Goal: Information Seeking & Learning: Find specific fact

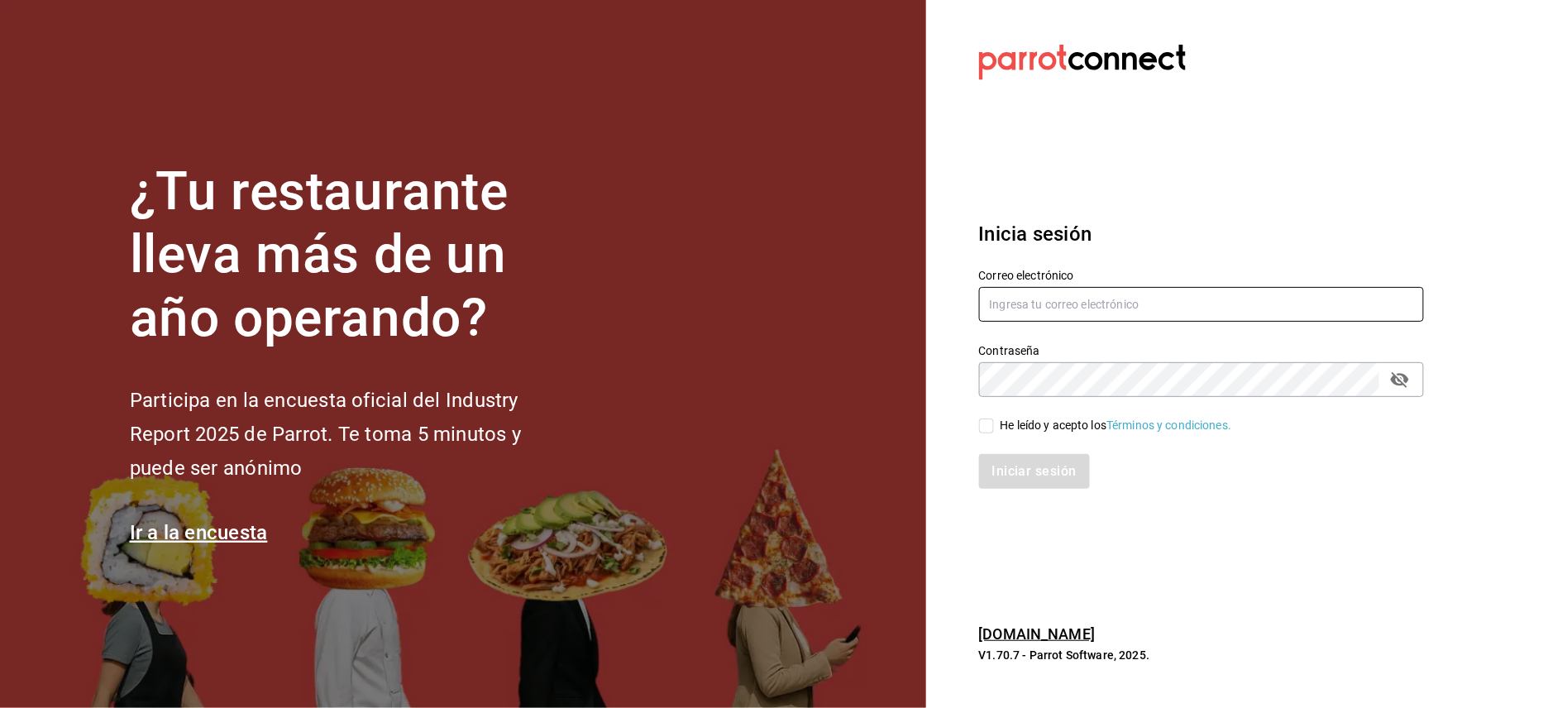
type input "jorge@oromo.mx"
click at [989, 428] on input "He leído y acepto los Términos y condiciones." at bounding box center [986, 425] width 15 height 15
checkbox input "true"
click at [1007, 473] on button "Iniciar sesión" at bounding box center [1035, 471] width 112 height 35
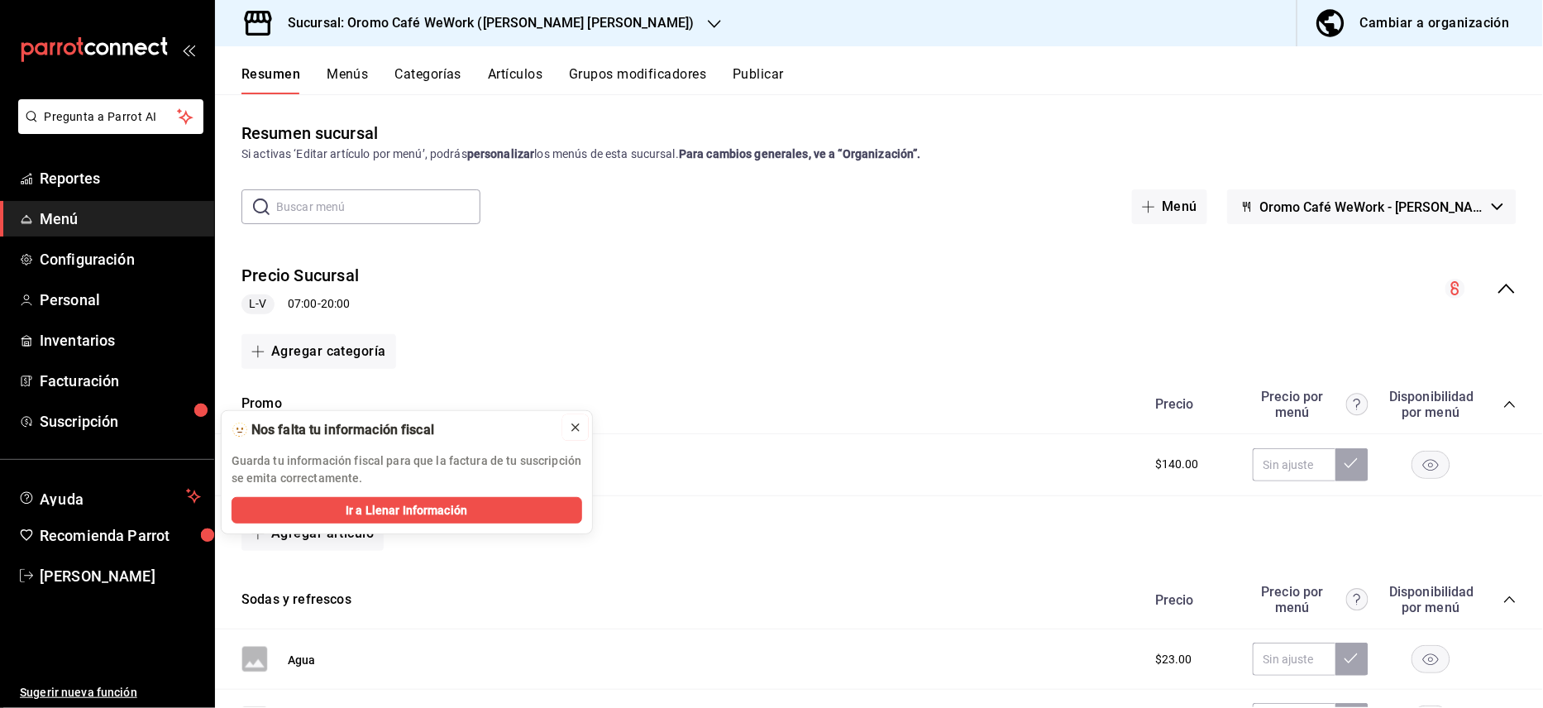
click at [574, 435] on div at bounding box center [575, 427] width 13 height 17
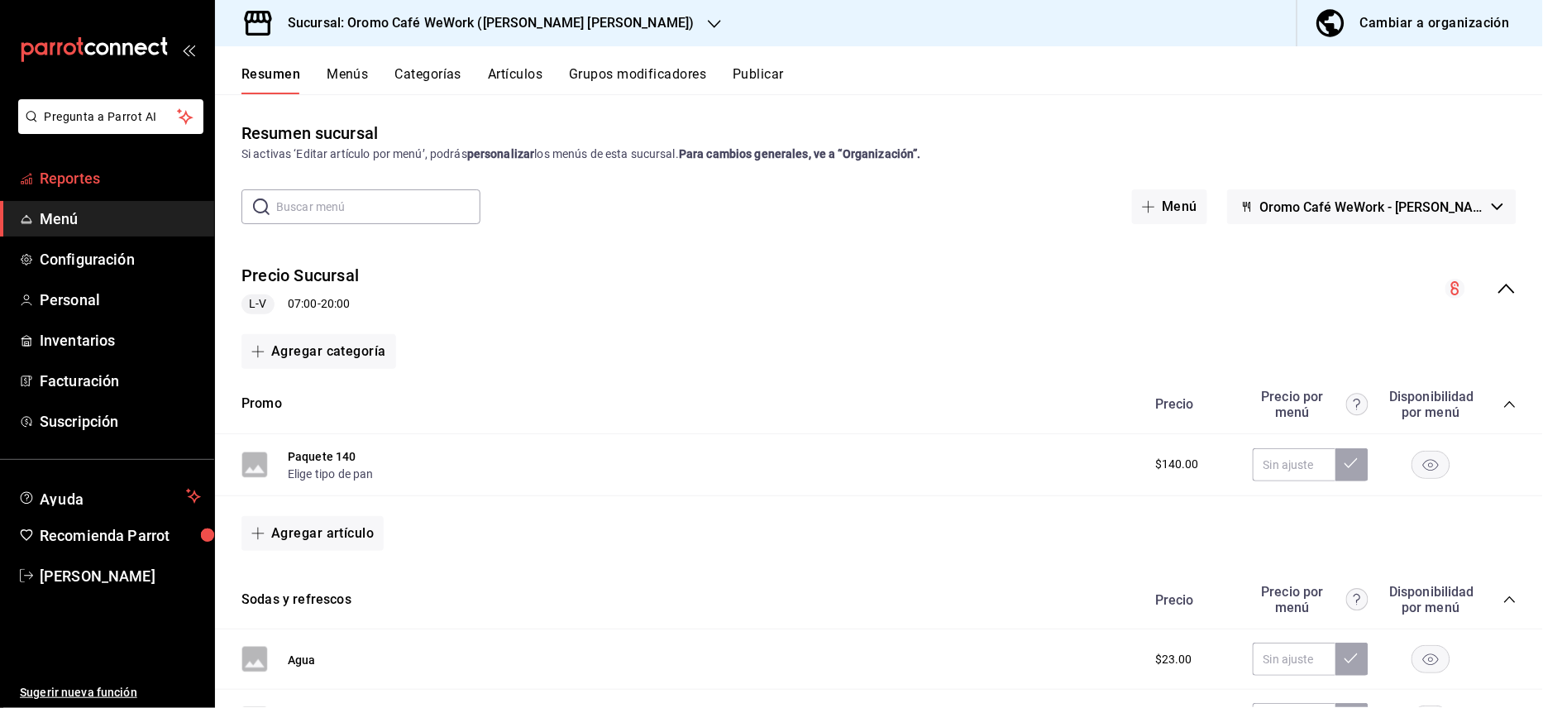
click at [126, 179] on span "Reportes" at bounding box center [120, 178] width 161 height 22
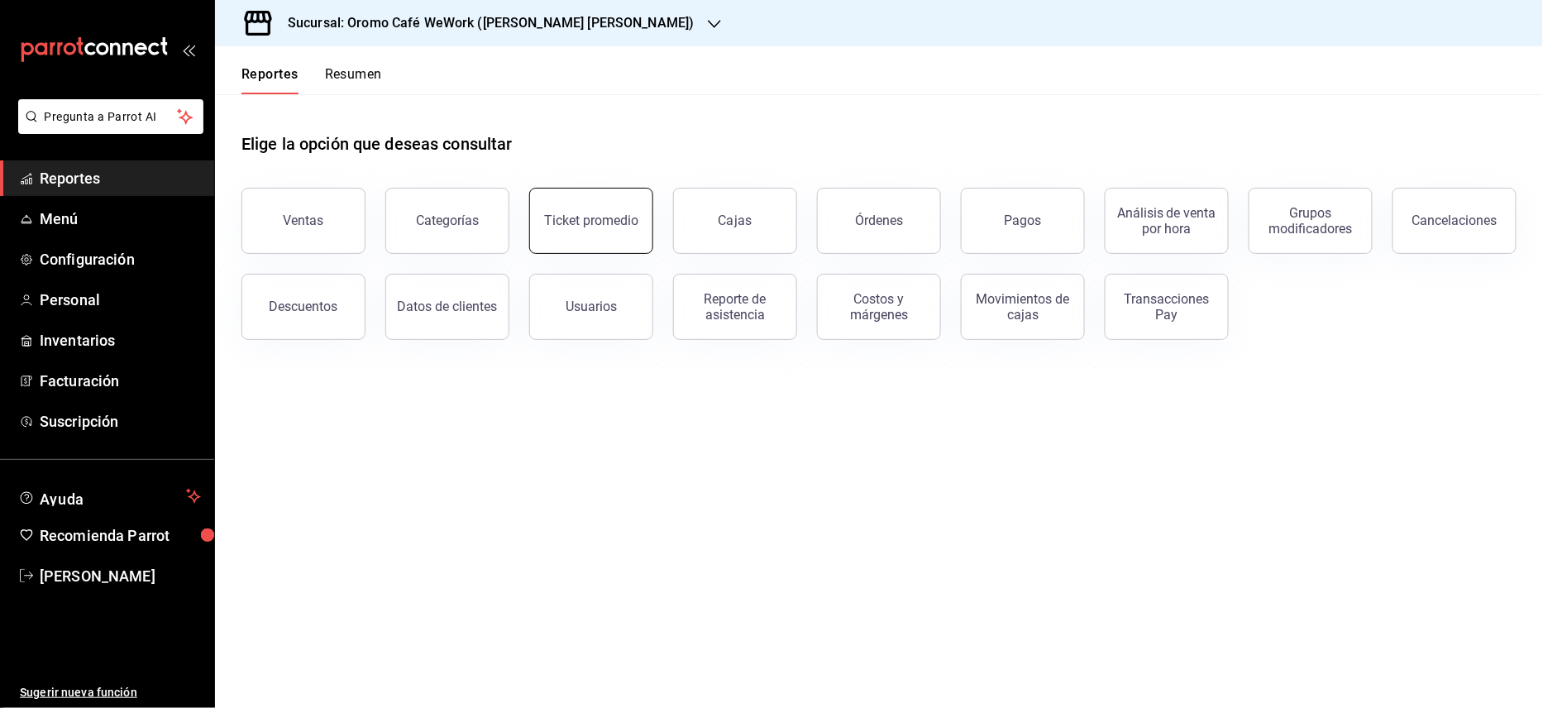
click at [620, 213] on div "Ticket promedio" at bounding box center [591, 221] width 94 height 16
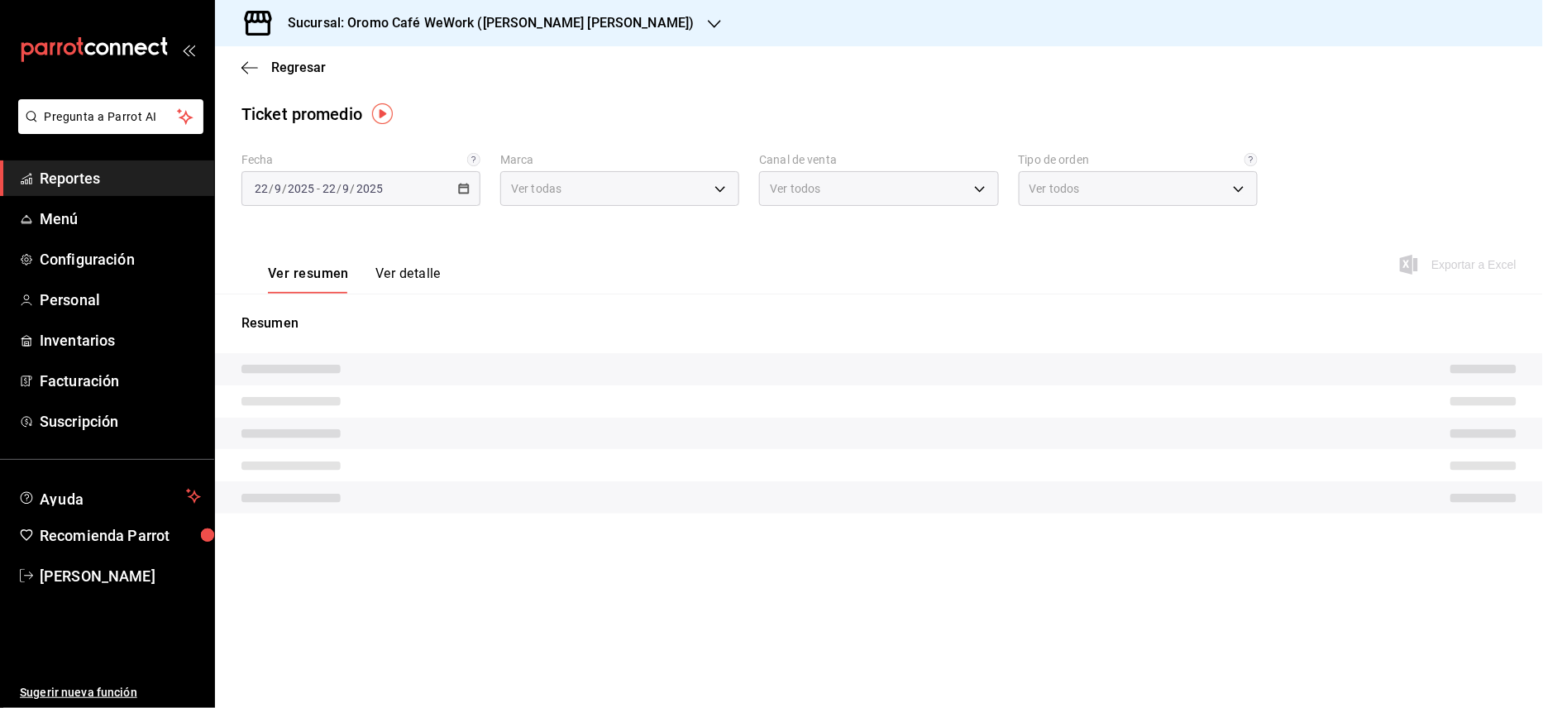
type input "daa13873-2a4f-4dc8-b23f-ededf3f1d050"
type input "PARROT,UBER_EATS,RAPPI,DIDI_FOOD,ONLINE"
type input "7851dd20-a3b1-4d65-8eb8-841d46291490,EXTERNAL"
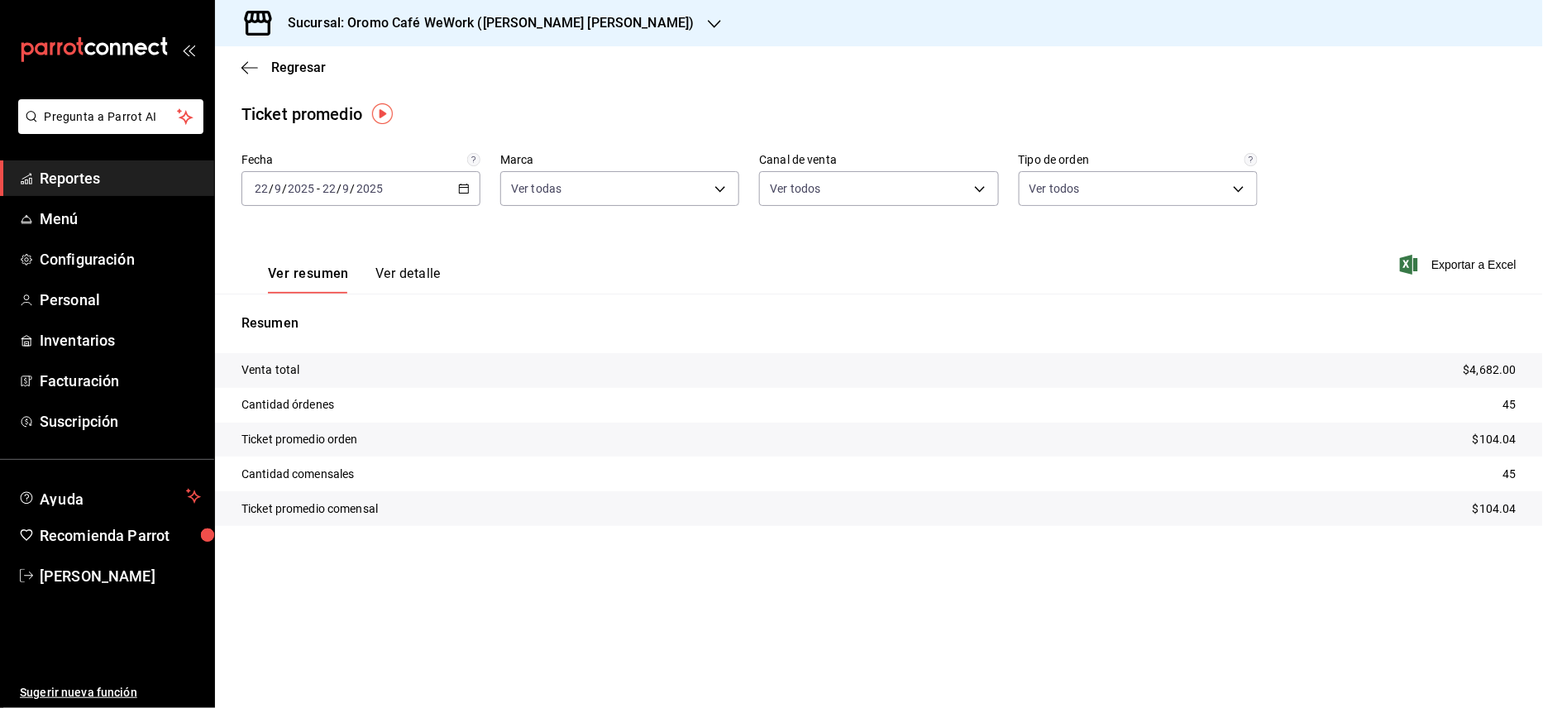
click at [467, 193] on \(Stroke\) "button" at bounding box center [464, 188] width 10 height 9
click at [335, 394] on span "Rango de fechas" at bounding box center [320, 387] width 128 height 17
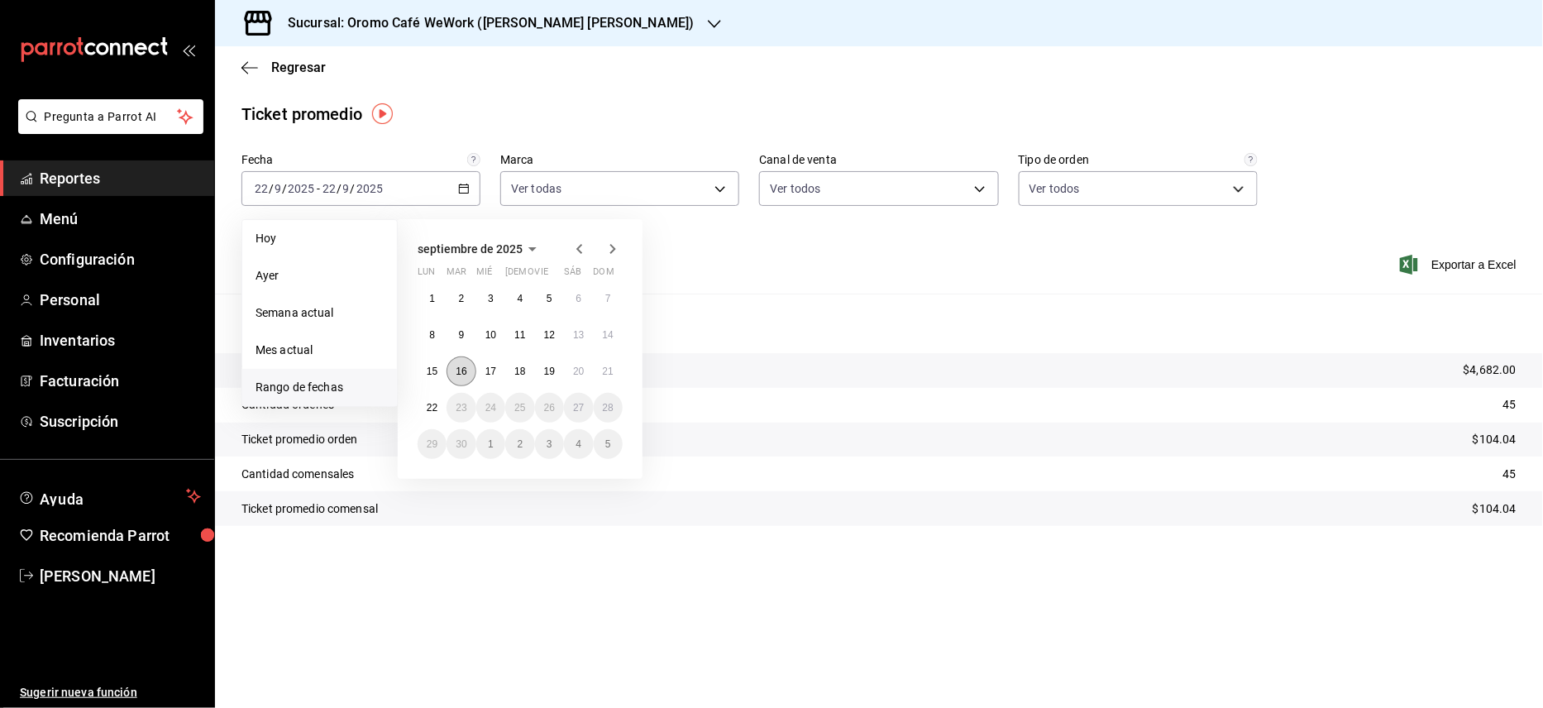
click at [466, 369] on abbr "16" at bounding box center [461, 372] width 11 height 12
click at [554, 372] on abbr "19" at bounding box center [549, 372] width 11 height 12
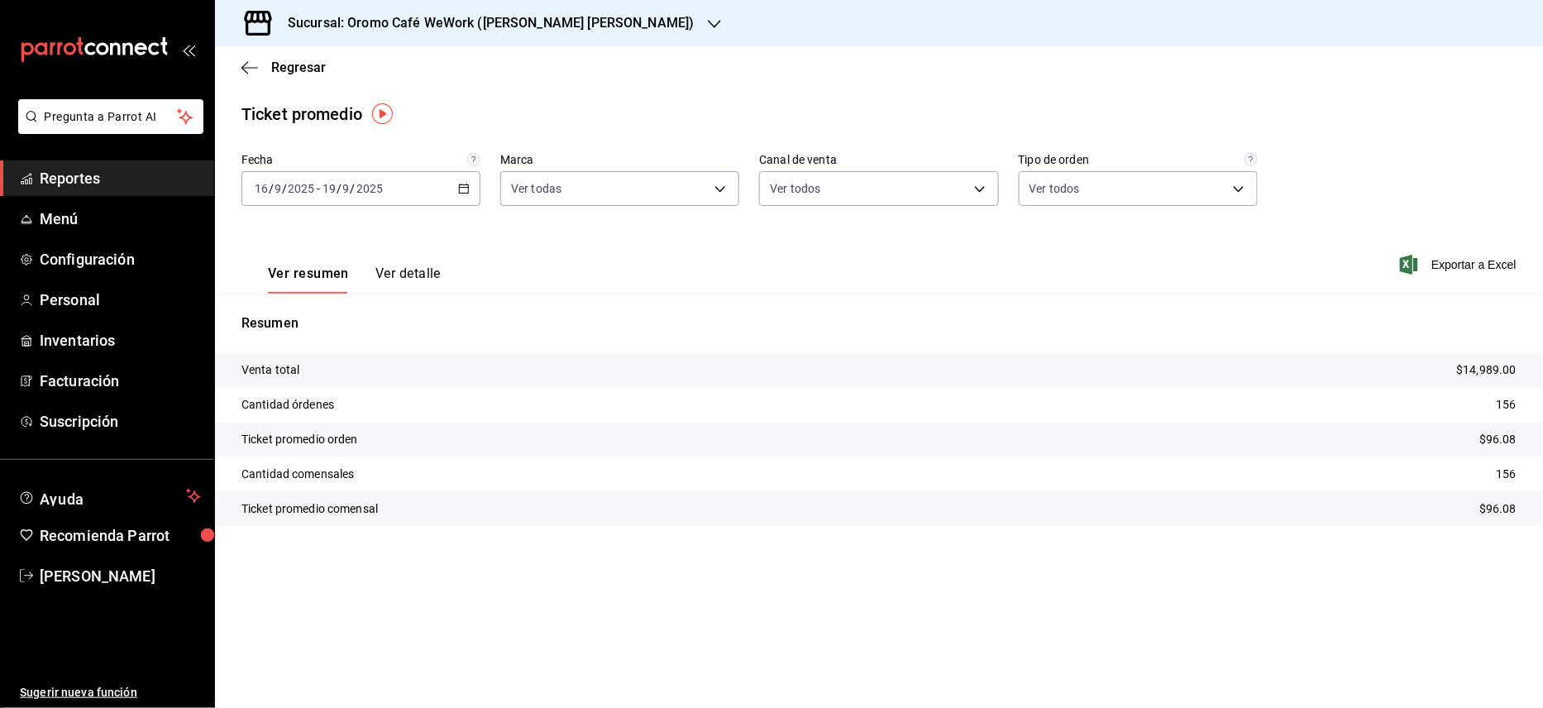
click at [609, 30] on div "Sucursal: Oromo Café WeWork ([PERSON_NAME] [PERSON_NAME])" at bounding box center [478, 23] width 500 height 46
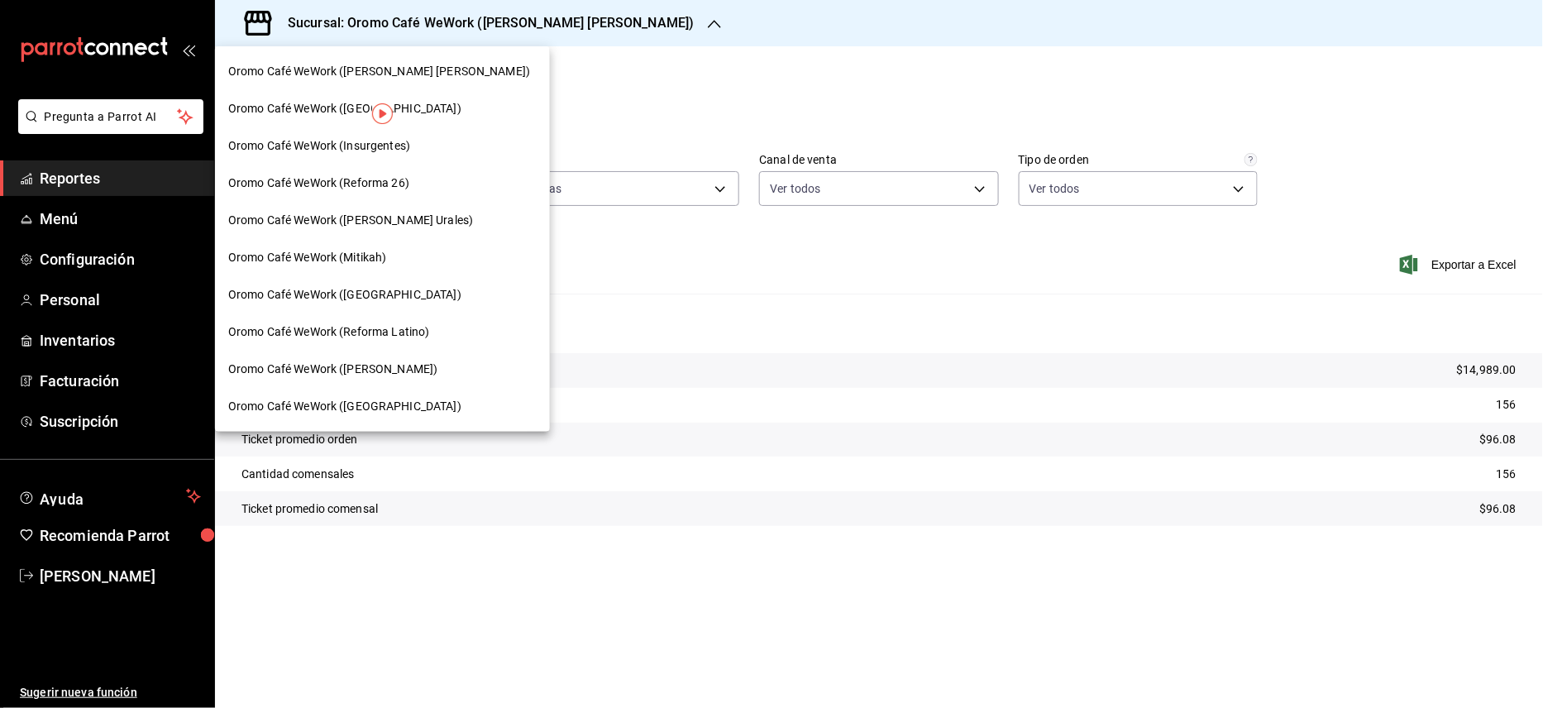
click at [375, 364] on span "Oromo Café WeWork ([PERSON_NAME])" at bounding box center [332, 369] width 209 height 17
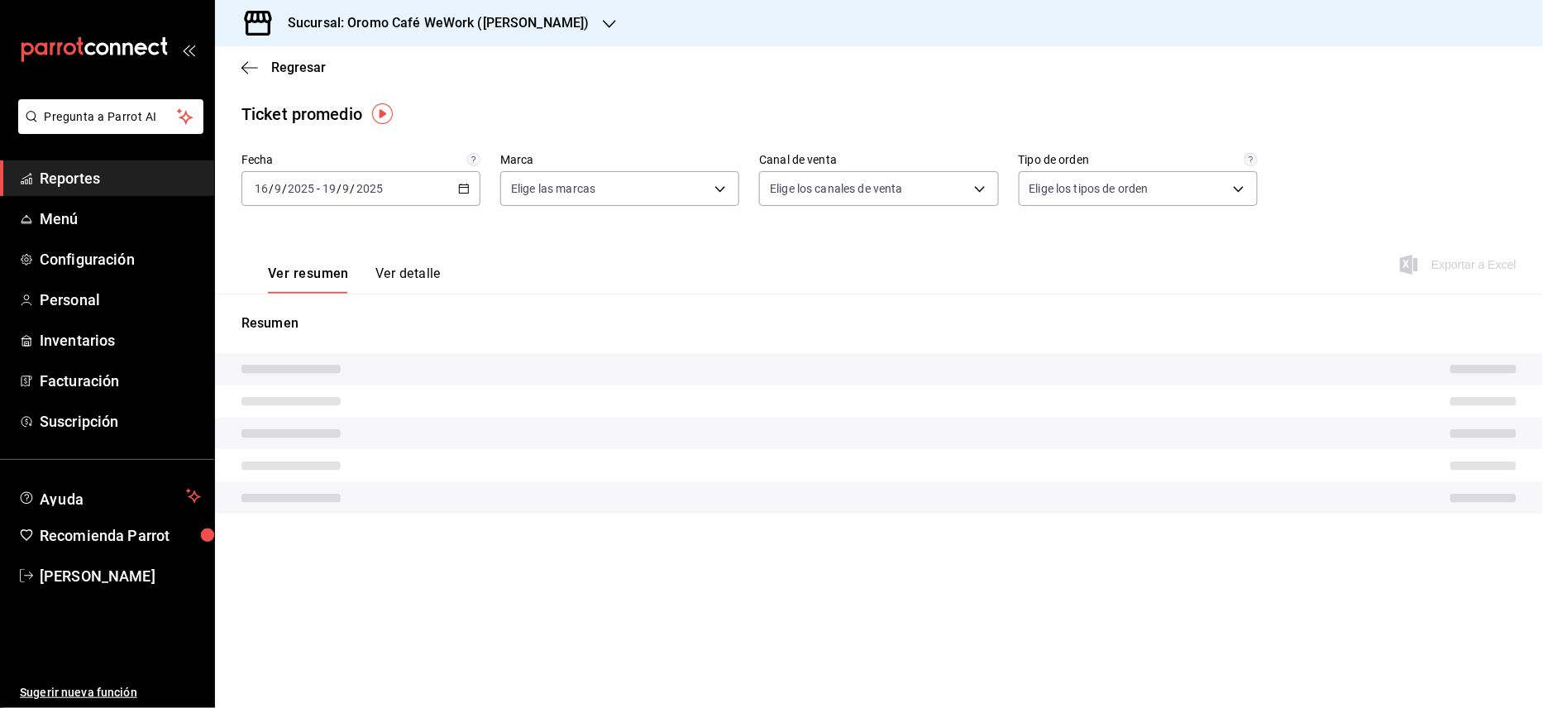
type input "ee529ba9-05ab-49b8-bfa5-c5ba3dafbfdf"
type input "PARROT,UBER_EATS,RAPPI,DIDI_FOOD,ONLINE"
type input "e915327e-cc24-43d4-b5ec-d5b533c9ccce,EXTERNAL"
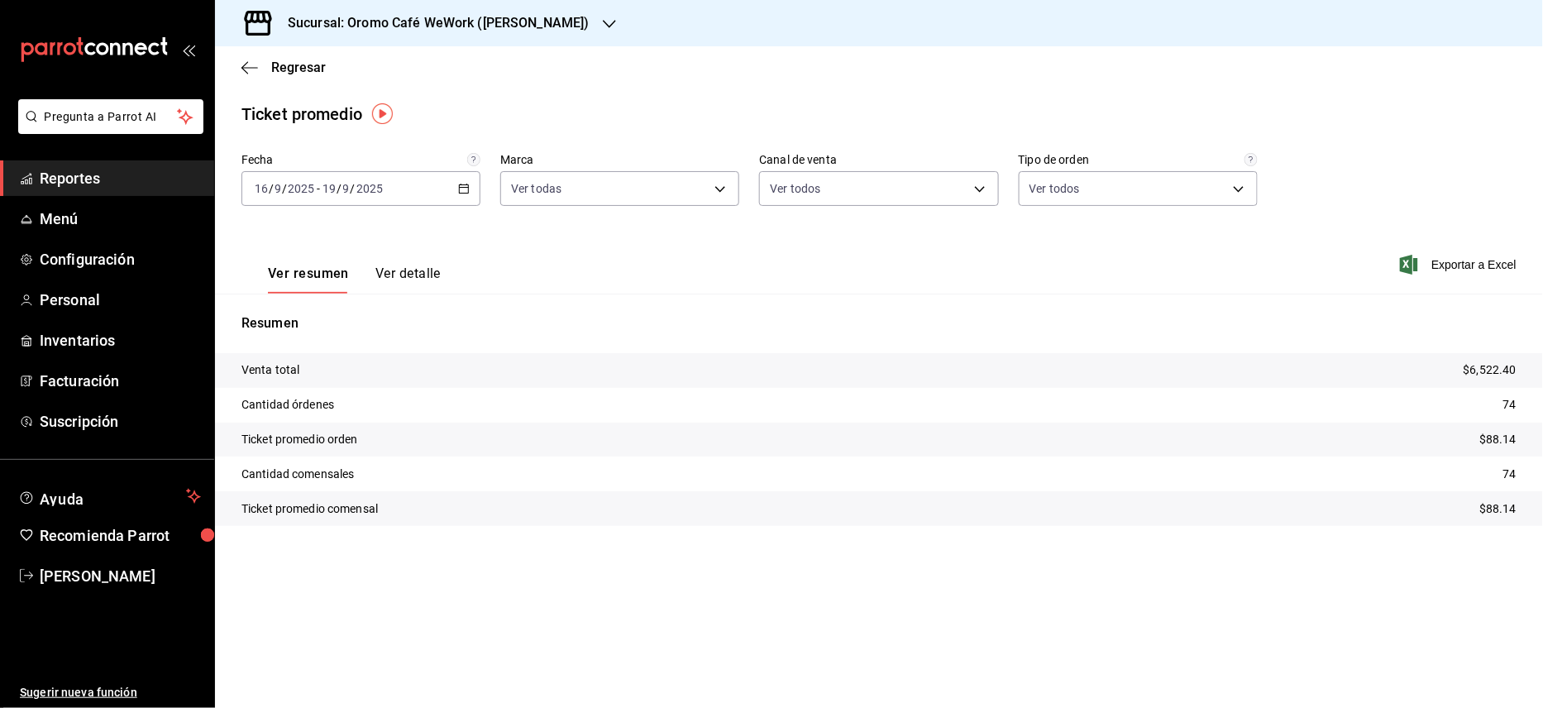
click at [537, 14] on h3 "Sucursal: Oromo Café WeWork ([PERSON_NAME])" at bounding box center [432, 23] width 315 height 20
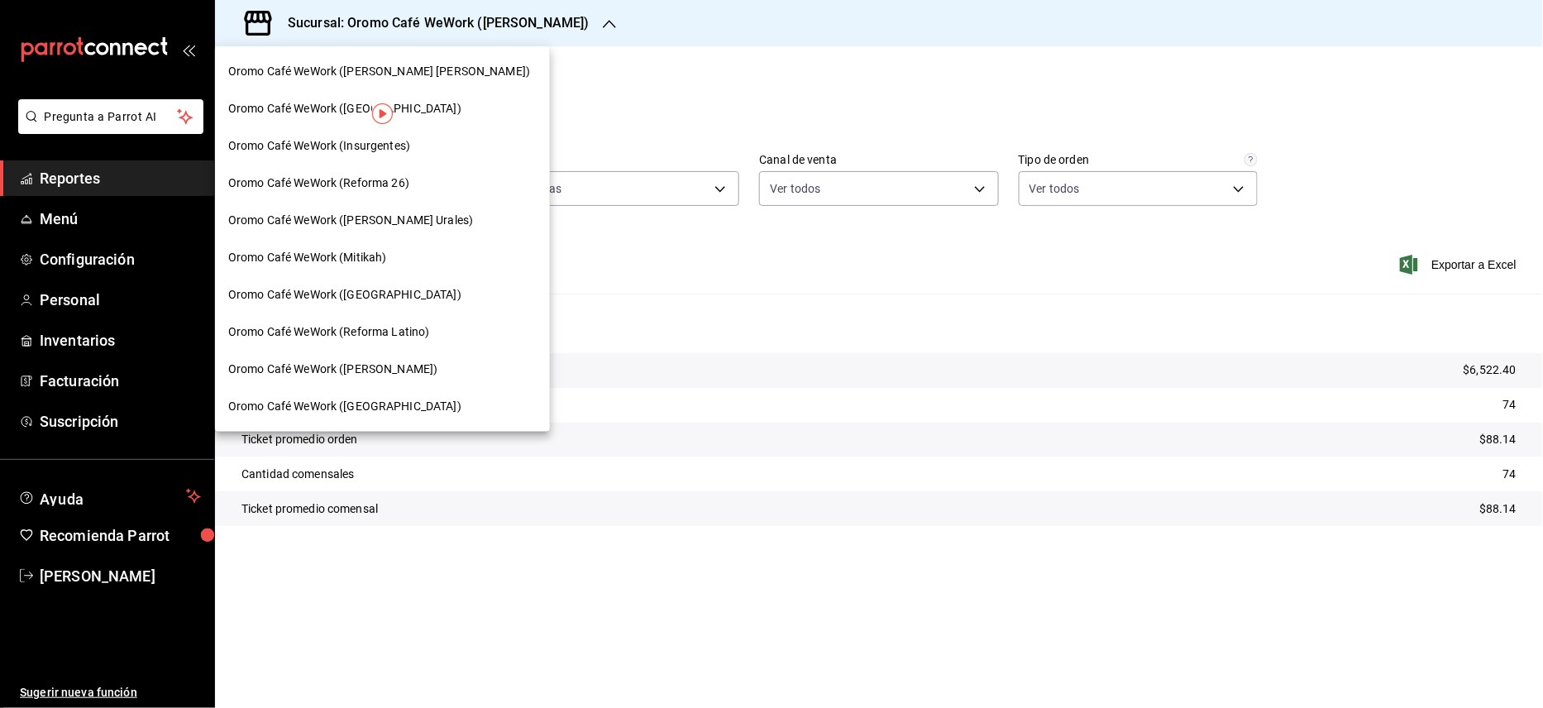
click at [387, 250] on span "Oromo Café WeWork (Mitikah)" at bounding box center [307, 257] width 159 height 17
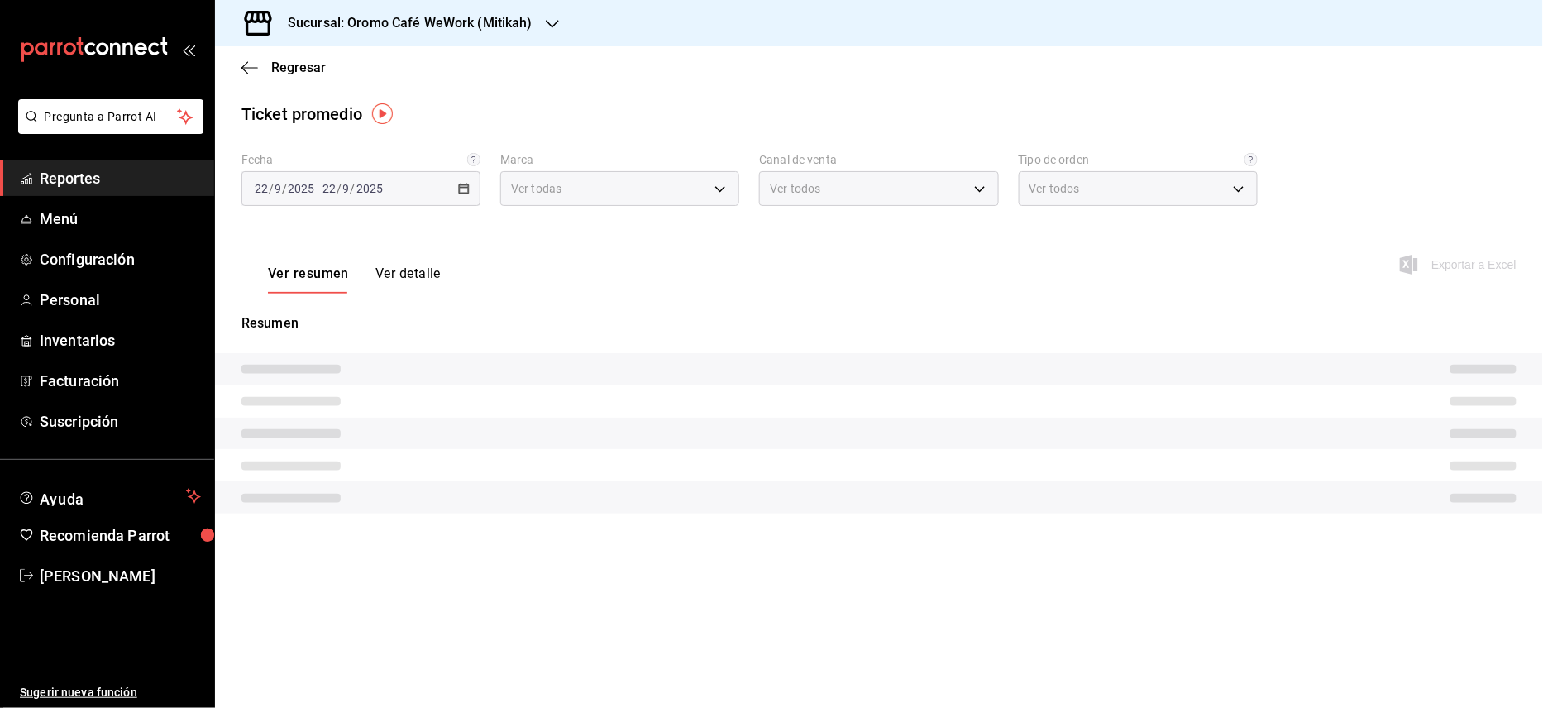
type input "8b2de8ab-57e1-4f98-b1e5-85cea7a414b5"
type input "PARROT,UBER_EATS,RAPPI,DIDI_FOOD,ONLINE"
type input "e14aeb84-e41a-4c47-a6e5-807347c82a86,EXTERNAL"
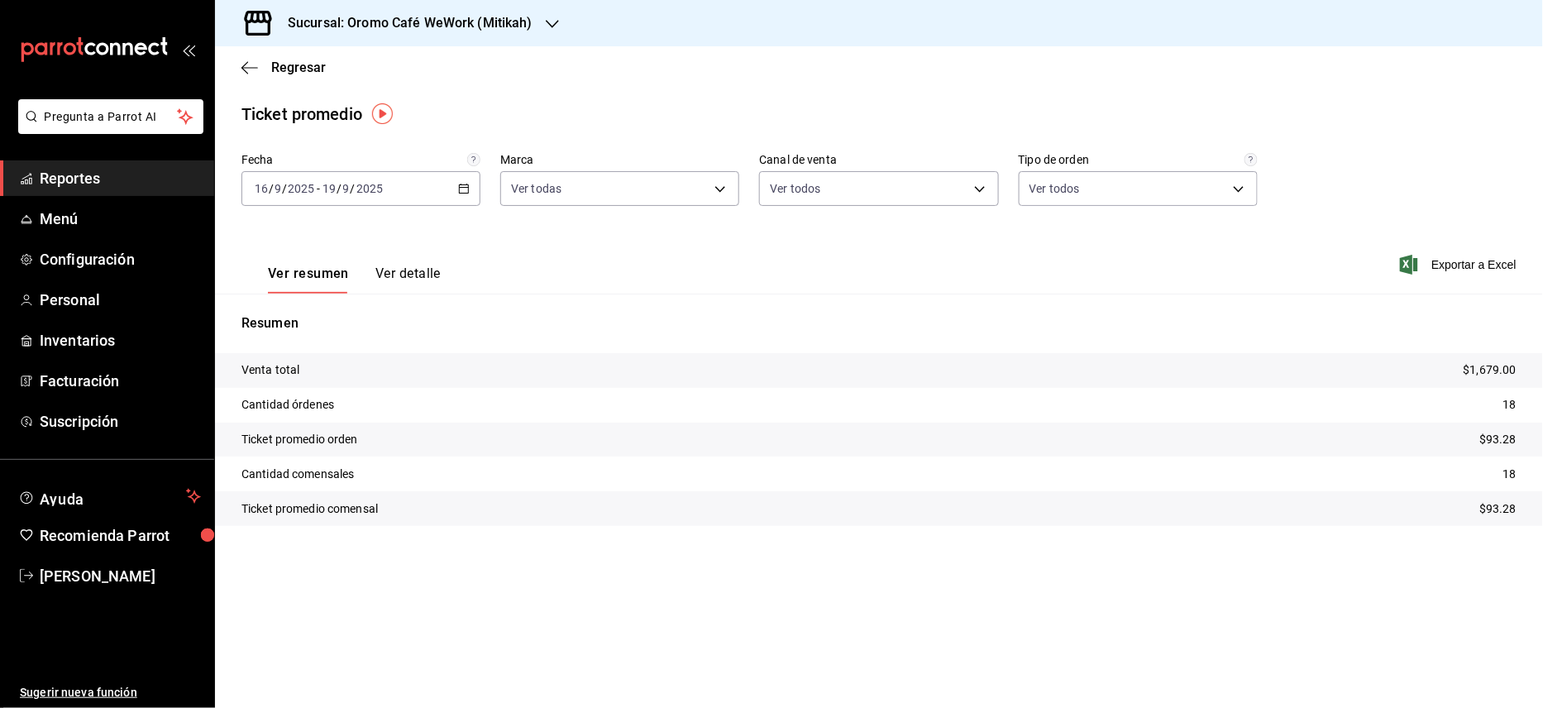
click at [506, 25] on h3 "Sucursal: Oromo Café WeWork (Mitikah)" at bounding box center [404, 23] width 258 height 20
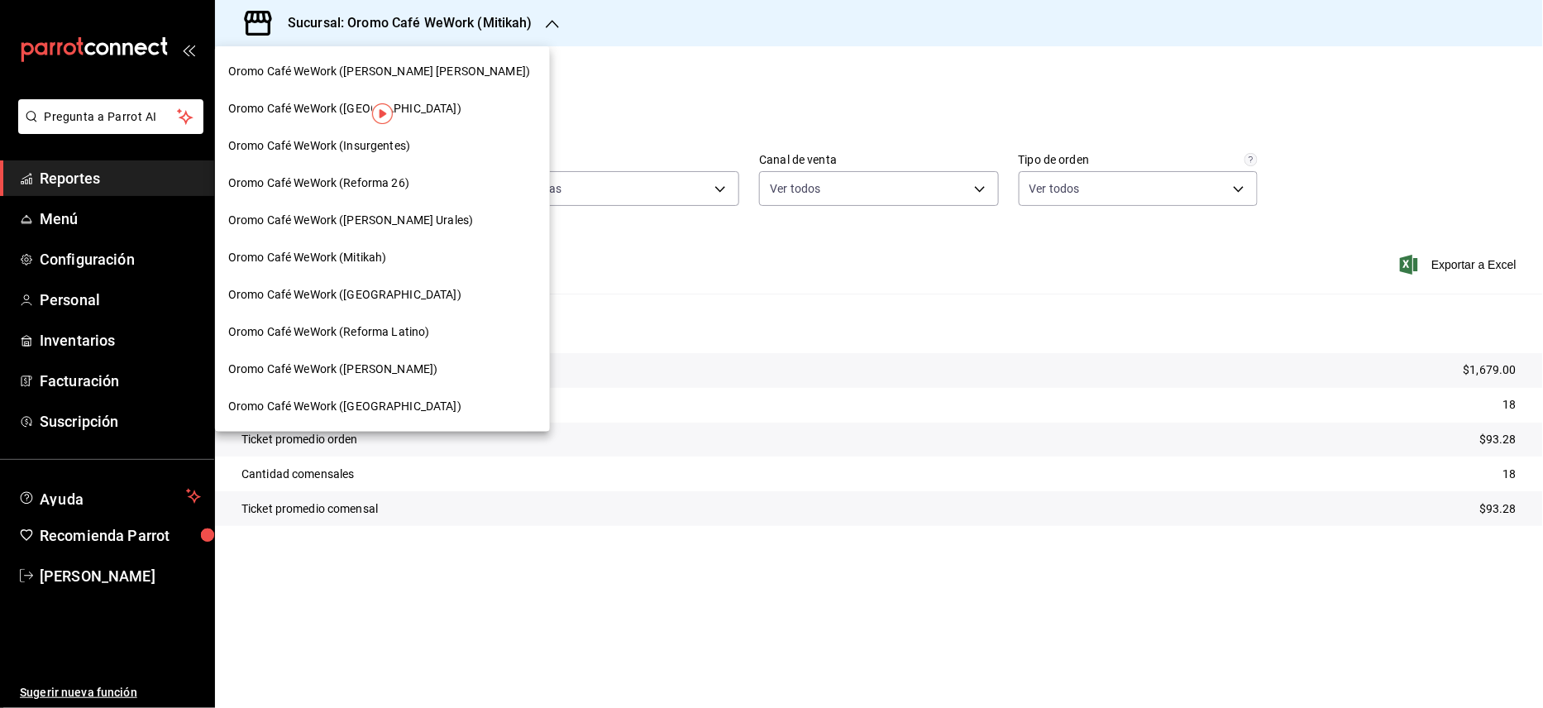
click at [368, 222] on span "Oromo Café WeWork ([PERSON_NAME] Urales)" at bounding box center [350, 220] width 245 height 17
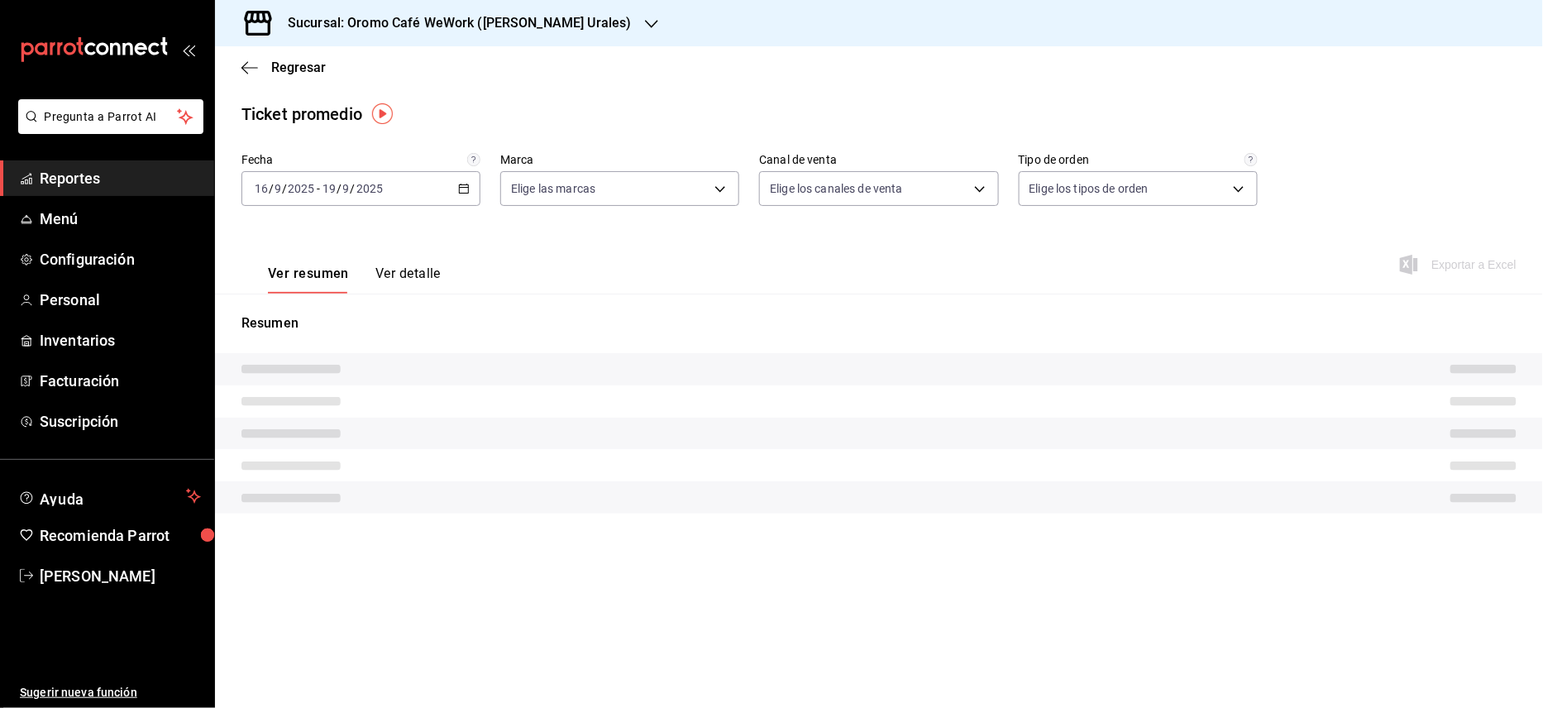
type input "4e471e46-2e14-412e-9fb4-8aaf298b3de3"
type input "PARROT,UBER_EATS,RAPPI,DIDI_FOOD,ONLINE"
type input "6e5030dc-7118-4ee3-ba90-6a9f7bab8fb7,EXTERNAL"
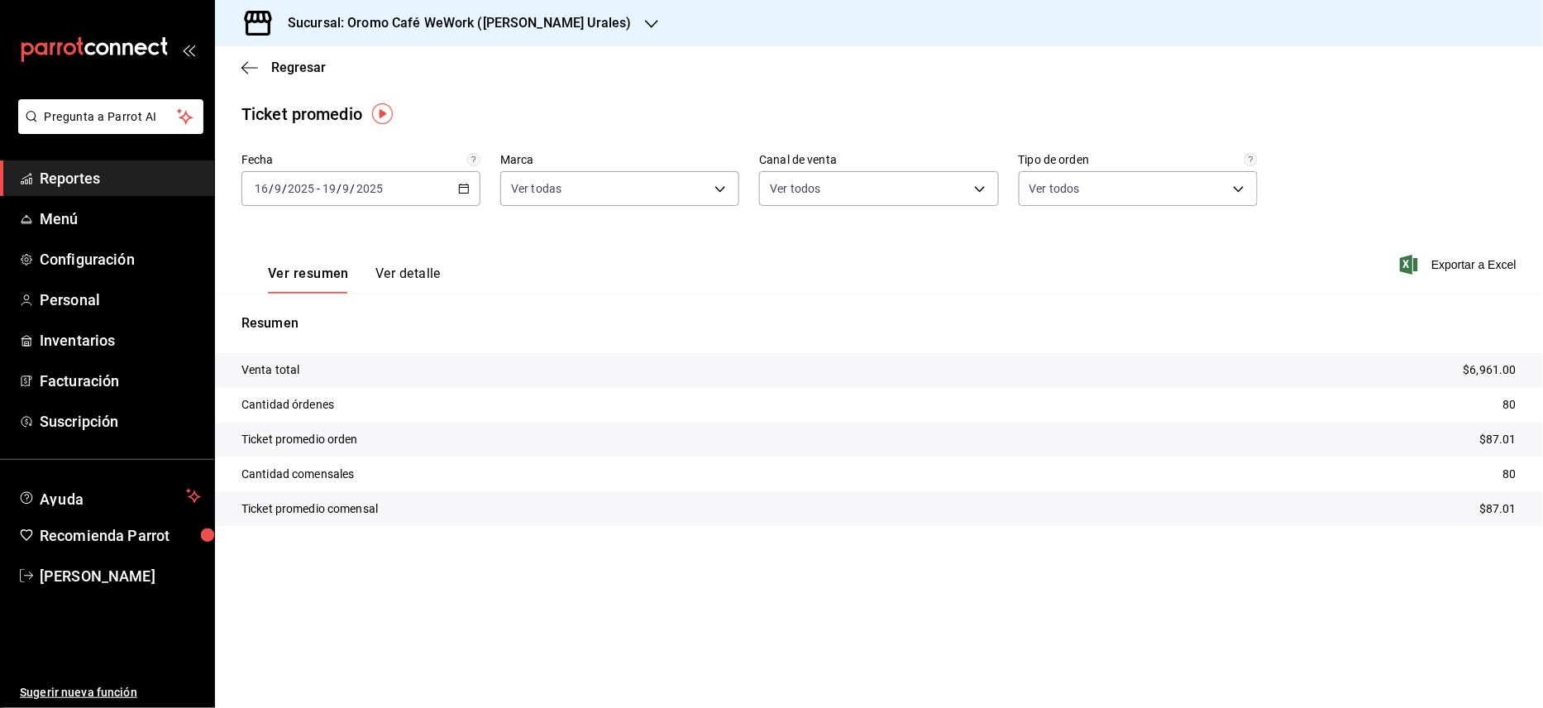
click at [561, 21] on h3 "Sucursal: Oromo Café WeWork ([PERSON_NAME] Urales)" at bounding box center [453, 23] width 357 height 20
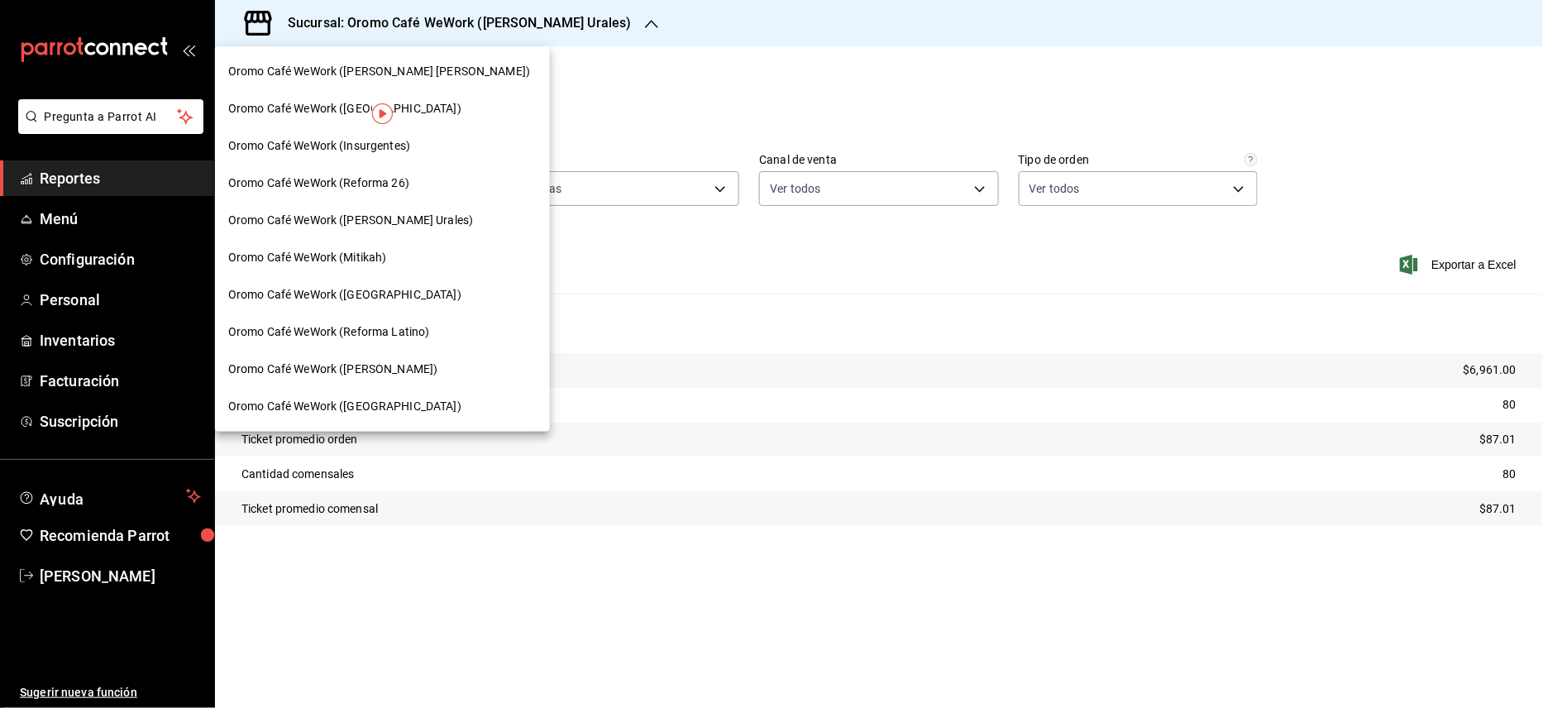
click at [388, 404] on span "Oromo Café WeWork ([GEOGRAPHIC_DATA])" at bounding box center [344, 406] width 233 height 17
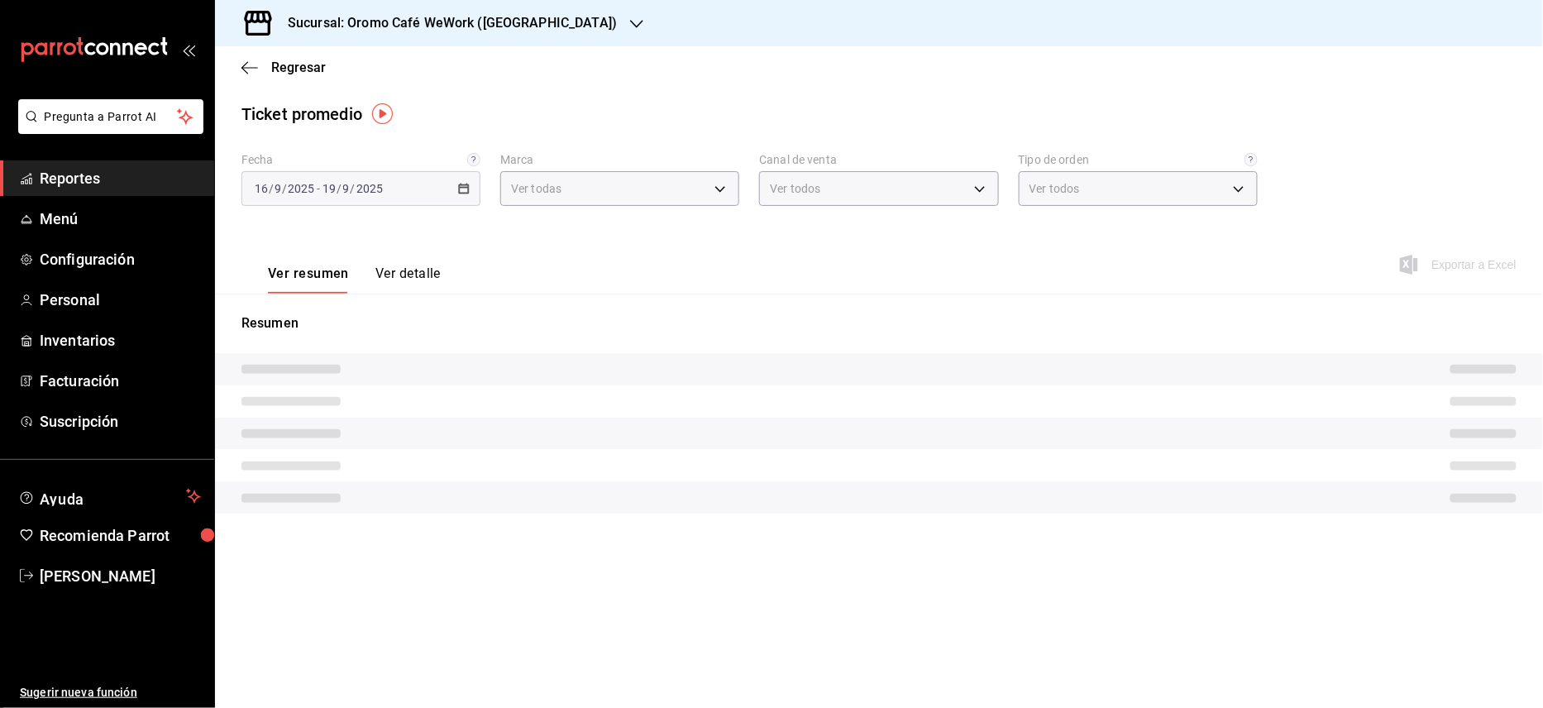
type input "86541907-3ccd-42e9-99d4-bd558236467f"
type input "PARROT,UBER_EATS,RAPPI,DIDI_FOOD,ONLINE"
type input "709db438-e3f6-4316-bde4-9db4a921df8b,EXTERNAL"
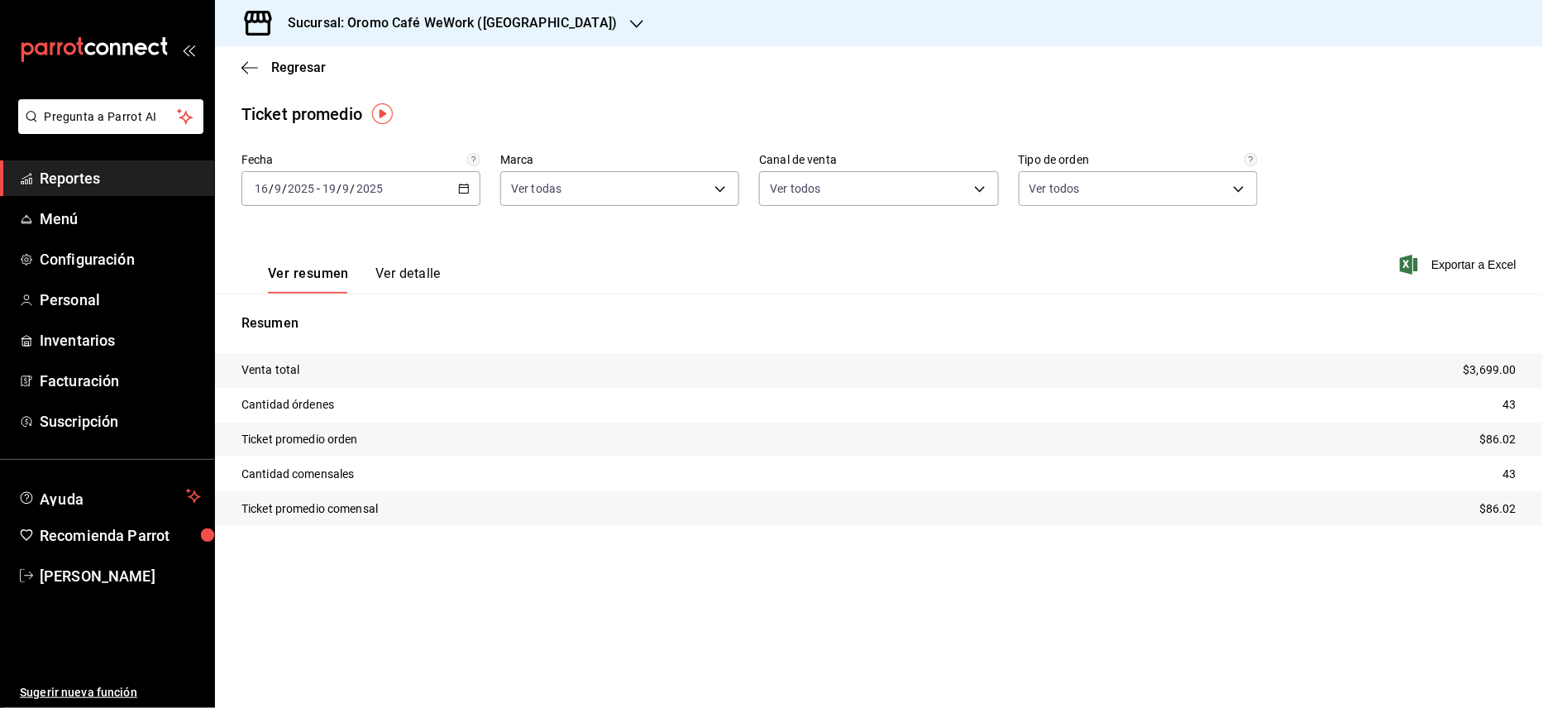
click at [510, 31] on h3 "Sucursal: Oromo Café WeWork ([GEOGRAPHIC_DATA])" at bounding box center [446, 23] width 342 height 20
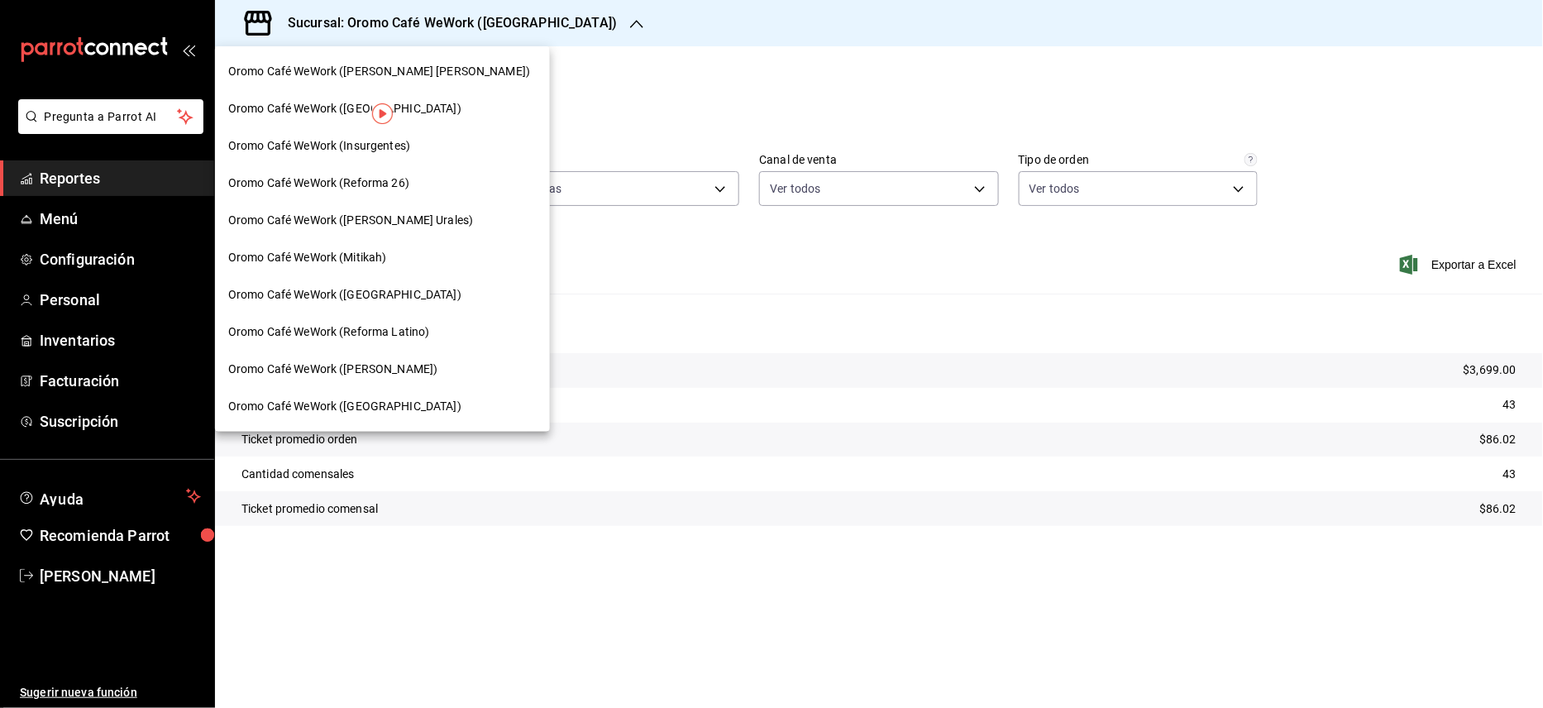
click at [425, 112] on span "Oromo Café WeWork ([GEOGRAPHIC_DATA])" at bounding box center [344, 108] width 233 height 17
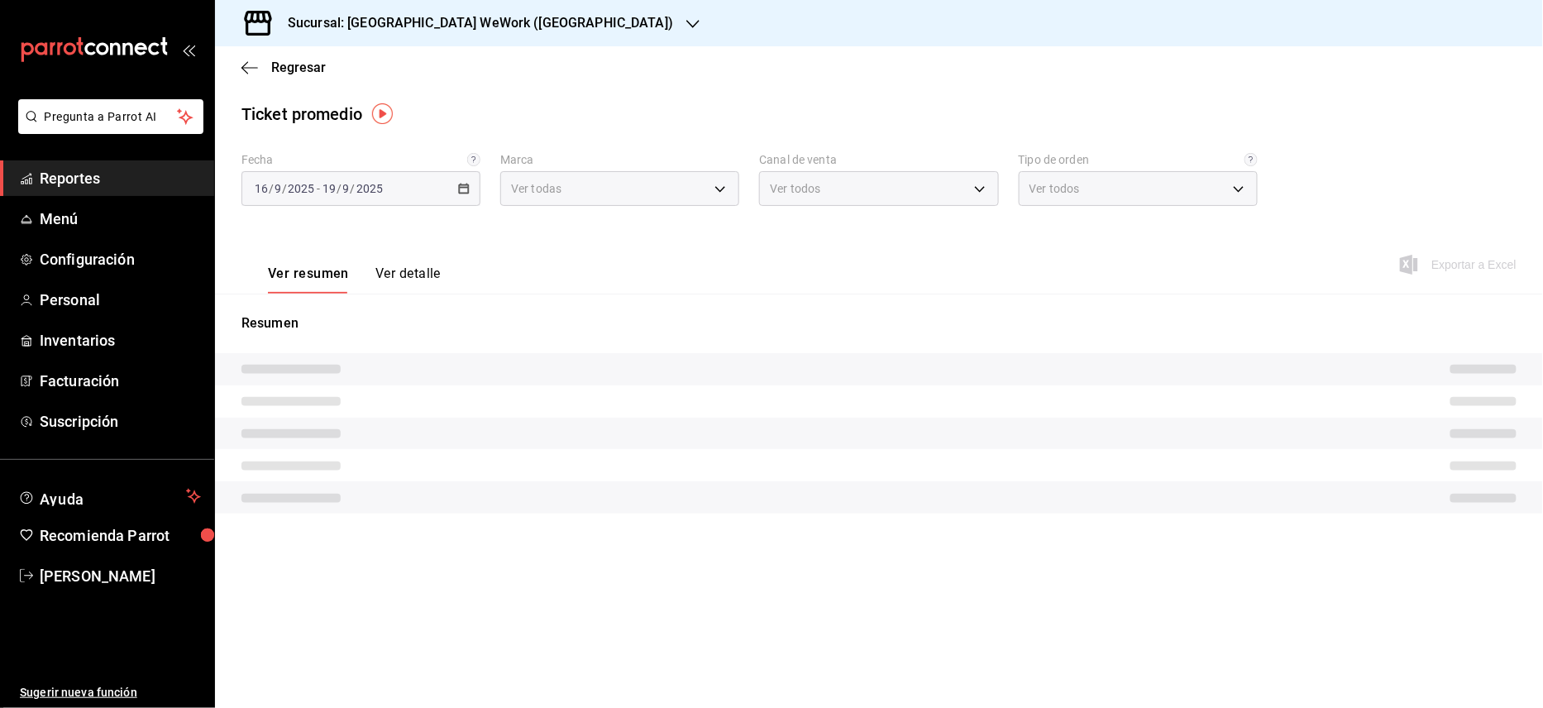
type input "c9a11387-5217-442f-8bbb-625911e2c4c2"
type input "PARROT,UBER_EATS,RAPPI,DIDI_FOOD,ONLINE"
type input "90a33b22-b3f6-41c3-a161-aad2897decbf,EXTERNAL"
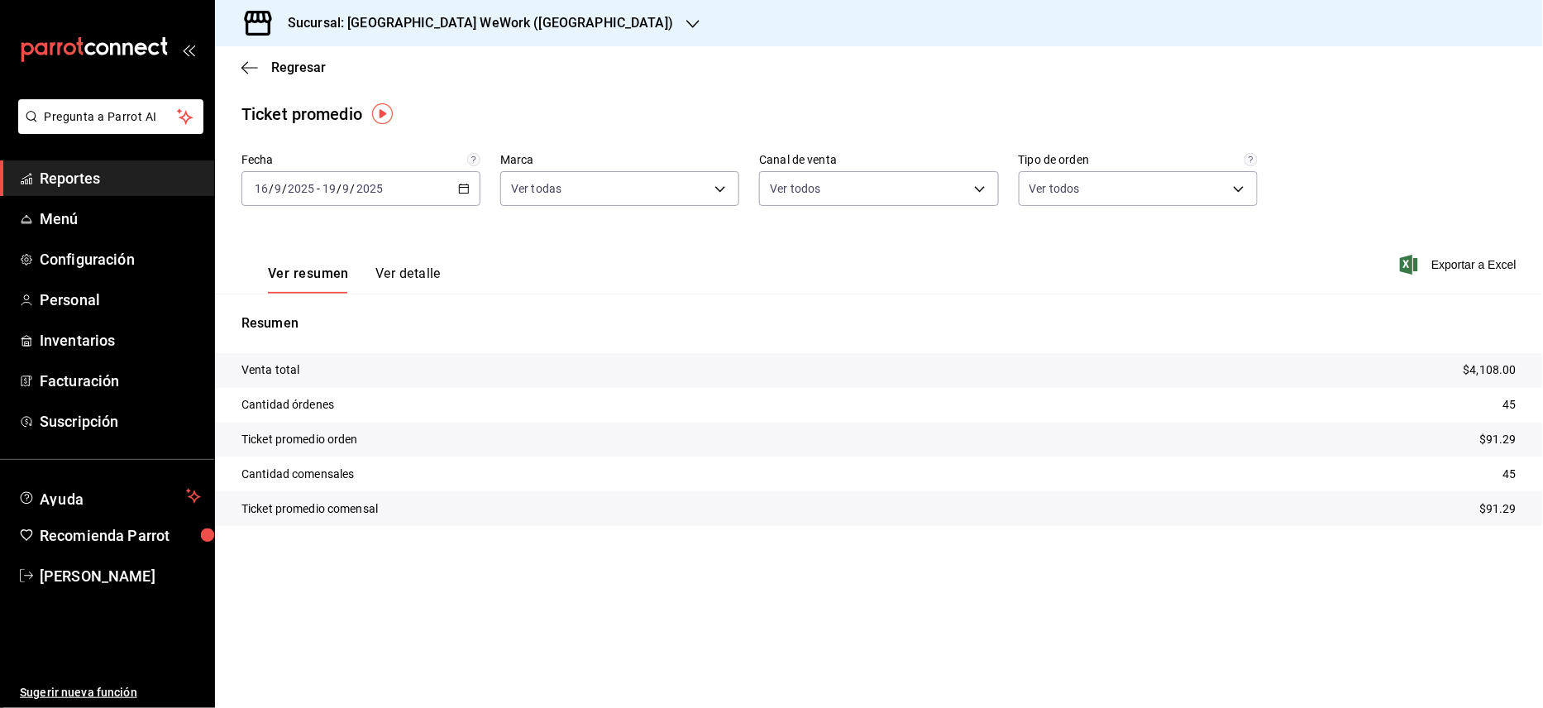
click at [544, 20] on h3 "Sucursal: [GEOGRAPHIC_DATA] WeWork ([GEOGRAPHIC_DATA])" at bounding box center [474, 23] width 399 height 20
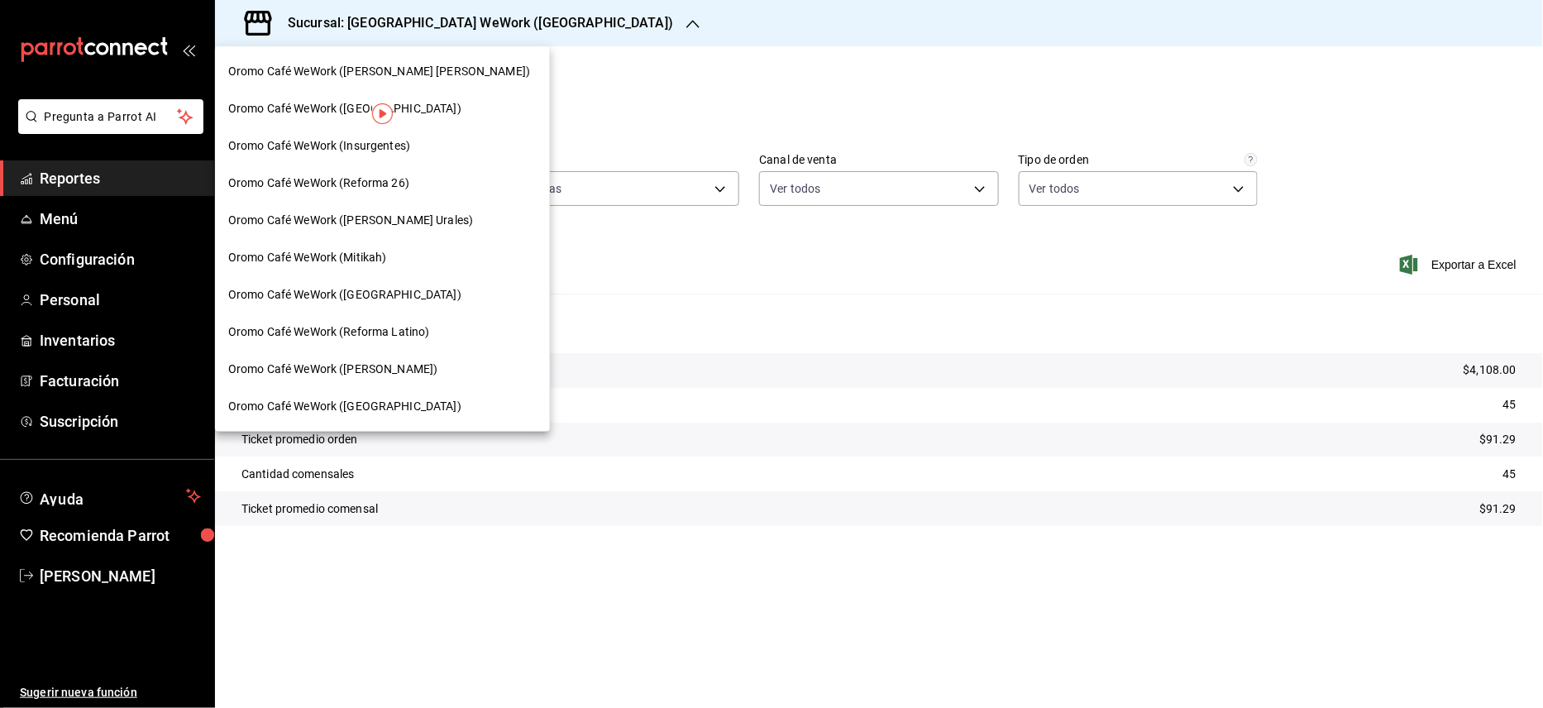
click at [395, 143] on span "Oromo Café WeWork (Insurgentes)" at bounding box center [319, 145] width 182 height 17
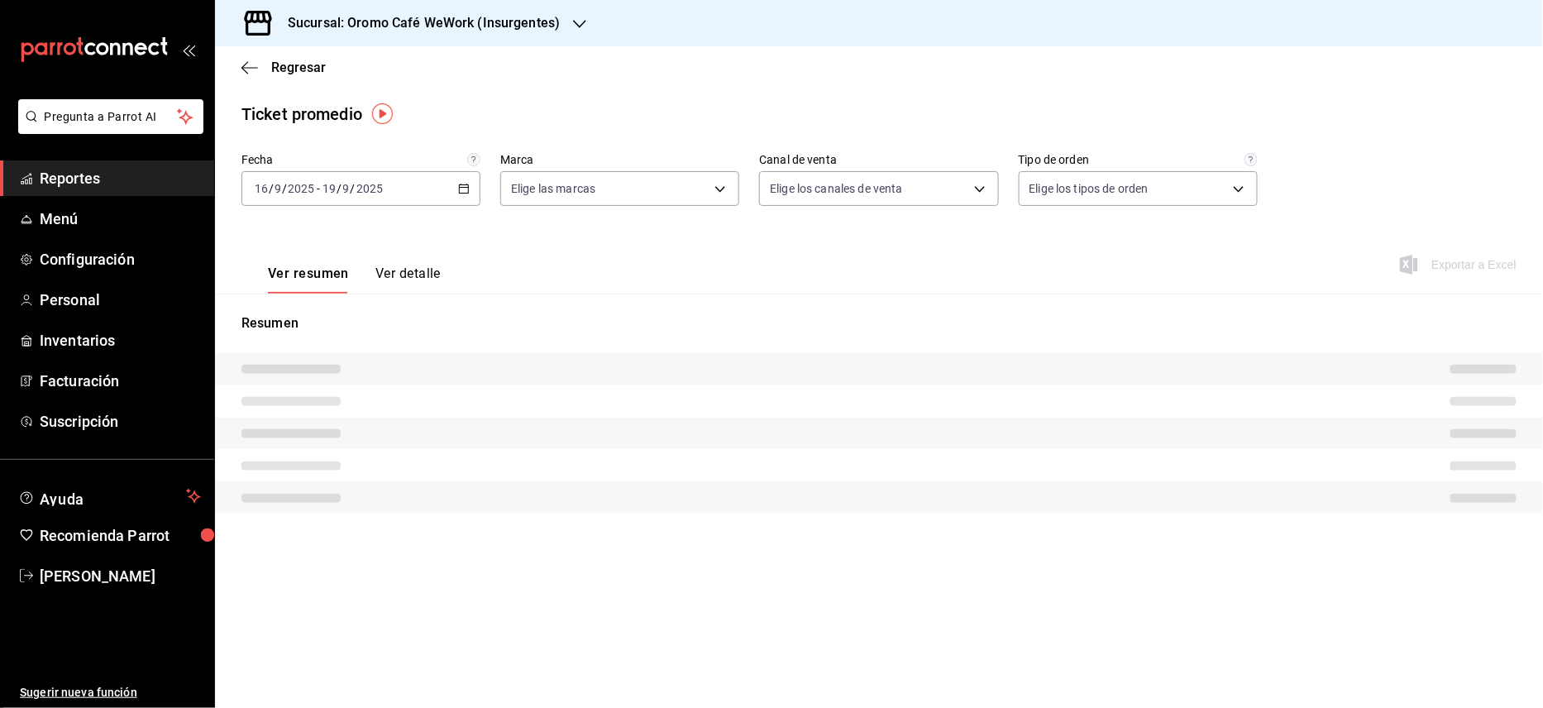
type input "d343607f-5079-47b1-85c3-23ef7ca36763"
type input "PARROT,UBER_EATS,RAPPI,DIDI_FOOD,ONLINE"
type input "6a4dfedd-0bcc-4804-baca-5ec7b8b7139f,EXTERNAL"
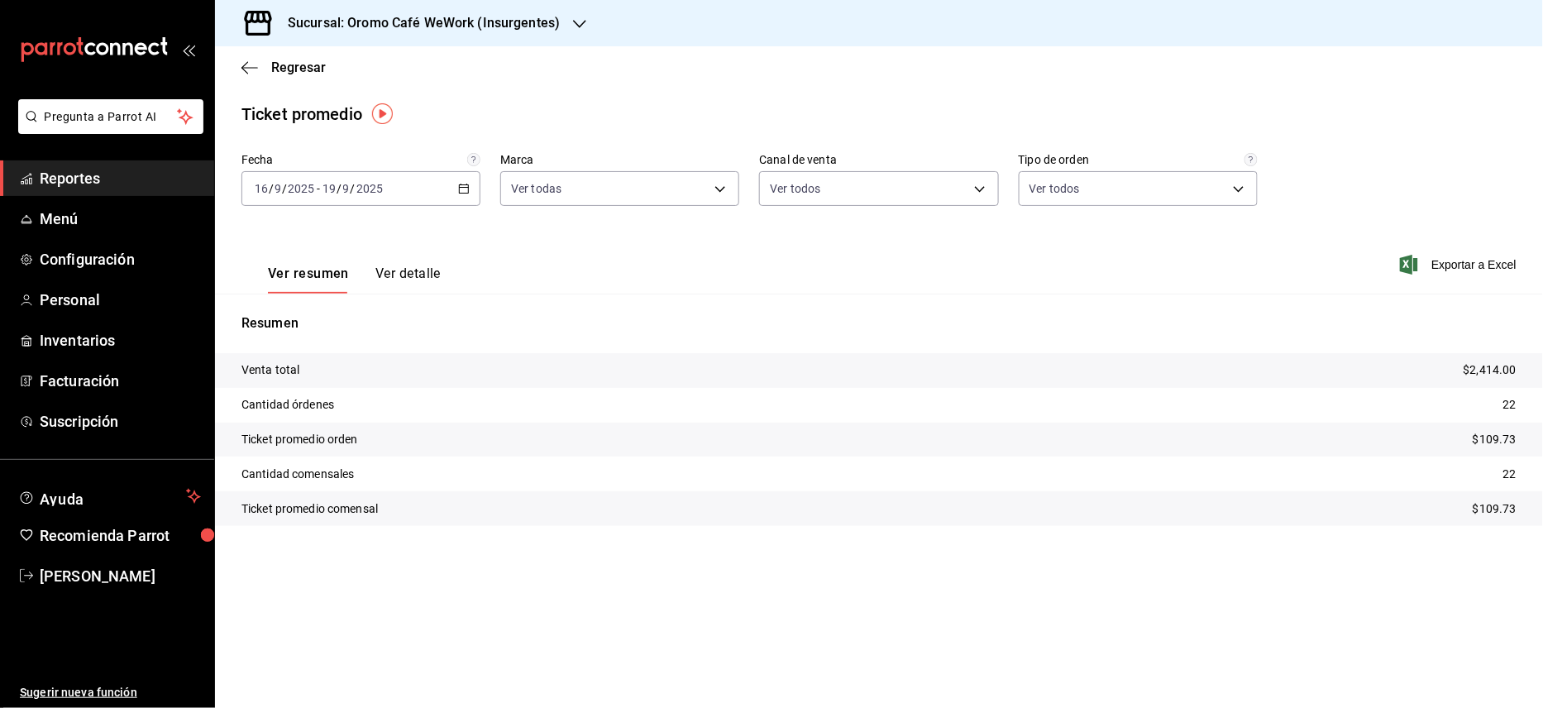
click at [521, 35] on div "Sucursal: Oromo Café WeWork (Insurgentes)" at bounding box center [410, 23] width 365 height 46
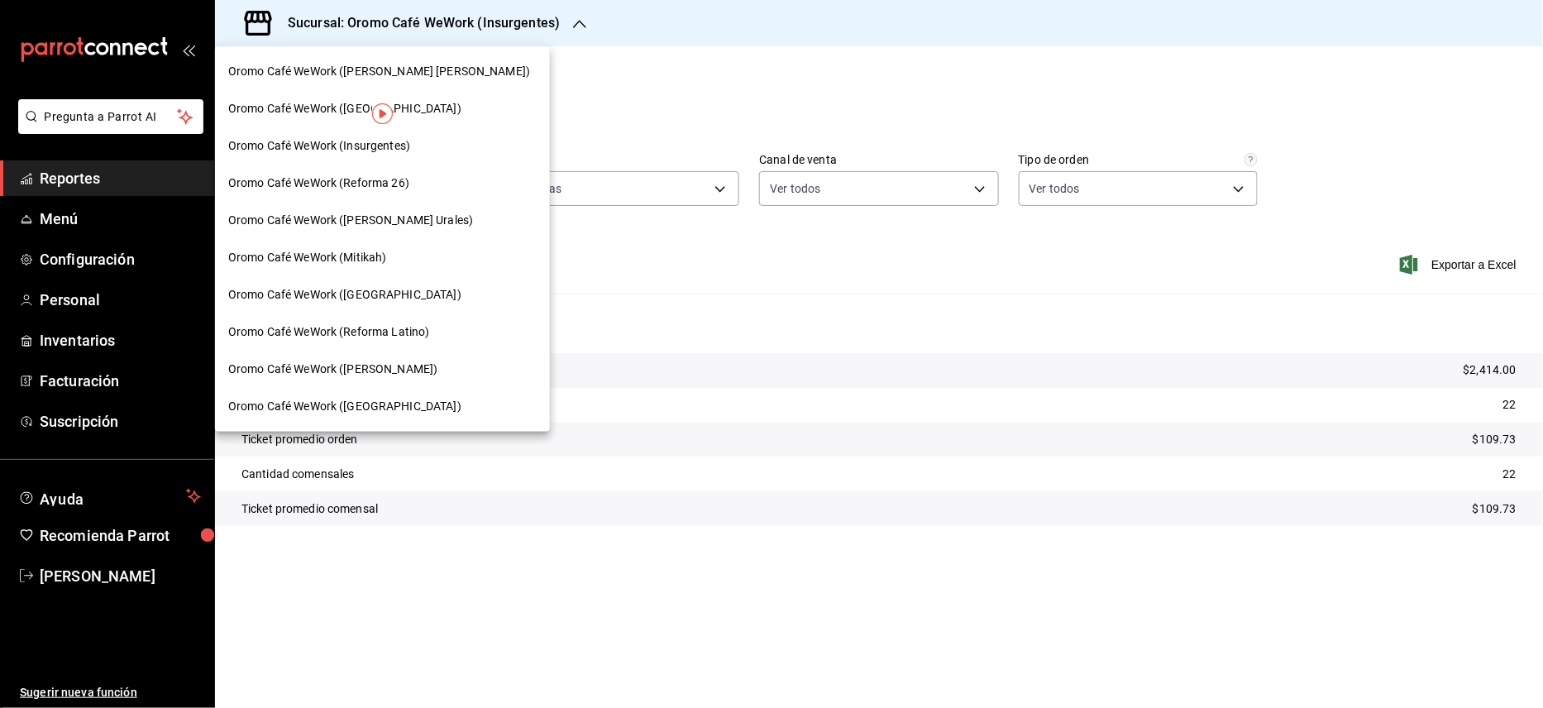
click at [371, 170] on div "Oromo Café WeWork (Reforma 26)" at bounding box center [382, 183] width 335 height 37
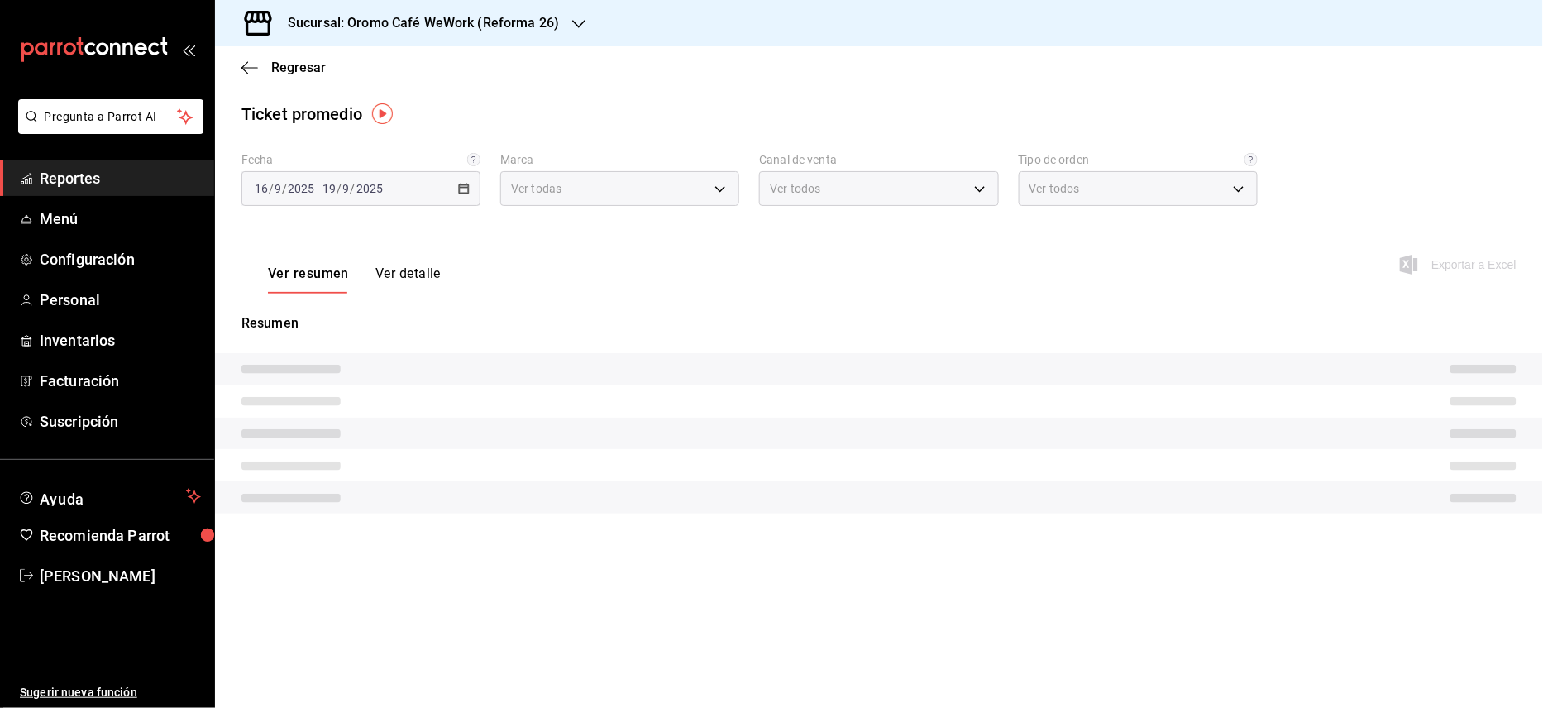
type input "903cb767-aac4-4cd4-8db9-5f25ed90ea1f"
type input "PARROT,UBER_EATS,RAPPI,DIDI_FOOD,ONLINE"
type input "17b1cd09-ca46-458f-acf0-45eb682c6d99,EXTERNAL"
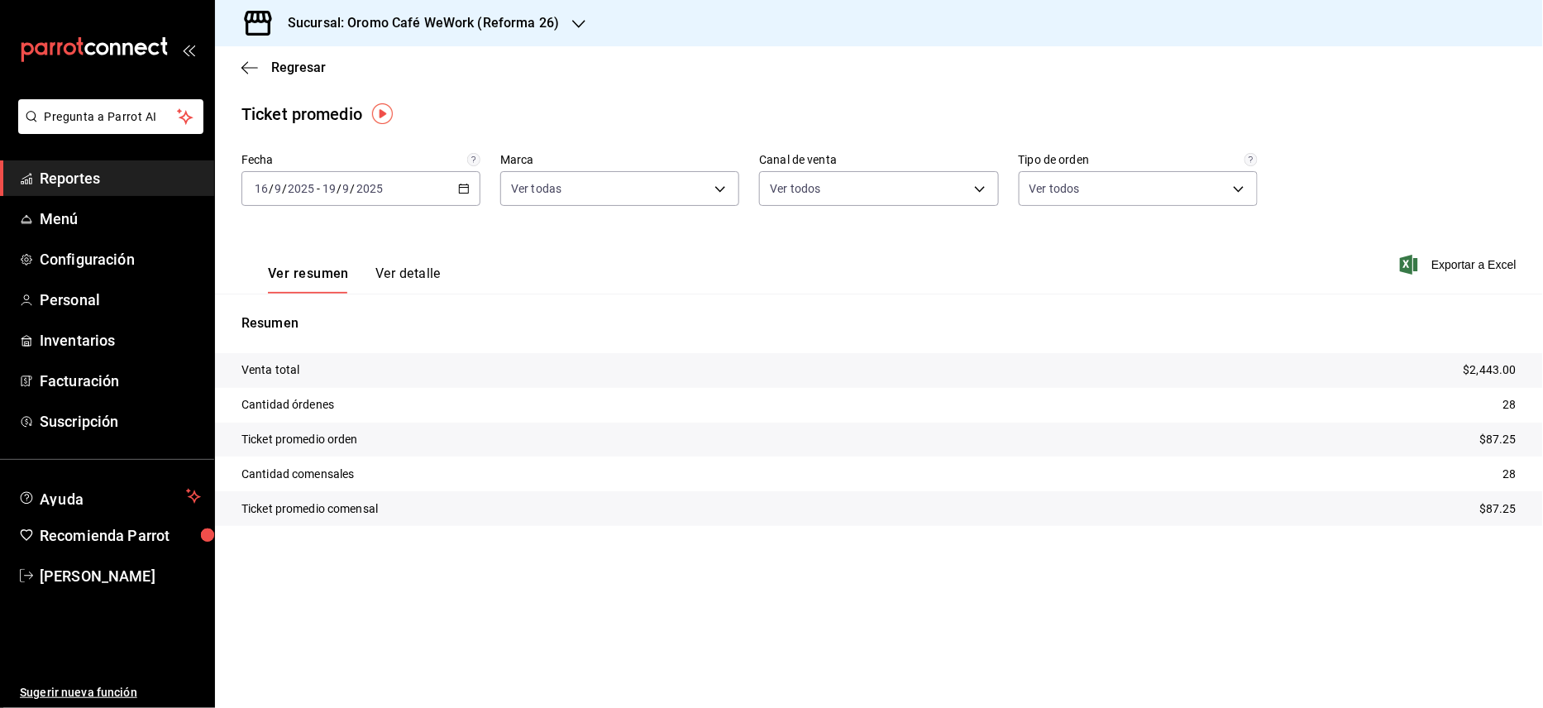
click at [557, 23] on div "Sucursal: Oromo Café WeWork (Reforma 26)" at bounding box center [410, 23] width 364 height 46
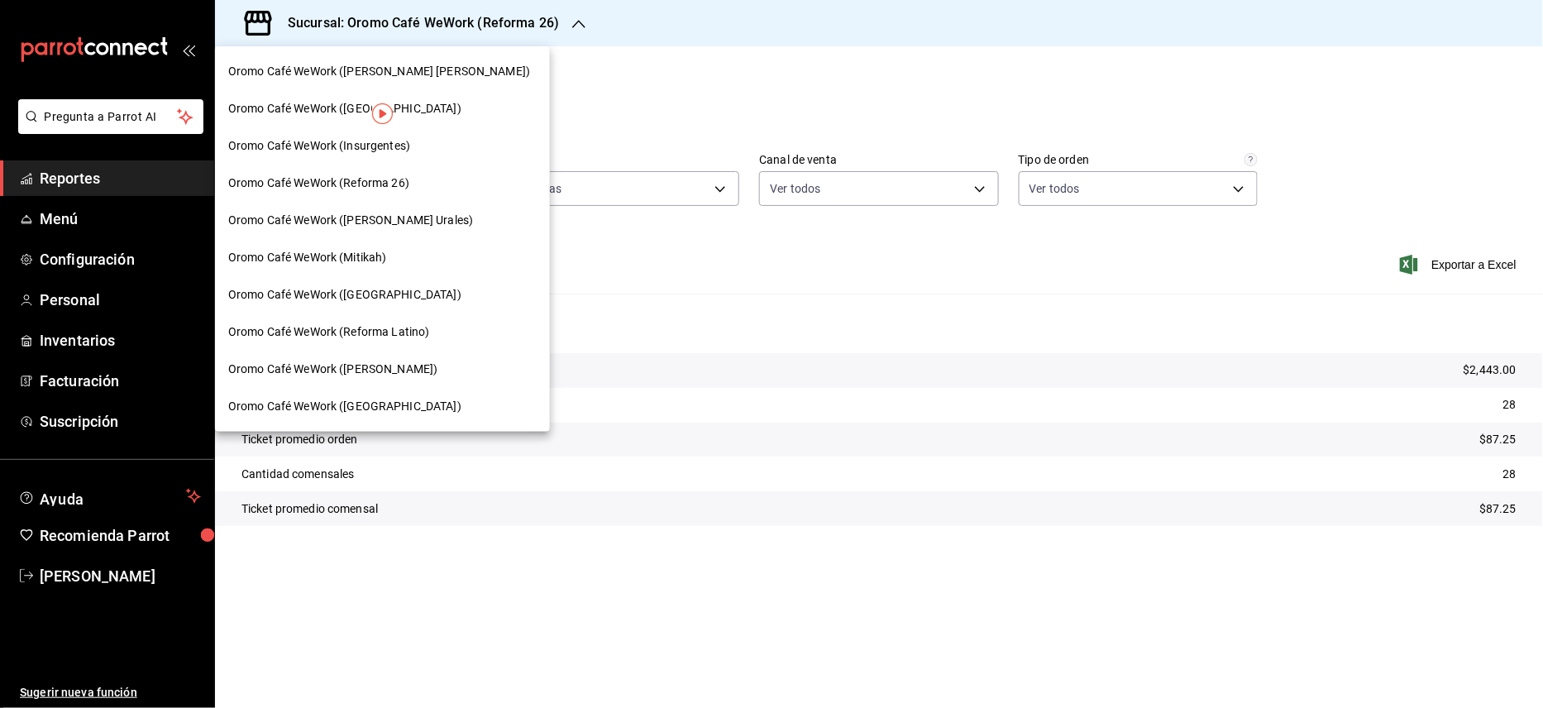
click at [407, 332] on span "Oromo Café WeWork (Reforma Latino)" at bounding box center [328, 331] width 201 height 17
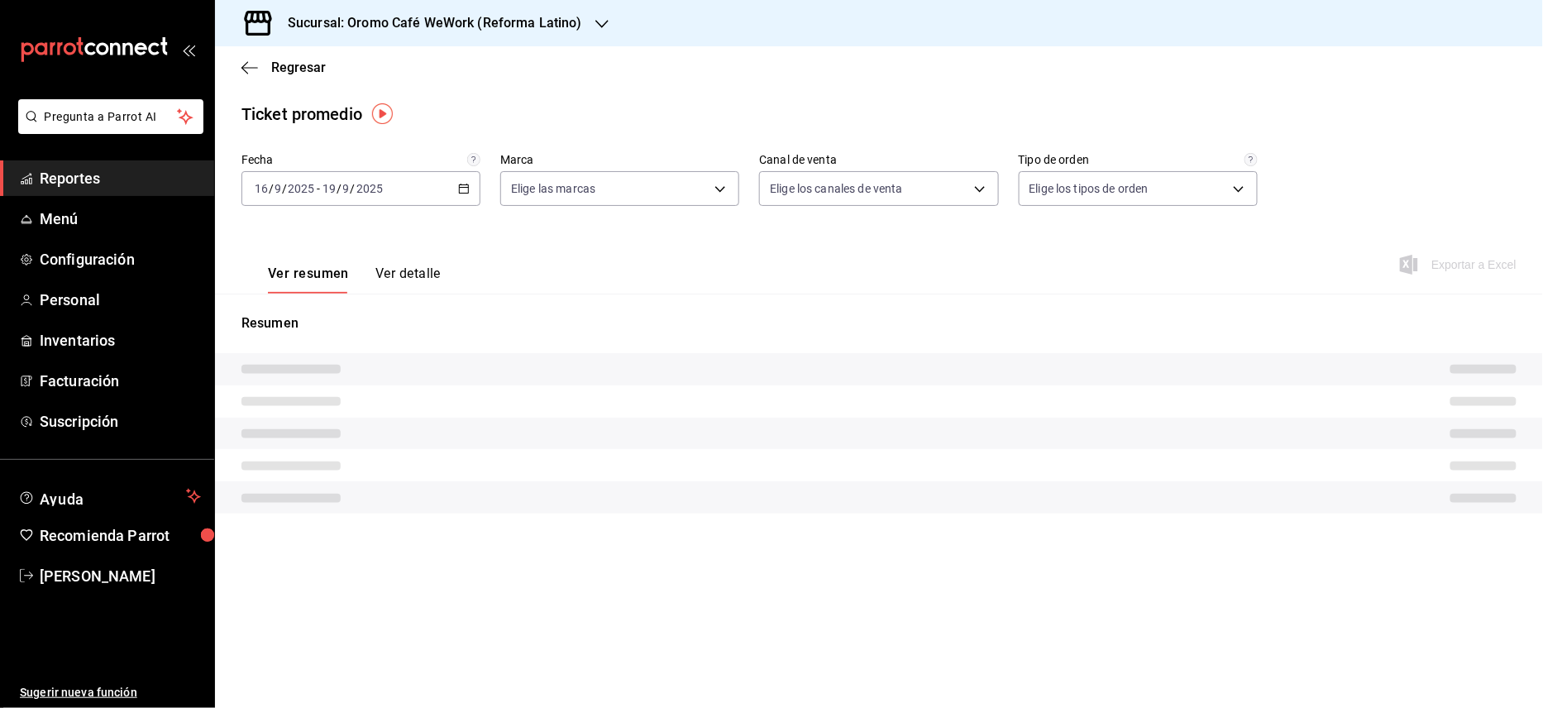
type input "5adc76ce-8965-45cc-8abc-4af11e45379c"
type input "PARROT,UBER_EATS,RAPPI,DIDI_FOOD,ONLINE"
type input "0f80adee-9736-4114-ad50-63b748f45099,EXTERNAL"
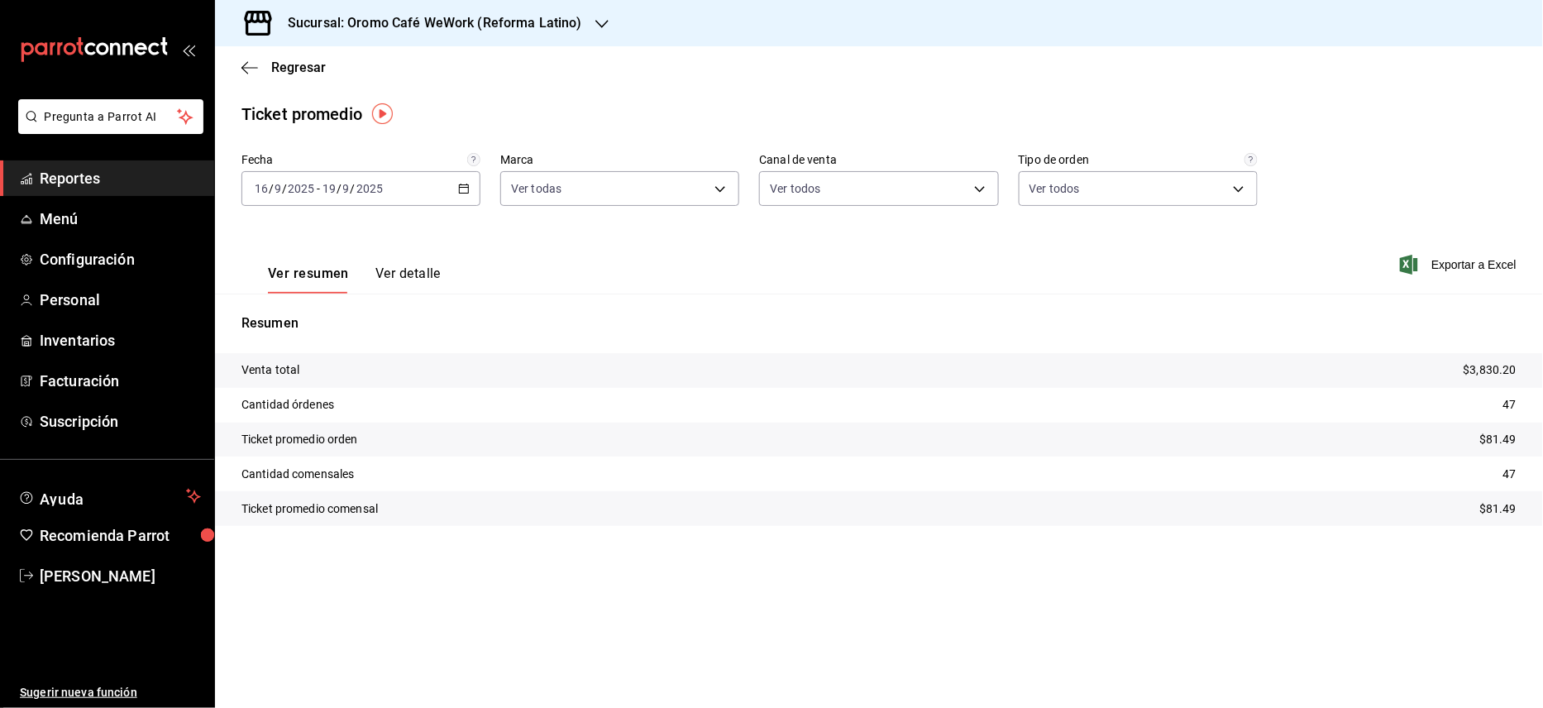
click at [577, 20] on h3 "Sucursal: Oromo Café WeWork (Reforma Latino)" at bounding box center [429, 23] width 308 height 20
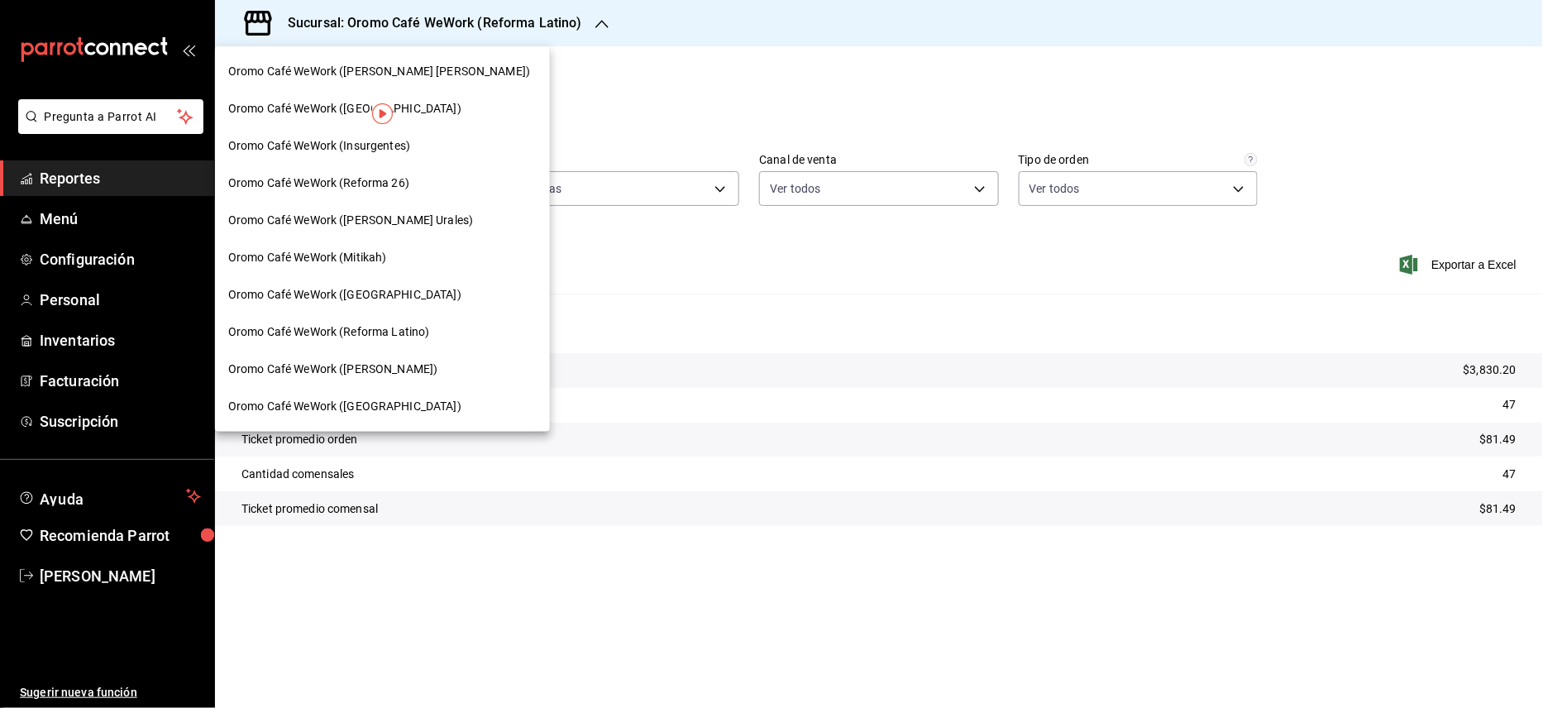
click at [380, 291] on span "Oromo Café WeWork ([GEOGRAPHIC_DATA])" at bounding box center [344, 294] width 233 height 17
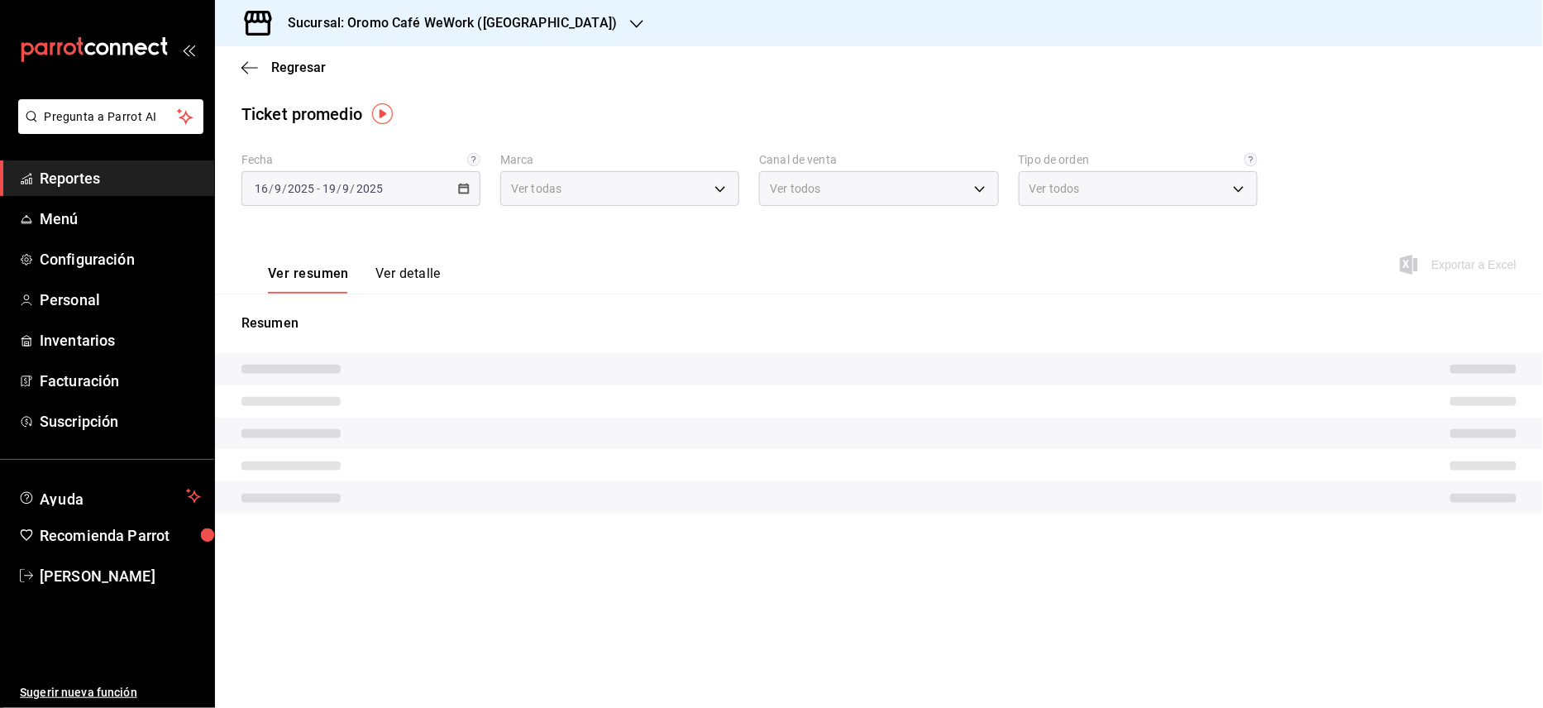
type input "e0a5e3c6-31ca-4f1b-b3b0-f75c7a3074b2"
type input "PARROT,UBER_EATS,RAPPI,DIDI_FOOD,ONLINE"
type input "0a2059b5-6dfc-46ad-a254-70a5f146a271,EXTERNAL,91e18e55-8315-45a5-aba7-fd4d1de6a…"
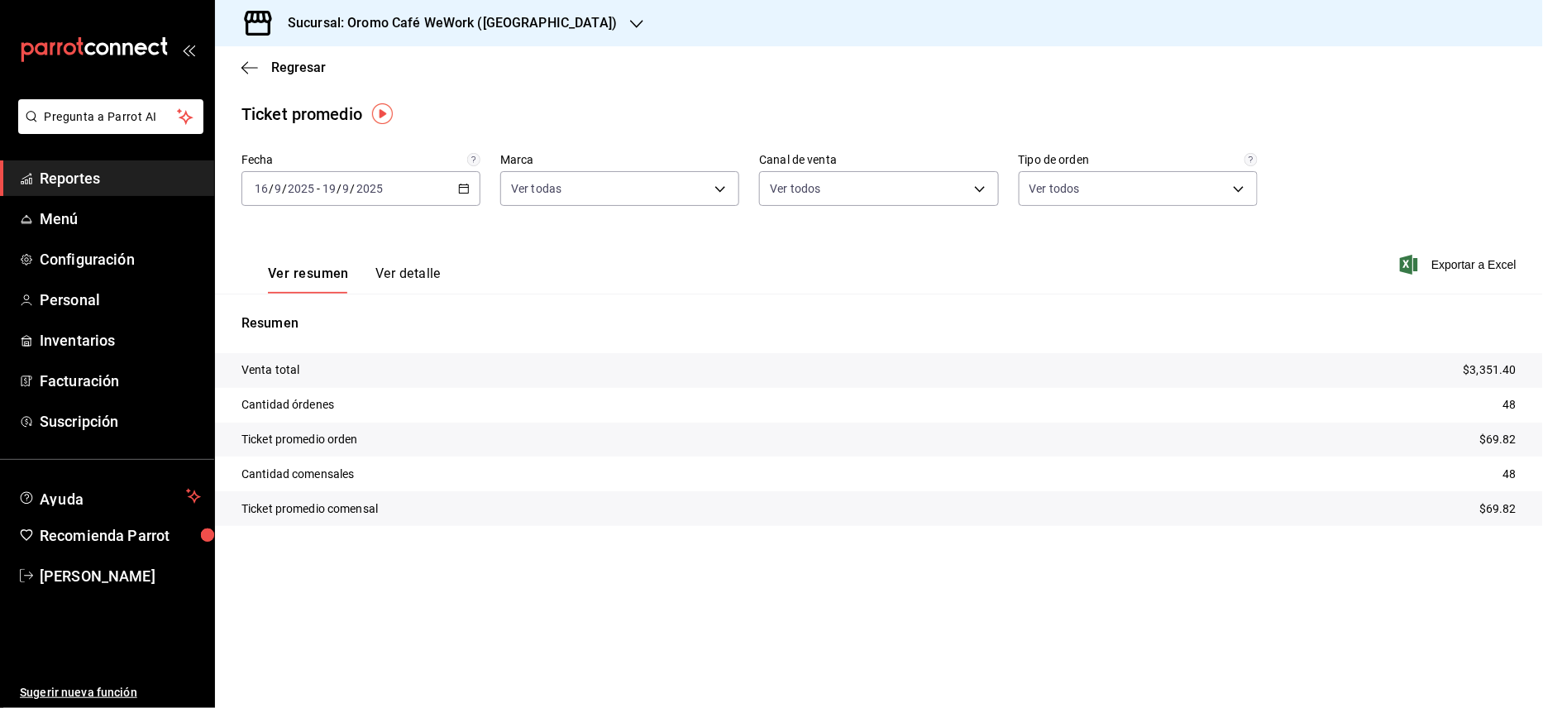
click at [471, 25] on h3 "Sucursal: Oromo Café WeWork ([GEOGRAPHIC_DATA])" at bounding box center [446, 23] width 342 height 20
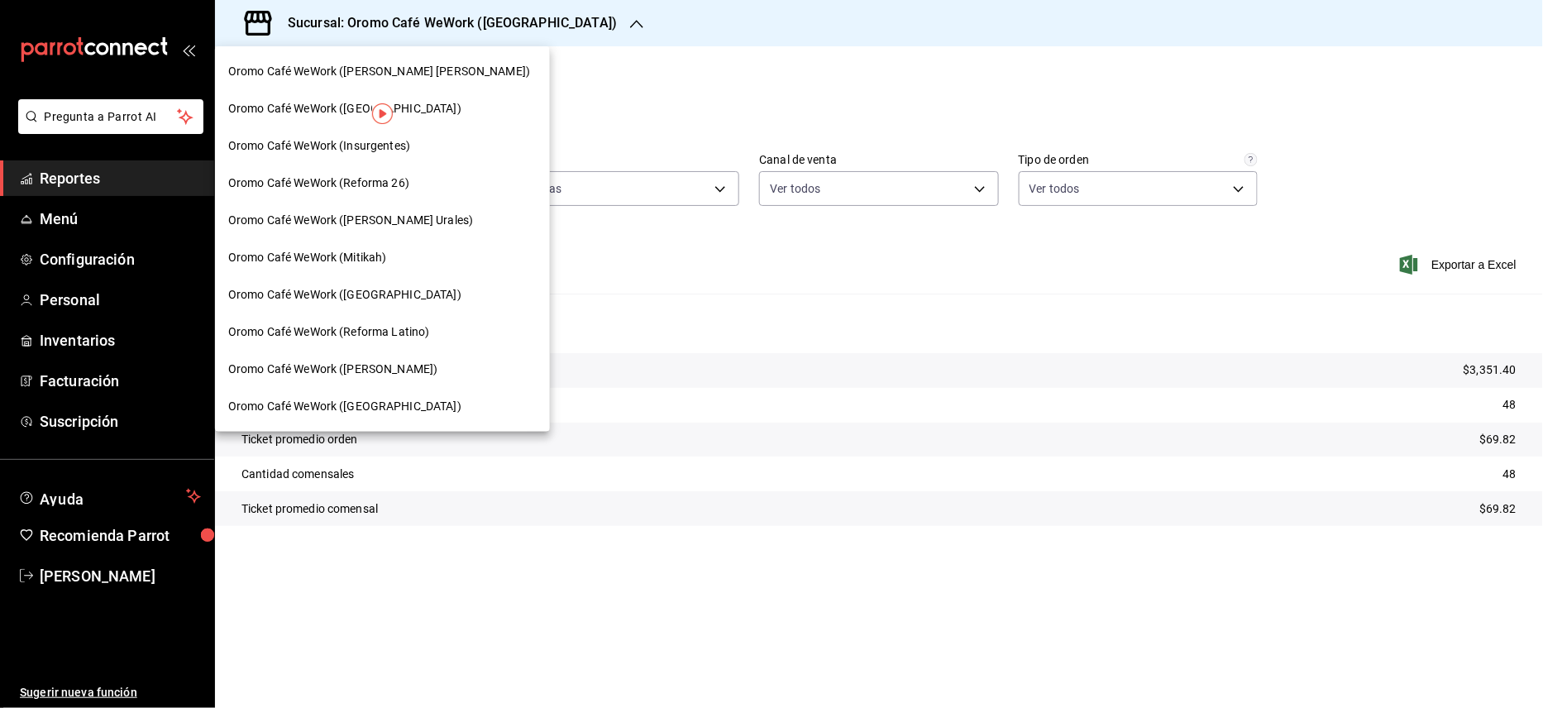
click at [397, 361] on span "Oromo Café WeWork ([PERSON_NAME])" at bounding box center [332, 369] width 209 height 17
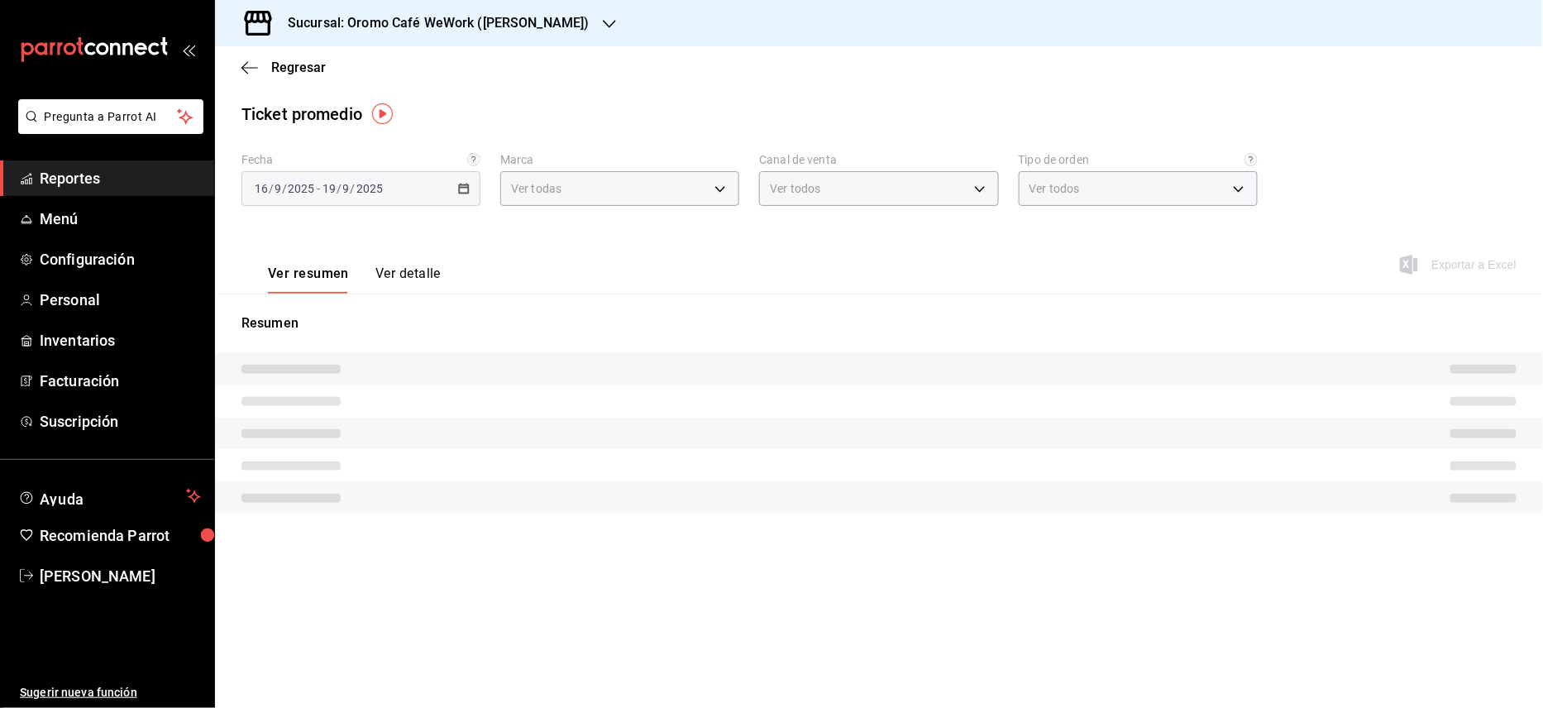
type input "ee529ba9-05ab-49b8-bfa5-c5ba3dafbfdf"
type input "PARROT,UBER_EATS,RAPPI,DIDI_FOOD,ONLINE"
type input "e915327e-cc24-43d4-b5ec-d5b533c9ccce,EXTERNAL"
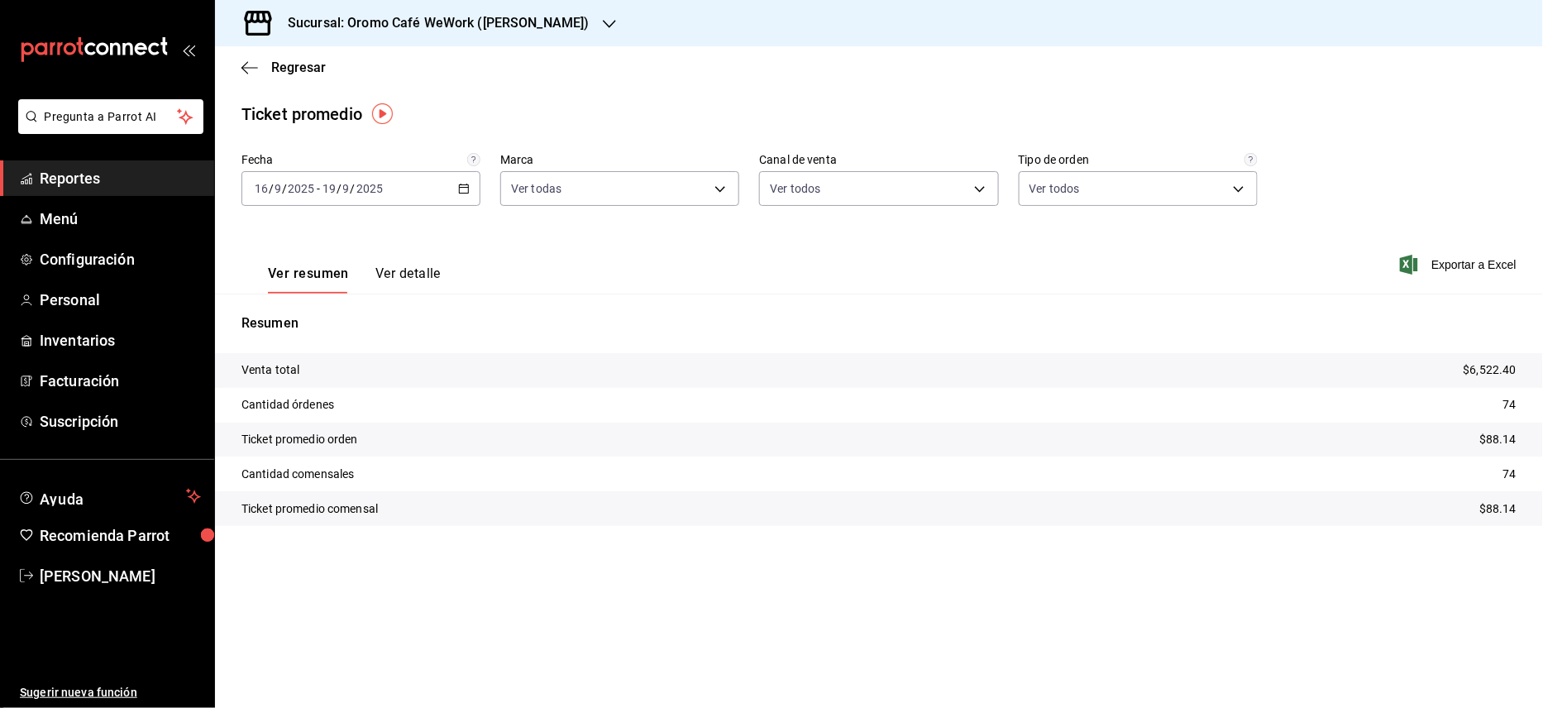
click at [586, 22] on h3 "Sucursal: Oromo Café WeWork ([PERSON_NAME])" at bounding box center [432, 23] width 315 height 20
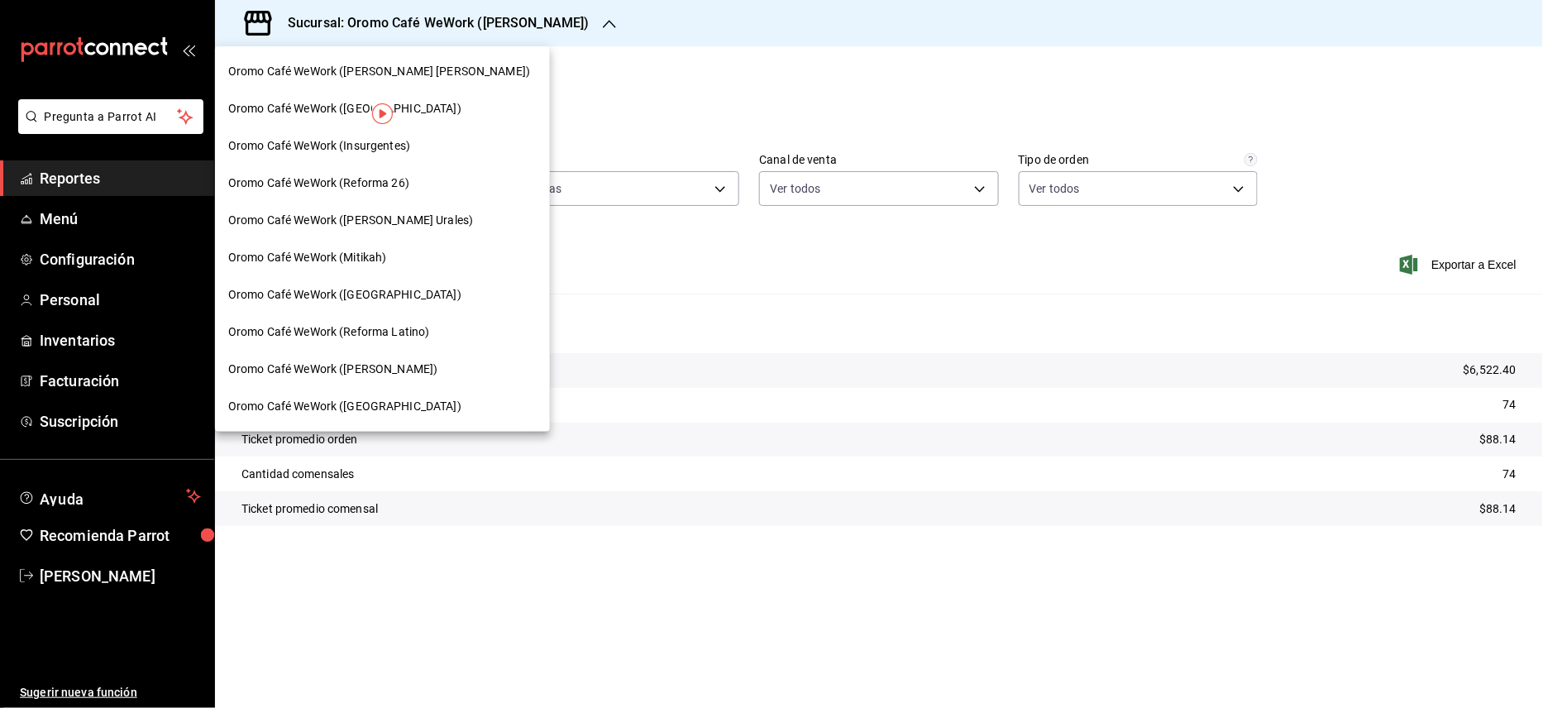
click at [586, 22] on div at bounding box center [771, 354] width 1543 height 708
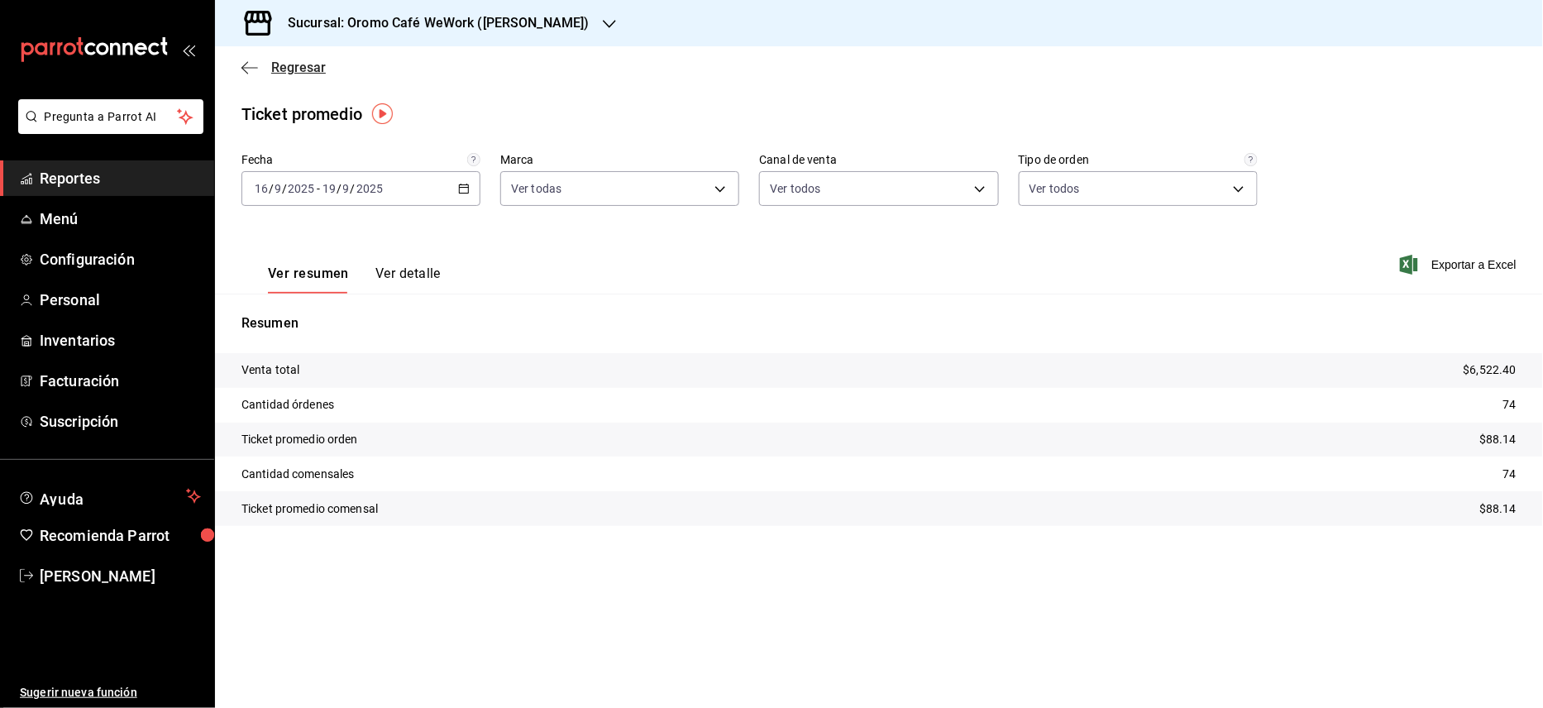
click at [246, 69] on icon "button" at bounding box center [249, 67] width 17 height 15
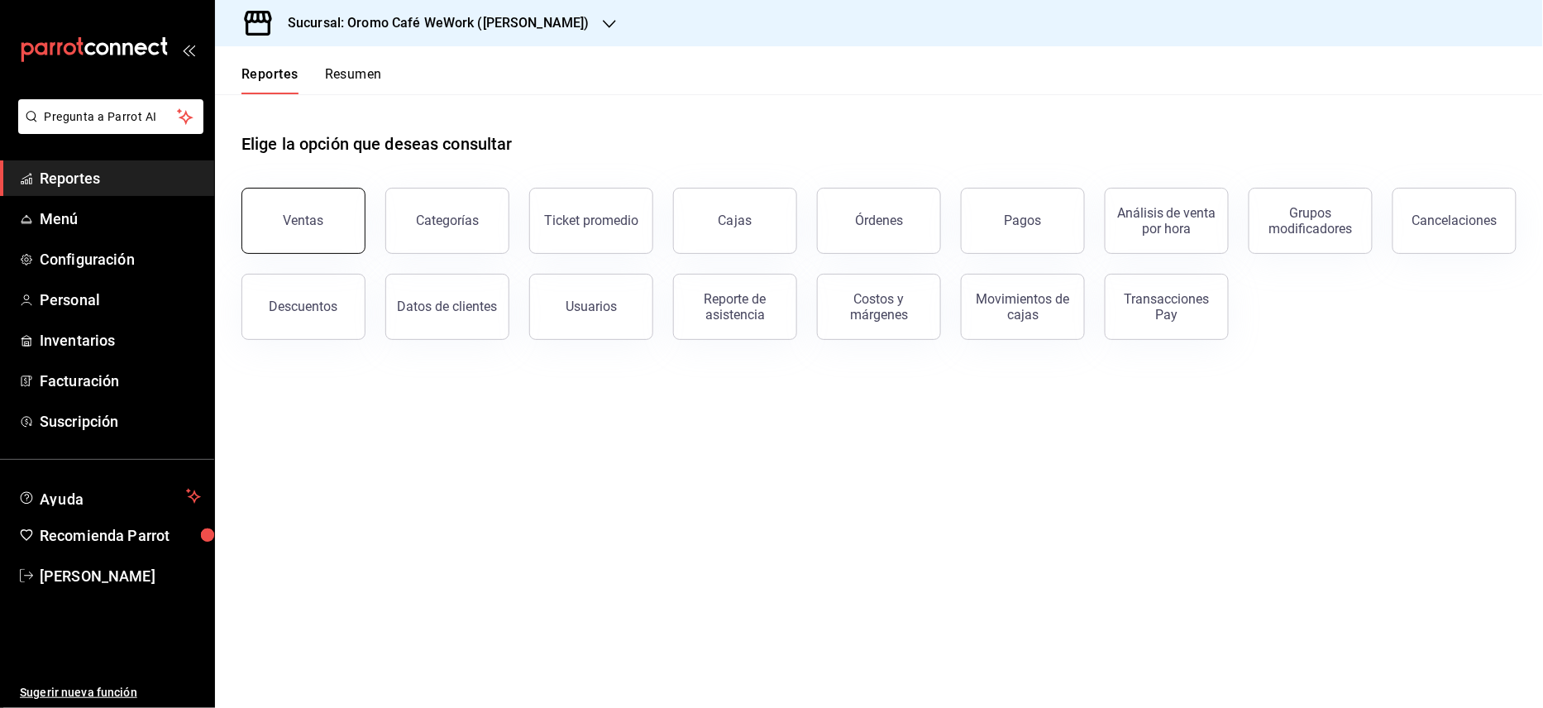
click at [332, 222] on button "Ventas" at bounding box center [303, 221] width 124 height 66
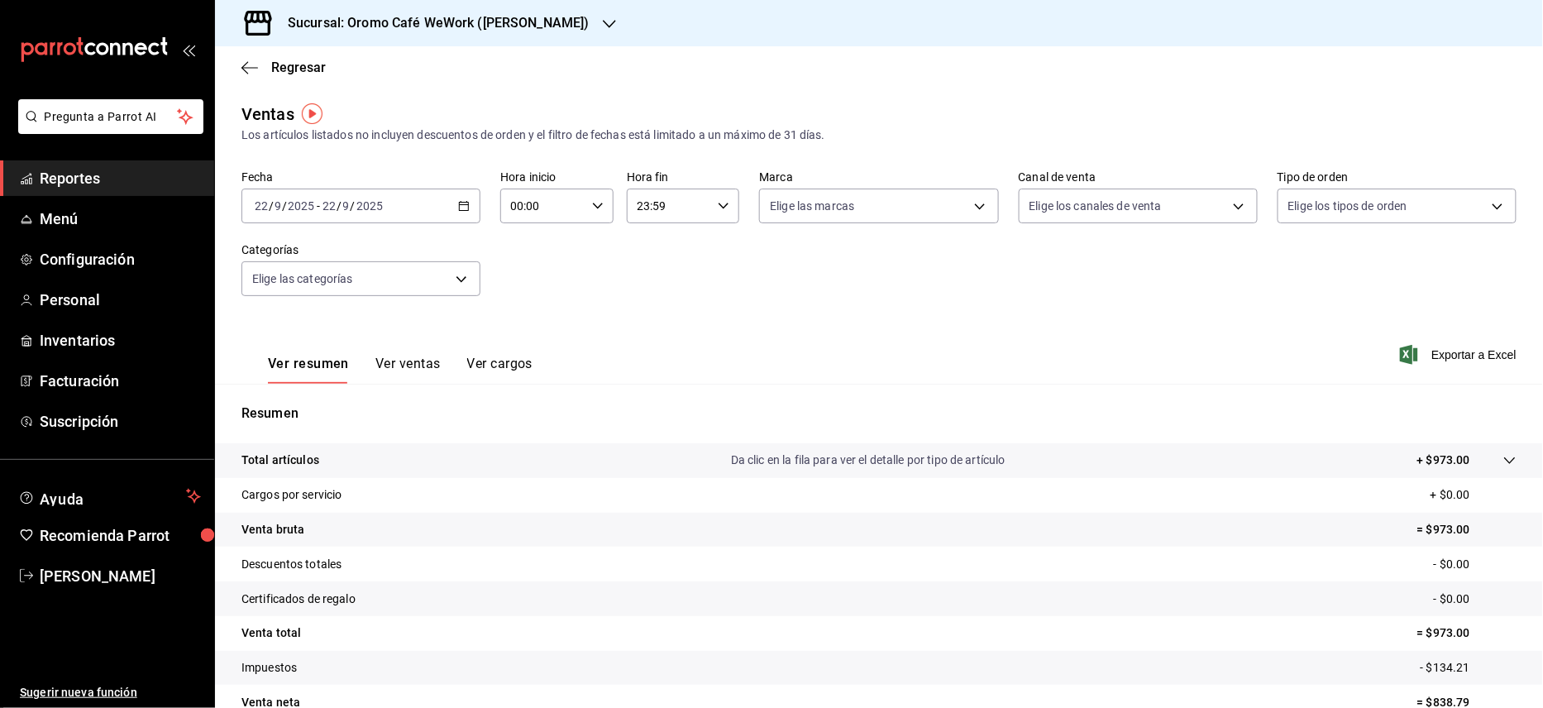
click at [461, 213] on div "[DATE] [DATE] - [DATE] [DATE]" at bounding box center [360, 206] width 239 height 35
click at [338, 400] on span "Rango de fechas" at bounding box center [320, 404] width 128 height 17
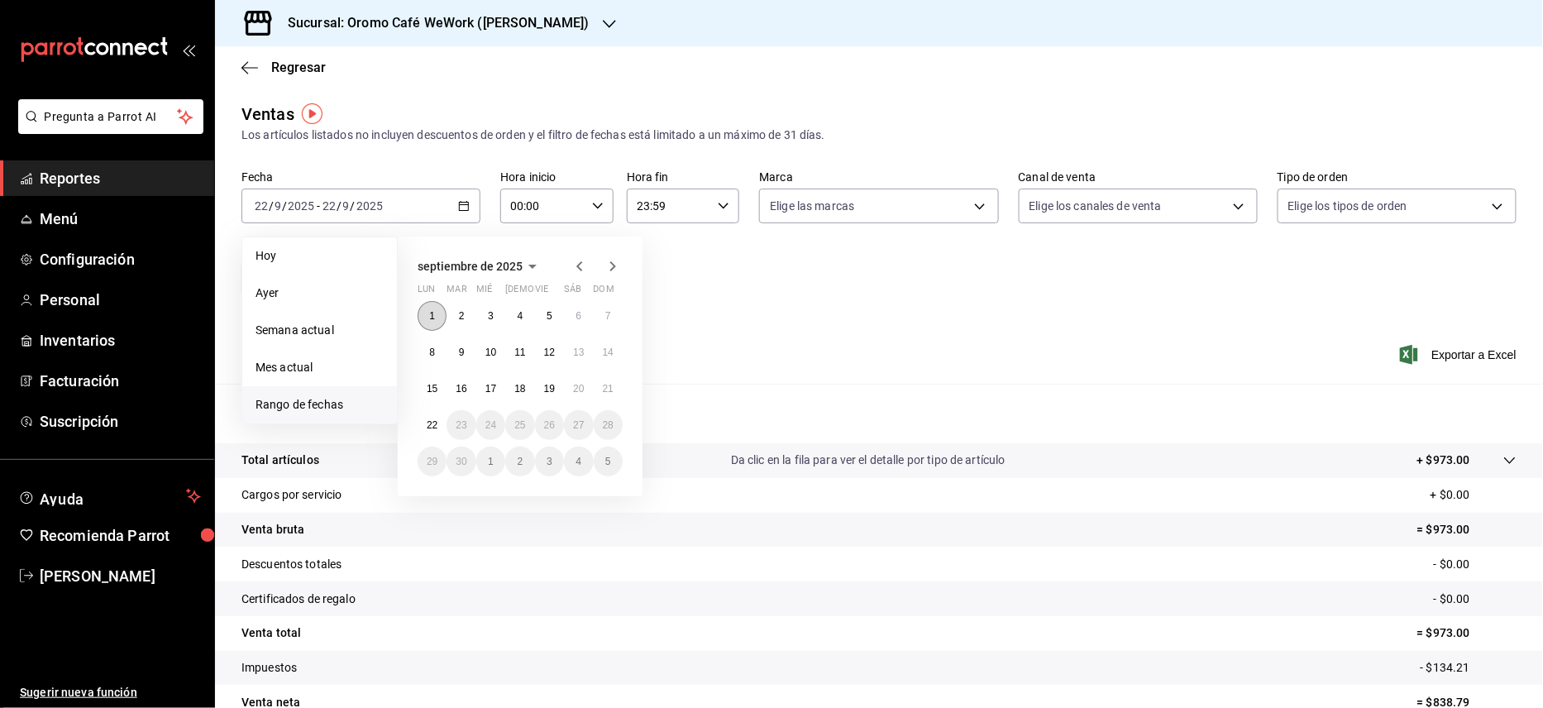
click at [428, 323] on button "1" at bounding box center [432, 316] width 29 height 30
click at [543, 314] on button "5" at bounding box center [549, 316] width 29 height 30
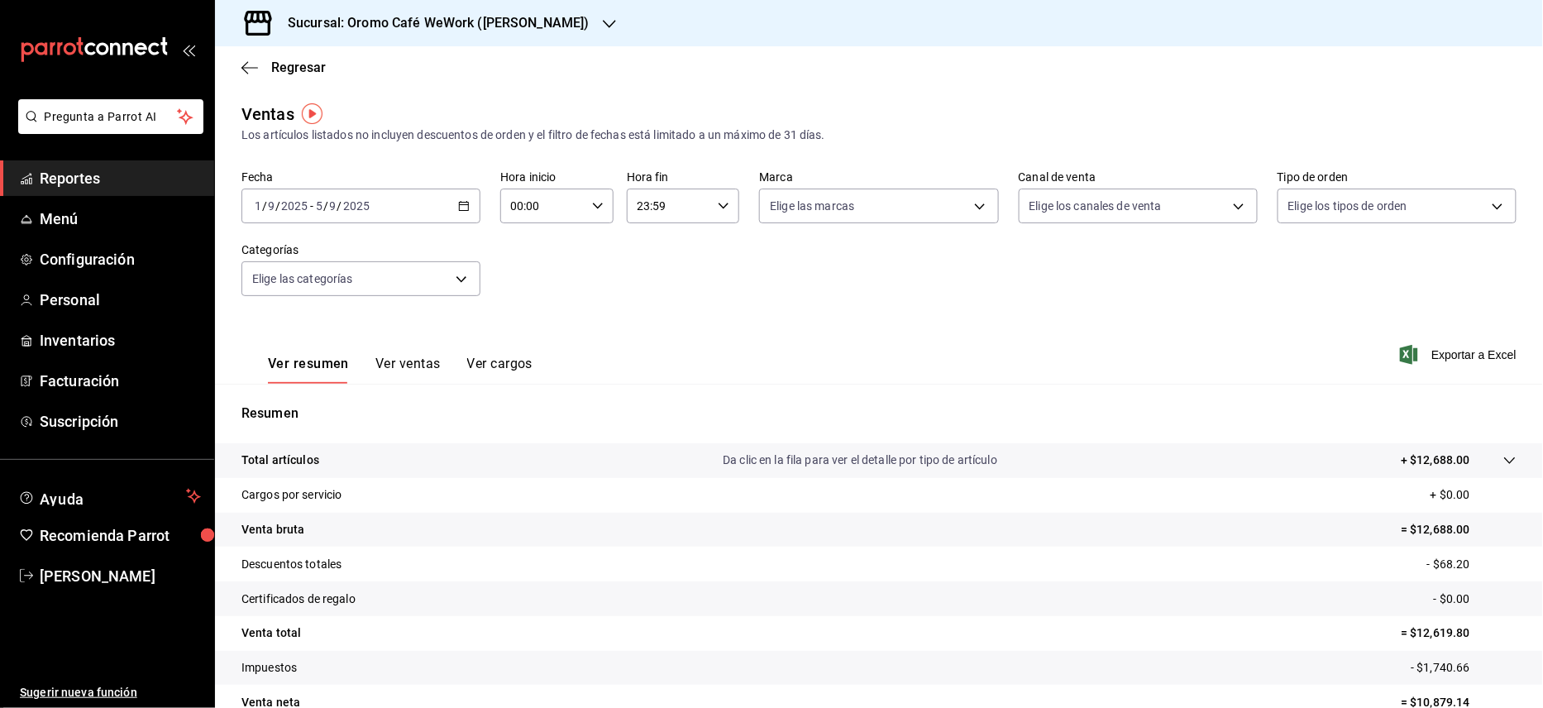
click at [399, 365] on button "Ver ventas" at bounding box center [407, 370] width 65 height 28
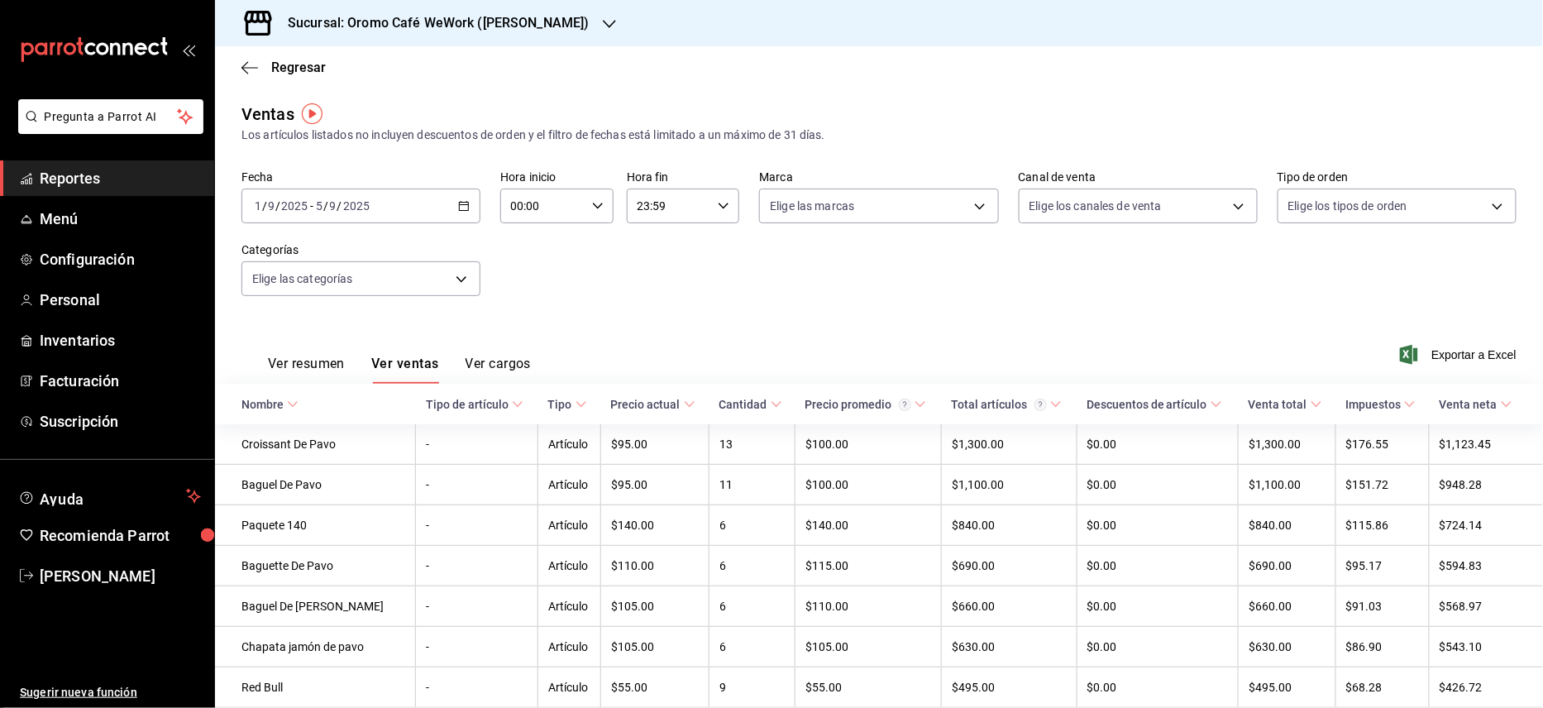
click at [589, 15] on h3 "Sucursal: Oromo Café WeWork ([PERSON_NAME])" at bounding box center [432, 23] width 315 height 20
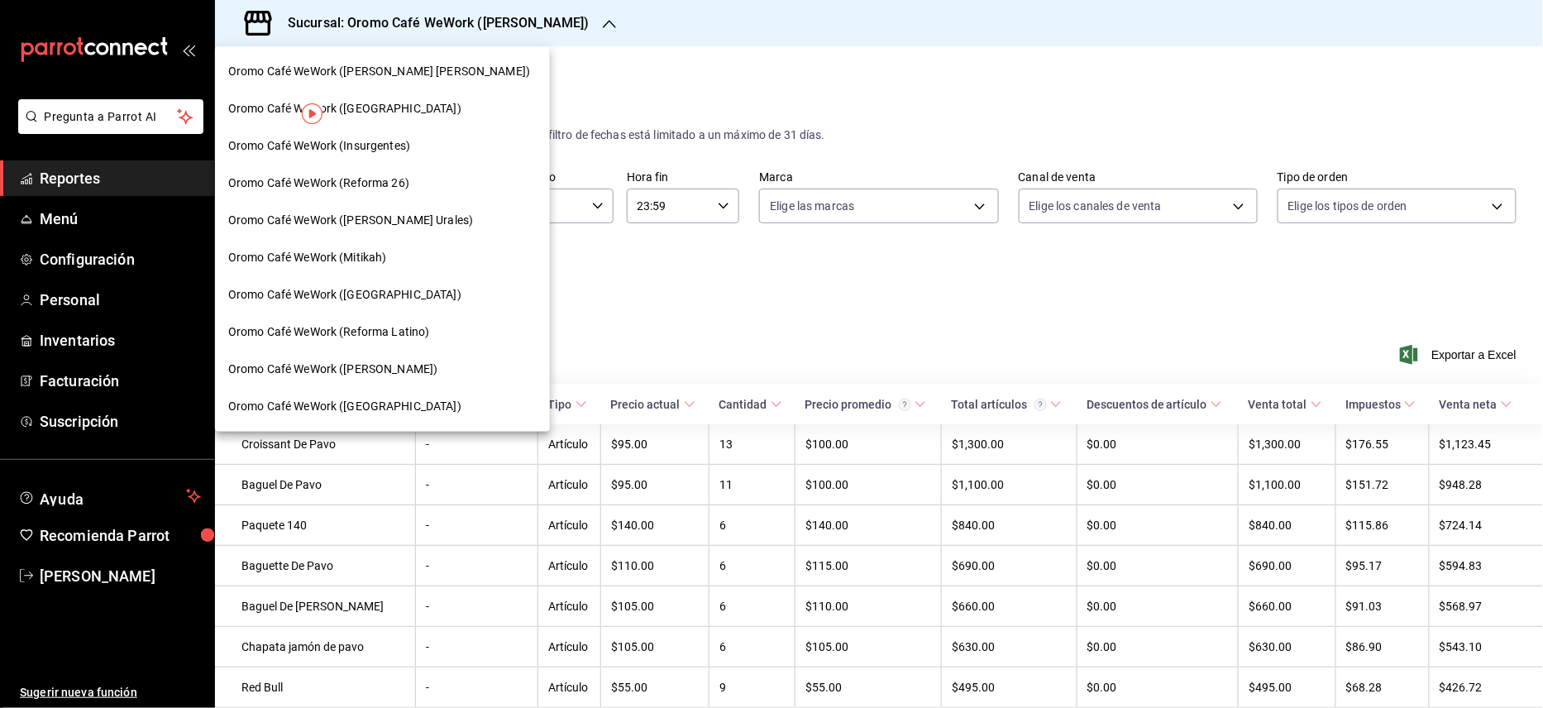
click at [420, 73] on span "Oromo Café WeWork ([PERSON_NAME] [PERSON_NAME])" at bounding box center [379, 71] width 302 height 17
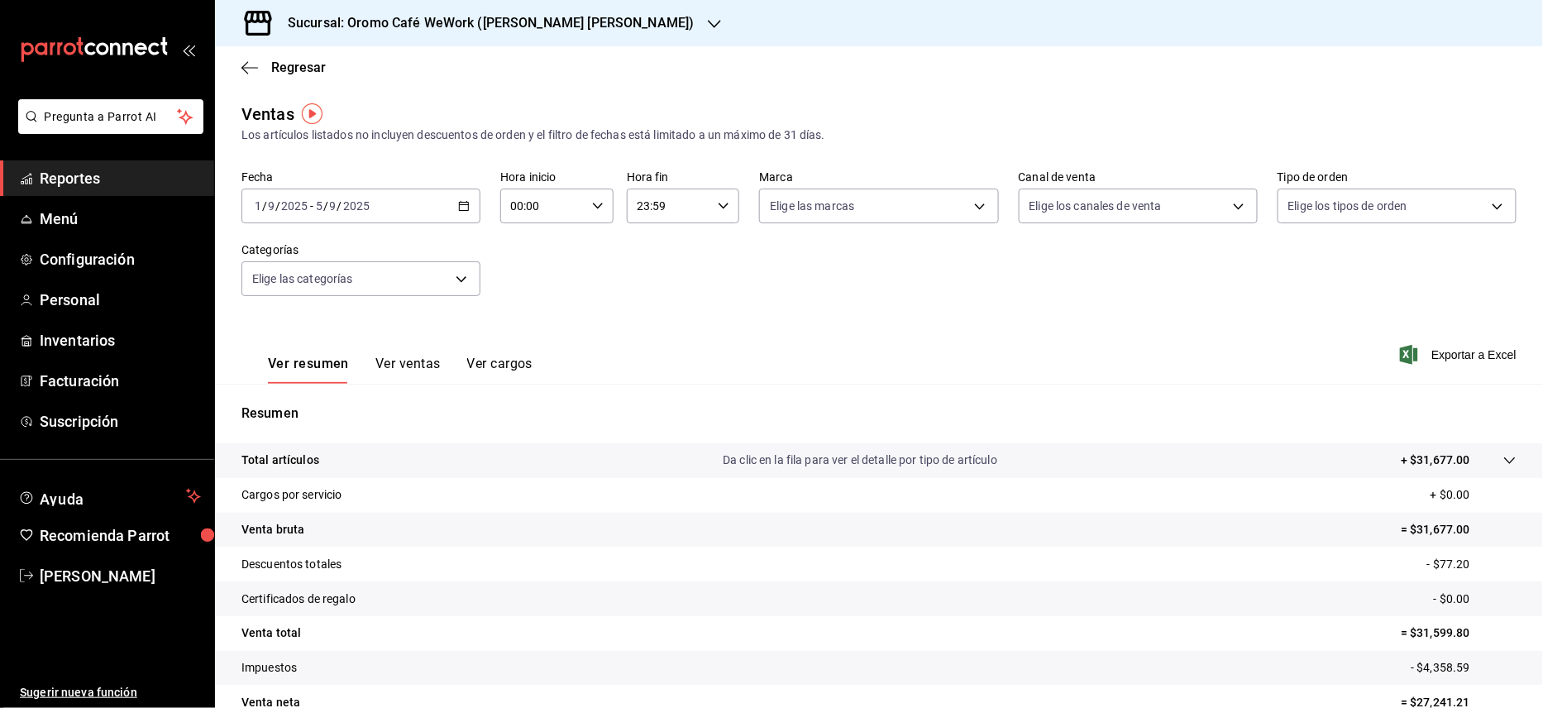
click at [408, 358] on button "Ver ventas" at bounding box center [407, 370] width 65 height 28
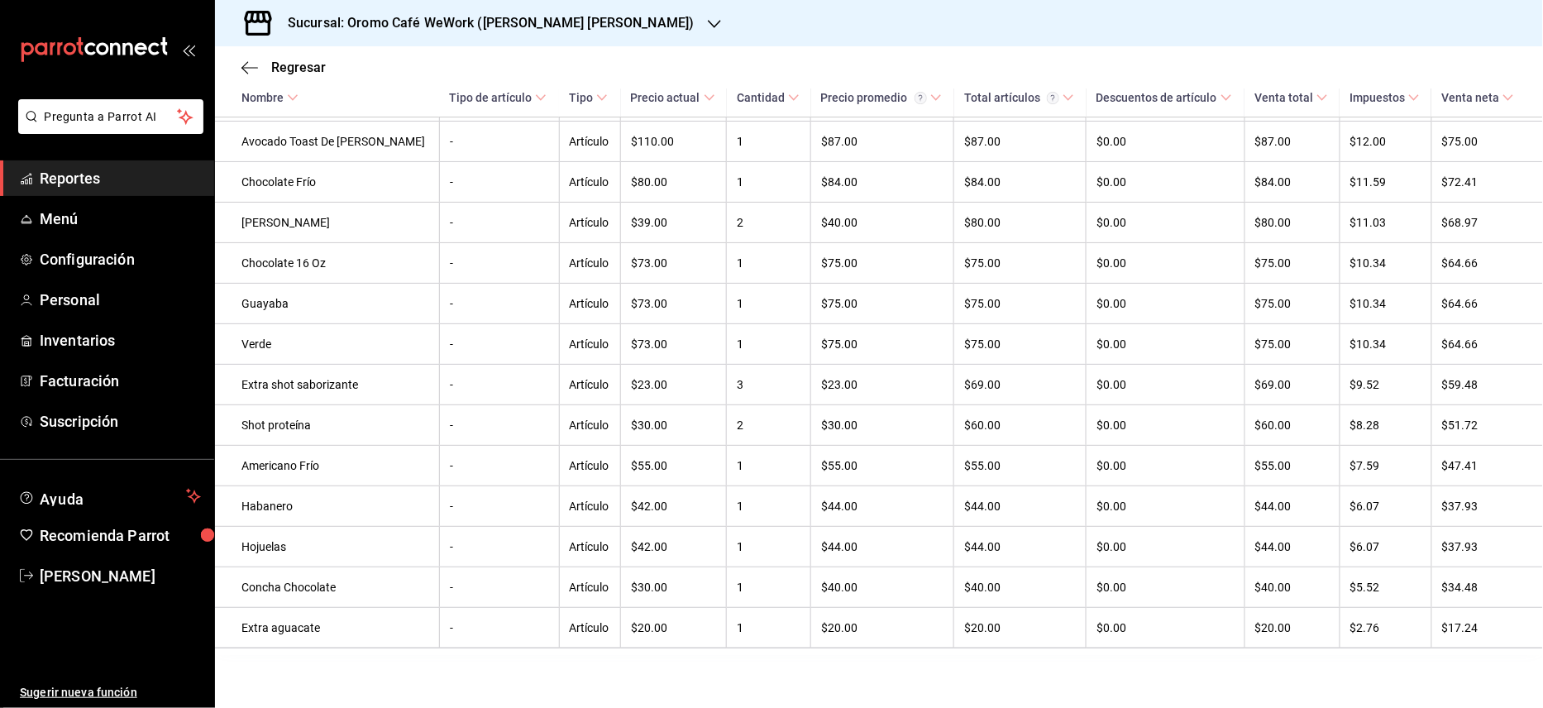
scroll to position [1063, 0]
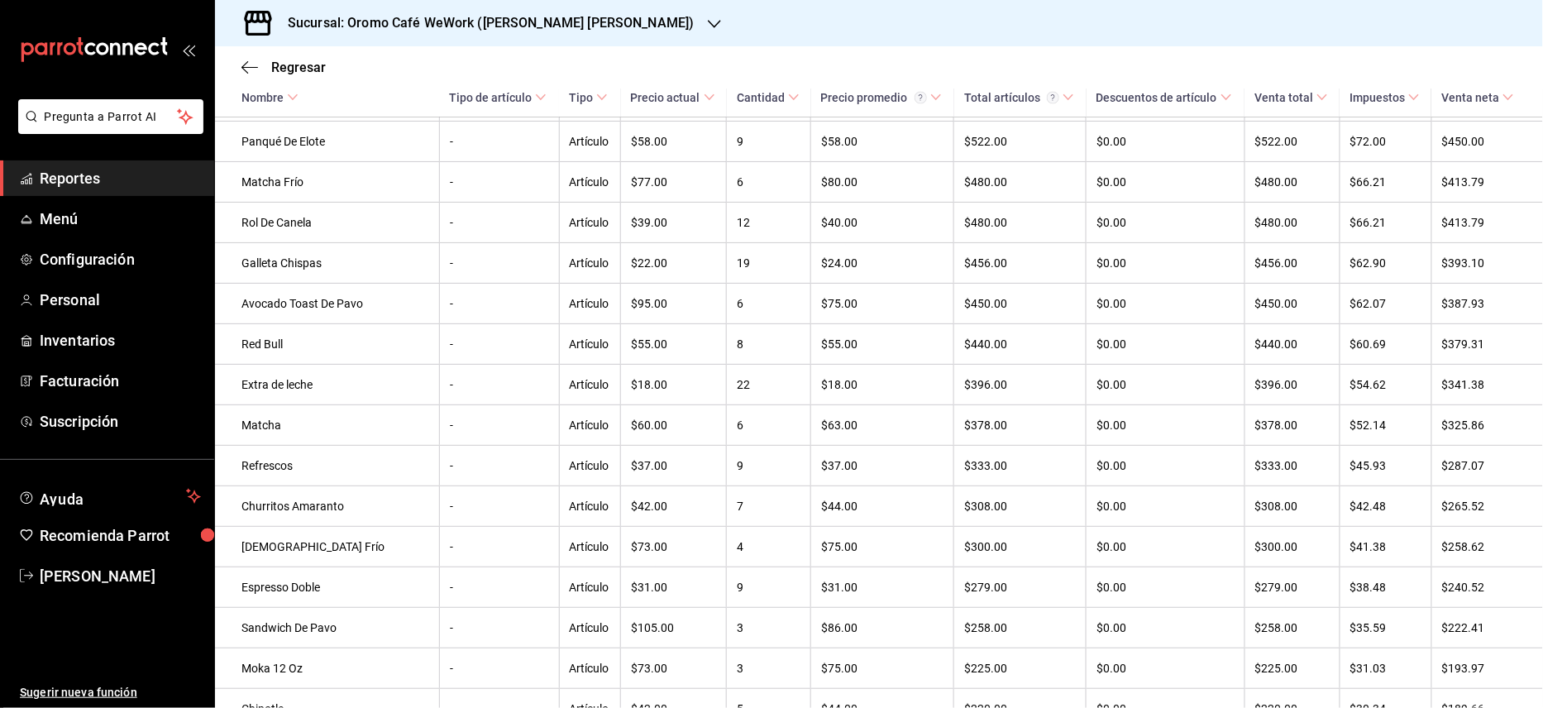
click at [708, 27] on icon "button" at bounding box center [714, 23] width 13 height 13
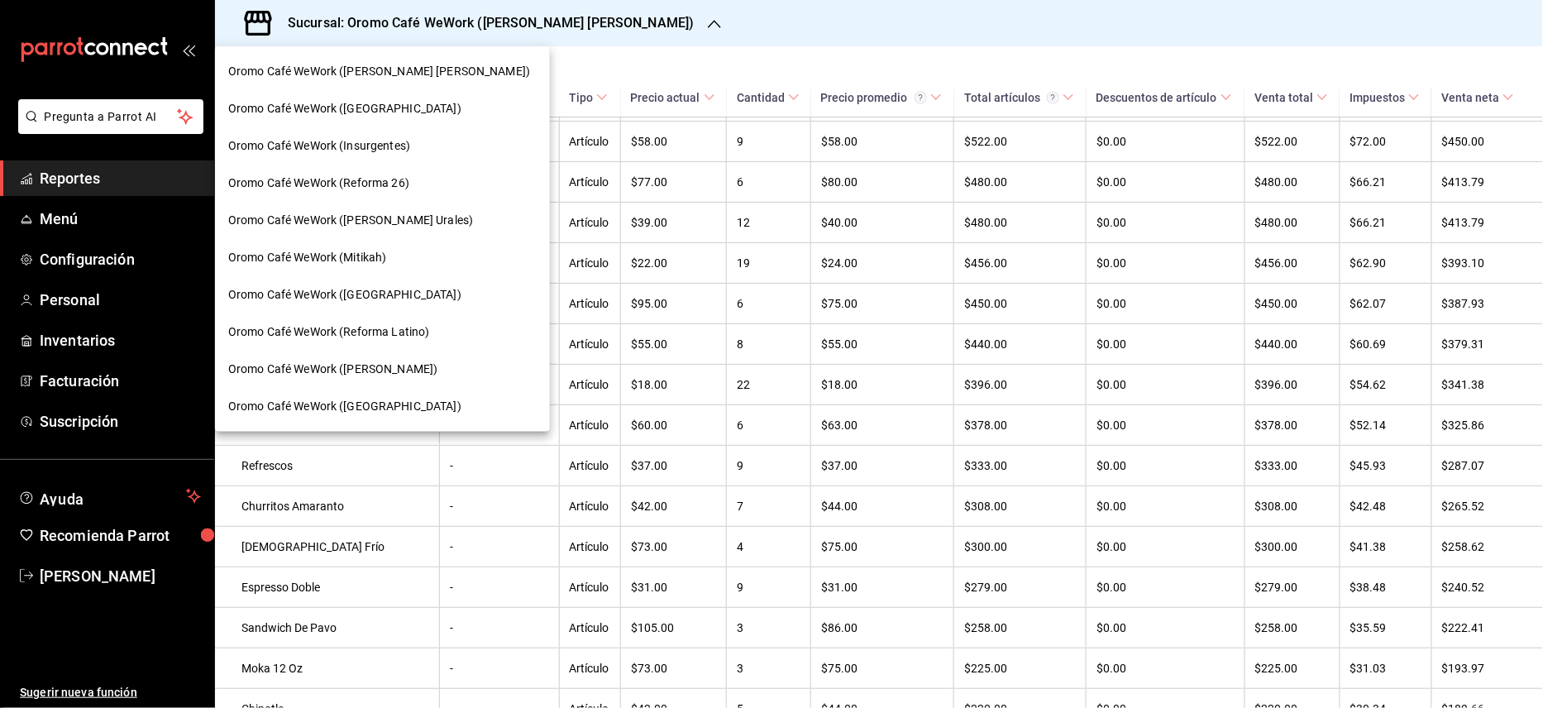
click at [367, 259] on span "Oromo Café WeWork (Mitikah)" at bounding box center [307, 257] width 159 height 17
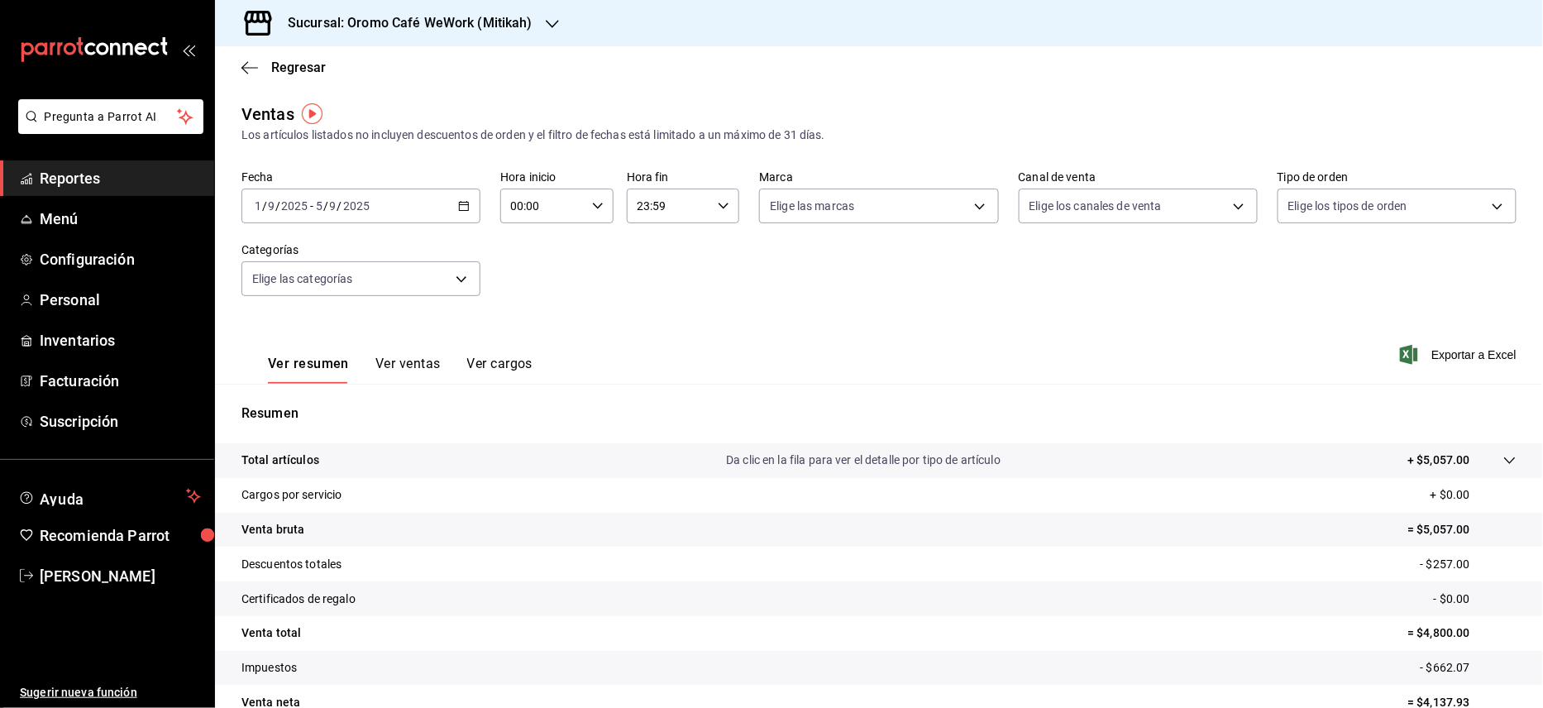
click at [421, 357] on button "Ver ventas" at bounding box center [407, 370] width 65 height 28
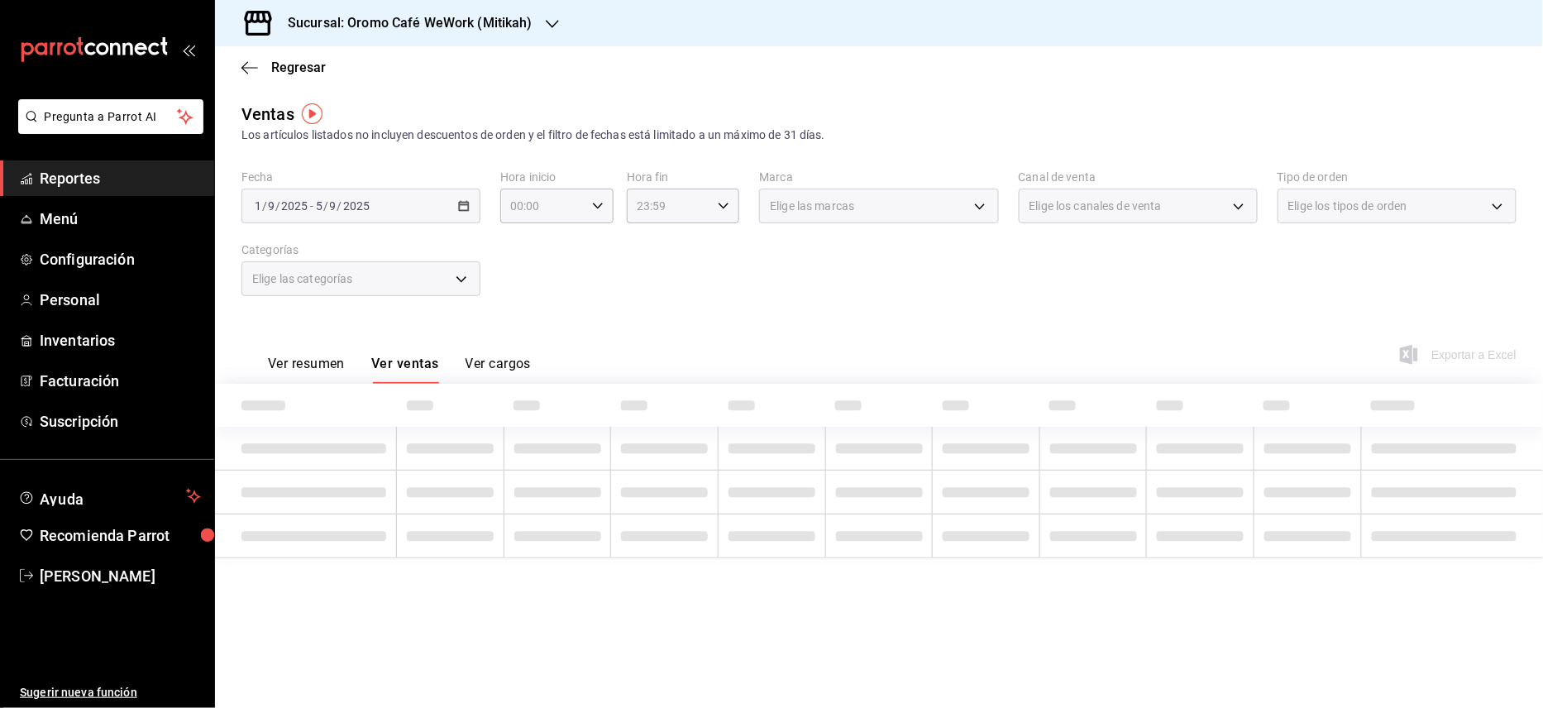
click at [1542, 117] on html "Pregunta a Parrot AI Reportes Menú Configuración Personal Inventarios Facturaci…" at bounding box center [771, 354] width 1543 height 708
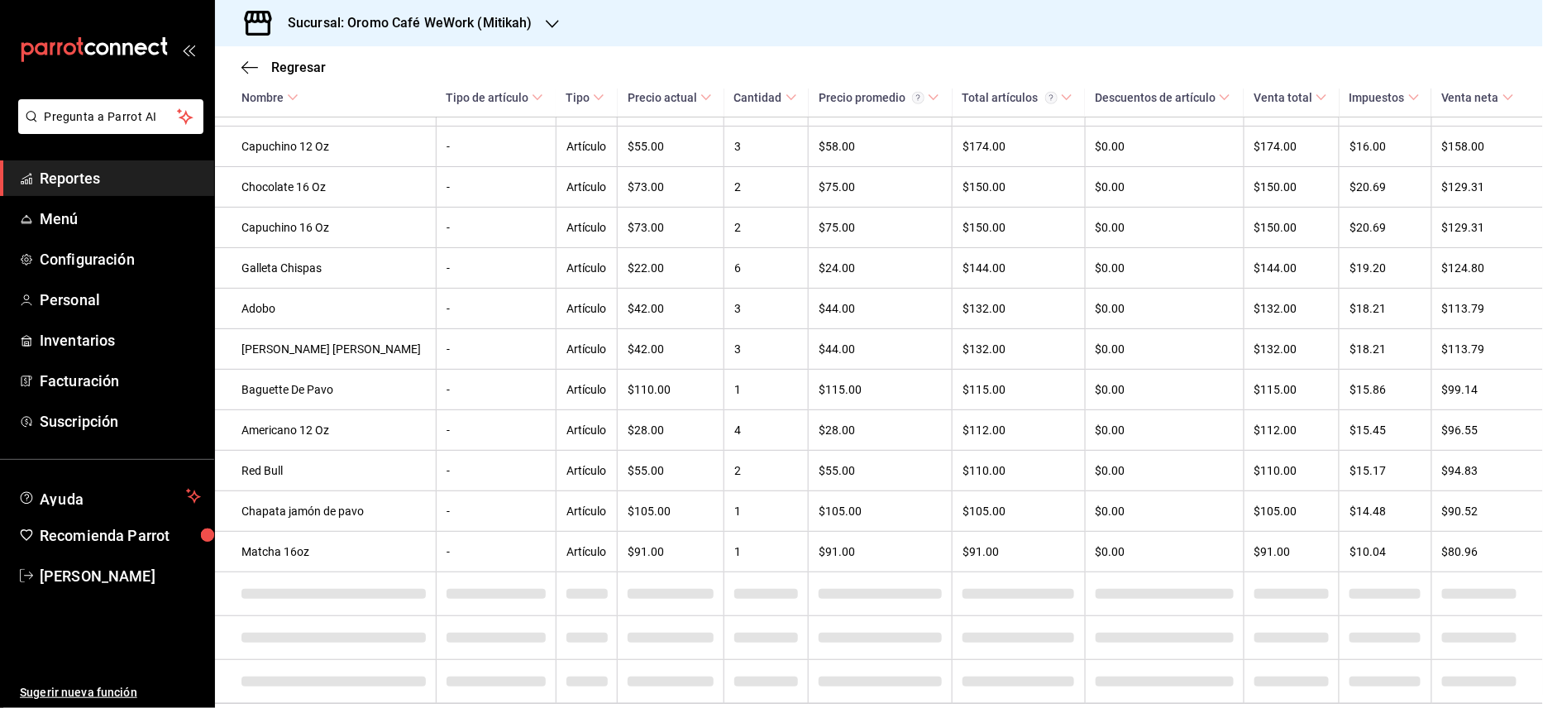
scroll to position [706, 0]
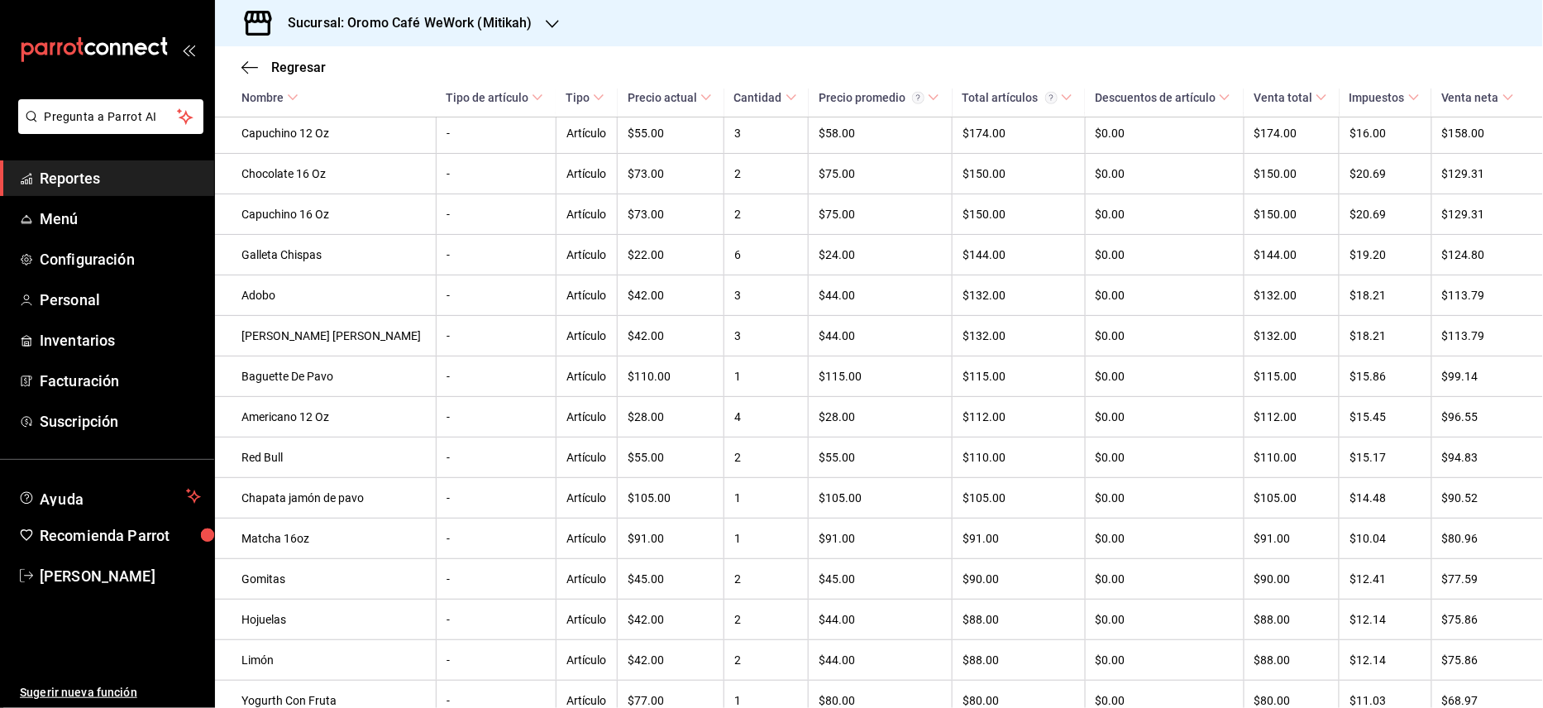
click at [546, 15] on div at bounding box center [552, 23] width 13 height 17
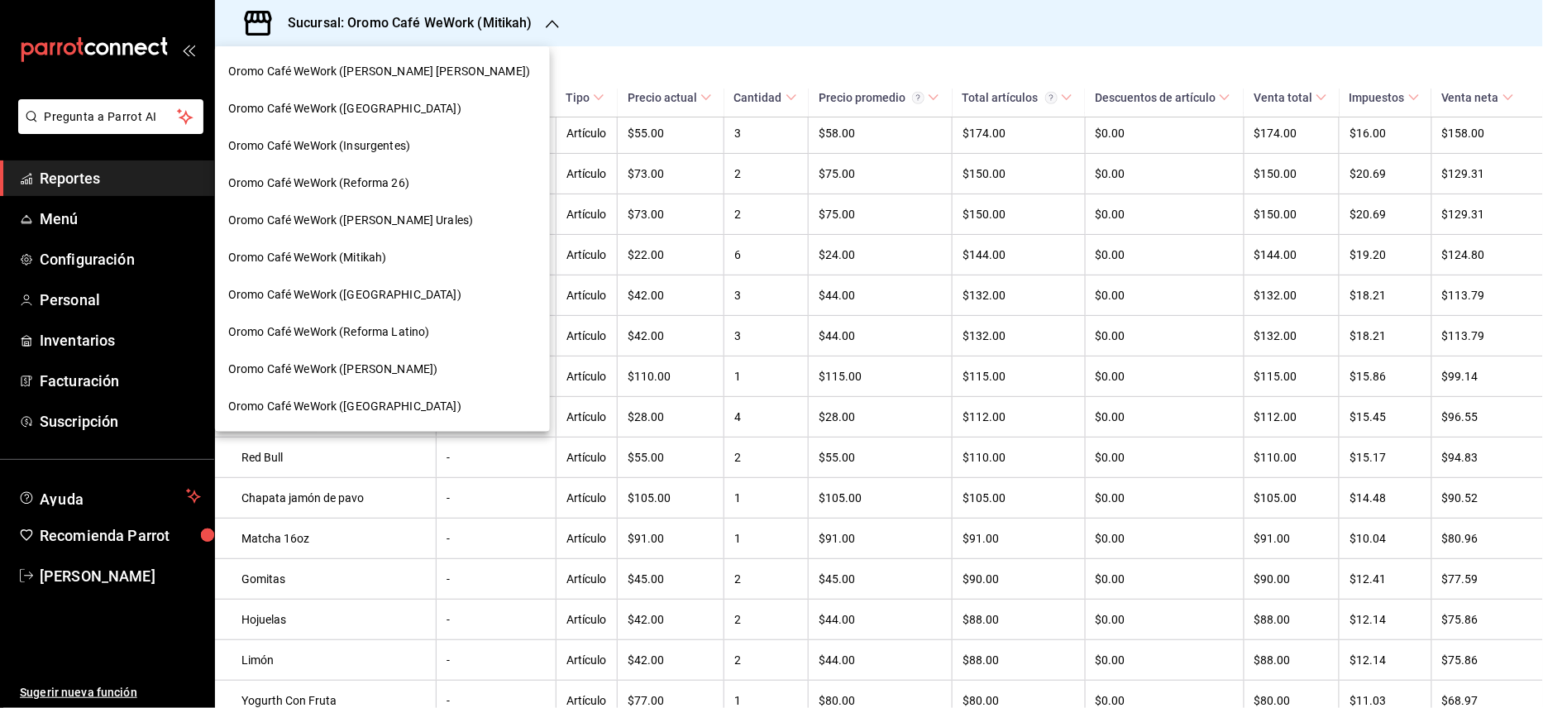
click at [408, 218] on span "Oromo Café WeWork ([PERSON_NAME] Urales)" at bounding box center [350, 220] width 245 height 17
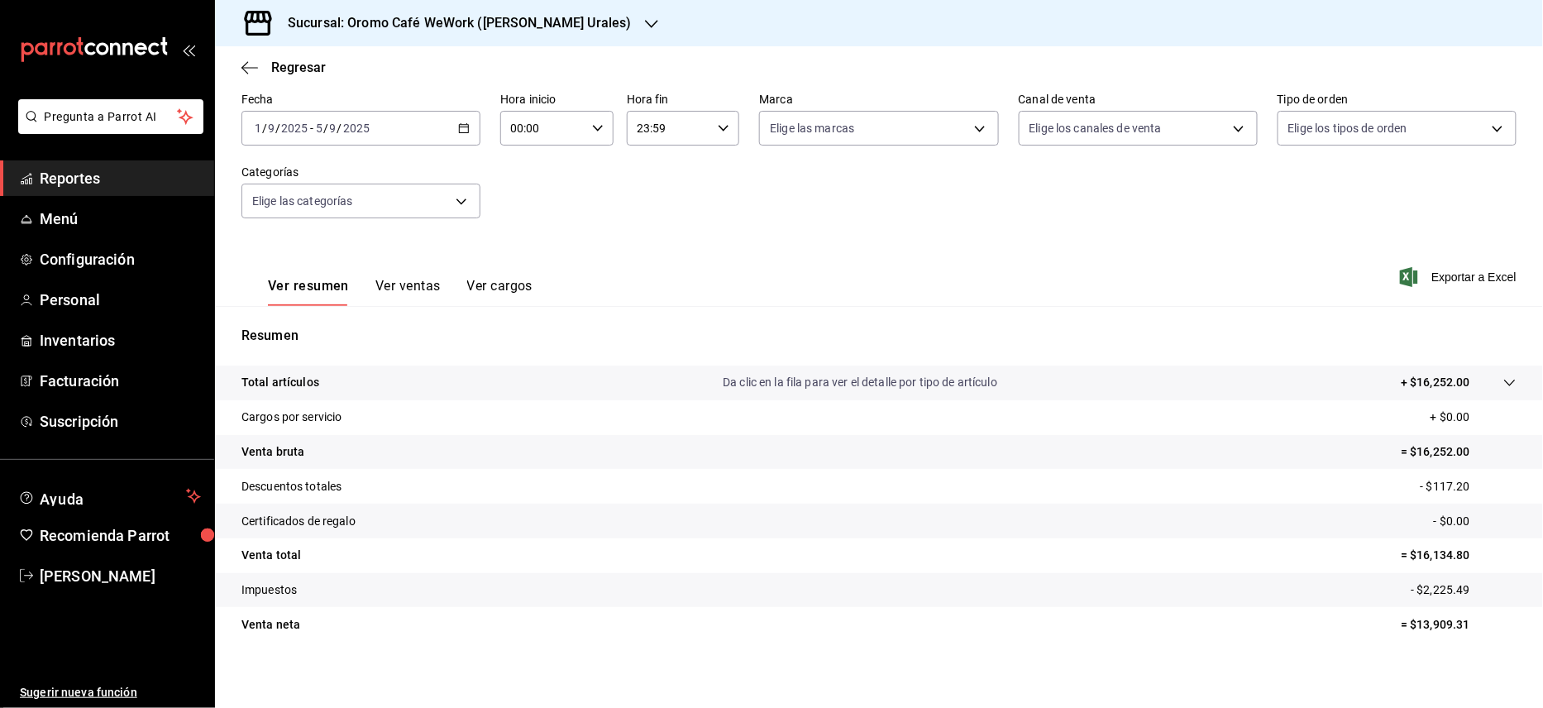
scroll to position [84, 0]
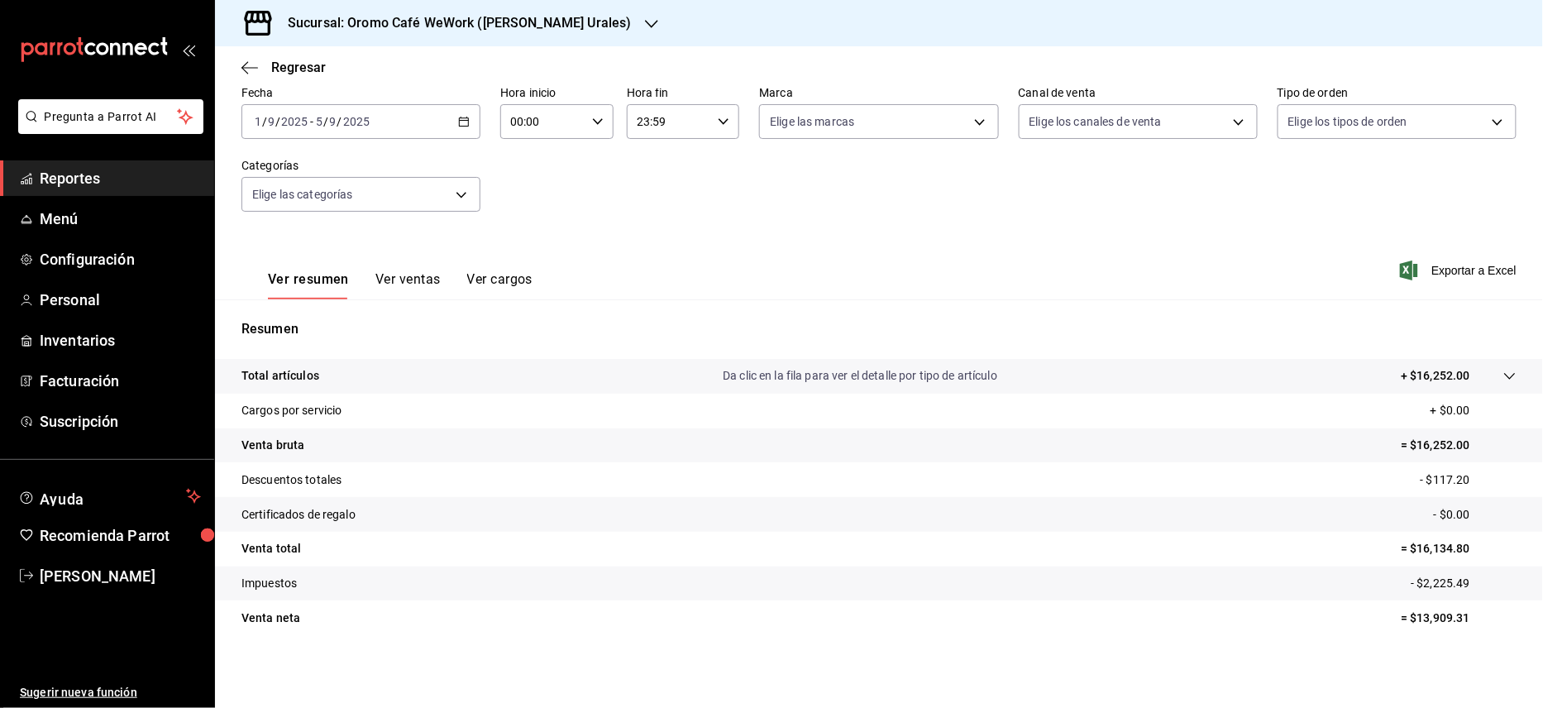
click at [417, 281] on button "Ver ventas" at bounding box center [407, 285] width 65 height 28
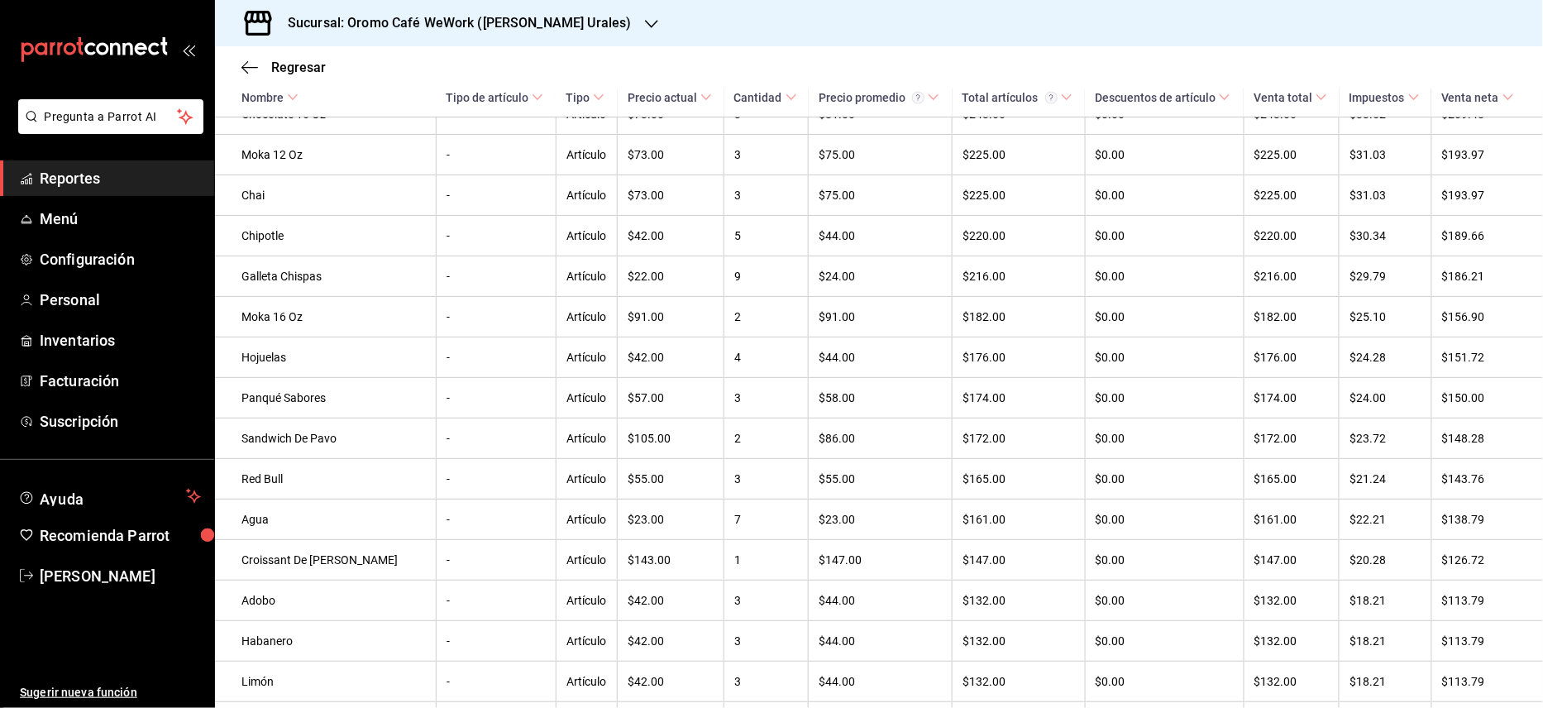
scroll to position [900, 0]
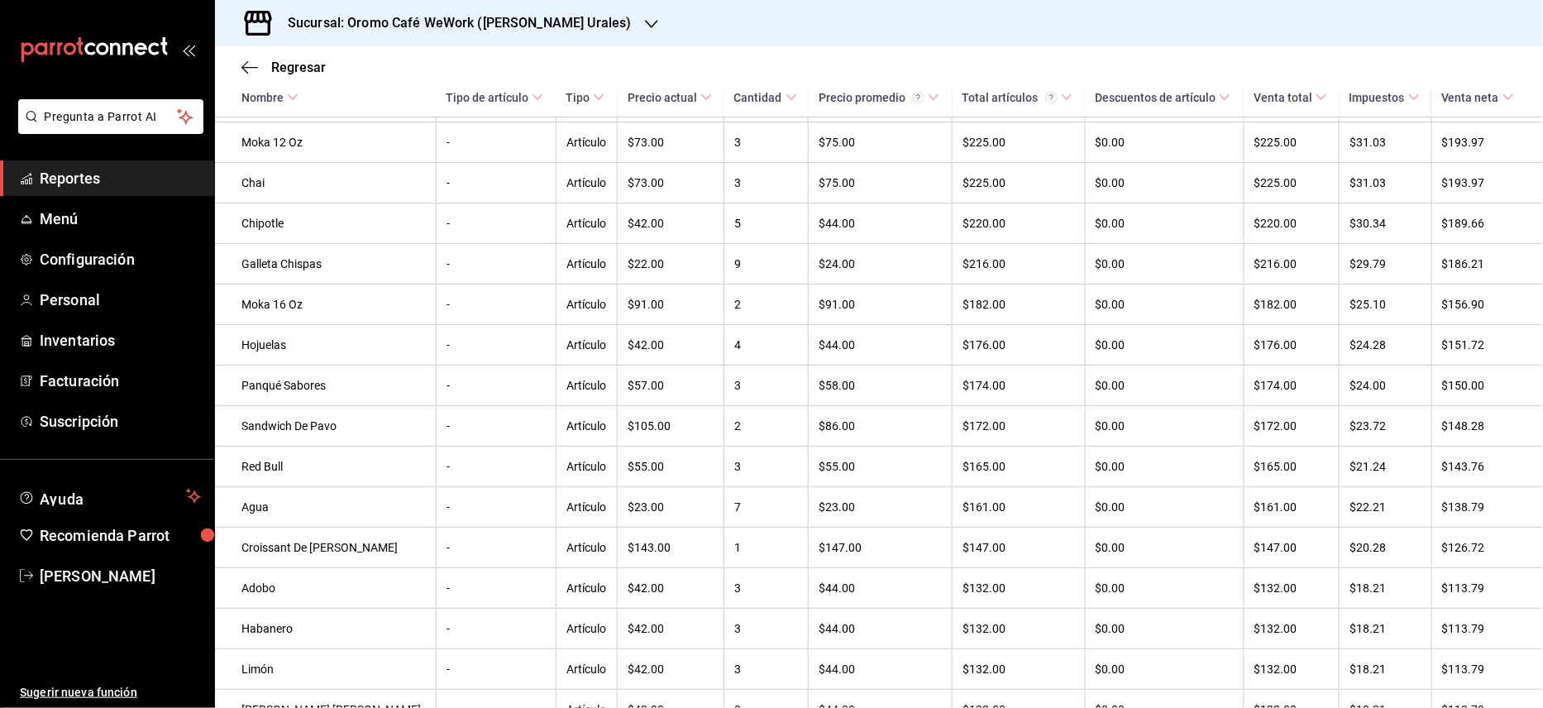
click at [574, 21] on div "Sucursal: Oromo Café WeWork ([PERSON_NAME] Urales)" at bounding box center [446, 23] width 437 height 46
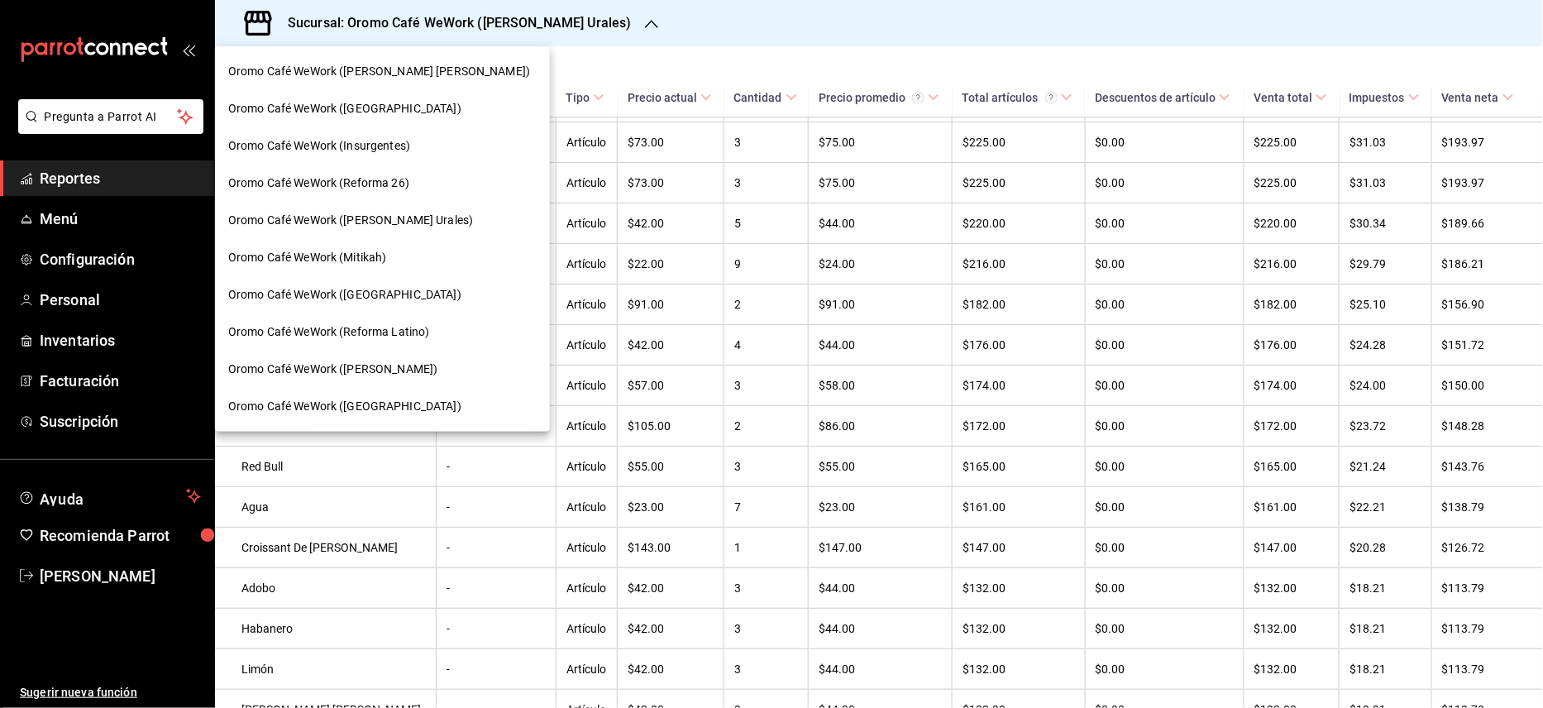
click at [359, 411] on span "Oromo Café WeWork ([GEOGRAPHIC_DATA])" at bounding box center [344, 406] width 233 height 17
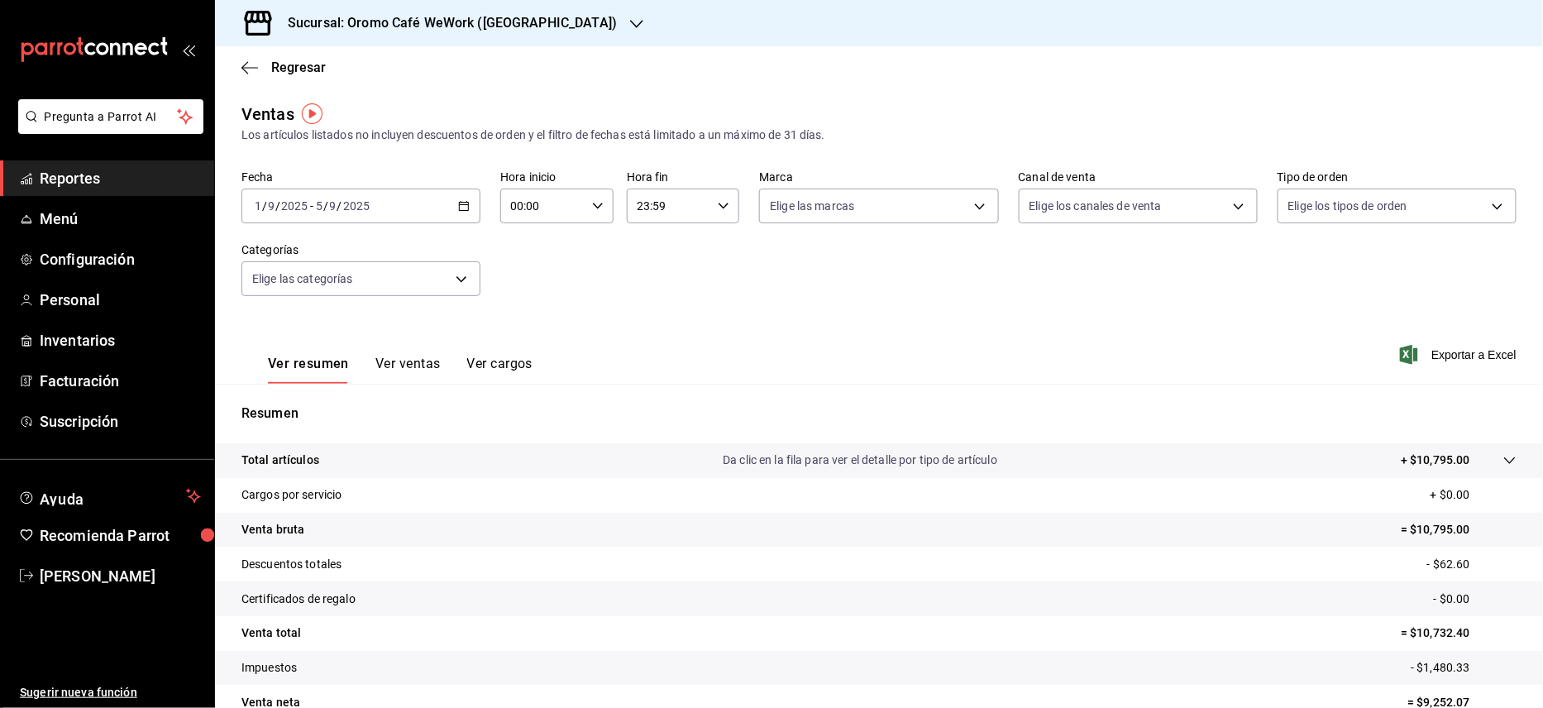
click at [389, 374] on button "Ver ventas" at bounding box center [407, 370] width 65 height 28
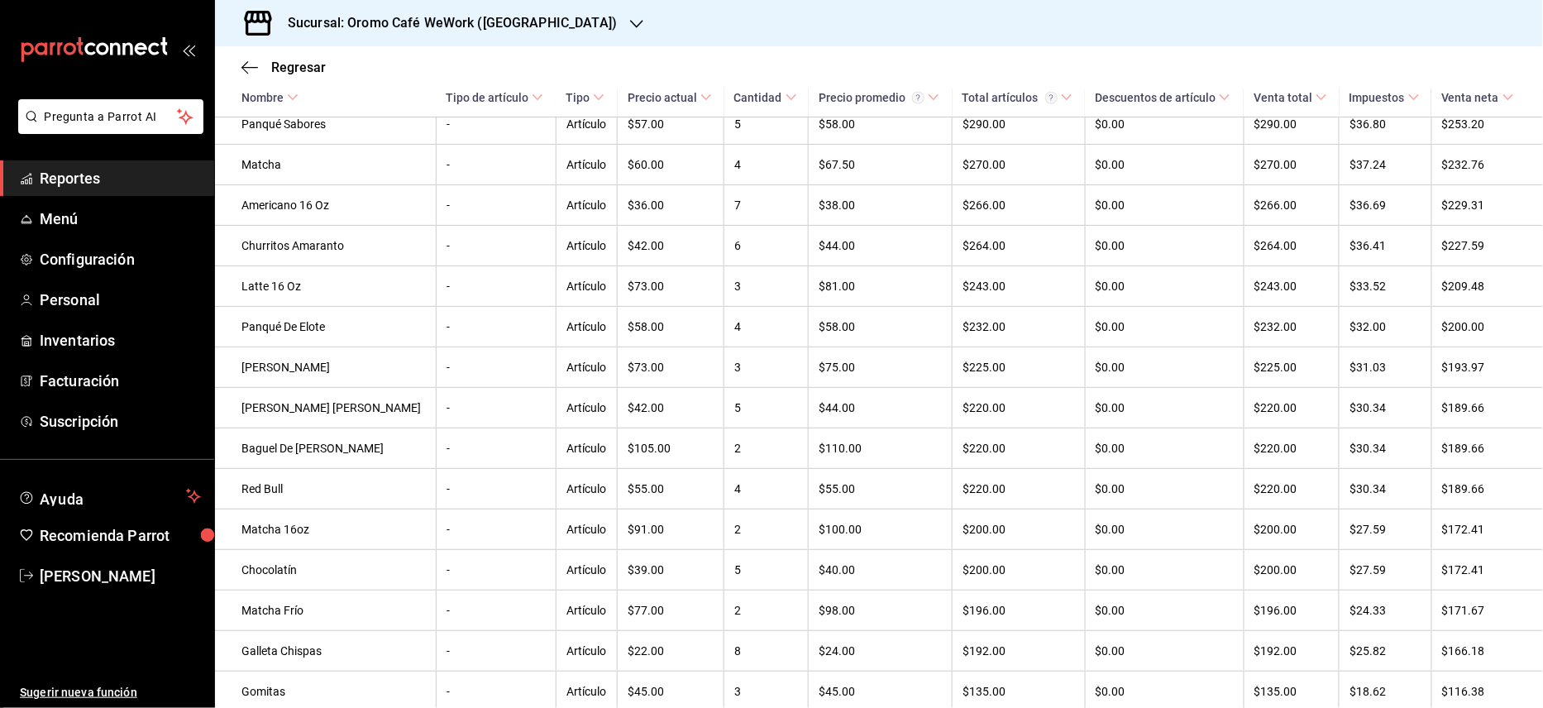
scroll to position [761, 0]
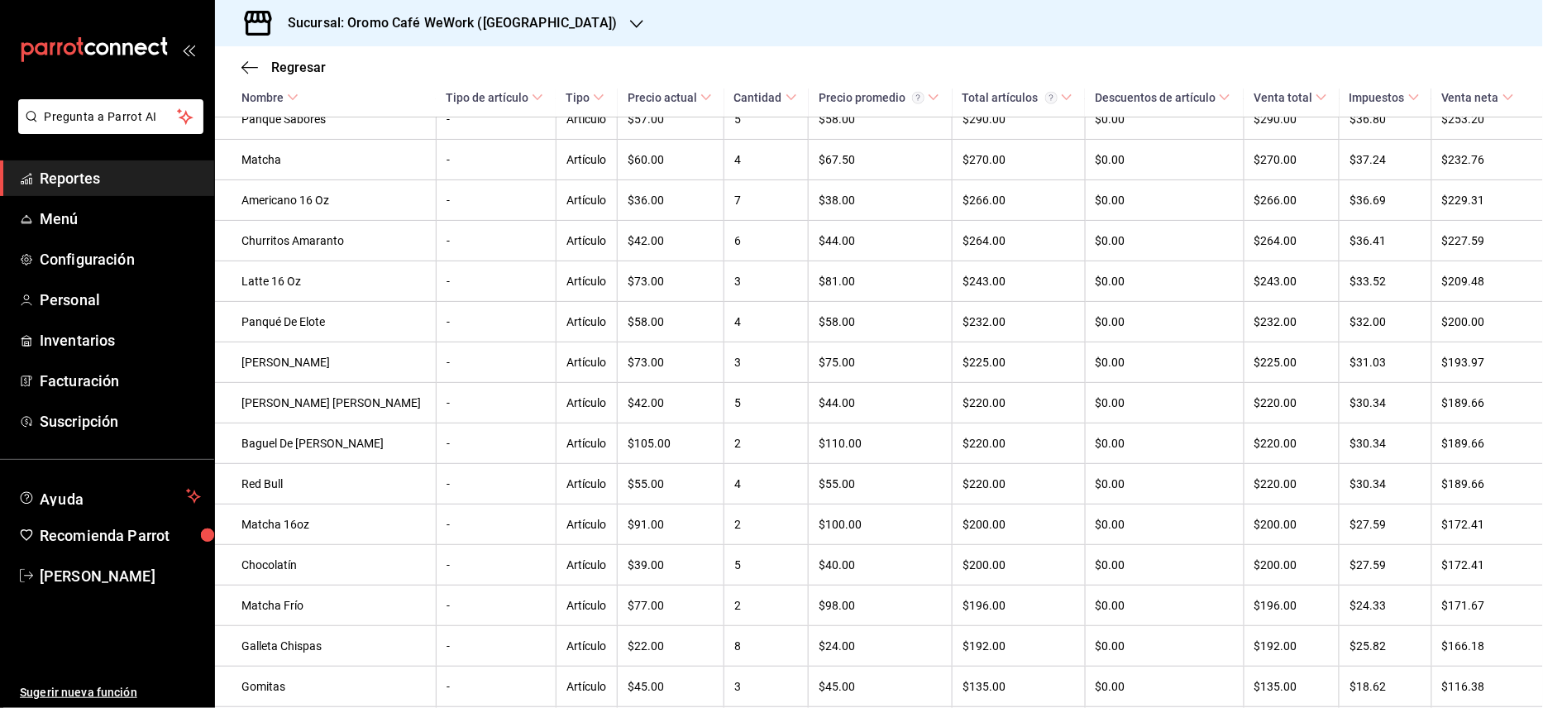
click at [554, 25] on div "Sucursal: Oromo Café WeWork ([GEOGRAPHIC_DATA])" at bounding box center [439, 23] width 422 height 46
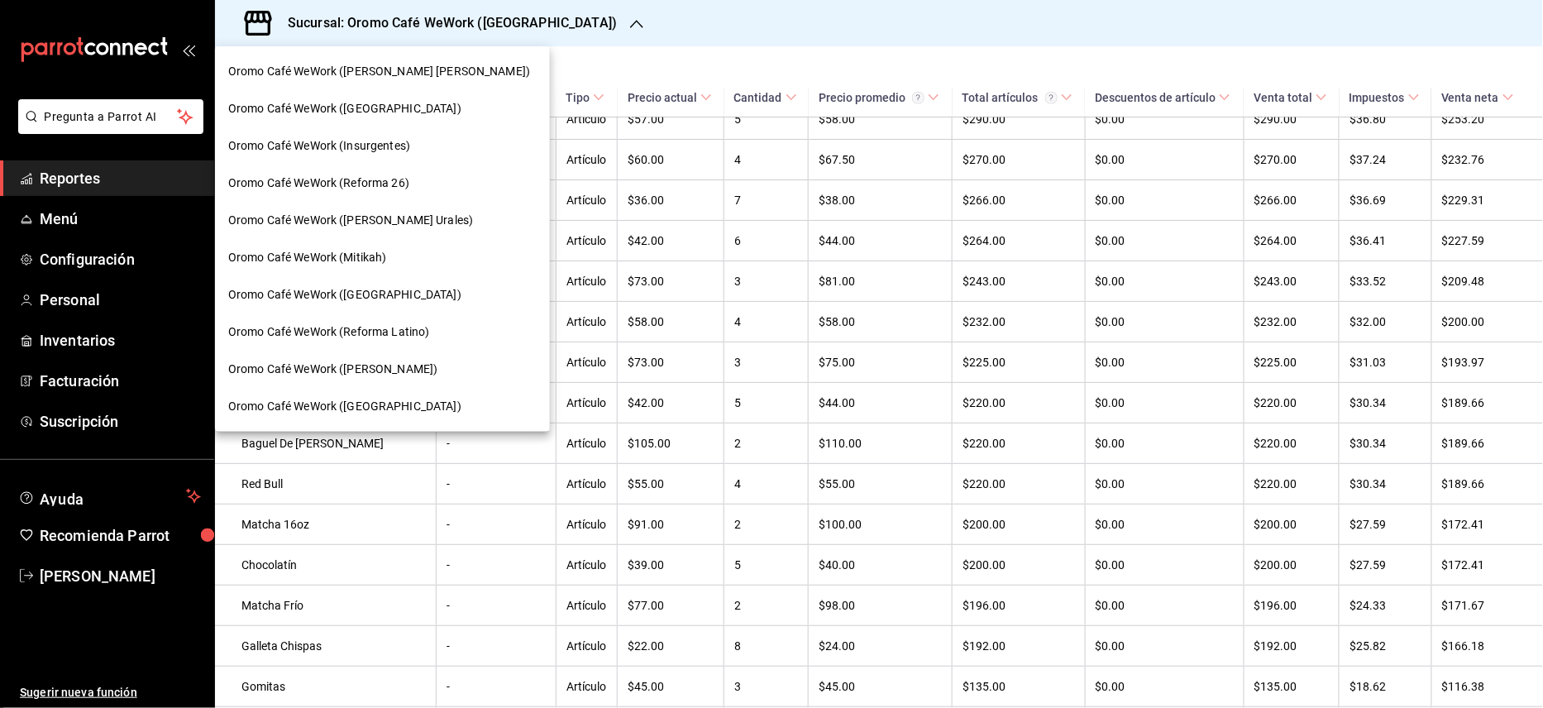
click at [407, 113] on span "Oromo Café WeWork ([GEOGRAPHIC_DATA])" at bounding box center [344, 108] width 233 height 17
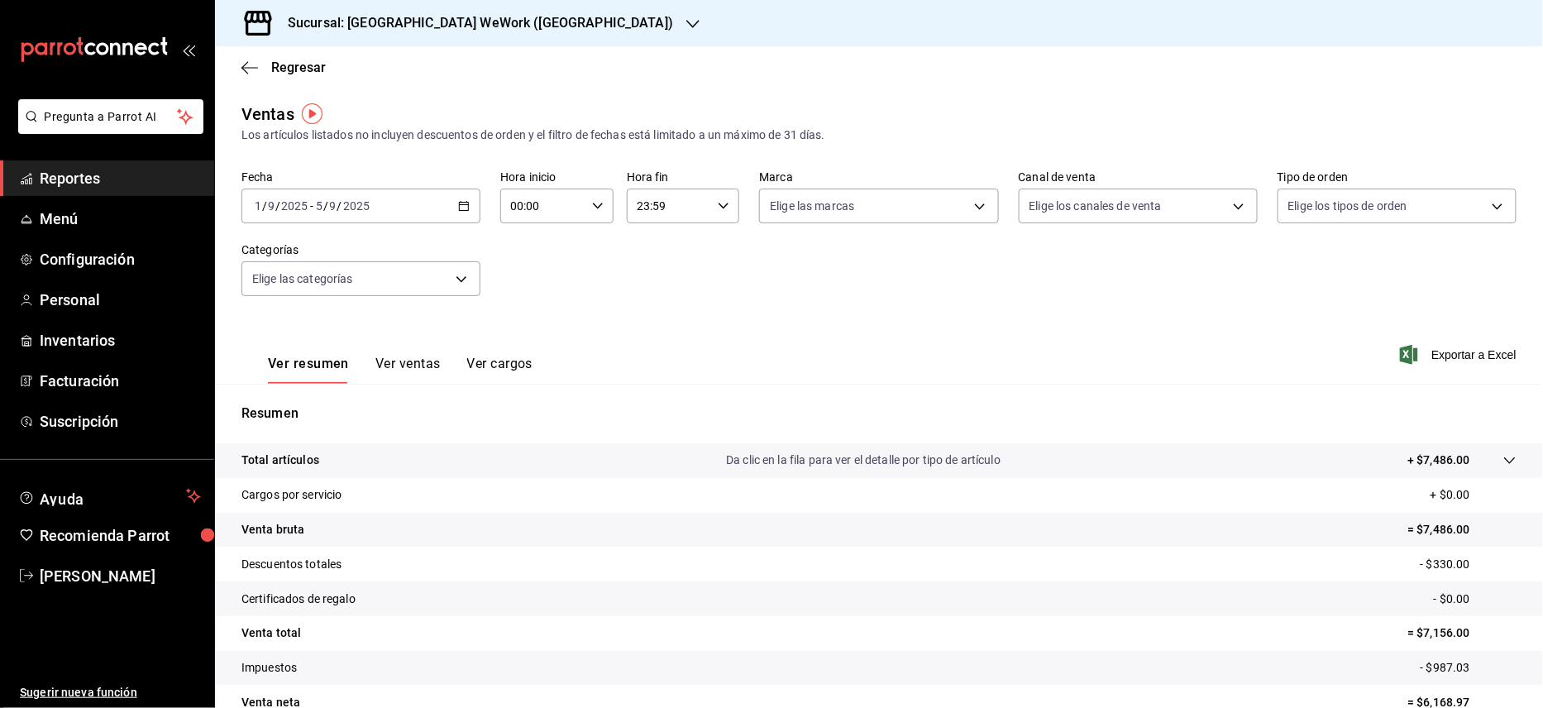
click at [400, 357] on button "Ver ventas" at bounding box center [407, 370] width 65 height 28
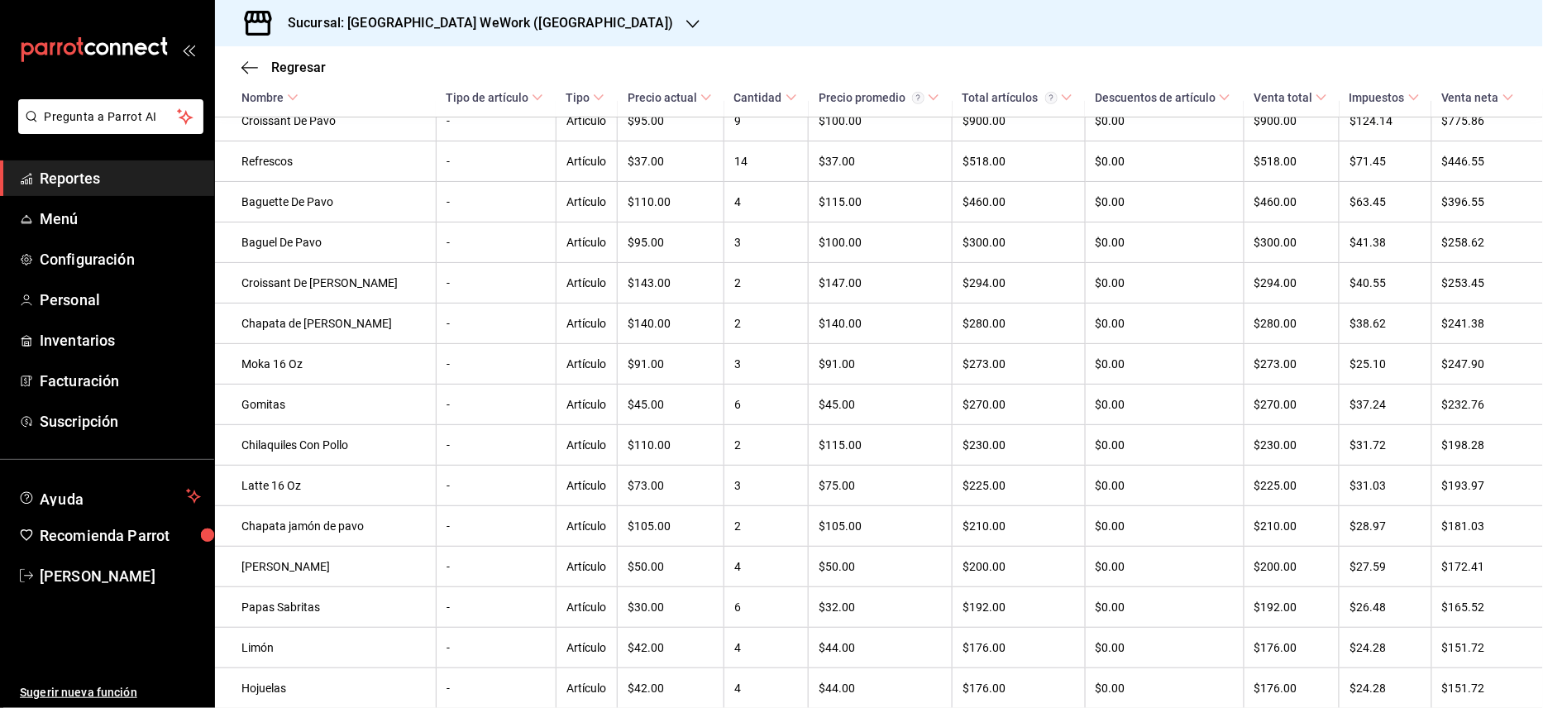
scroll to position [392, 0]
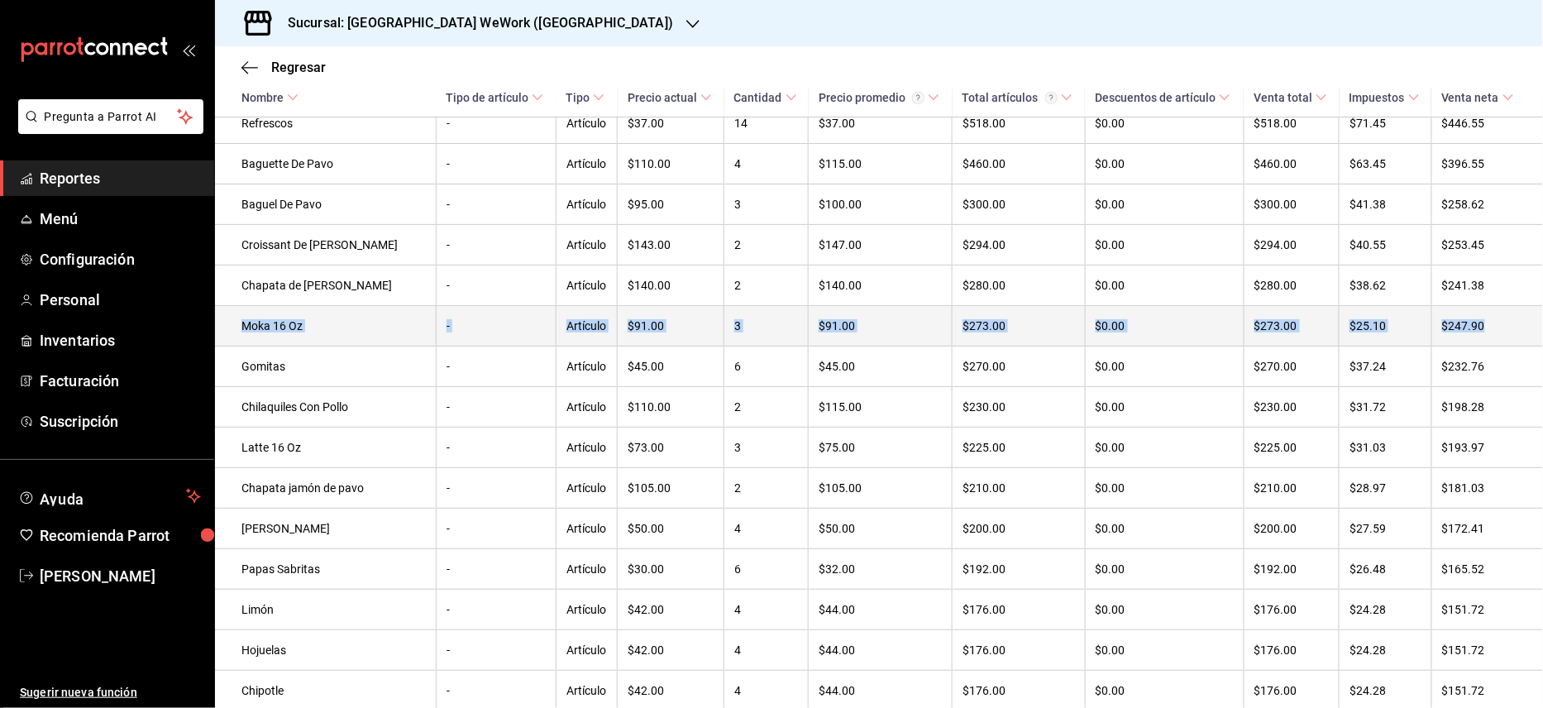
drag, startPoint x: 1517, startPoint y: 299, endPoint x: 1519, endPoint y: 335, distance: 35.6
click at [1519, 335] on tbody "Croissant De Pavo - Artículo $95.00 9 $100.00 $900.00 $0.00 $900.00 $124.14 $77…" at bounding box center [879, 468] width 1328 height 811
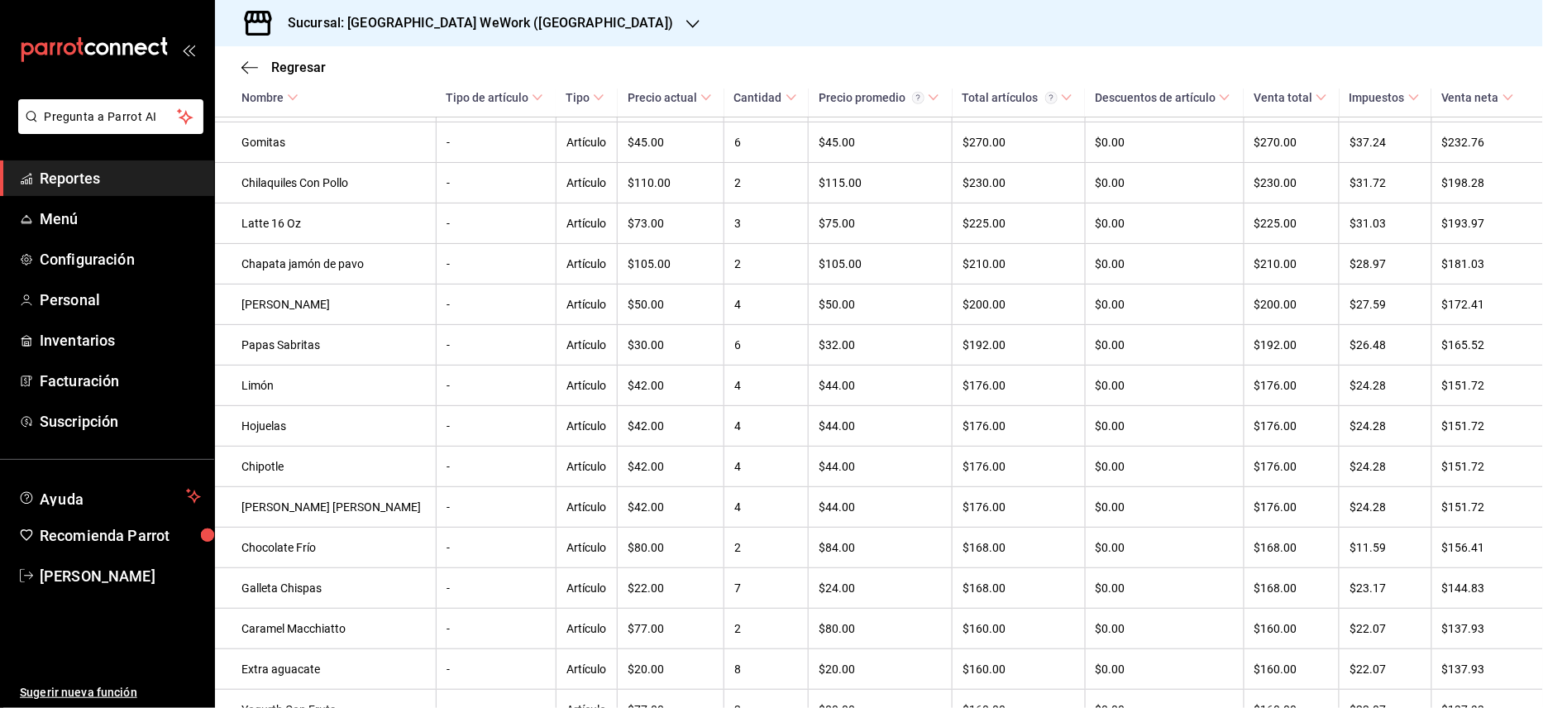
scroll to position [751, 0]
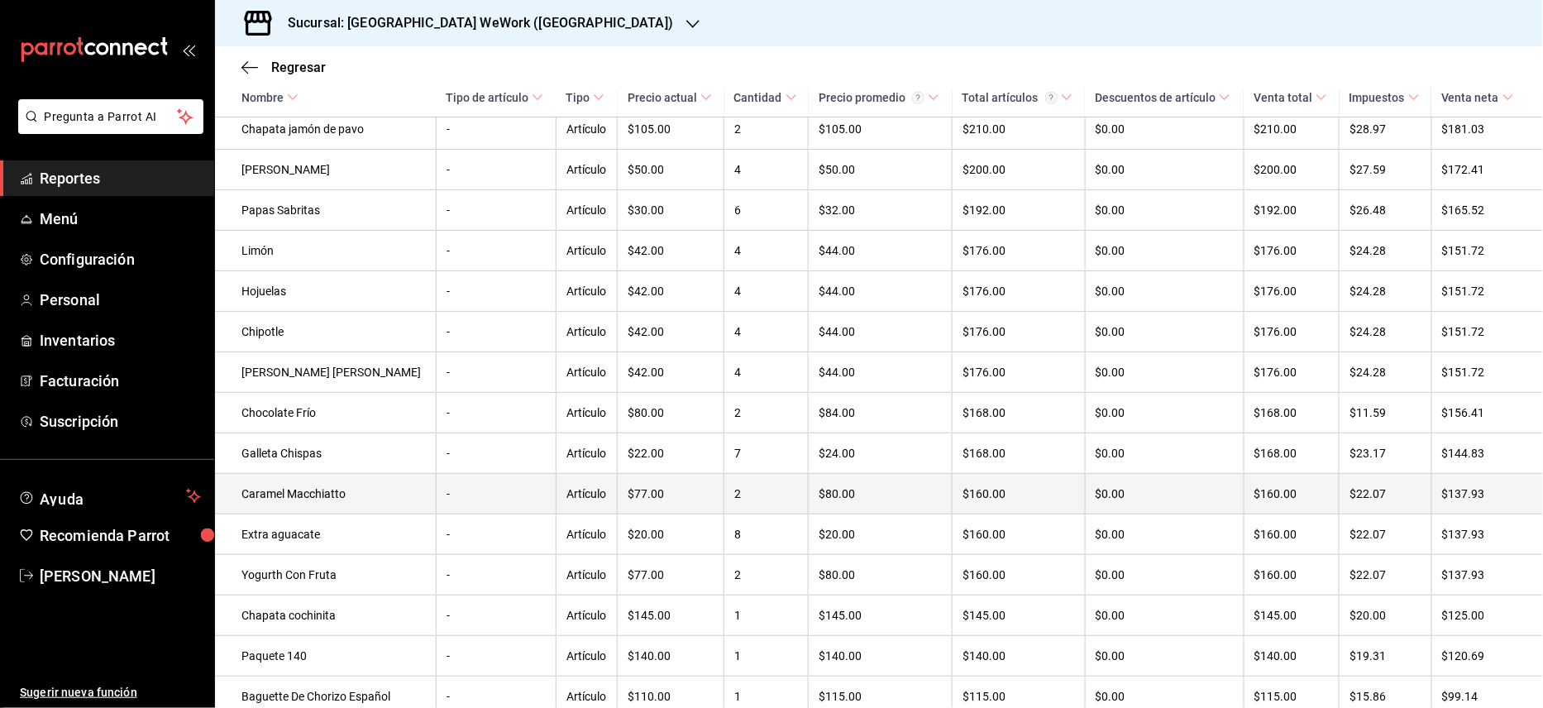
click at [1506, 514] on td "$137.93" at bounding box center [1488, 494] width 112 height 41
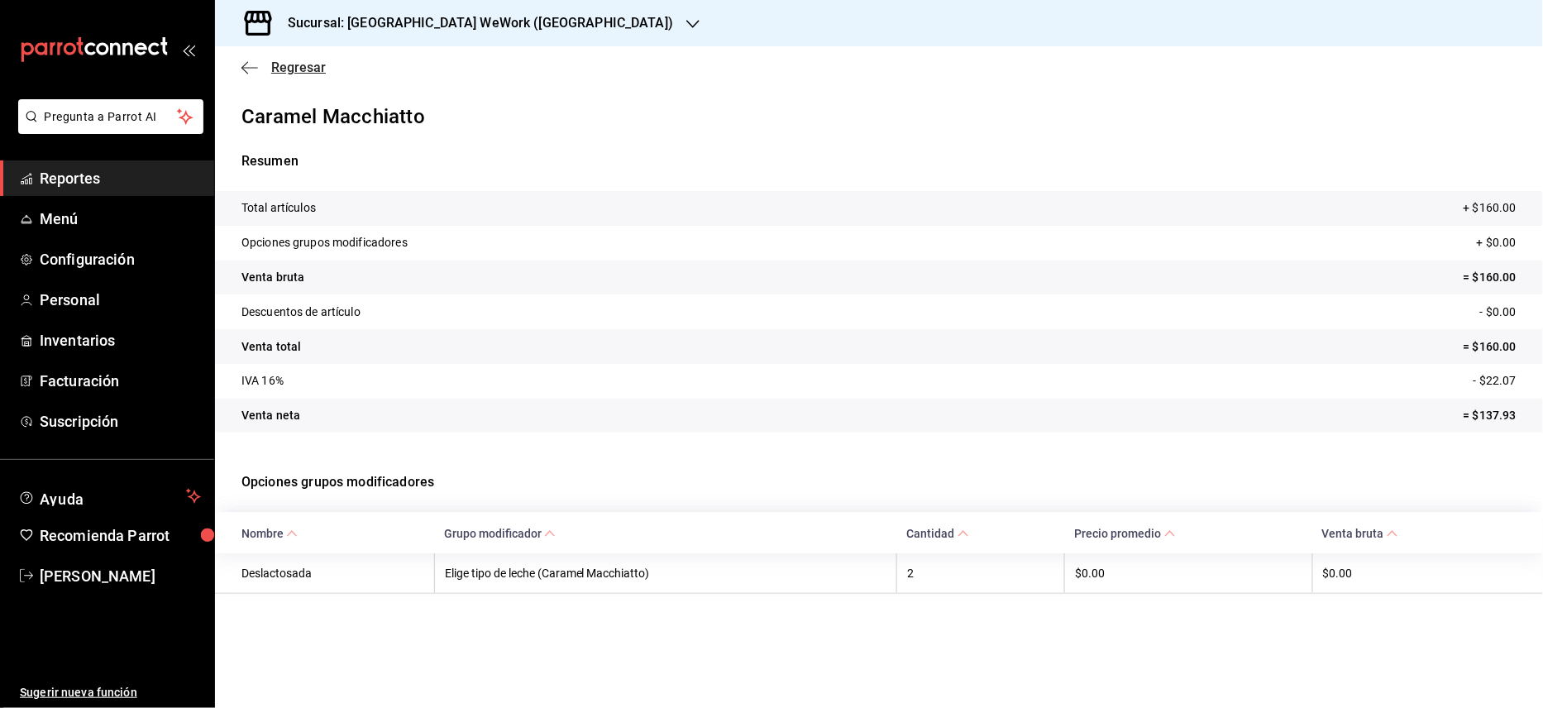
click at [268, 68] on span "Regresar" at bounding box center [283, 68] width 84 height 16
click at [246, 66] on icon "button" at bounding box center [249, 67] width 17 height 15
click at [256, 65] on icon "button" at bounding box center [249, 67] width 17 height 15
click at [246, 65] on icon "button" at bounding box center [249, 67] width 17 height 15
click at [309, 23] on h3 "Sucursal: [GEOGRAPHIC_DATA] WeWork ([GEOGRAPHIC_DATA])" at bounding box center [474, 23] width 399 height 20
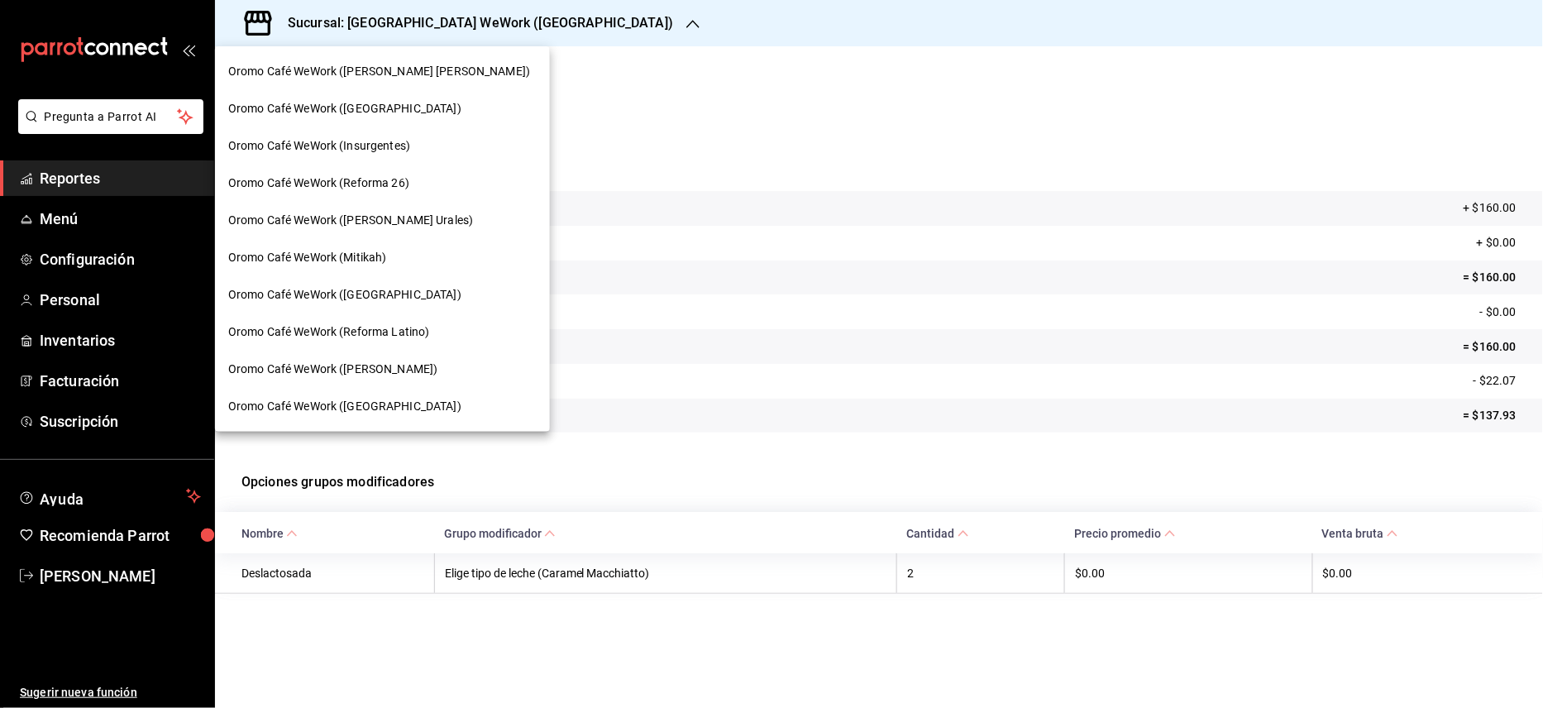
click at [377, 106] on span "Oromo Café WeWork ([GEOGRAPHIC_DATA])" at bounding box center [344, 108] width 233 height 17
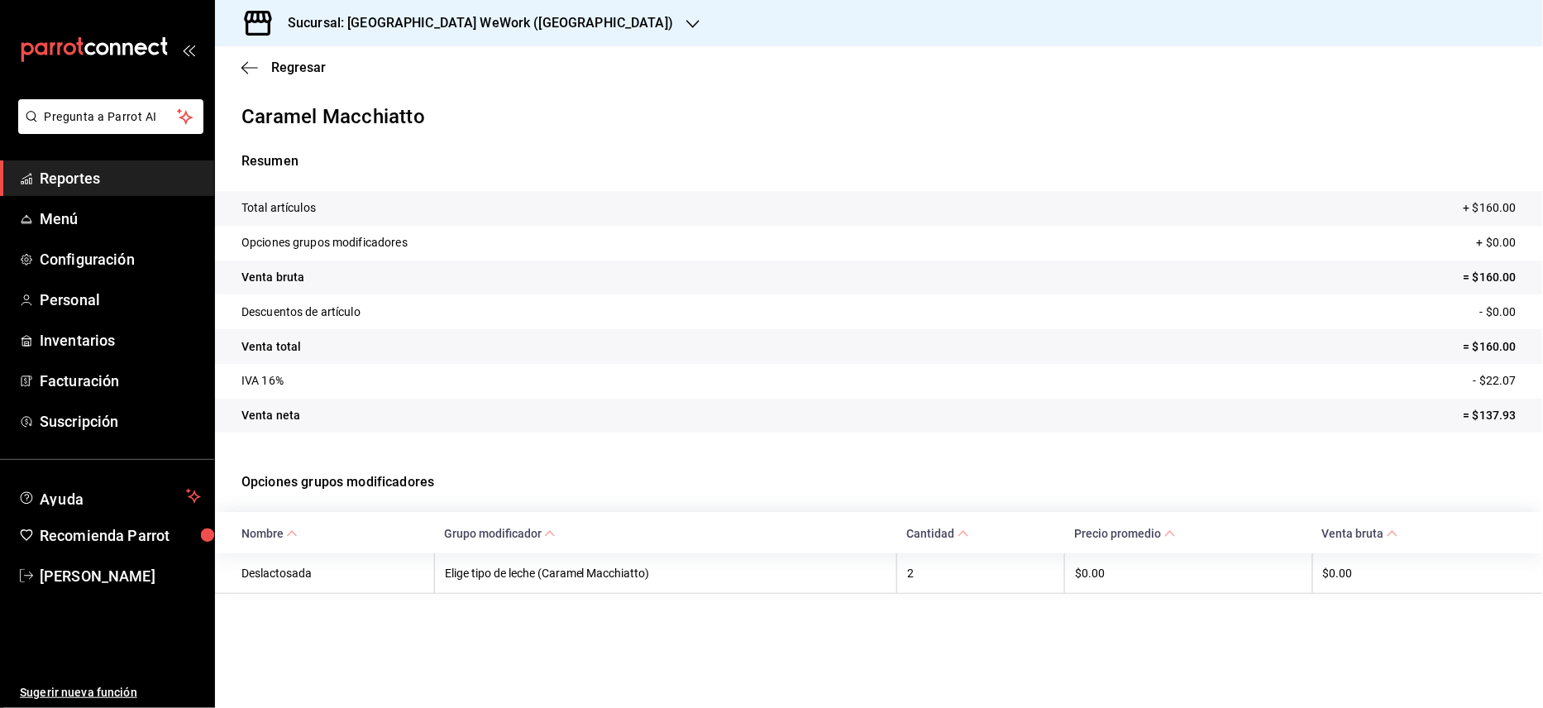
click at [394, 24] on h3 "Sucursal: [GEOGRAPHIC_DATA] WeWork ([GEOGRAPHIC_DATA])" at bounding box center [474, 23] width 399 height 20
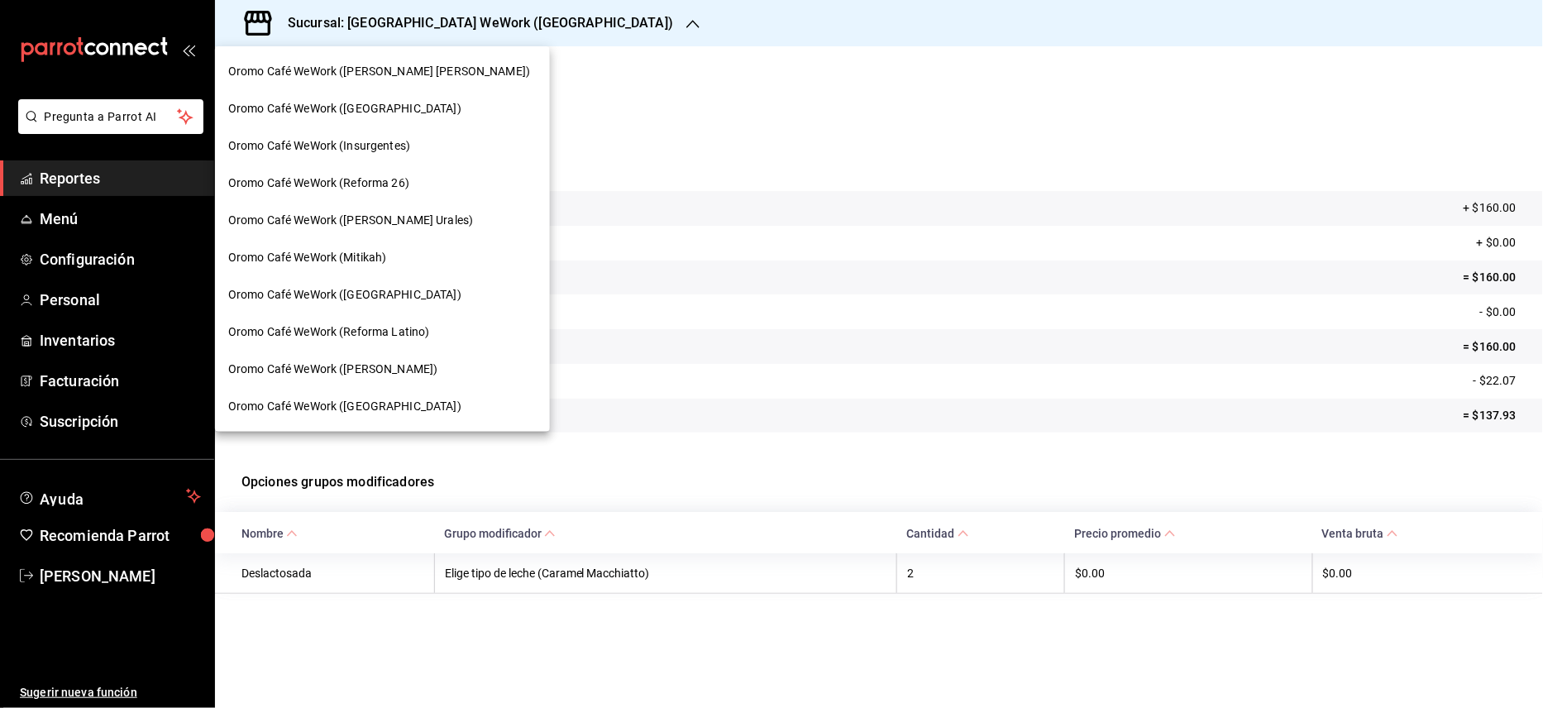
click at [351, 146] on span "Oromo Café WeWork (Insurgentes)" at bounding box center [319, 145] width 182 height 17
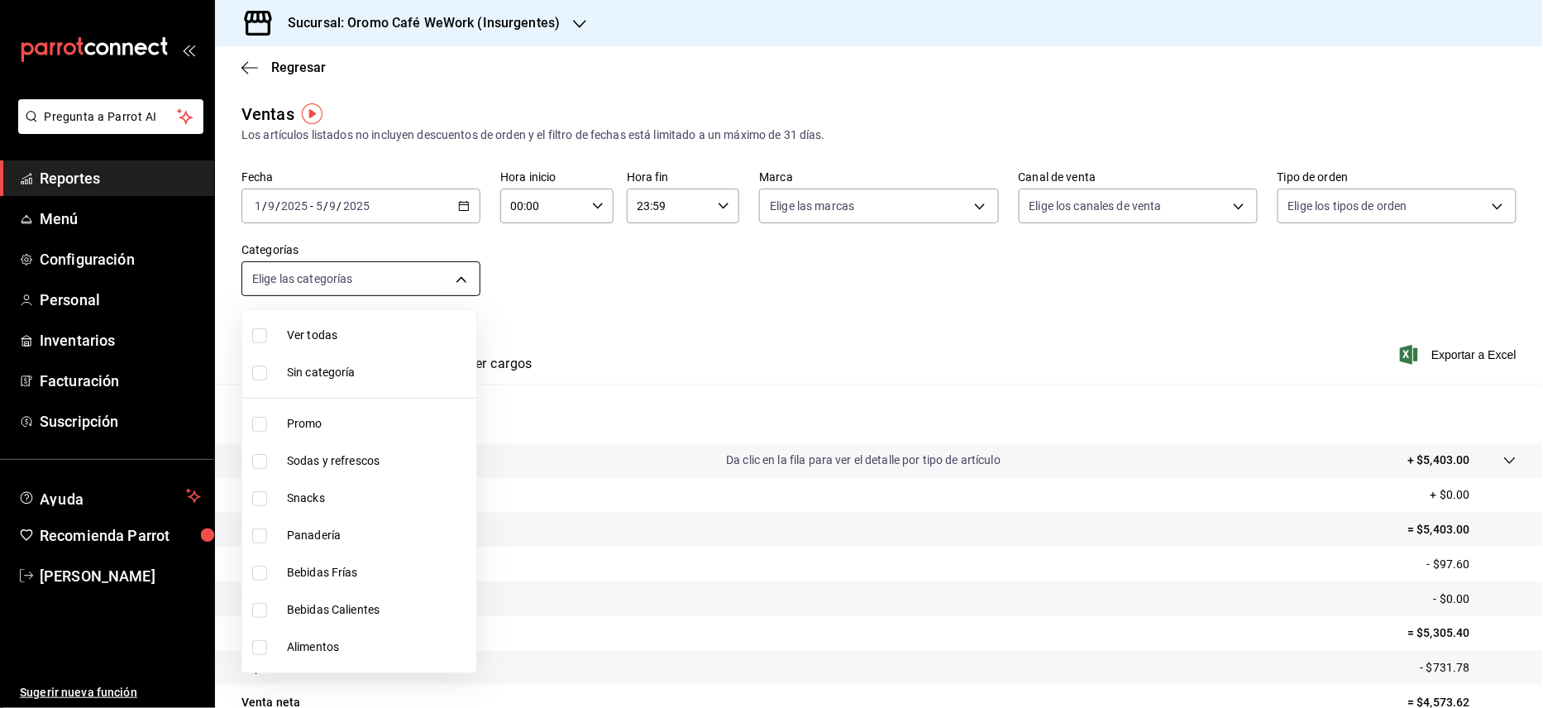
click at [450, 273] on body "Pregunta a Parrot AI Reportes Menú Configuración Personal Inventarios Facturaci…" at bounding box center [771, 354] width 1543 height 708
click at [739, 268] on div at bounding box center [771, 354] width 1543 height 708
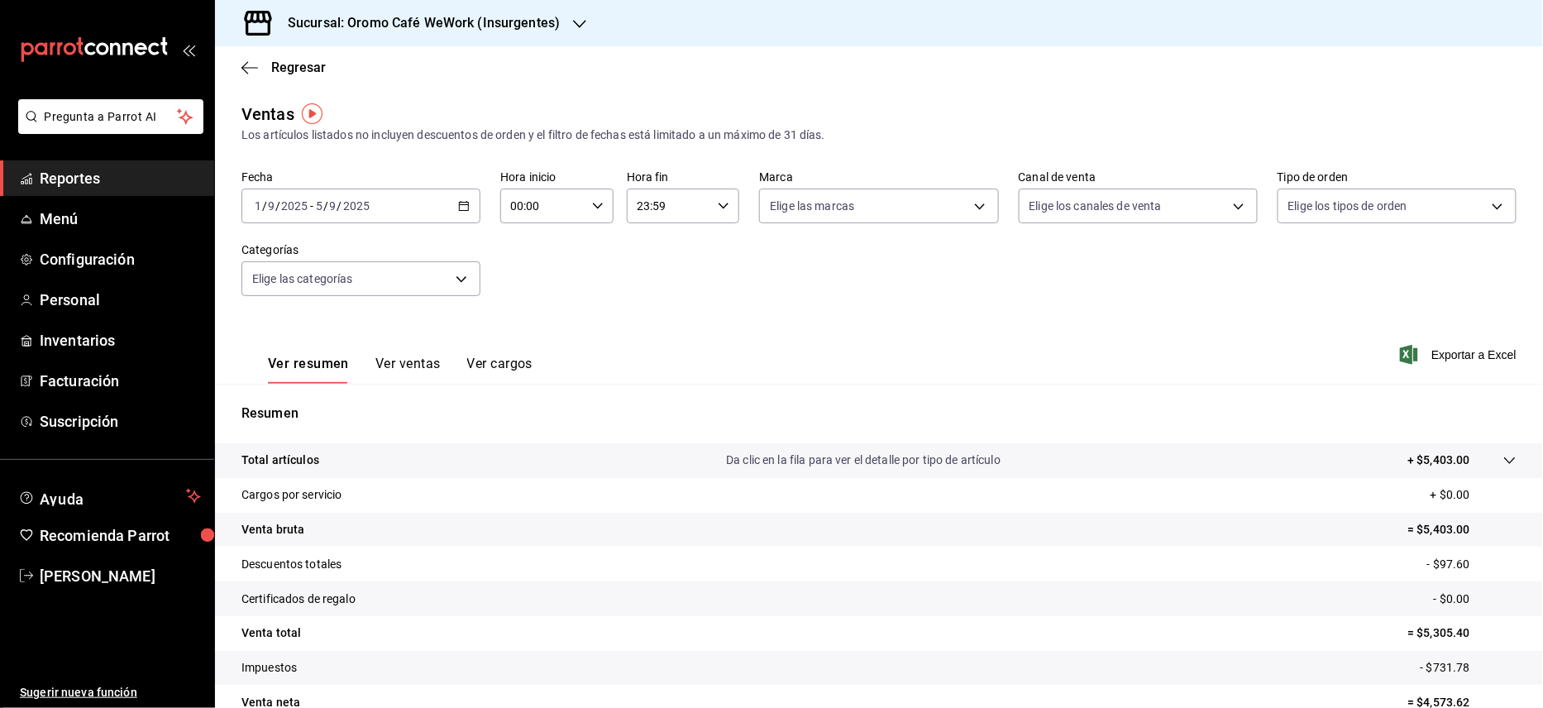
click at [407, 375] on button "Ver ventas" at bounding box center [407, 370] width 65 height 28
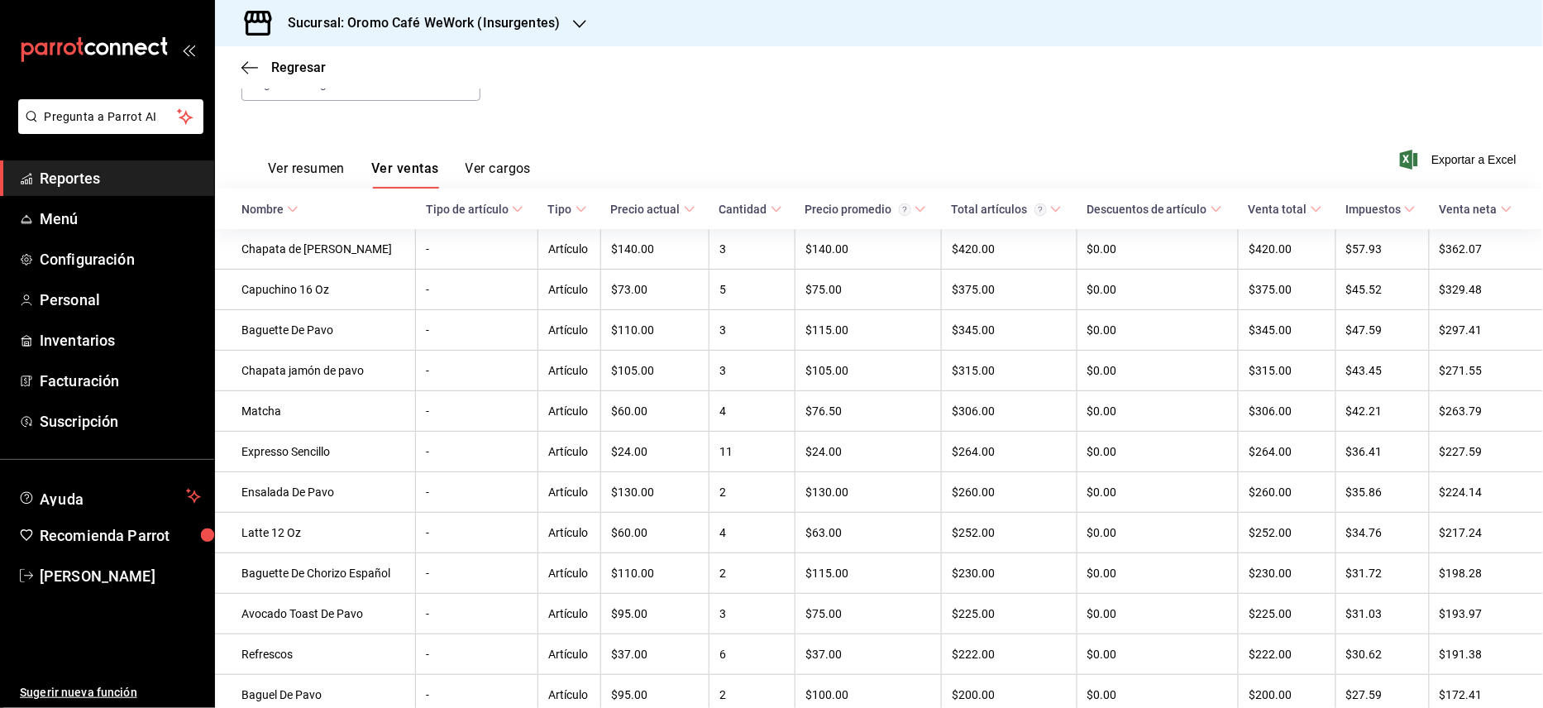
scroll to position [252, 0]
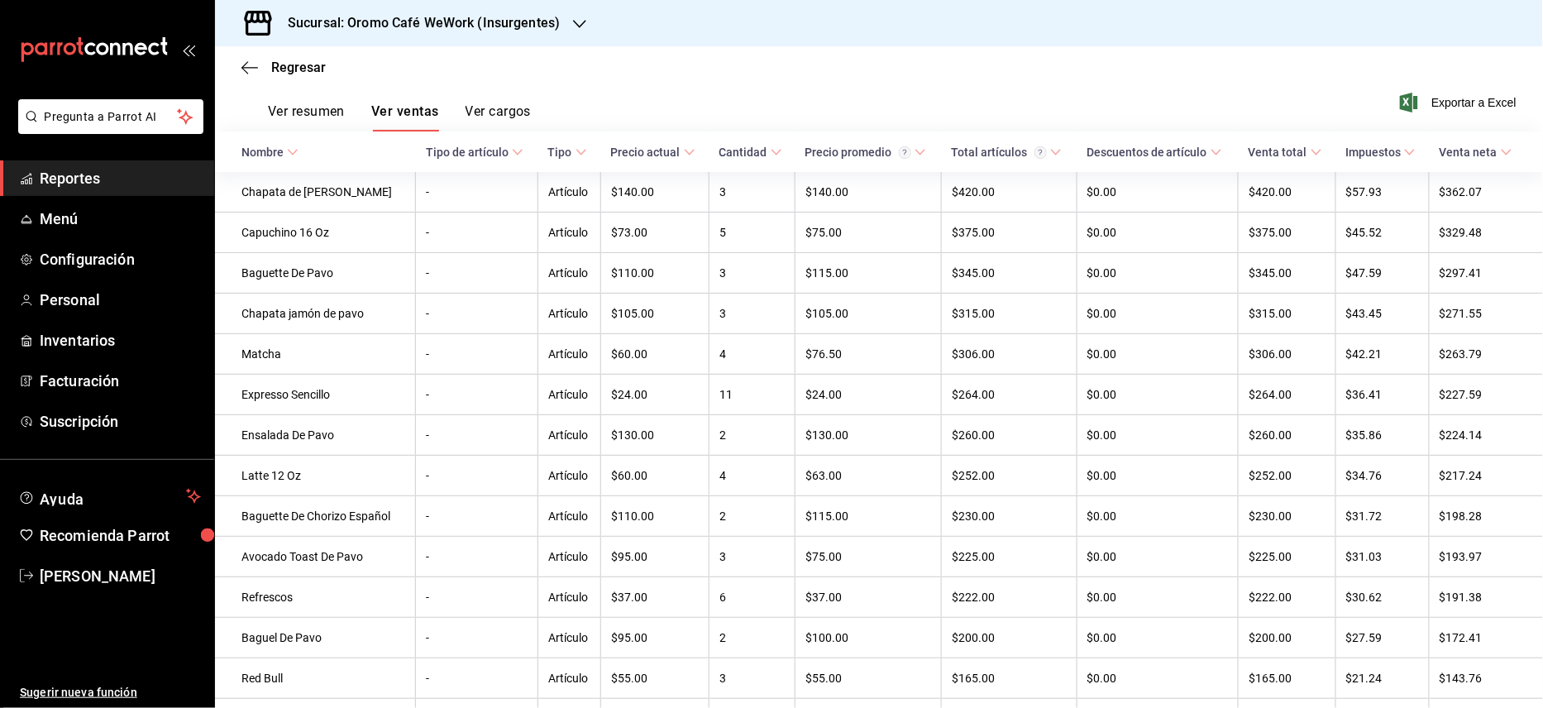
click at [552, 28] on h3 "Sucursal: Oromo Café WeWork (Insurgentes)" at bounding box center [417, 23] width 285 height 20
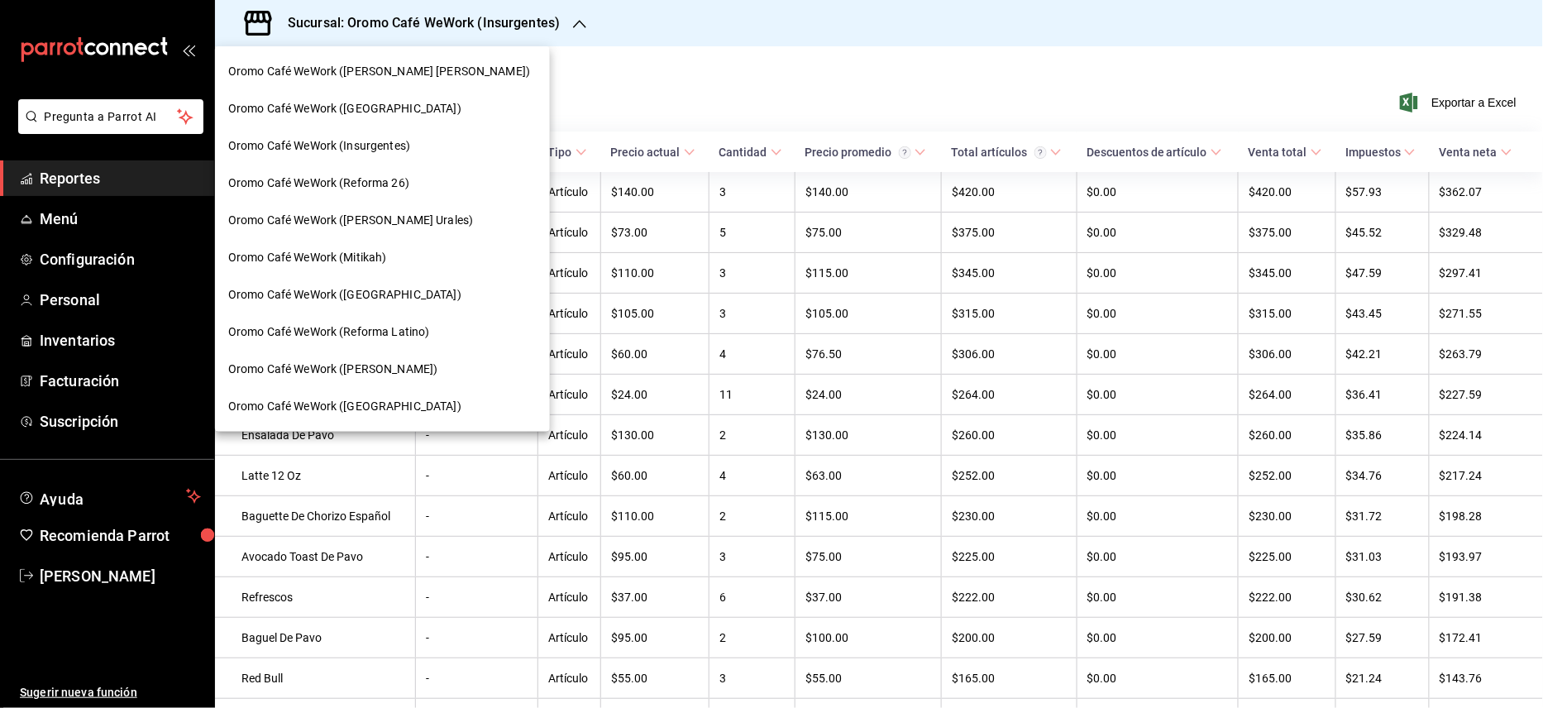
click at [418, 111] on span "Oromo Café WeWork ([GEOGRAPHIC_DATA])" at bounding box center [344, 108] width 233 height 17
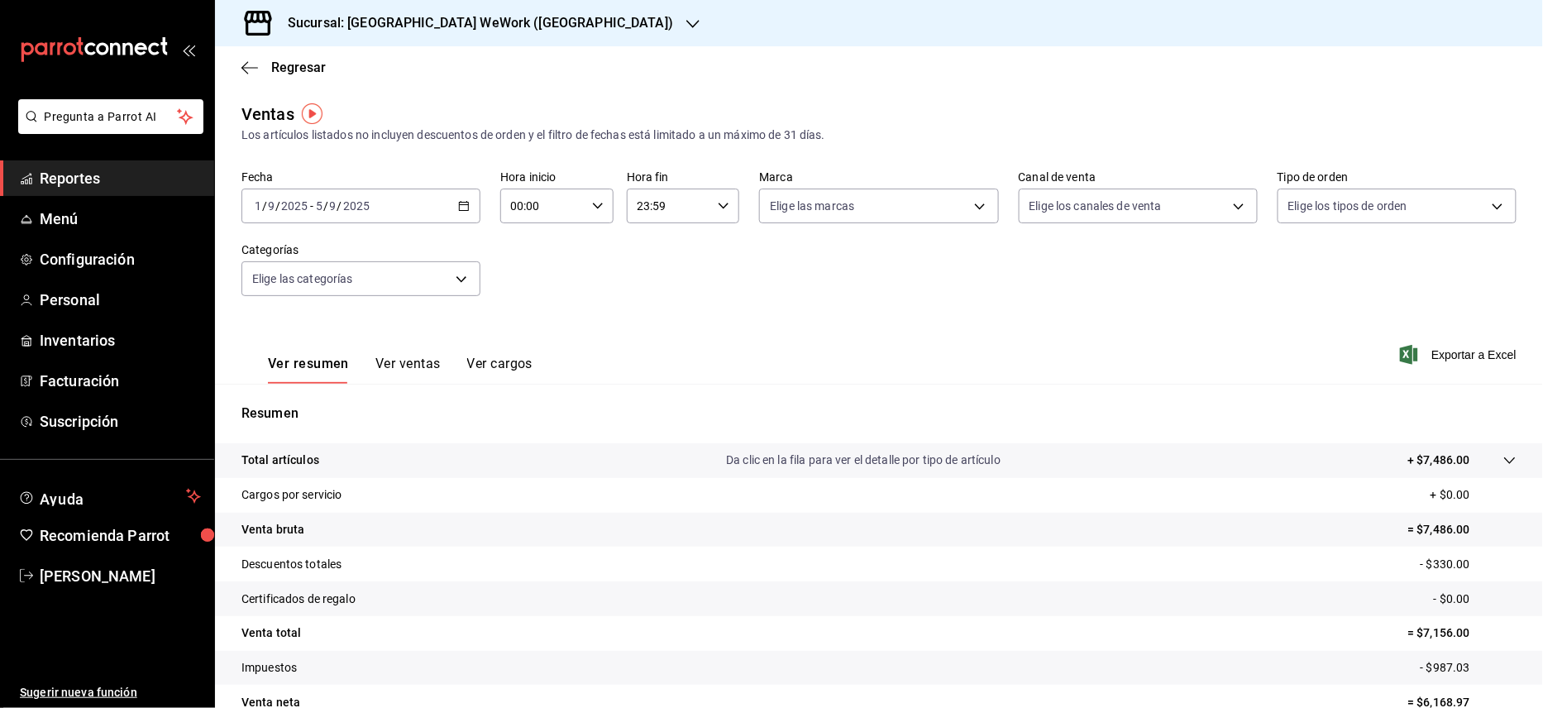
click at [401, 367] on button "Ver ventas" at bounding box center [407, 370] width 65 height 28
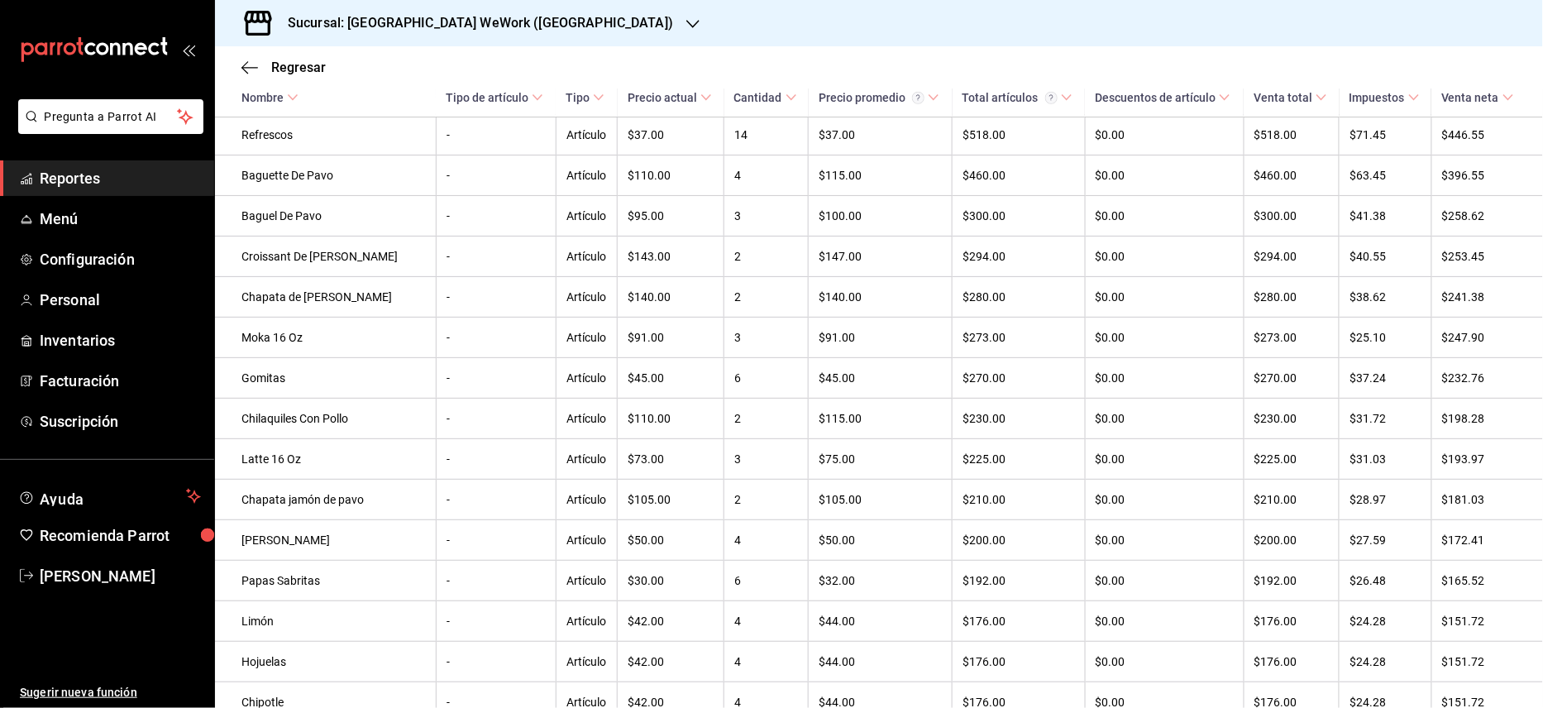
scroll to position [437, 0]
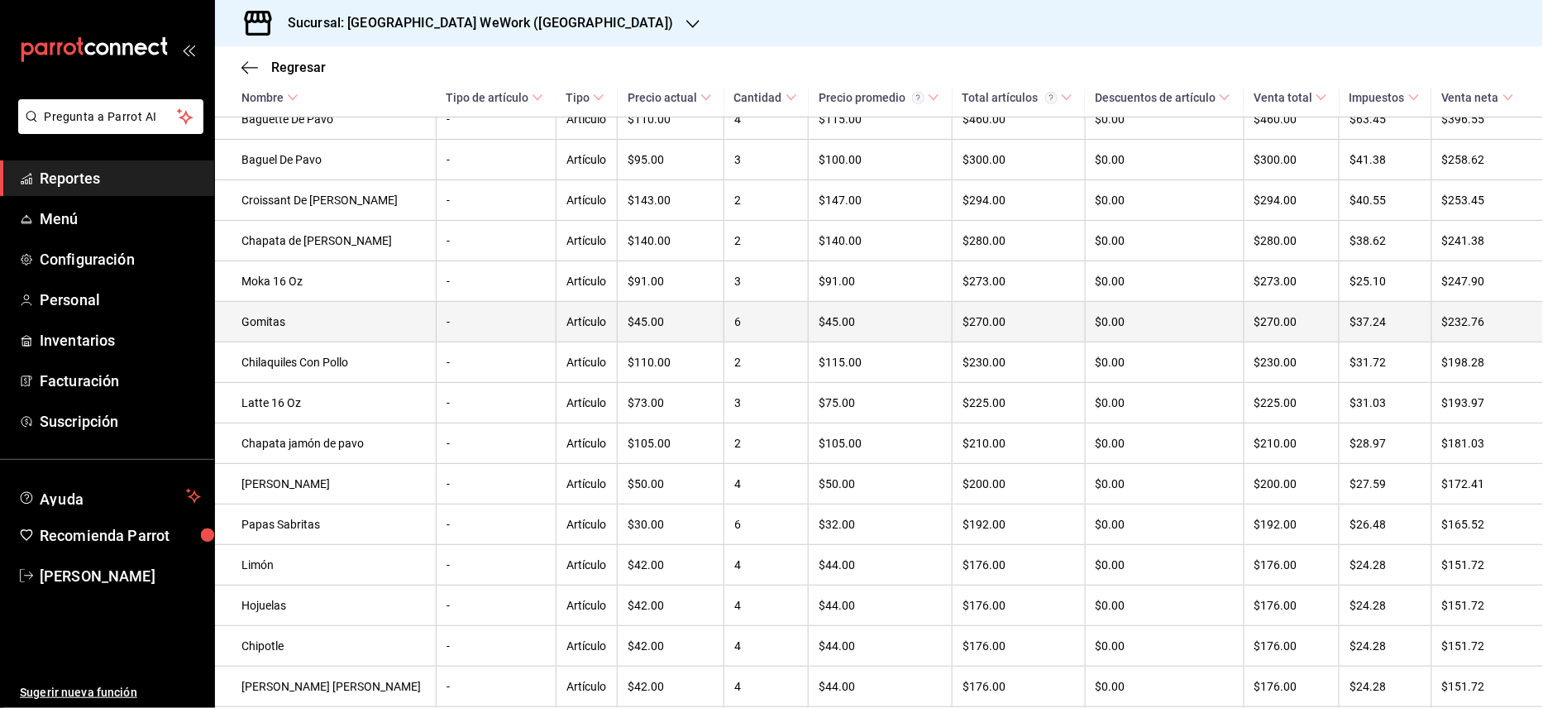
drag, startPoint x: 1507, startPoint y: 318, endPoint x: 1505, endPoint y: 328, distance: 10.1
click at [1505, 328] on td "$232.76" at bounding box center [1488, 322] width 112 height 41
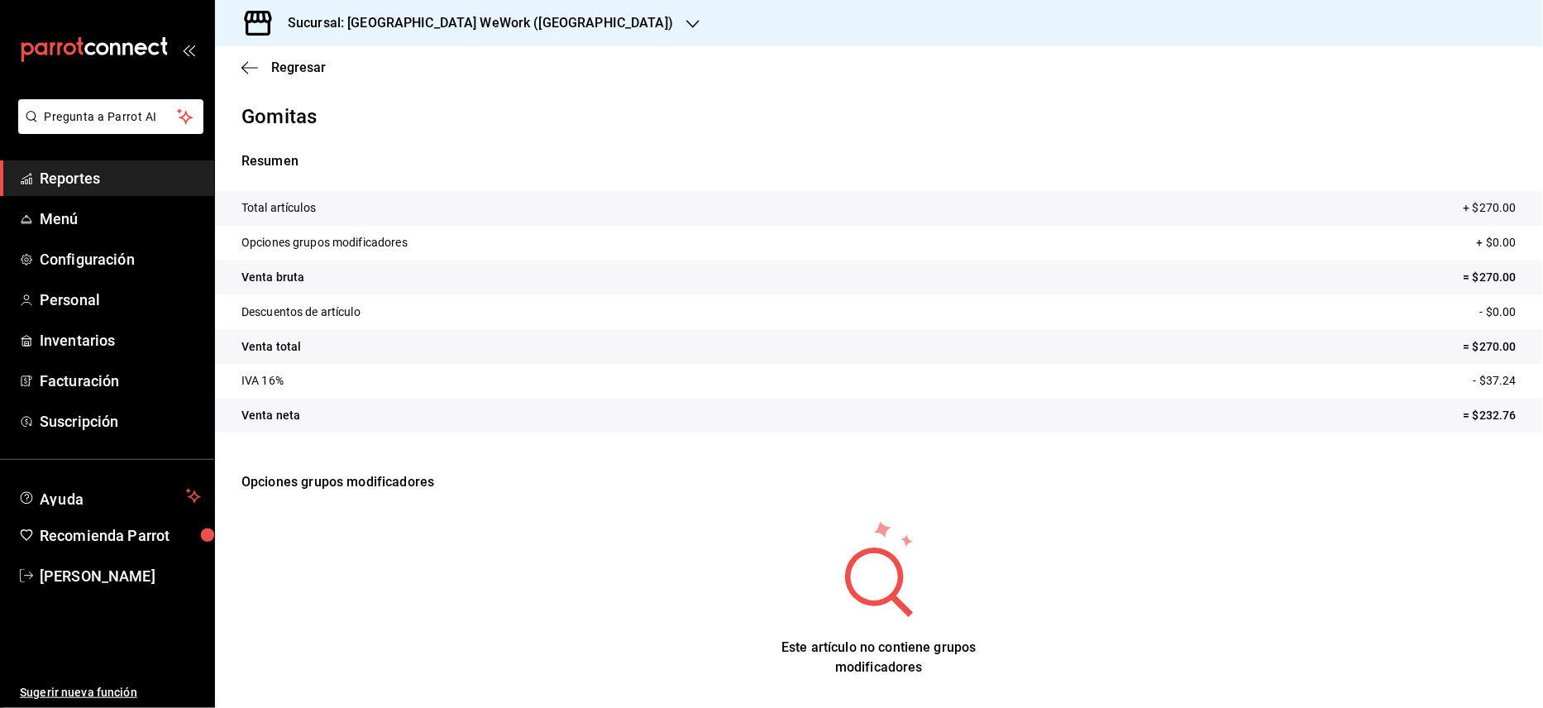
click at [1505, 339] on tr "Venta total = $270.00" at bounding box center [879, 346] width 1328 height 35
click at [295, 69] on span "Regresar" at bounding box center [298, 68] width 55 height 16
click at [250, 71] on icon "button" at bounding box center [249, 67] width 17 height 15
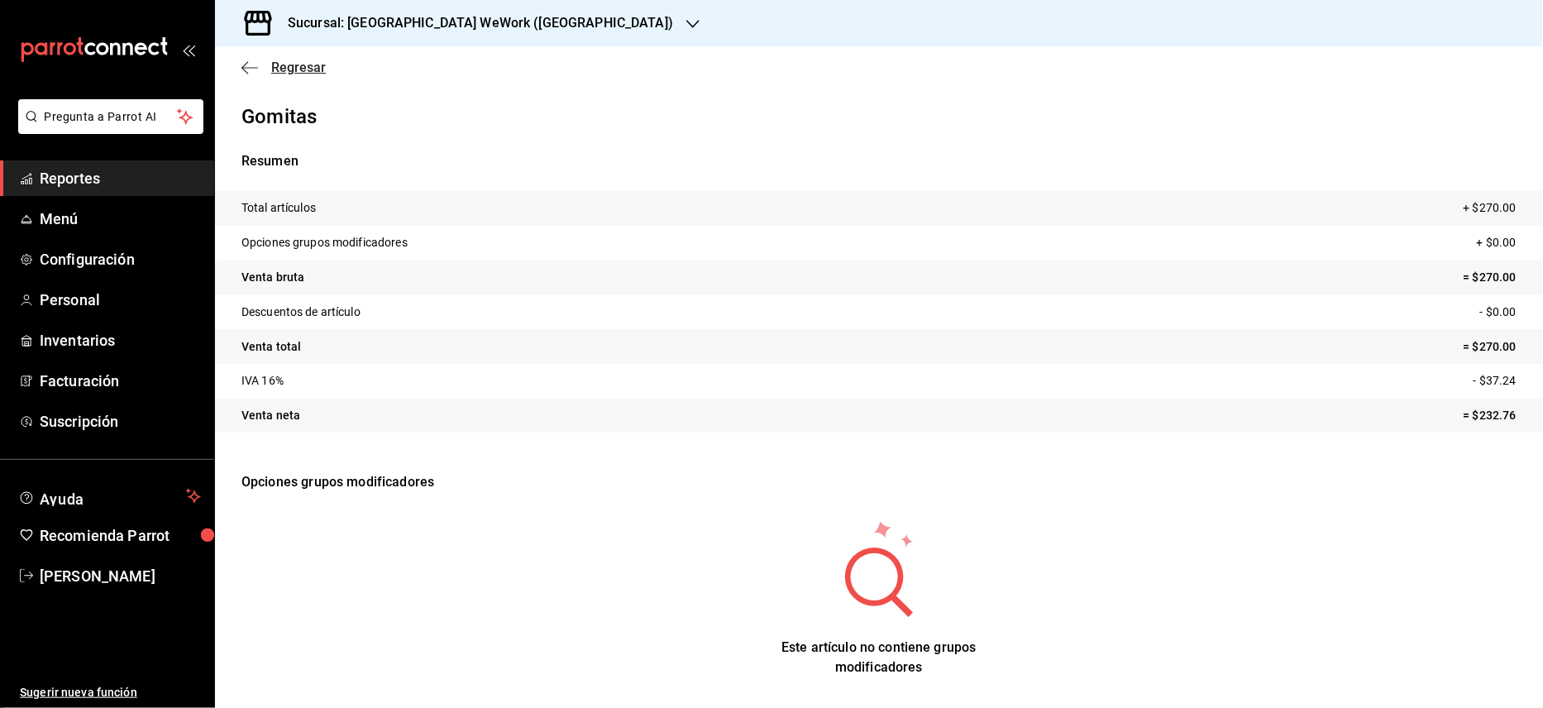
click at [250, 71] on icon "button" at bounding box center [249, 67] width 17 height 15
click at [553, 28] on h3 "Sucursal: [GEOGRAPHIC_DATA] WeWork ([GEOGRAPHIC_DATA])" at bounding box center [474, 23] width 399 height 20
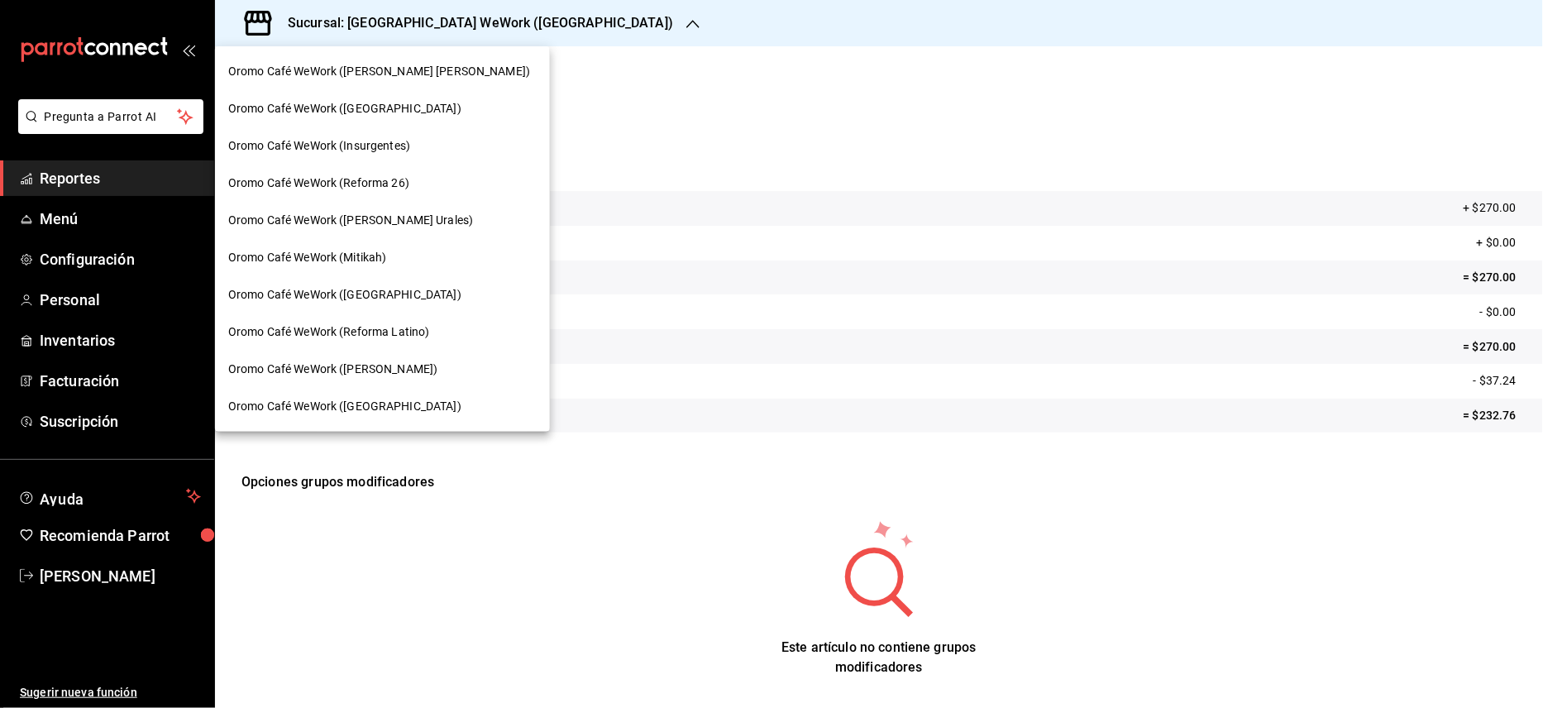
click at [394, 116] on span "Oromo Café WeWork ([GEOGRAPHIC_DATA])" at bounding box center [344, 108] width 233 height 17
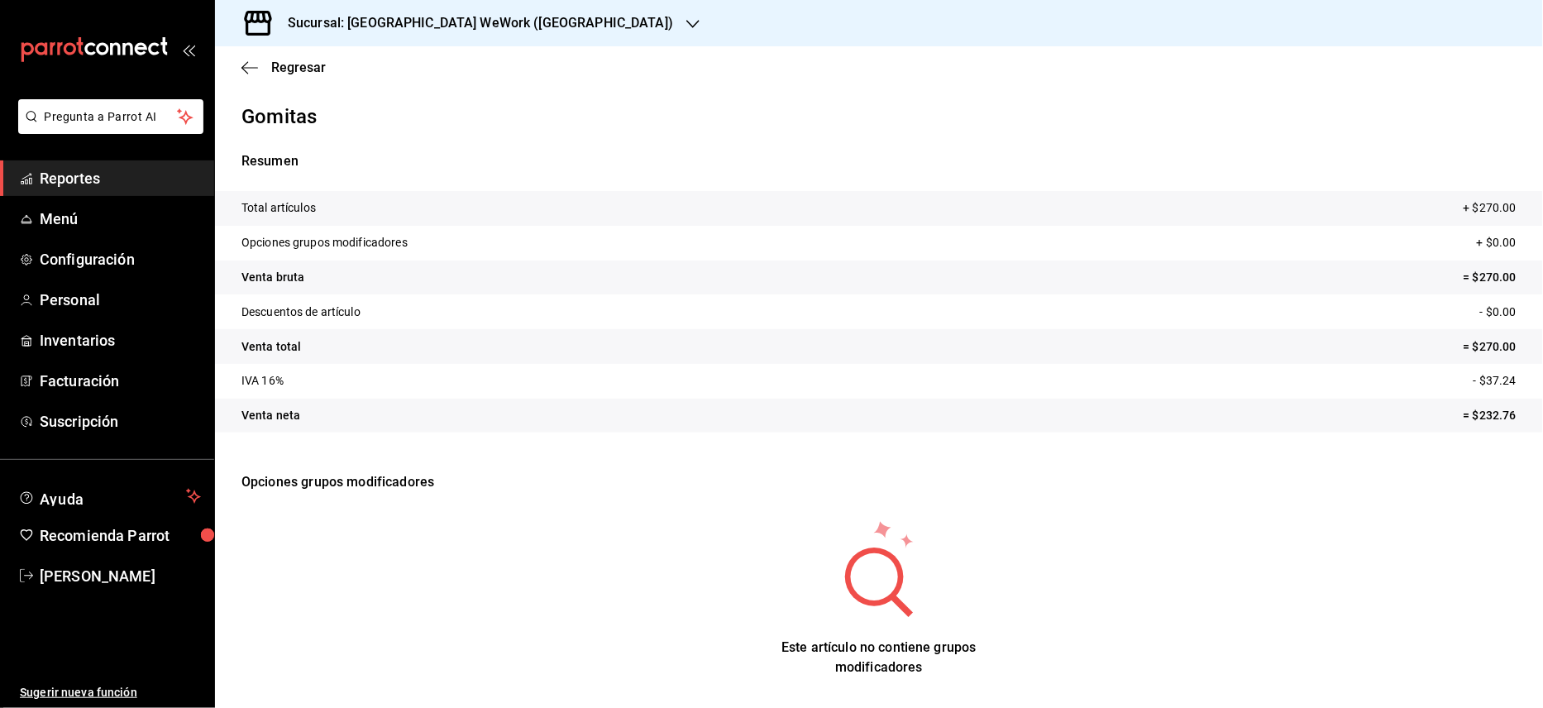
click at [547, 27] on h3 "Sucursal: [GEOGRAPHIC_DATA] WeWork ([GEOGRAPHIC_DATA])" at bounding box center [474, 23] width 399 height 20
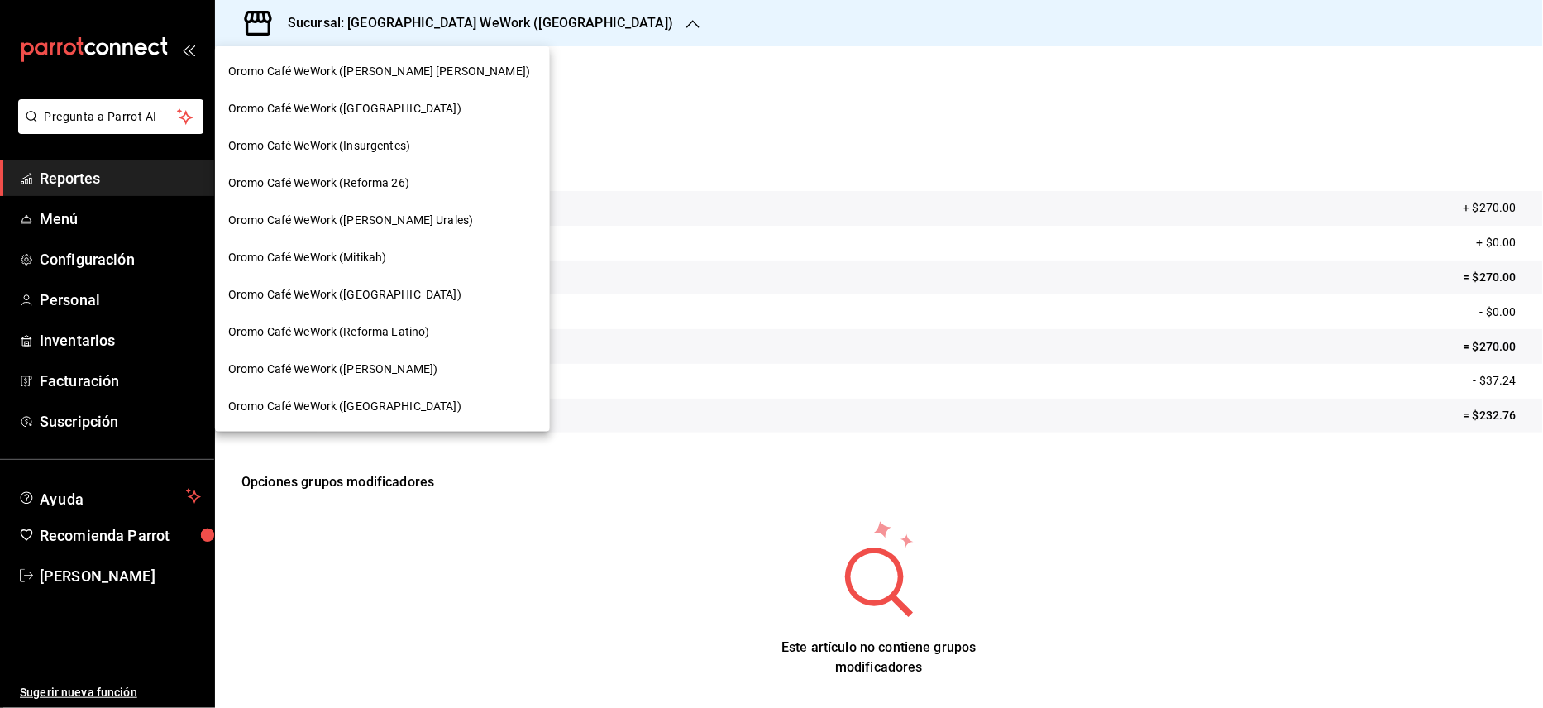
click at [405, 184] on span "Oromo Café WeWork (Reforma 26)" at bounding box center [318, 183] width 181 height 17
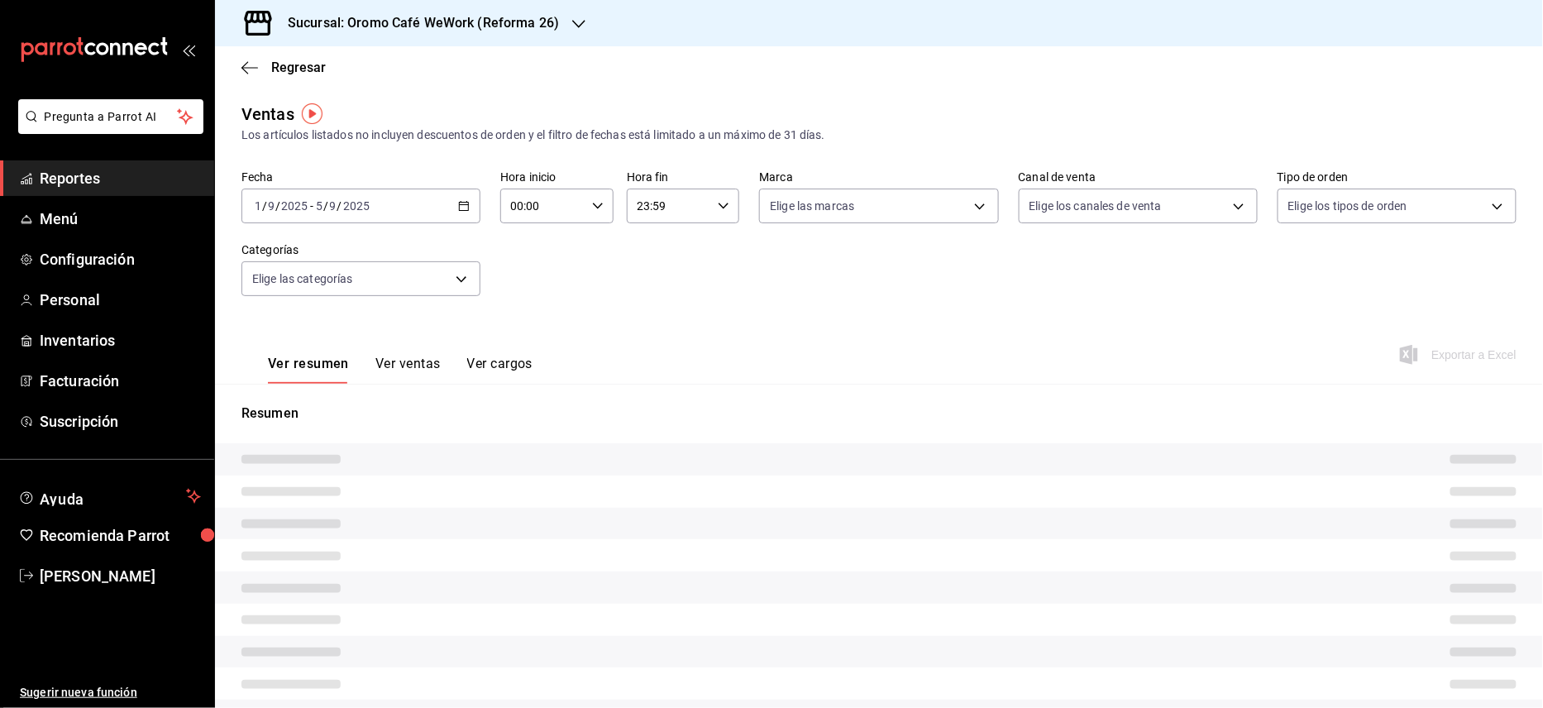
click at [536, 26] on h3 "Sucursal: Oromo Café WeWork (Reforma 26)" at bounding box center [417, 23] width 285 height 20
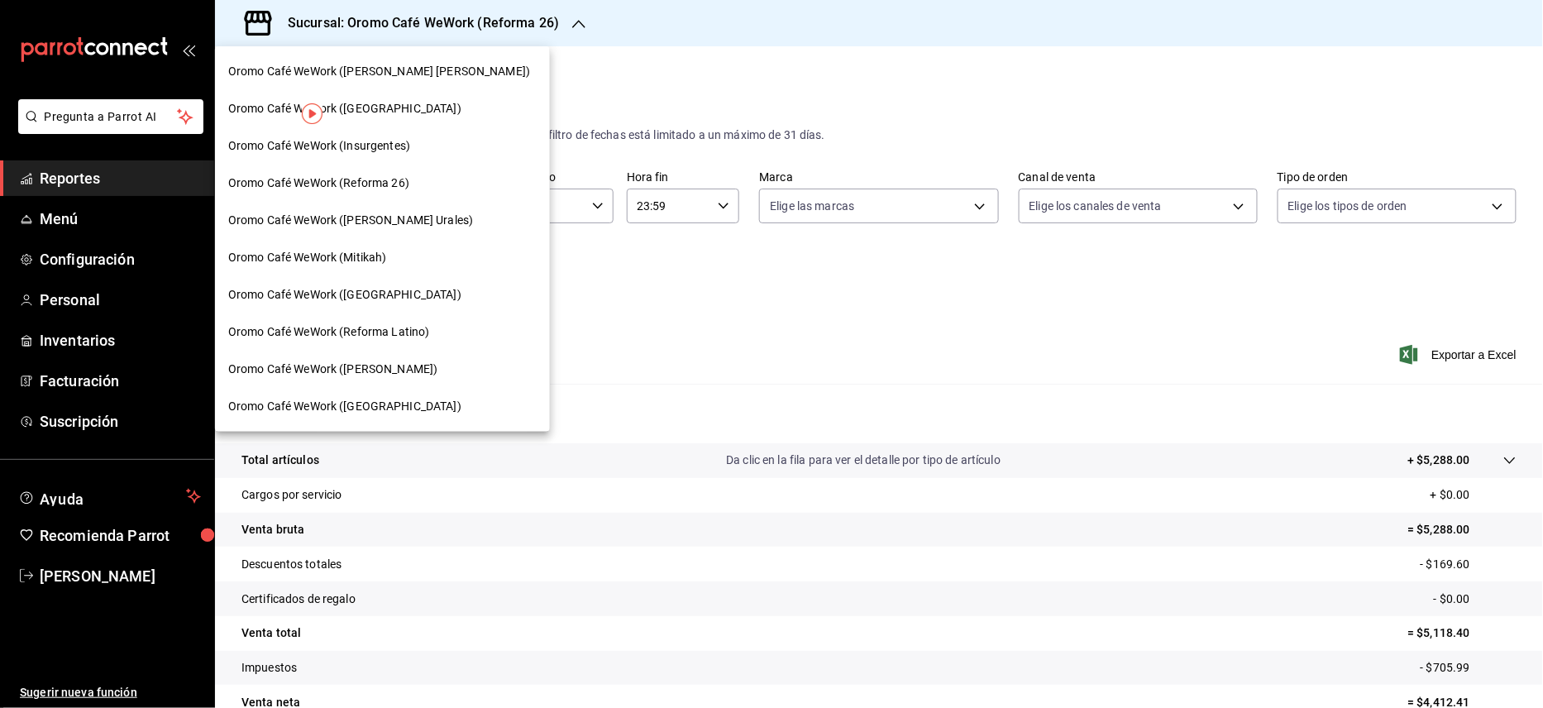
click at [401, 103] on span "Oromo Café WeWork ([GEOGRAPHIC_DATA])" at bounding box center [344, 108] width 233 height 17
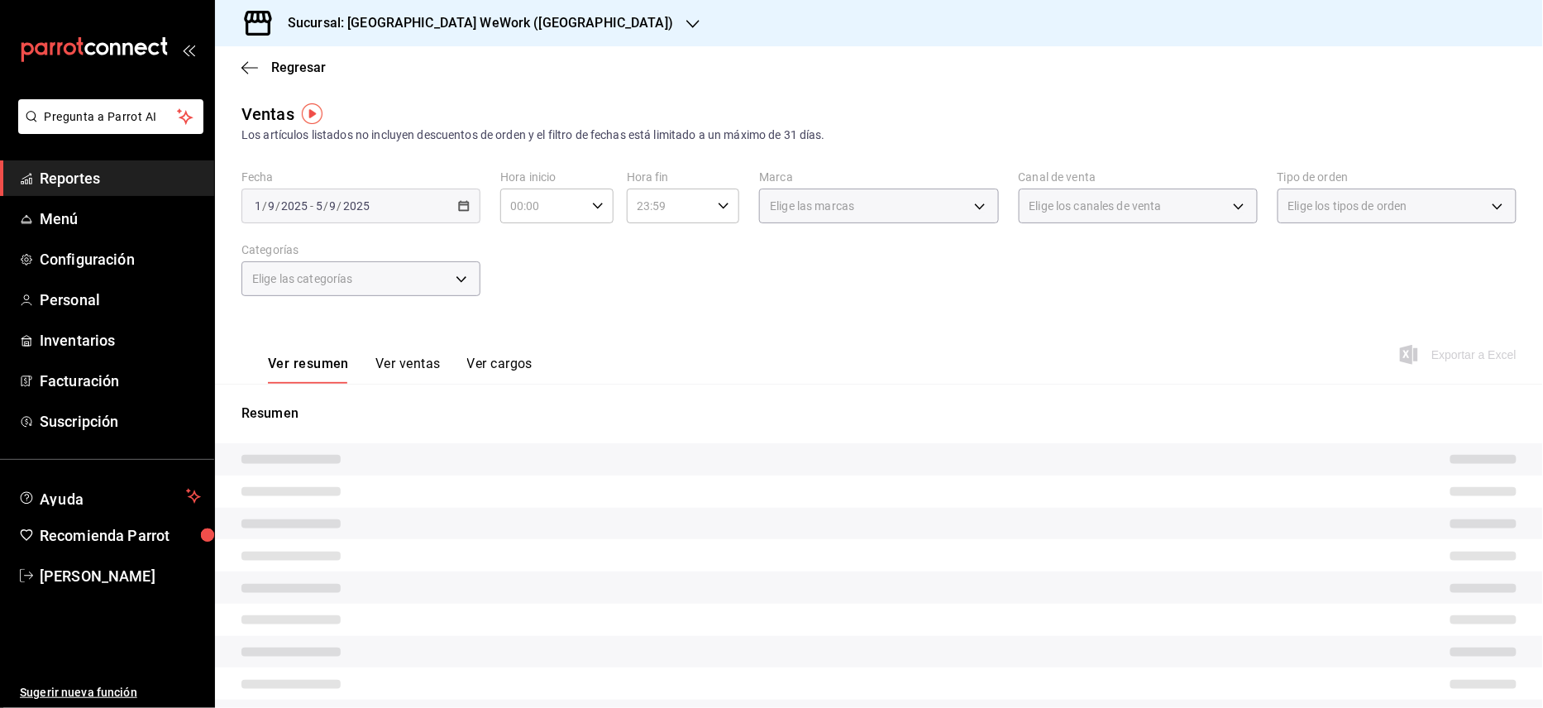
click at [428, 356] on button "Ver ventas" at bounding box center [407, 370] width 65 height 28
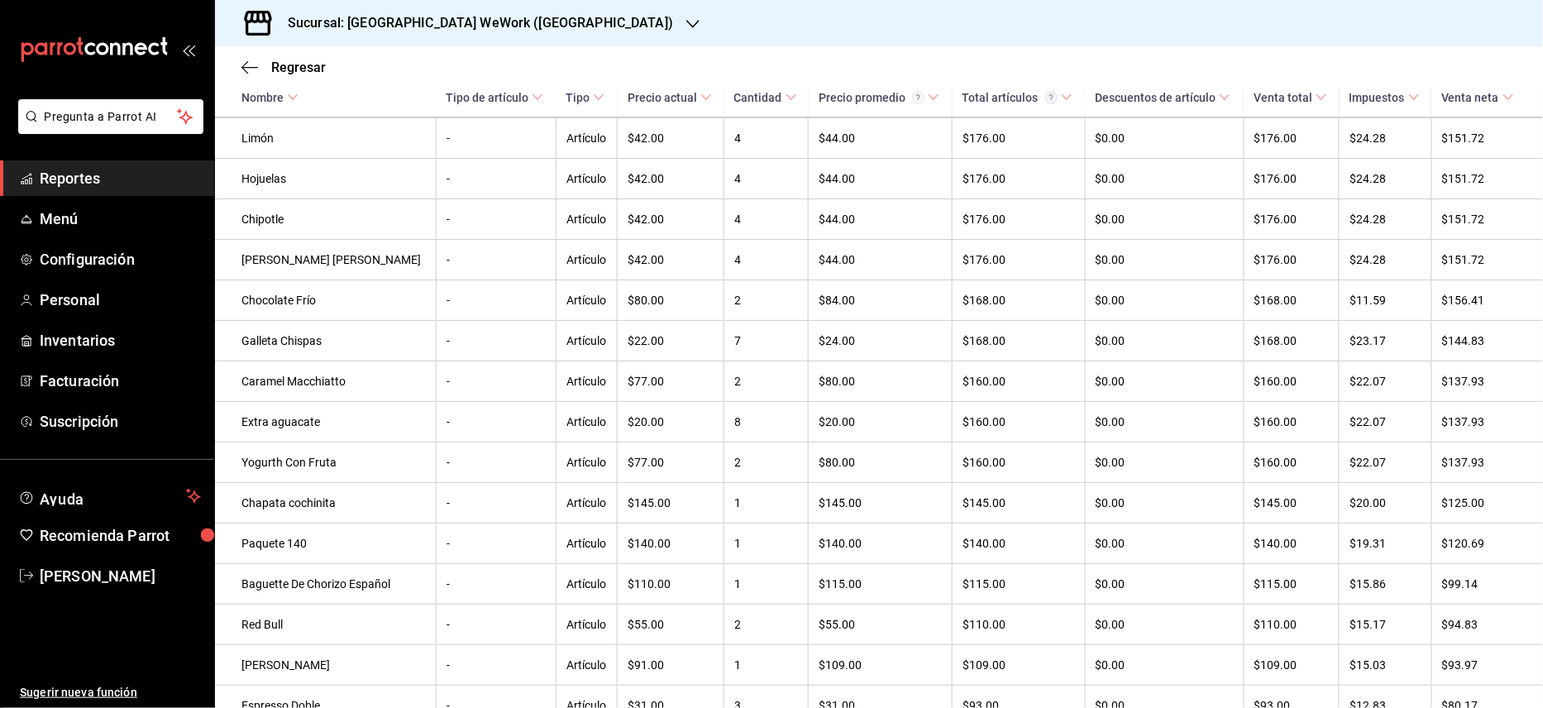
scroll to position [894, 0]
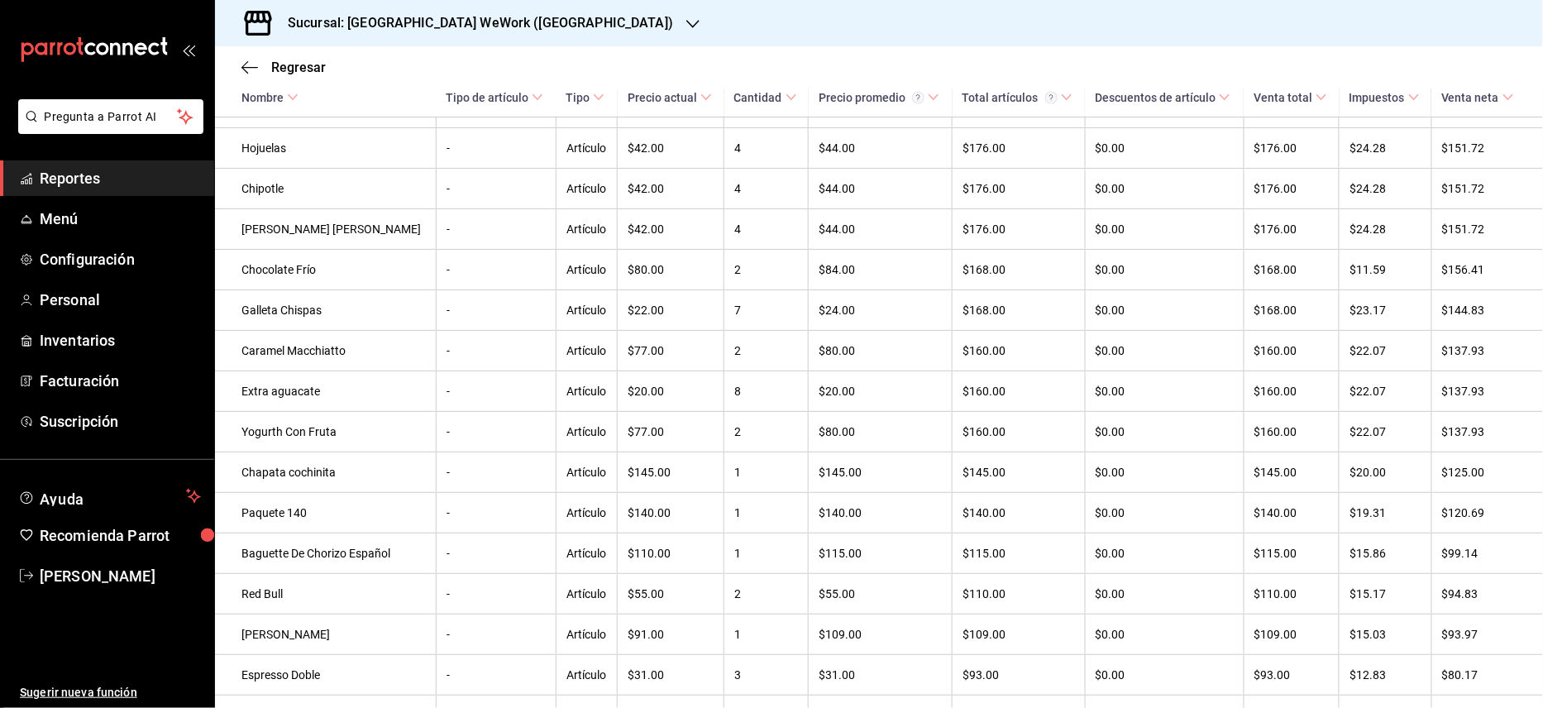
click at [587, 31] on div "Sucursal: [GEOGRAPHIC_DATA] WeWork ([GEOGRAPHIC_DATA])" at bounding box center [467, 23] width 478 height 46
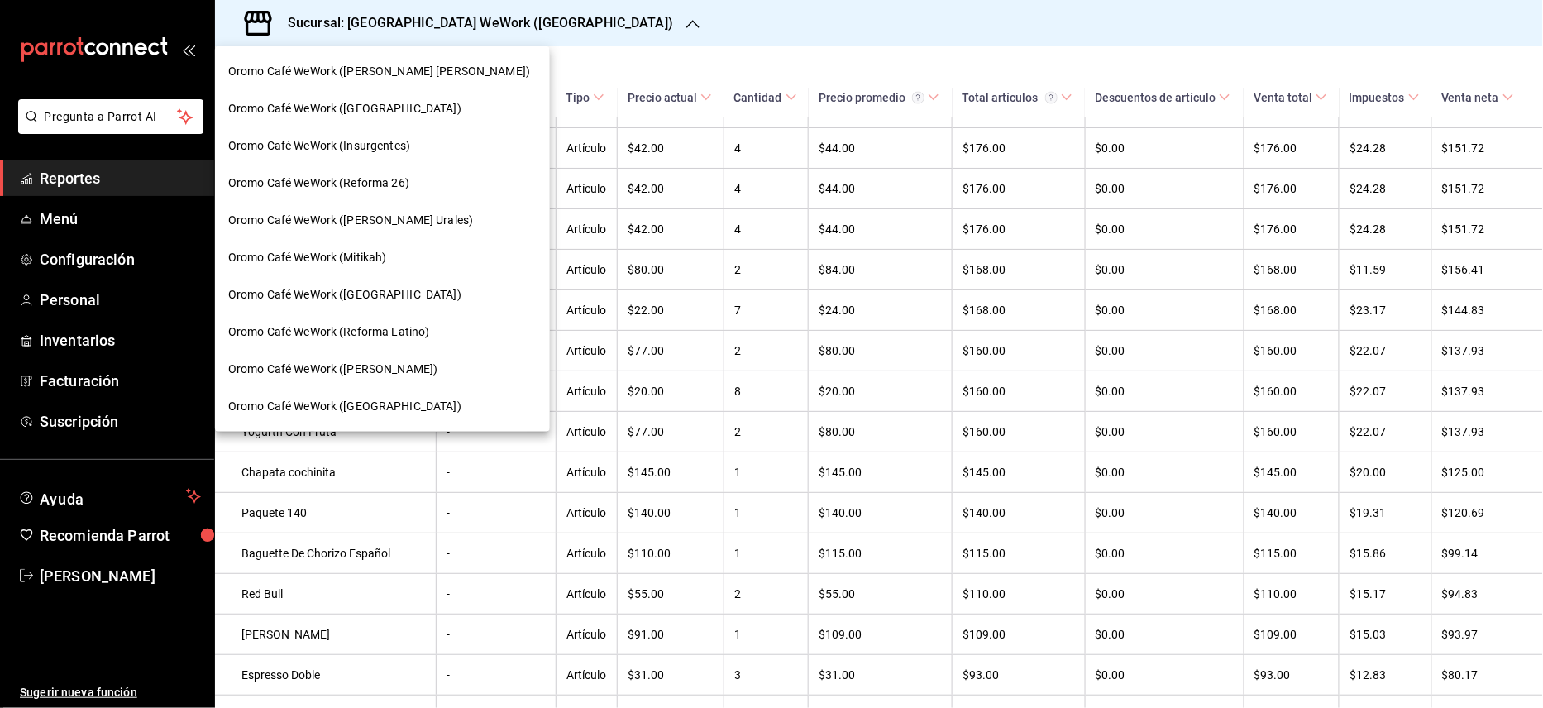
click at [411, 175] on div "Oromo Café WeWork (Reforma 26)" at bounding box center [382, 183] width 308 height 17
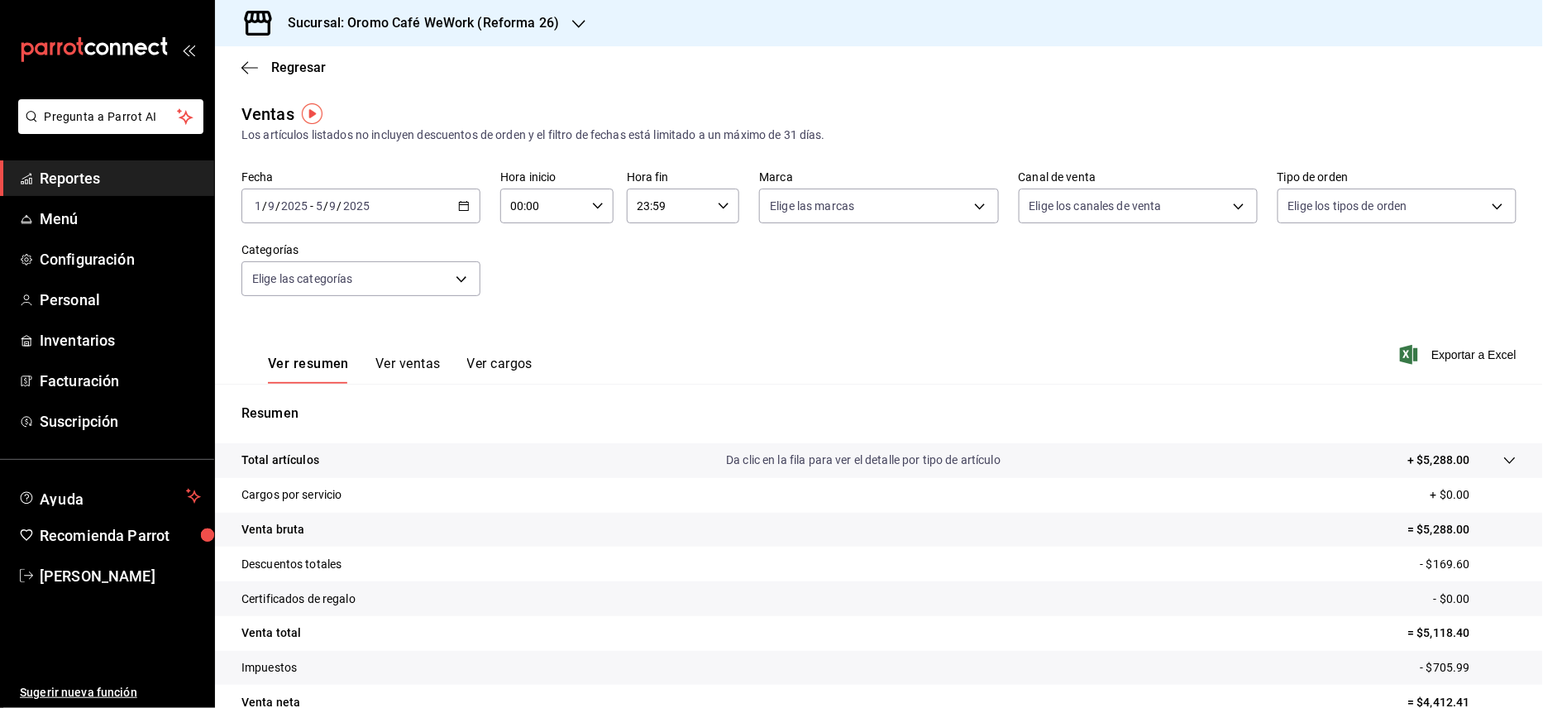
click at [422, 369] on button "Ver ventas" at bounding box center [407, 370] width 65 height 28
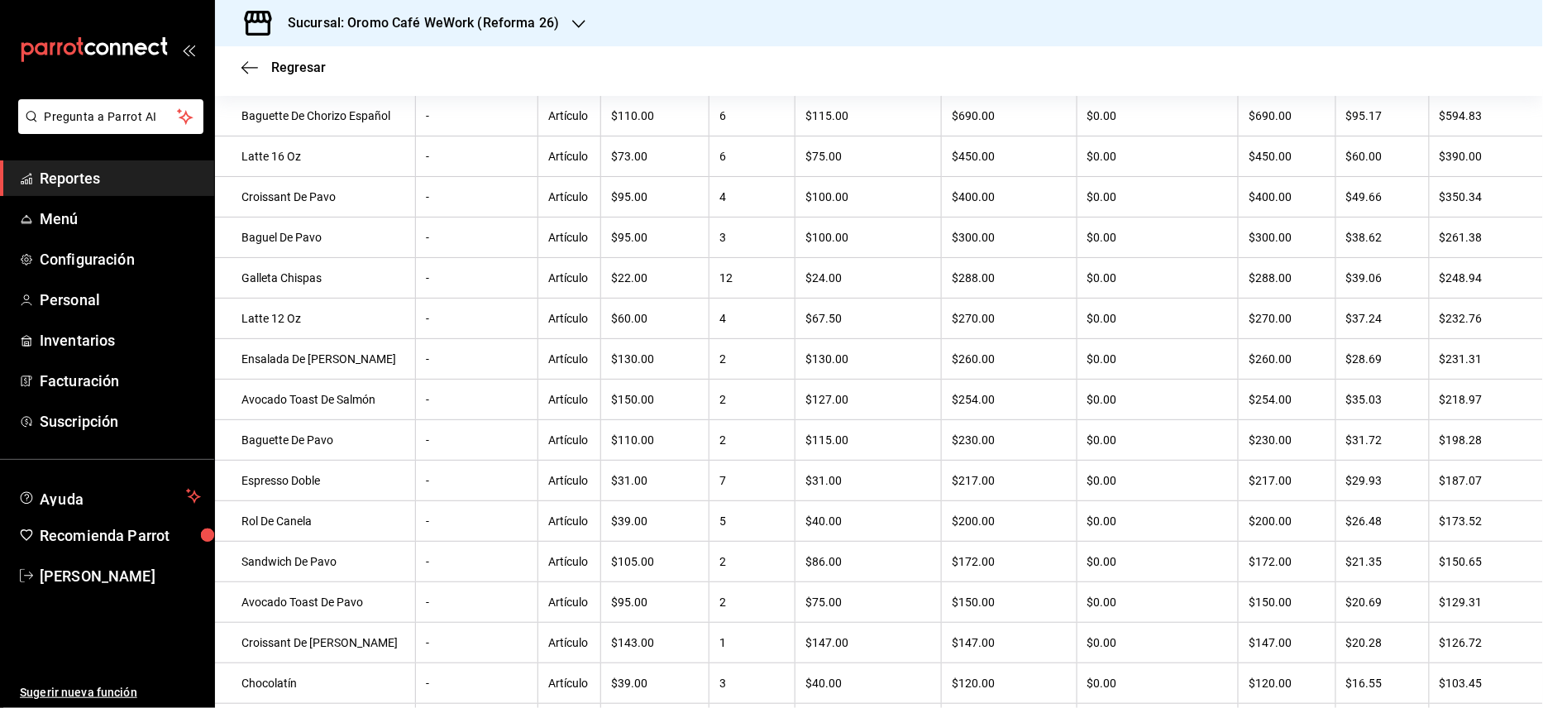
scroll to position [313, 0]
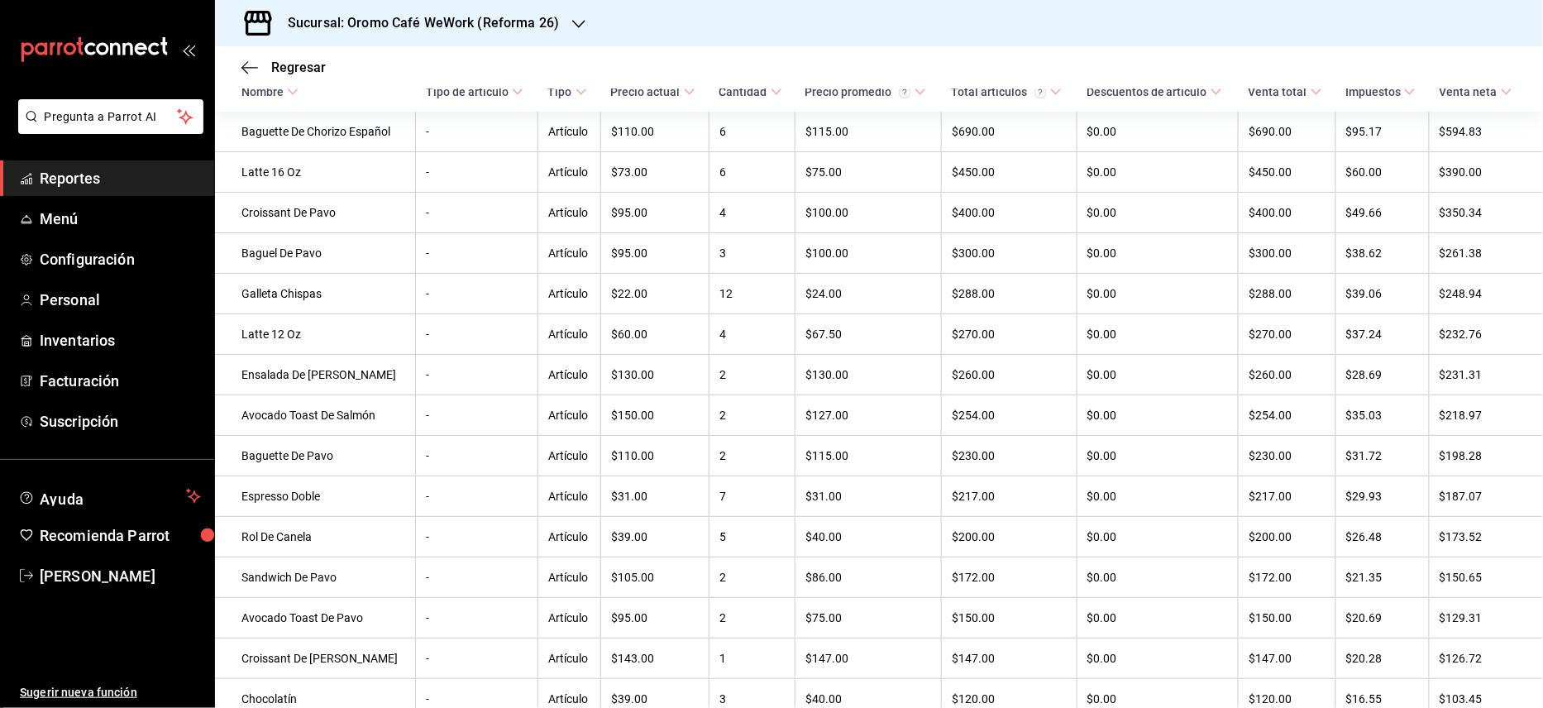
click at [517, 25] on h3 "Sucursal: Oromo Café WeWork (Reforma 26)" at bounding box center [417, 23] width 285 height 20
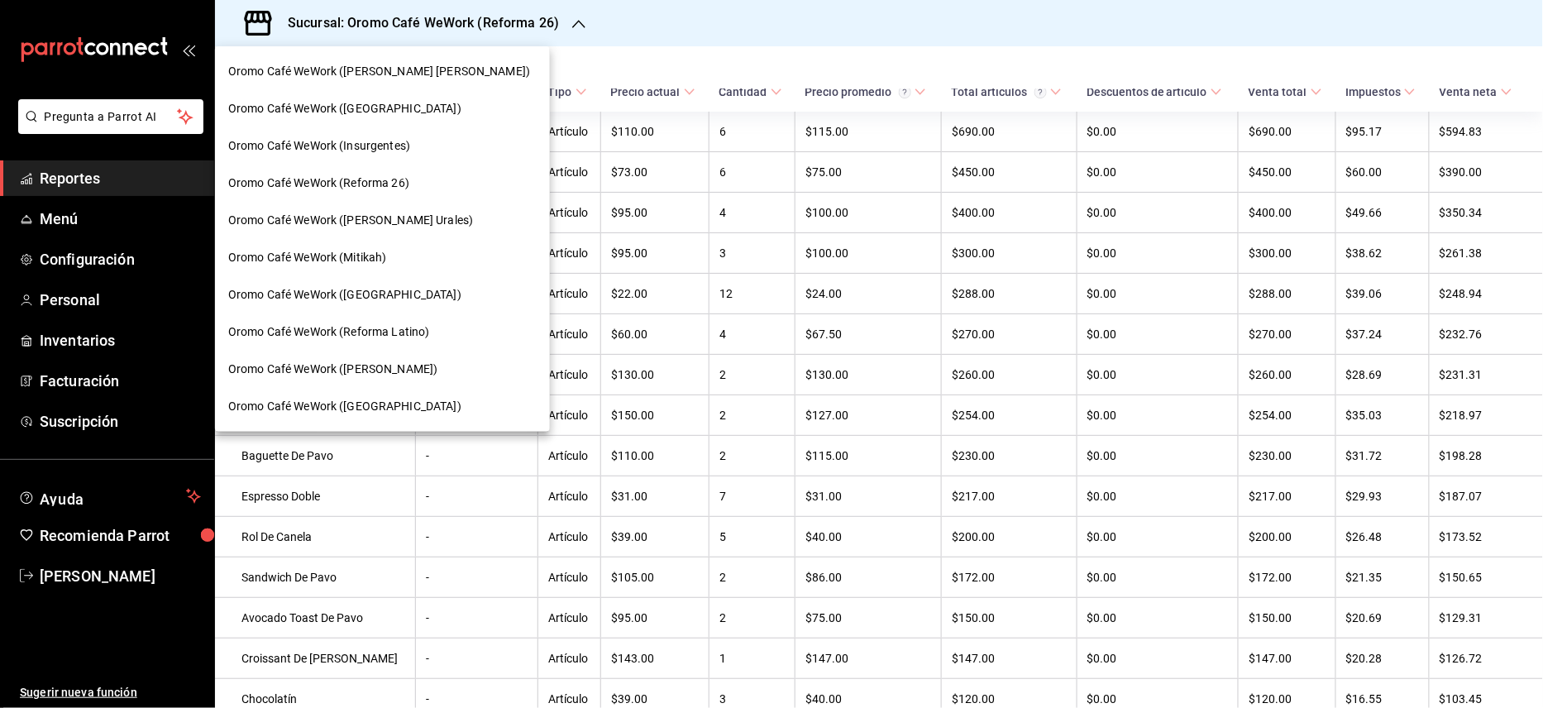
click at [361, 326] on span "Oromo Café WeWork (Reforma Latino)" at bounding box center [328, 331] width 201 height 17
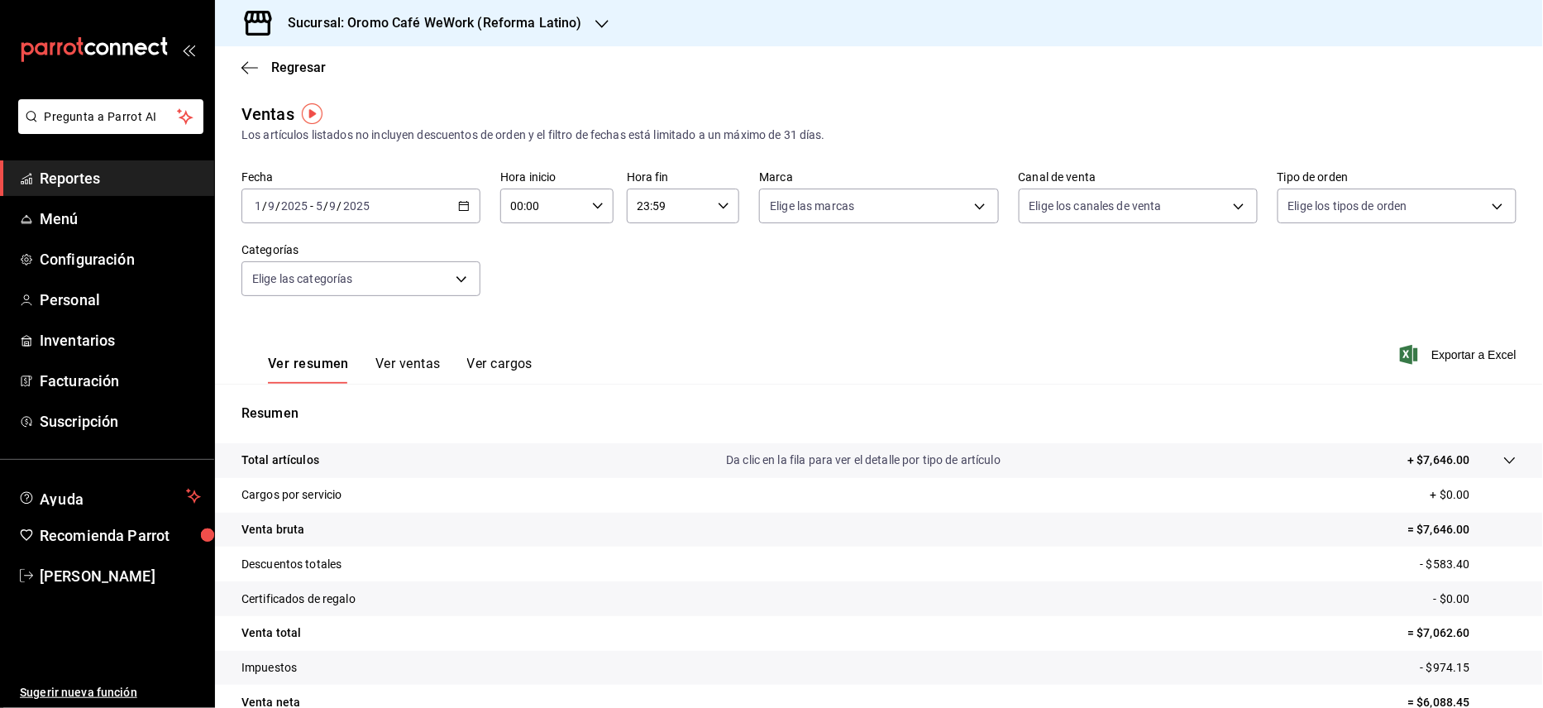
click at [400, 369] on button "Ver ventas" at bounding box center [407, 370] width 65 height 28
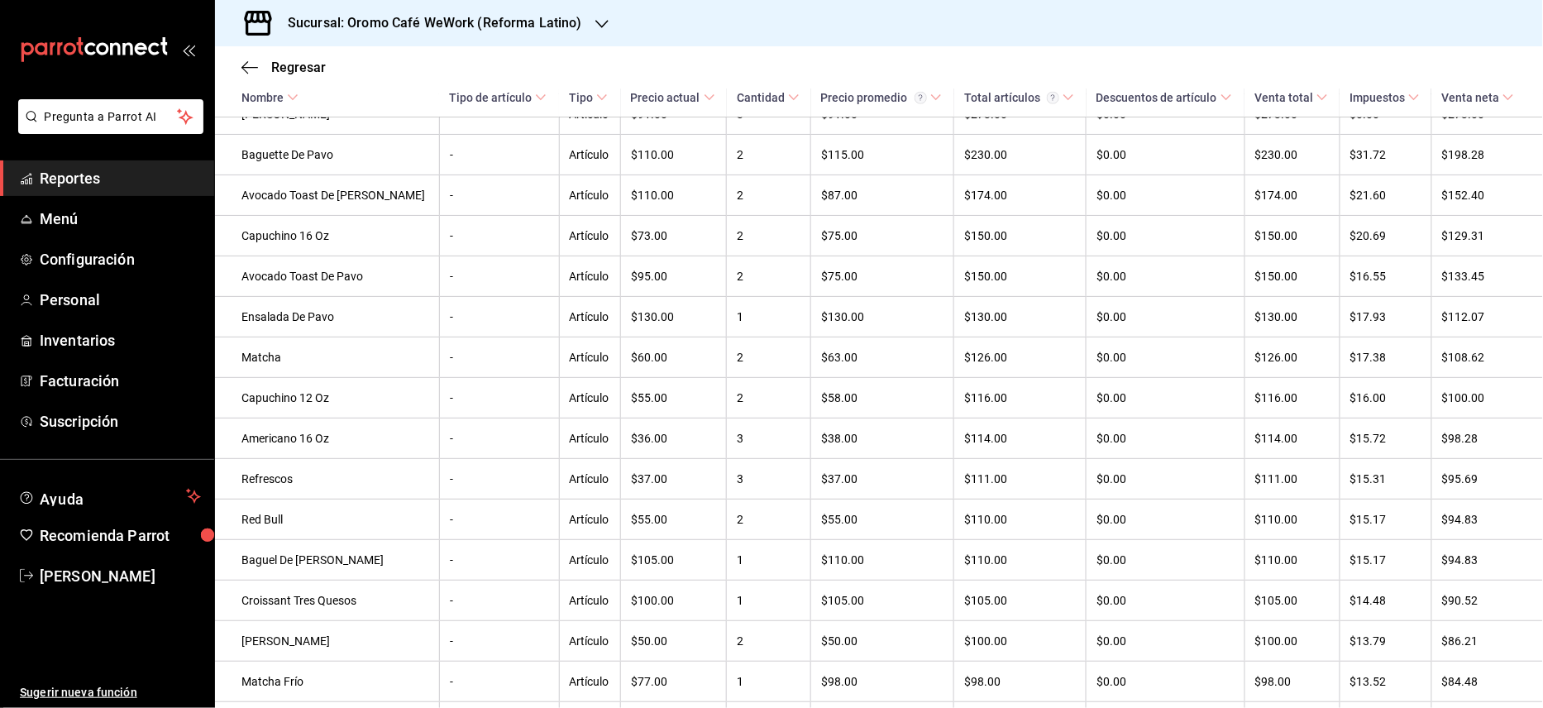
scroll to position [729, 0]
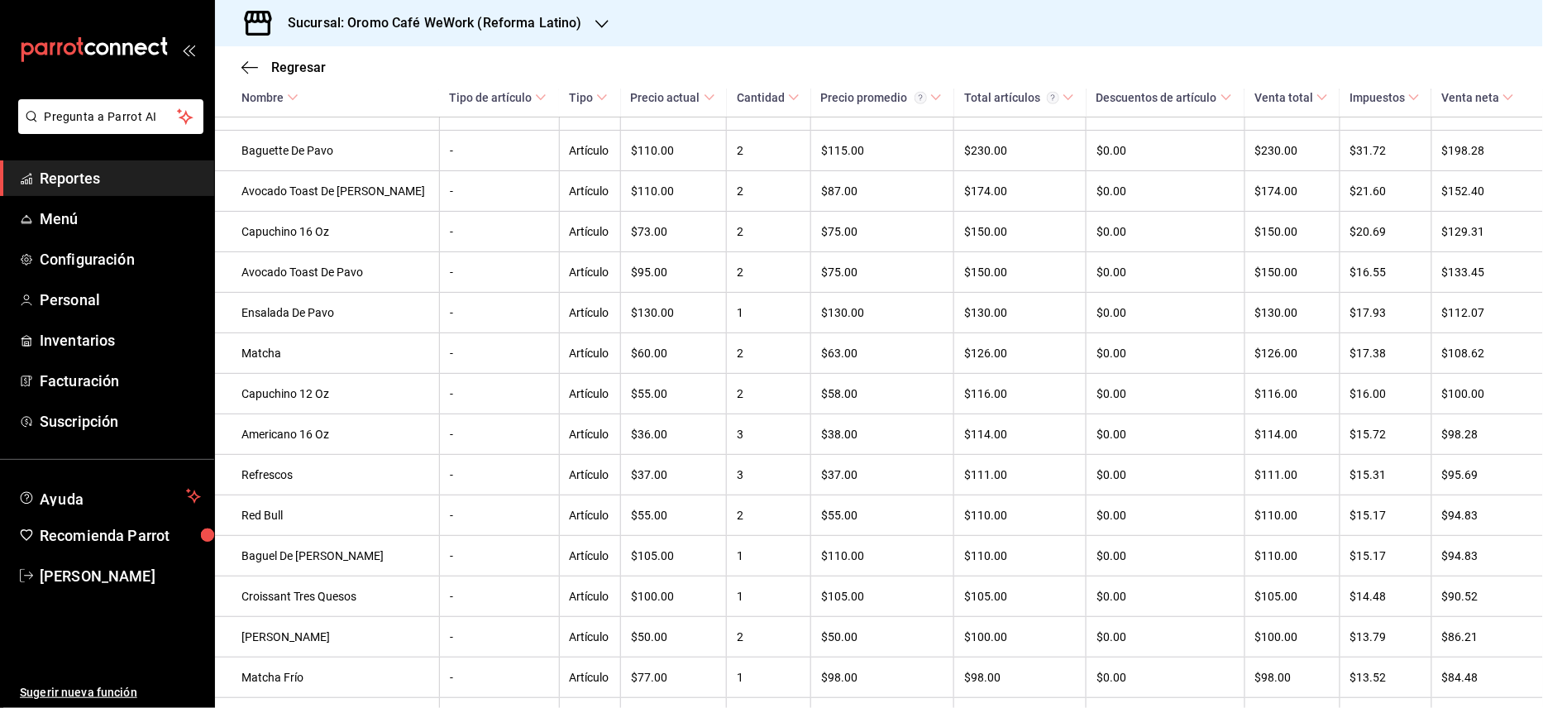
click at [595, 34] on div "Sucursal: Oromo Café WeWork (Reforma Latino)" at bounding box center [421, 23] width 387 height 46
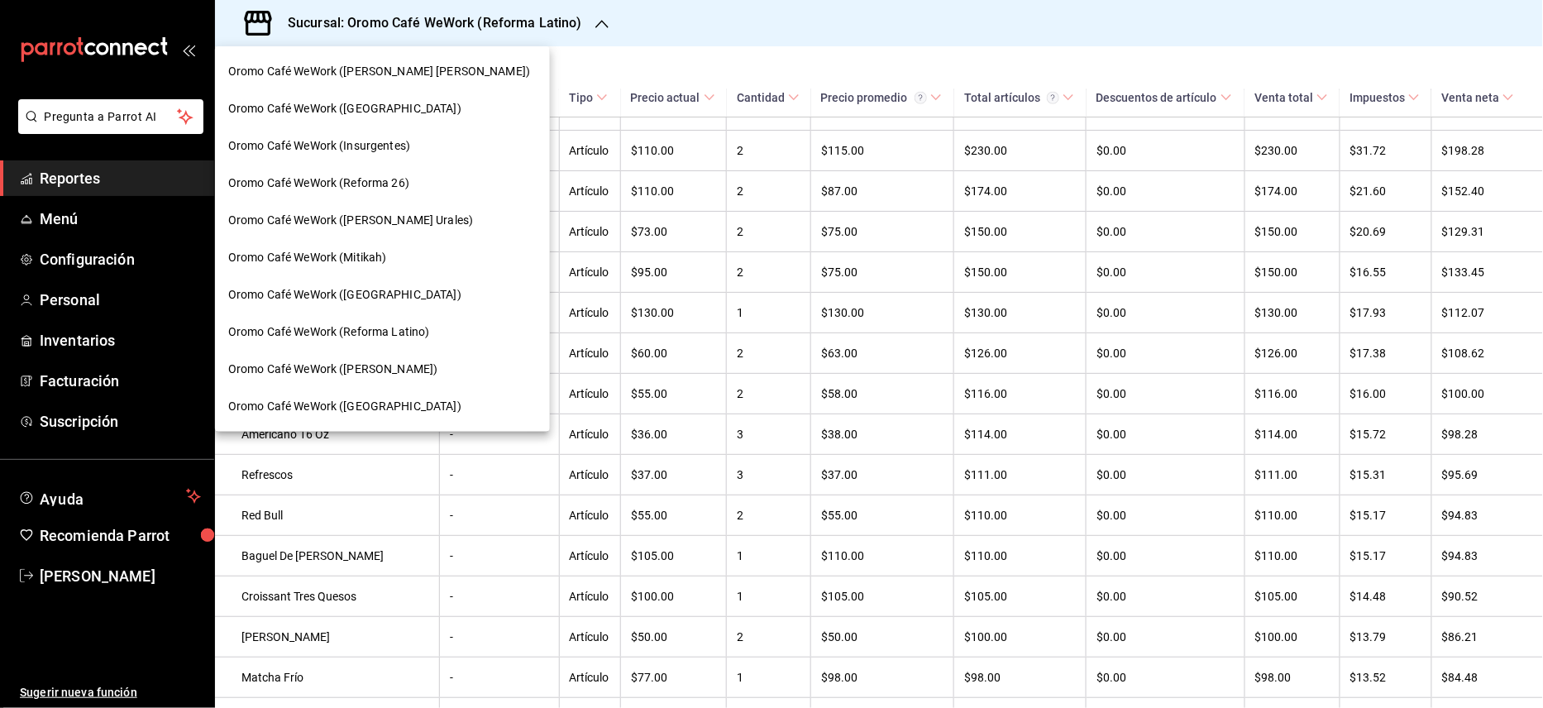
click at [368, 298] on span "Oromo Café WeWork ([GEOGRAPHIC_DATA])" at bounding box center [344, 294] width 233 height 17
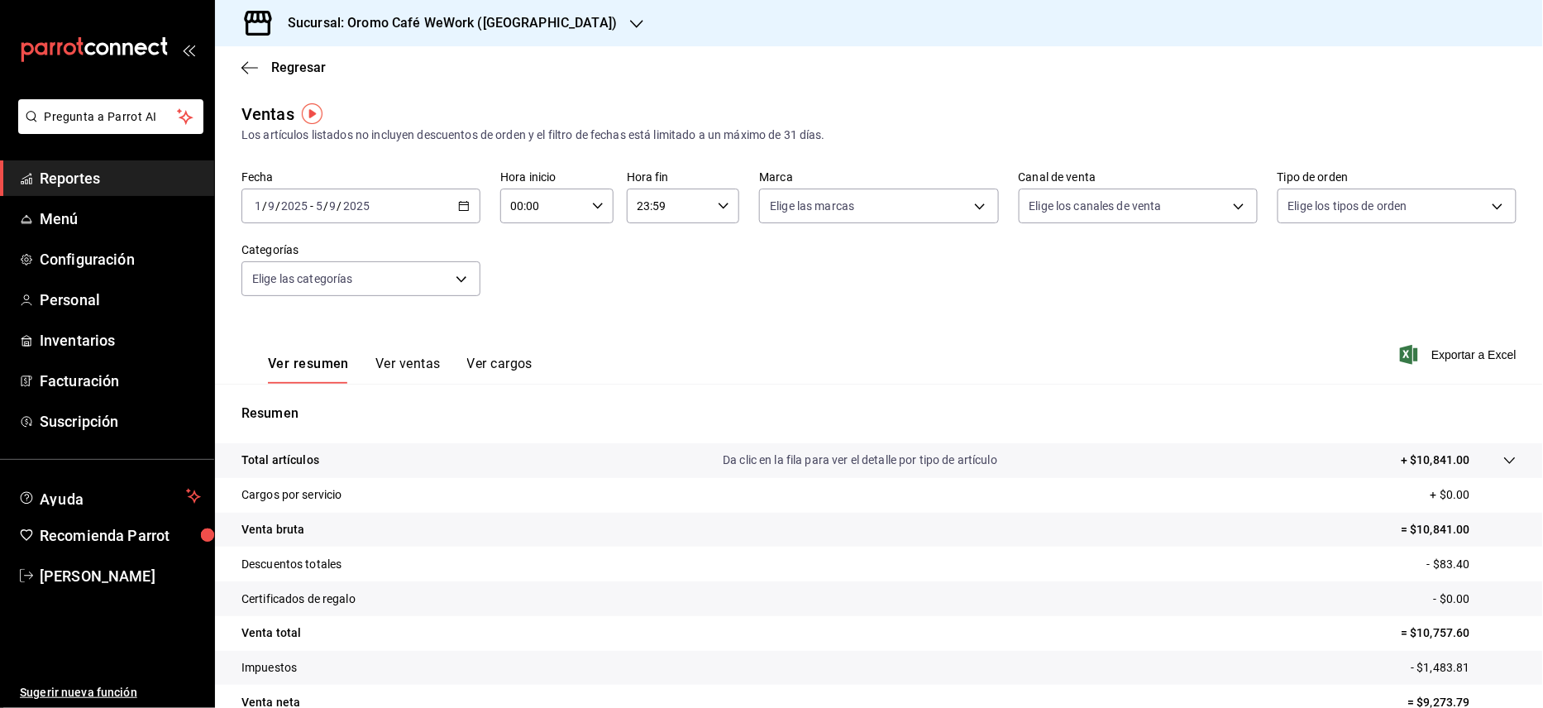
click at [398, 365] on button "Ver ventas" at bounding box center [407, 370] width 65 height 28
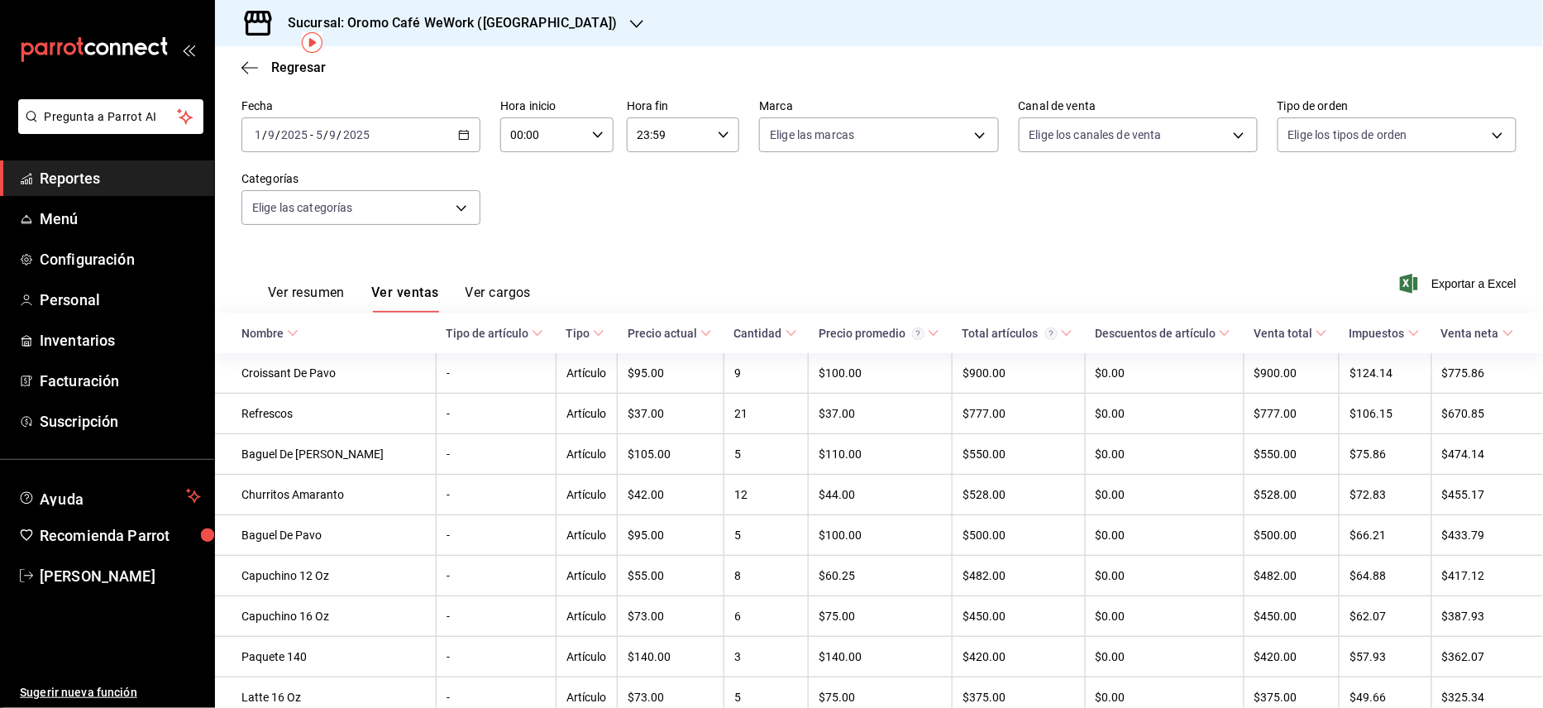
scroll to position [99, 0]
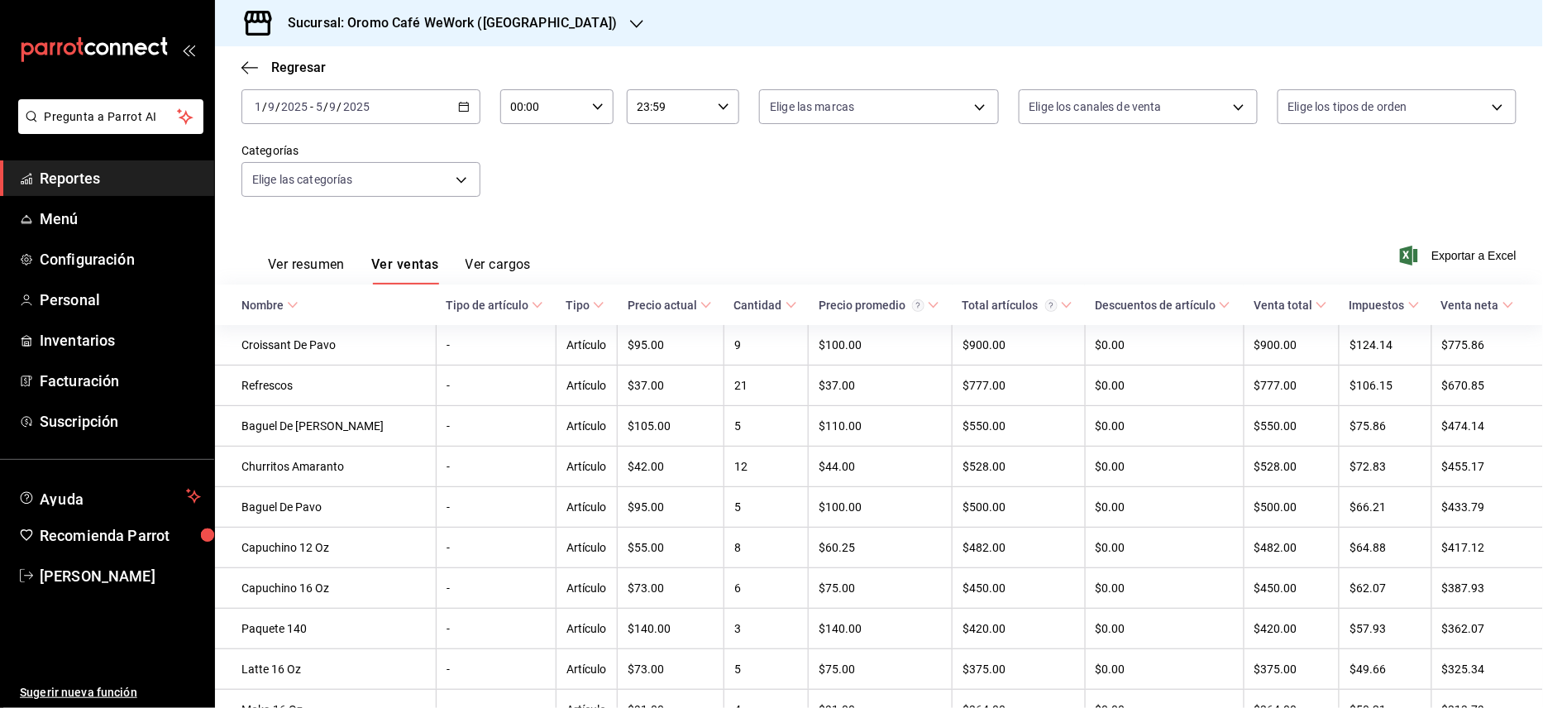
drag, startPoint x: 1526, startPoint y: 144, endPoint x: 1526, endPoint y: 177, distance: 33.1
click at [1526, 177] on div "Ventas Los artículos listados no incluyen descuentos de orden y el filtro de fe…" at bounding box center [879, 585] width 1328 height 1166
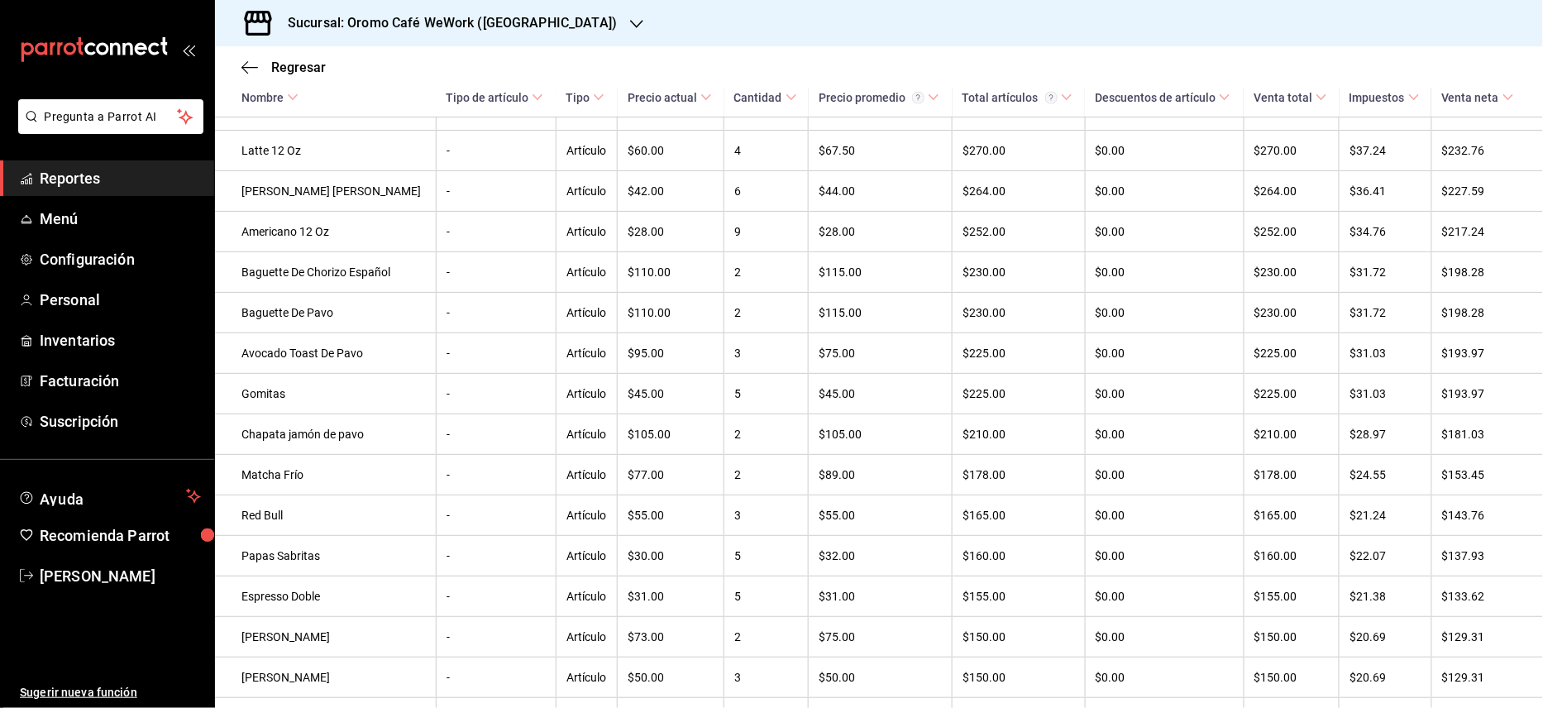
scroll to position [862, 0]
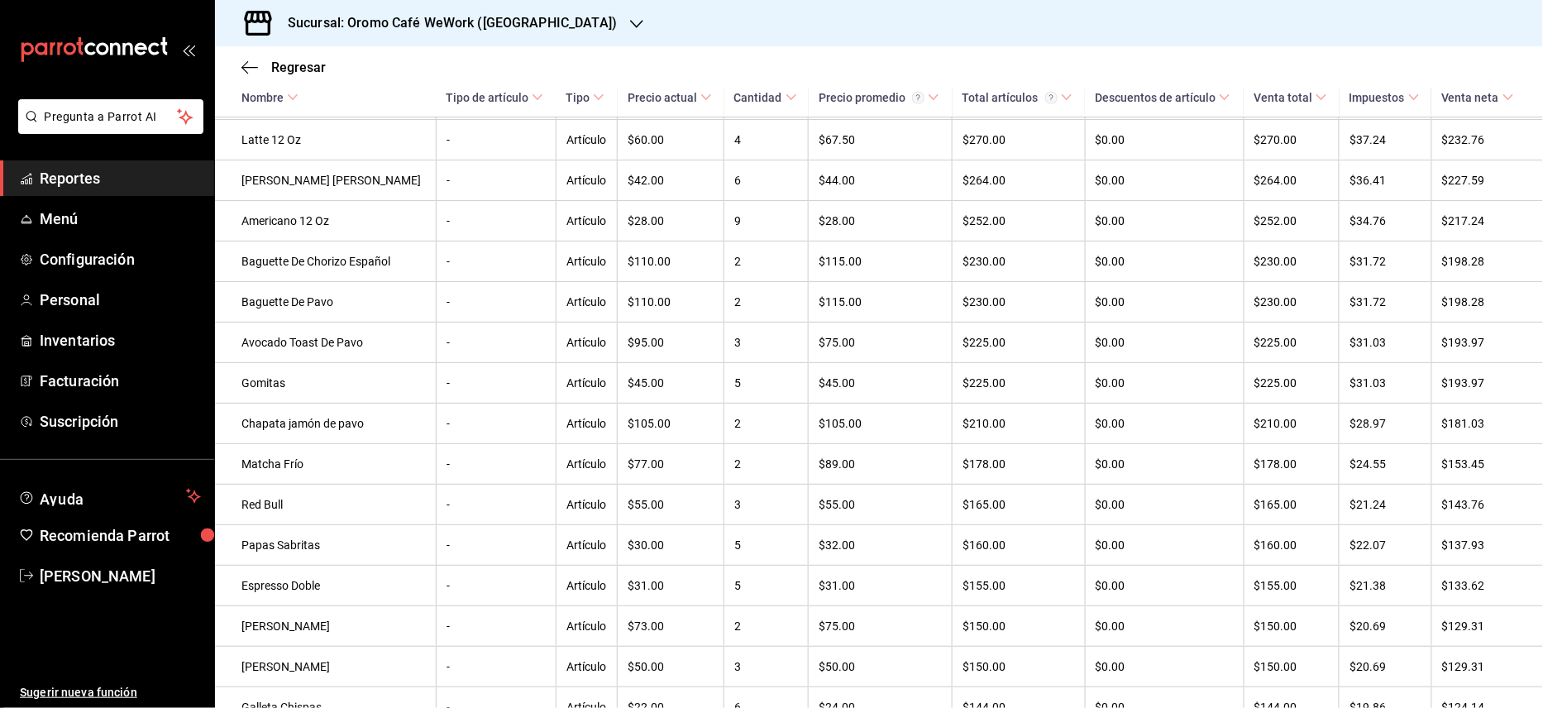
click at [483, 28] on h3 "Sucursal: Oromo Café WeWork ([GEOGRAPHIC_DATA])" at bounding box center [446, 23] width 342 height 20
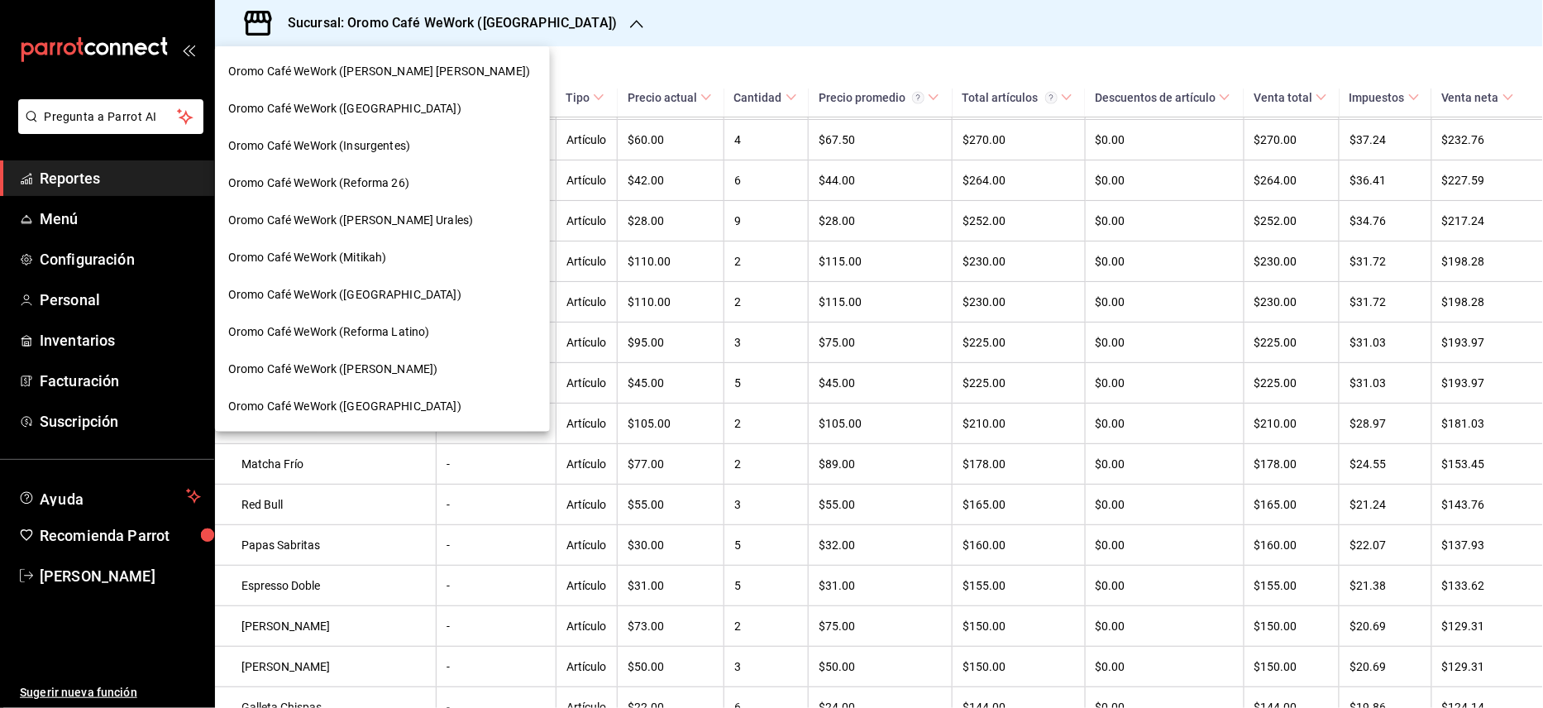
click at [362, 367] on span "Oromo Café WeWork ([PERSON_NAME])" at bounding box center [332, 369] width 209 height 17
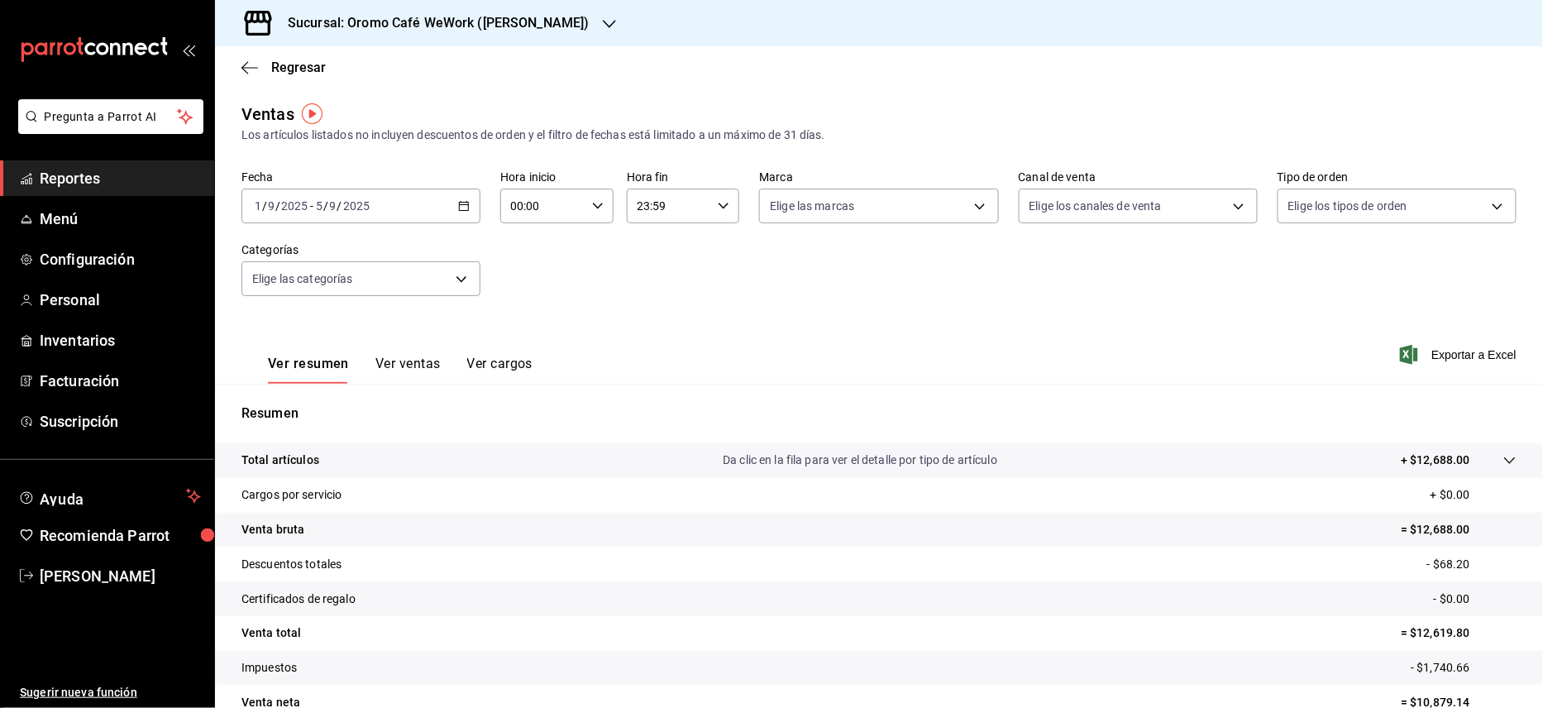
click at [461, 209] on icon "button" at bounding box center [464, 206] width 12 height 12
click at [342, 411] on span "Rango de fechas" at bounding box center [320, 404] width 128 height 17
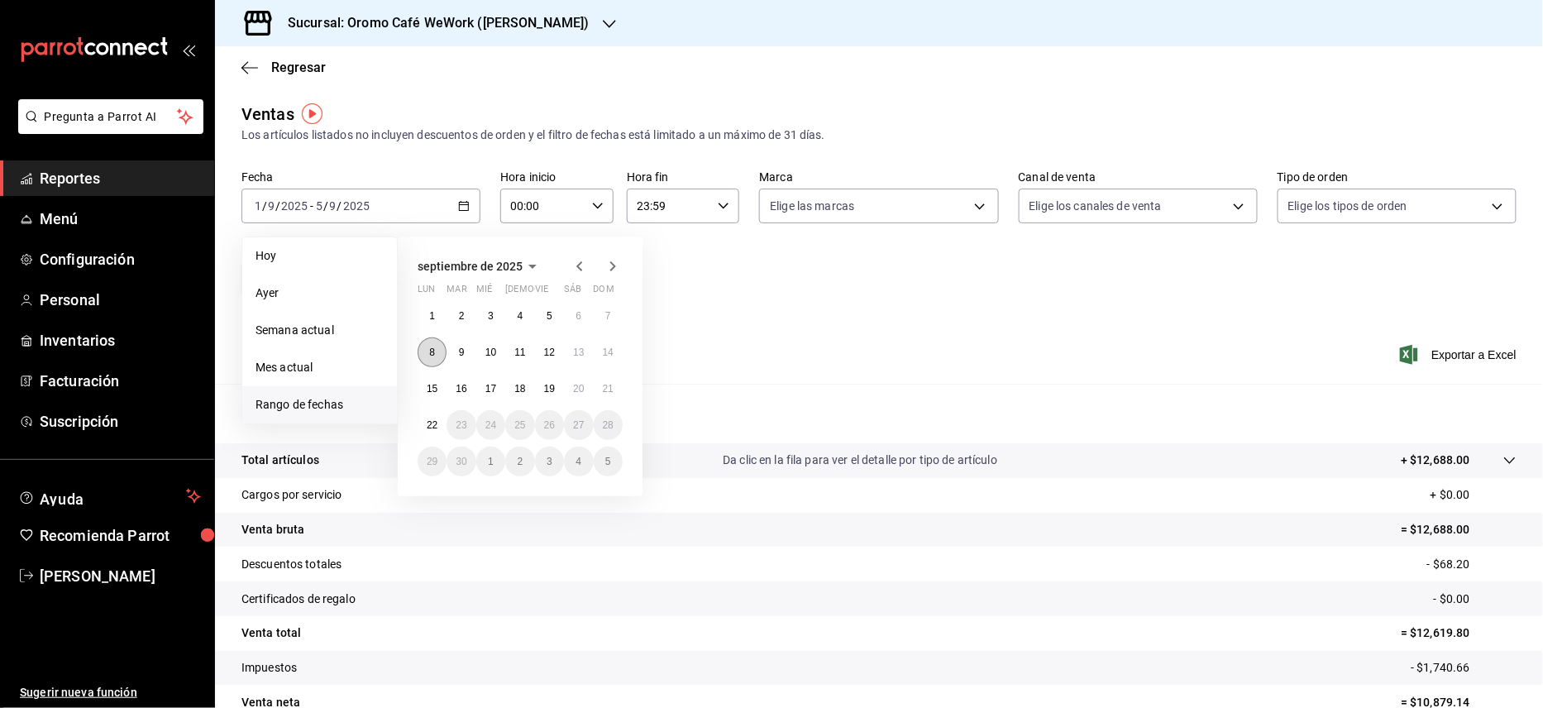
click at [433, 361] on button "8" at bounding box center [432, 352] width 29 height 30
click at [551, 351] on abbr "12" at bounding box center [549, 353] width 11 height 12
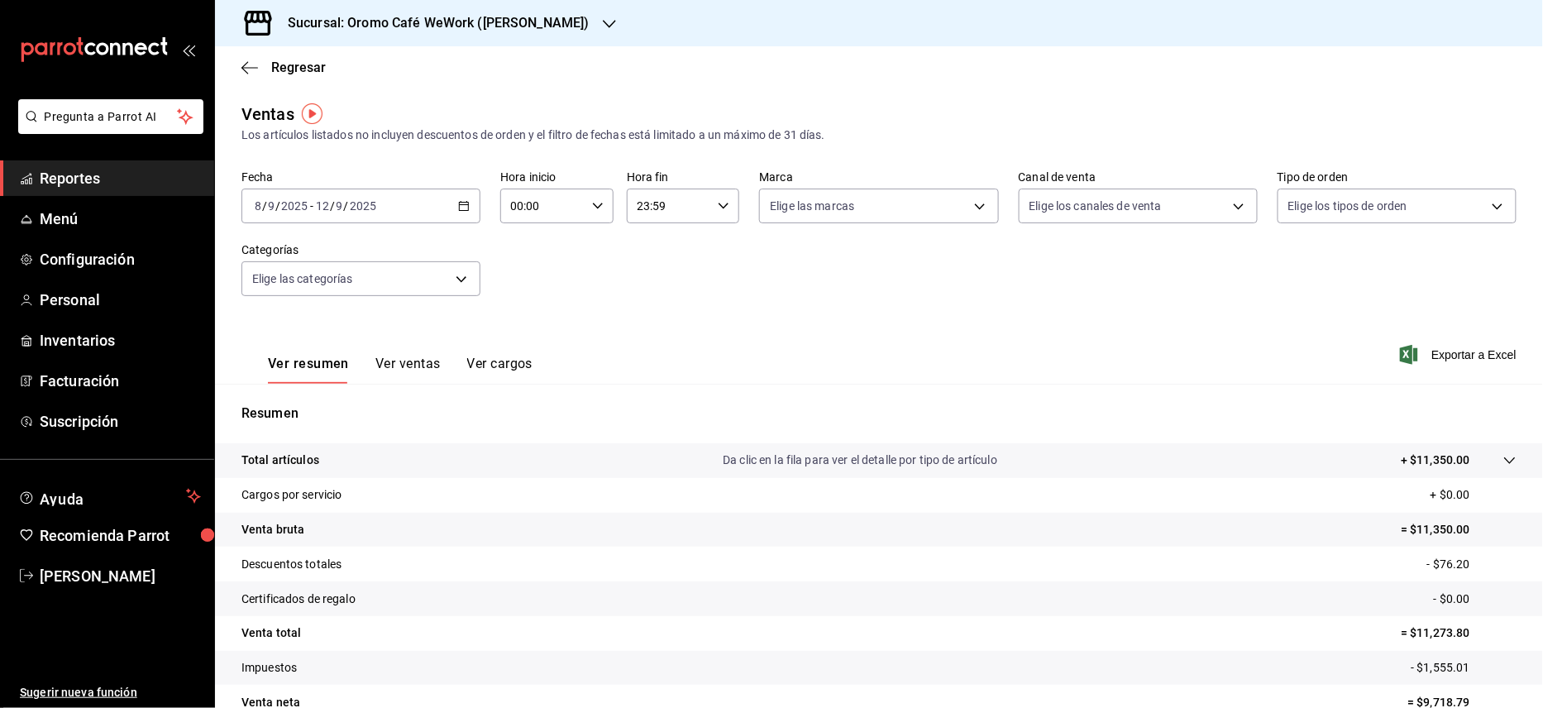
click at [408, 366] on button "Ver ventas" at bounding box center [407, 370] width 65 height 28
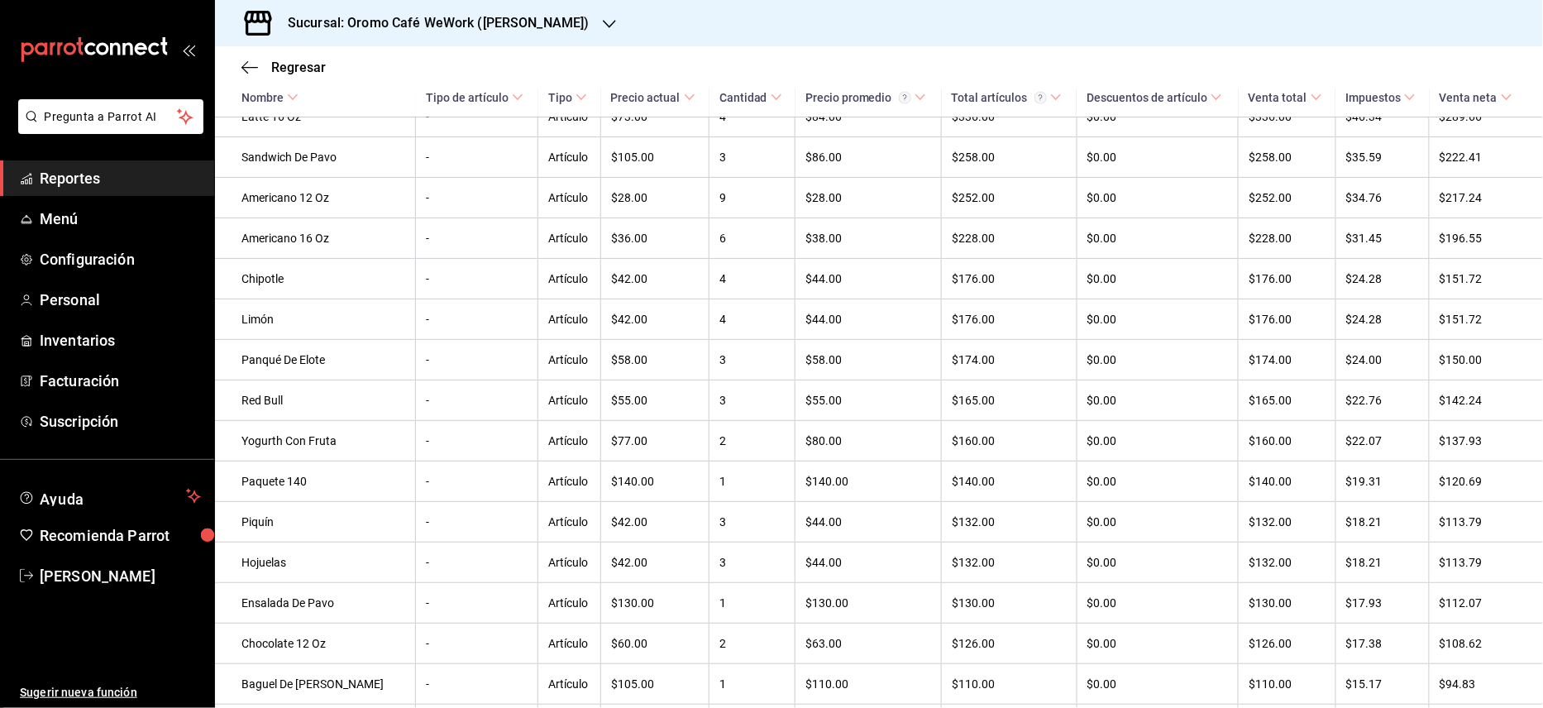
scroll to position [874, 0]
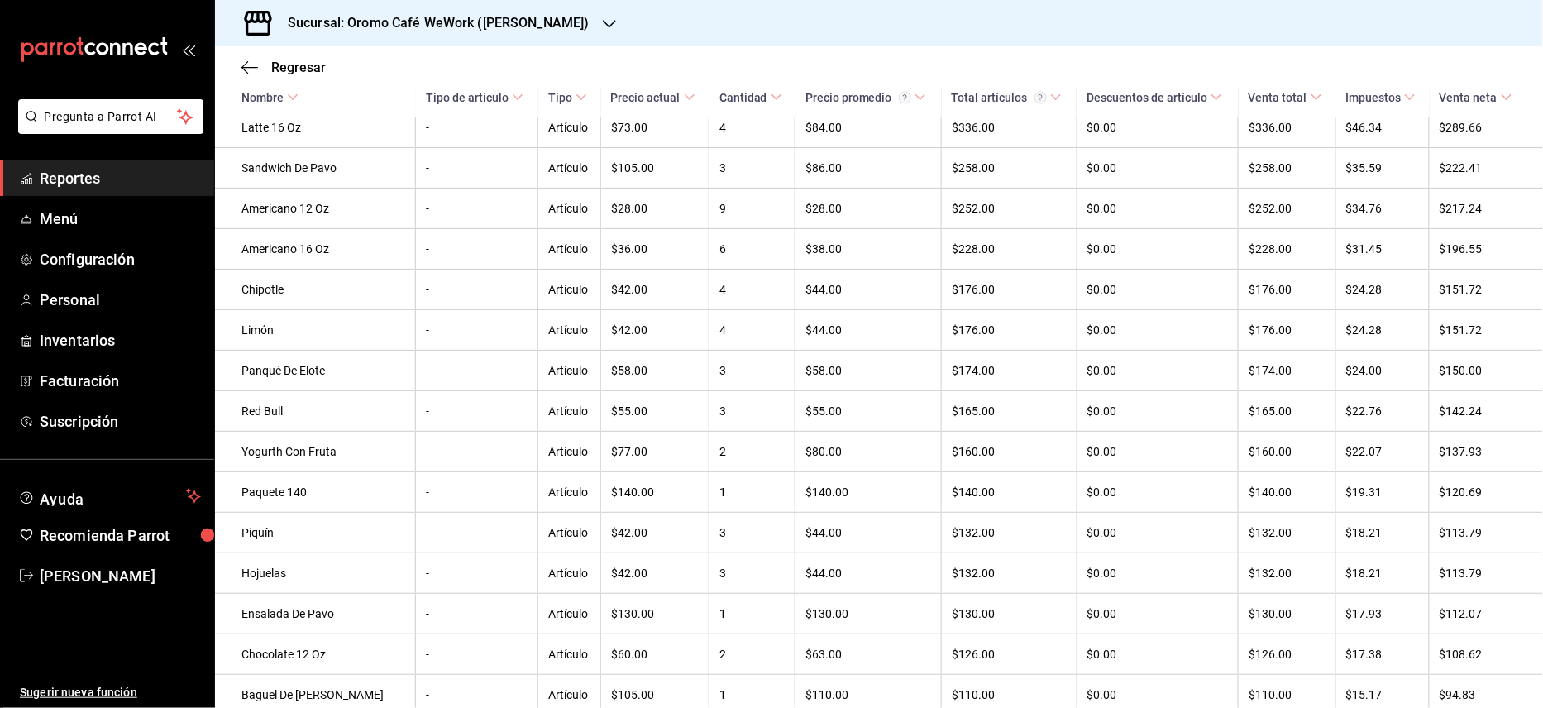
click at [455, 28] on h3 "Sucursal: Oromo Café WeWork ([PERSON_NAME])" at bounding box center [432, 23] width 315 height 20
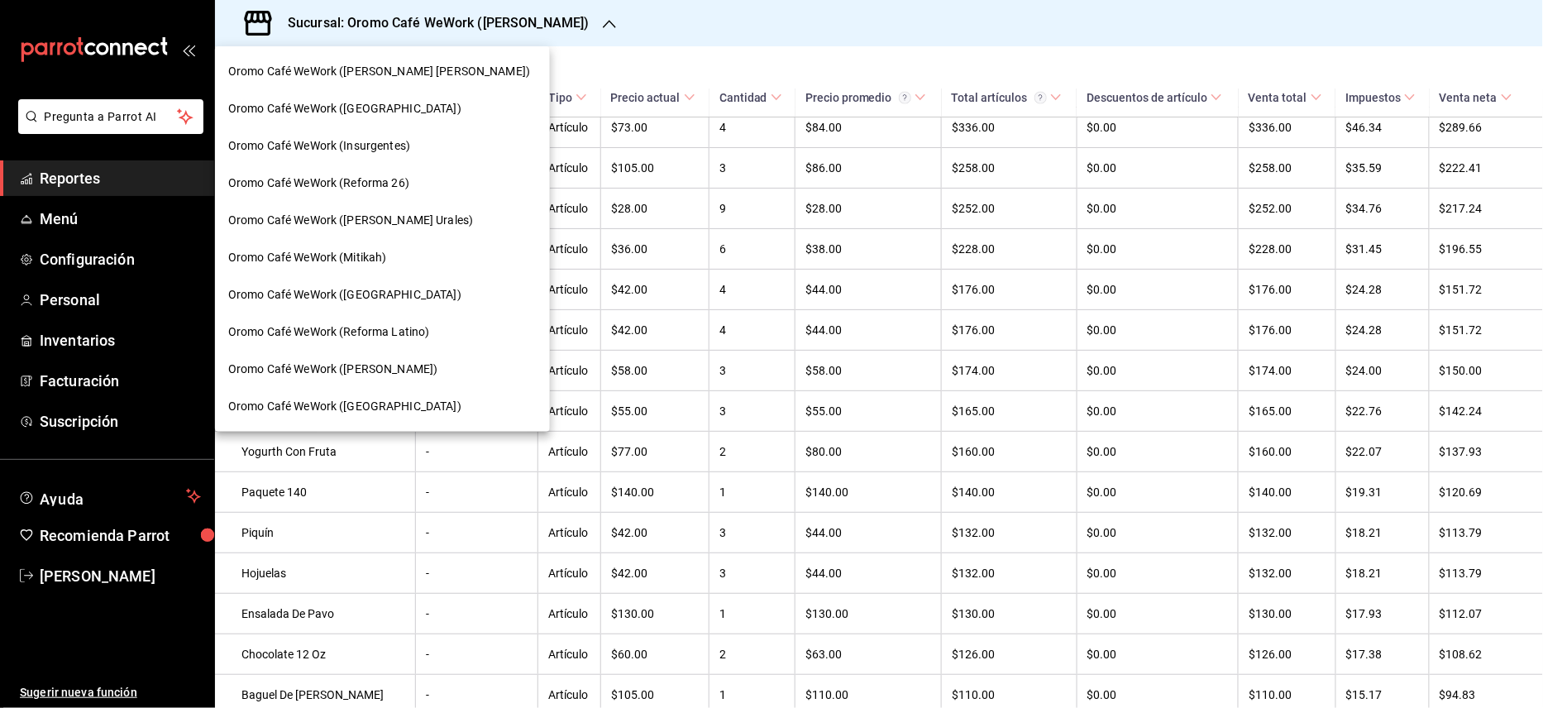
click at [418, 71] on span "Oromo Café WeWork ([PERSON_NAME] [PERSON_NAME])" at bounding box center [379, 71] width 302 height 17
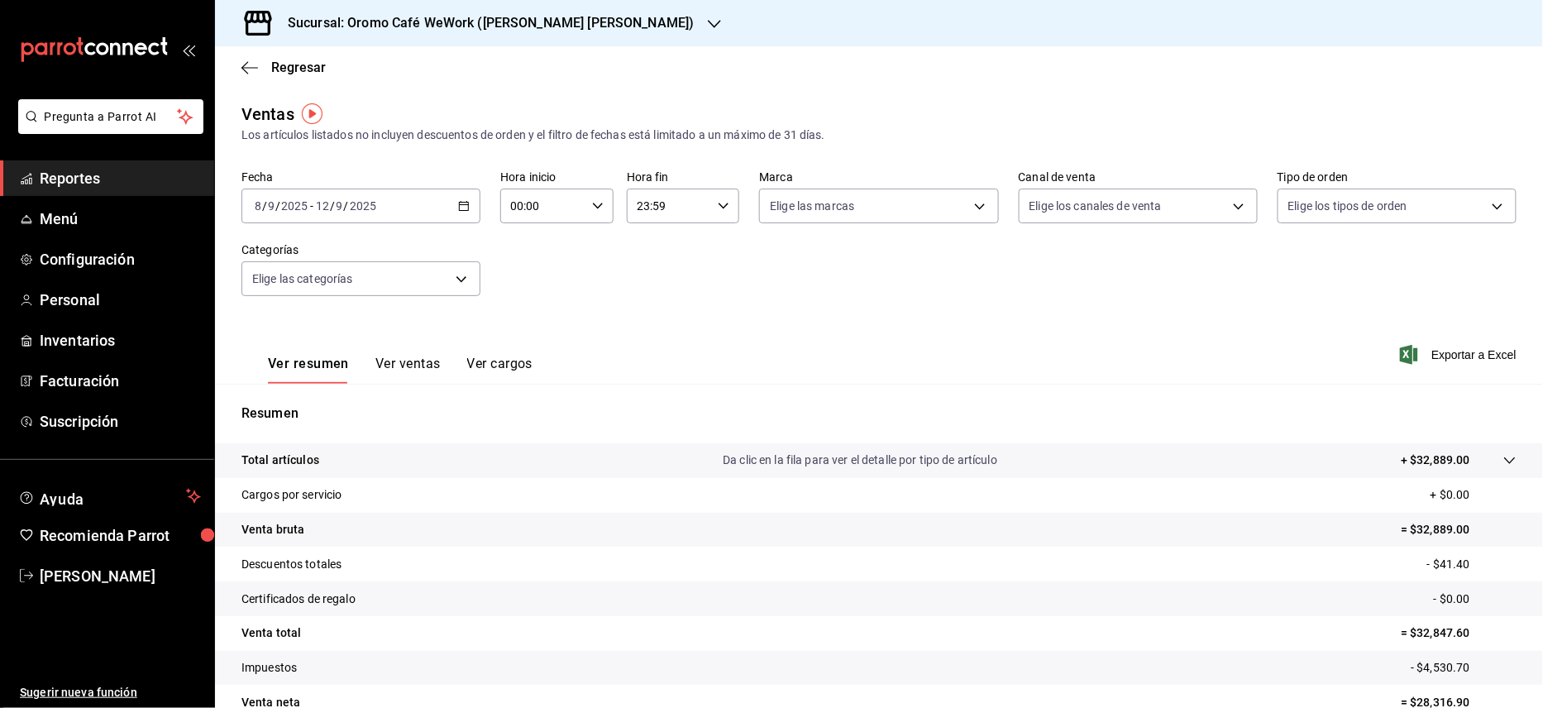
click at [400, 367] on button "Ver ventas" at bounding box center [407, 370] width 65 height 28
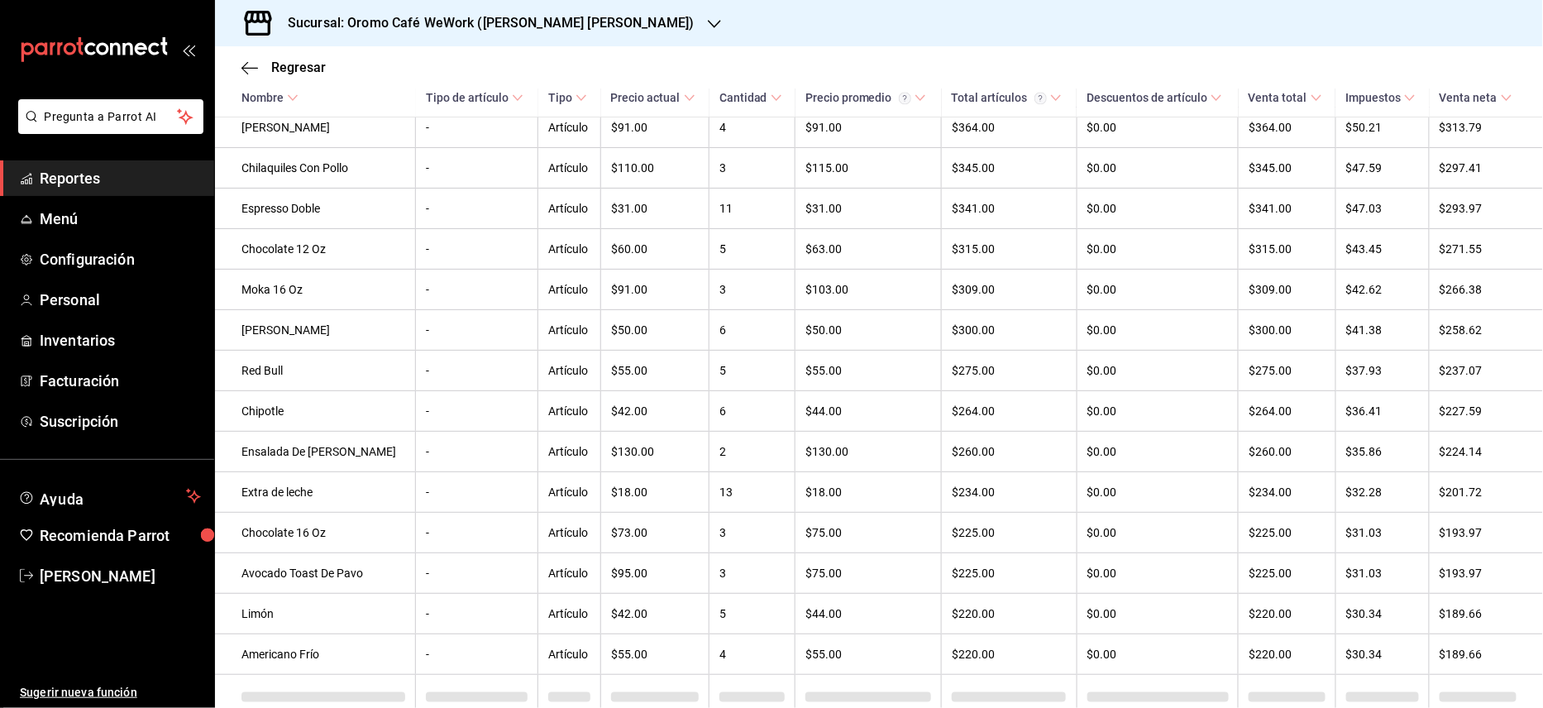
scroll to position [1424, 0]
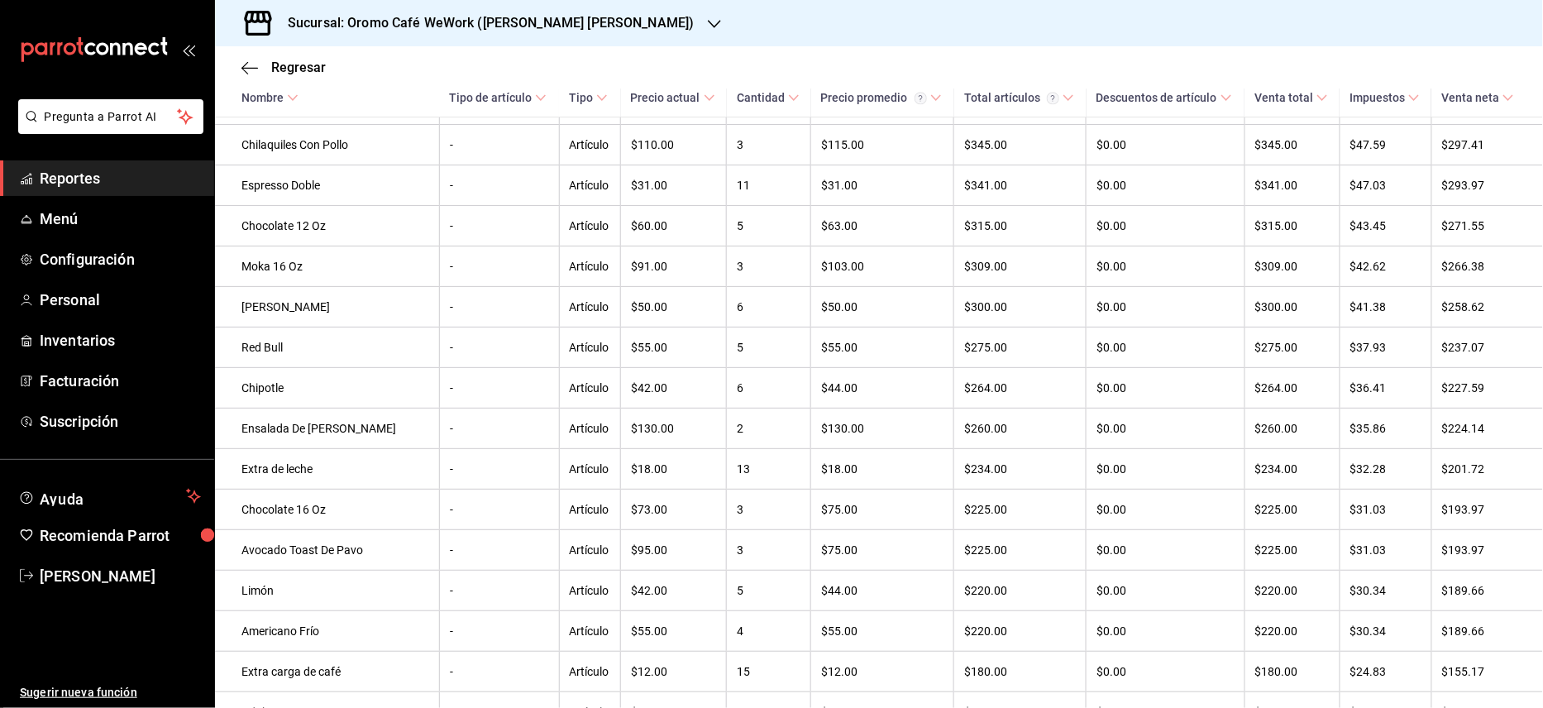
click at [490, 25] on h3 "Sucursal: Oromo Café WeWork ([PERSON_NAME] [PERSON_NAME])" at bounding box center [485, 23] width 420 height 20
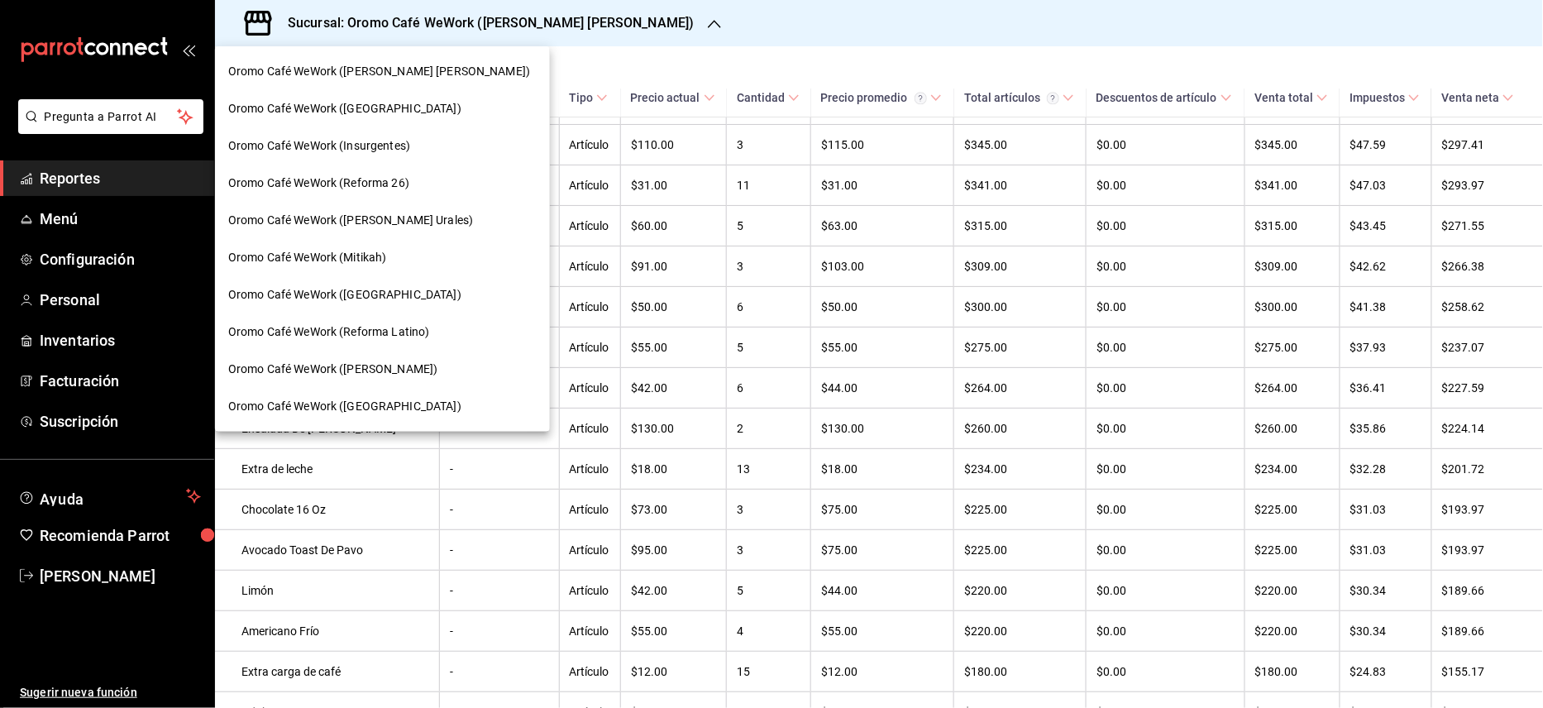
click at [352, 272] on div "Oromo Café WeWork (Mitikah)" at bounding box center [382, 257] width 335 height 37
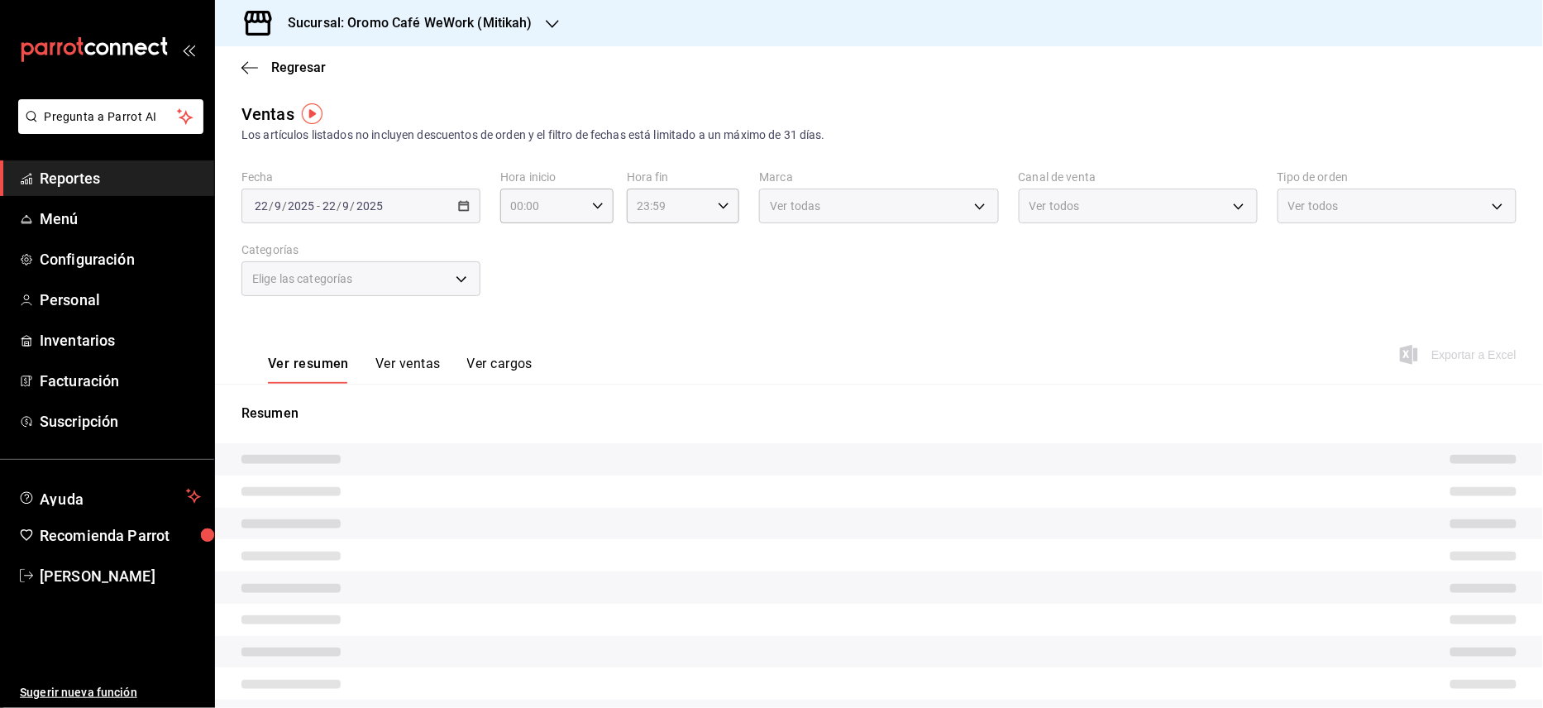
click at [409, 362] on button "Ver ventas" at bounding box center [407, 370] width 65 height 28
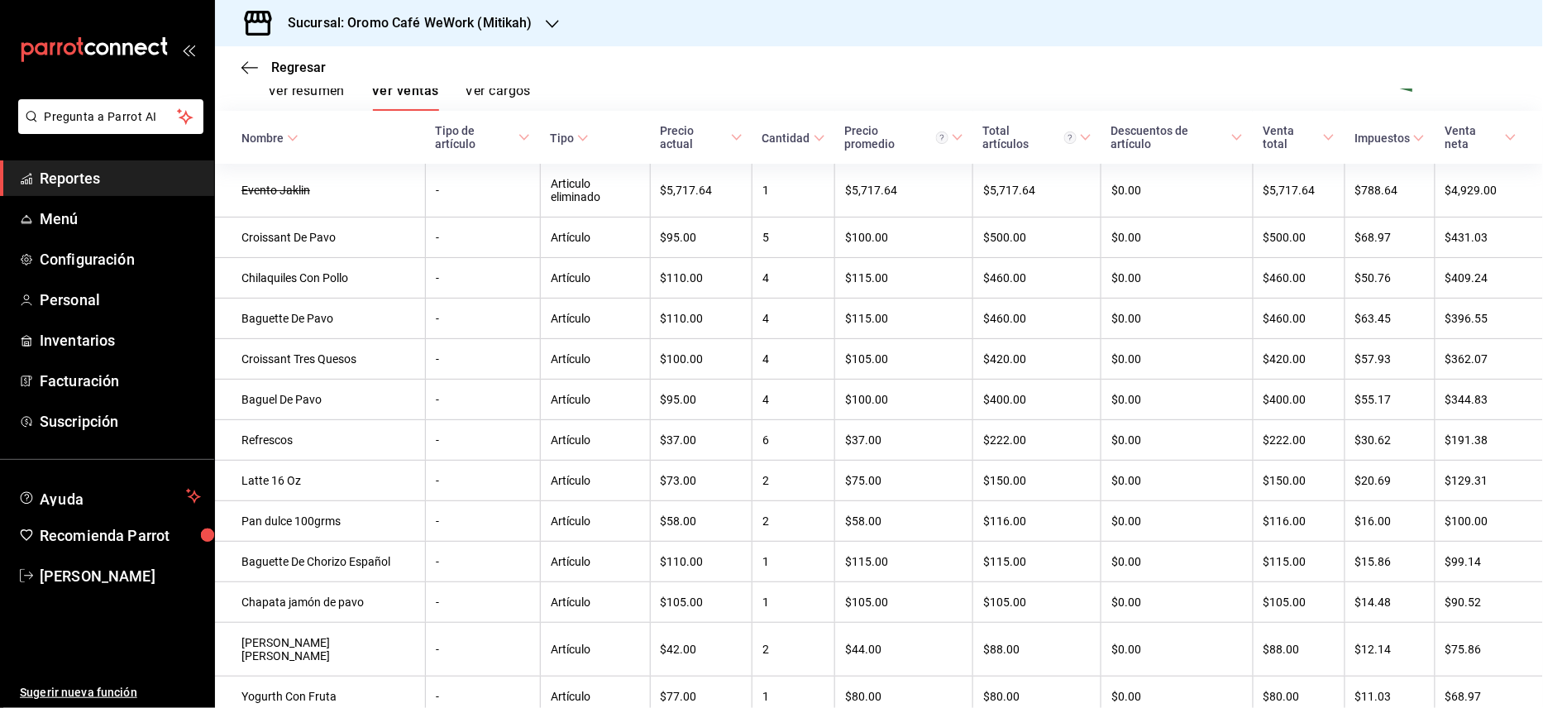
scroll to position [281, 0]
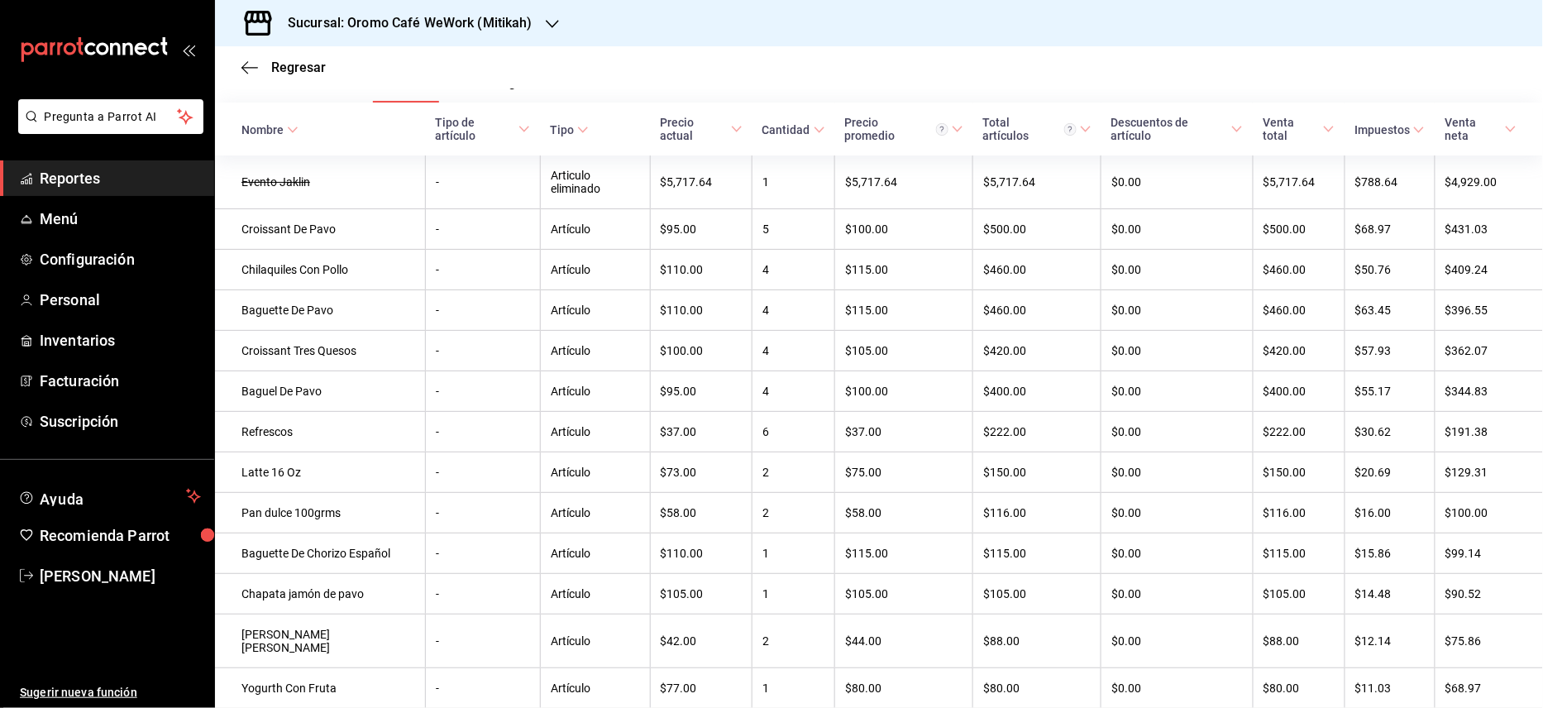
click at [507, 24] on h3 "Sucursal: Oromo Café WeWork (Mitikah)" at bounding box center [404, 23] width 258 height 20
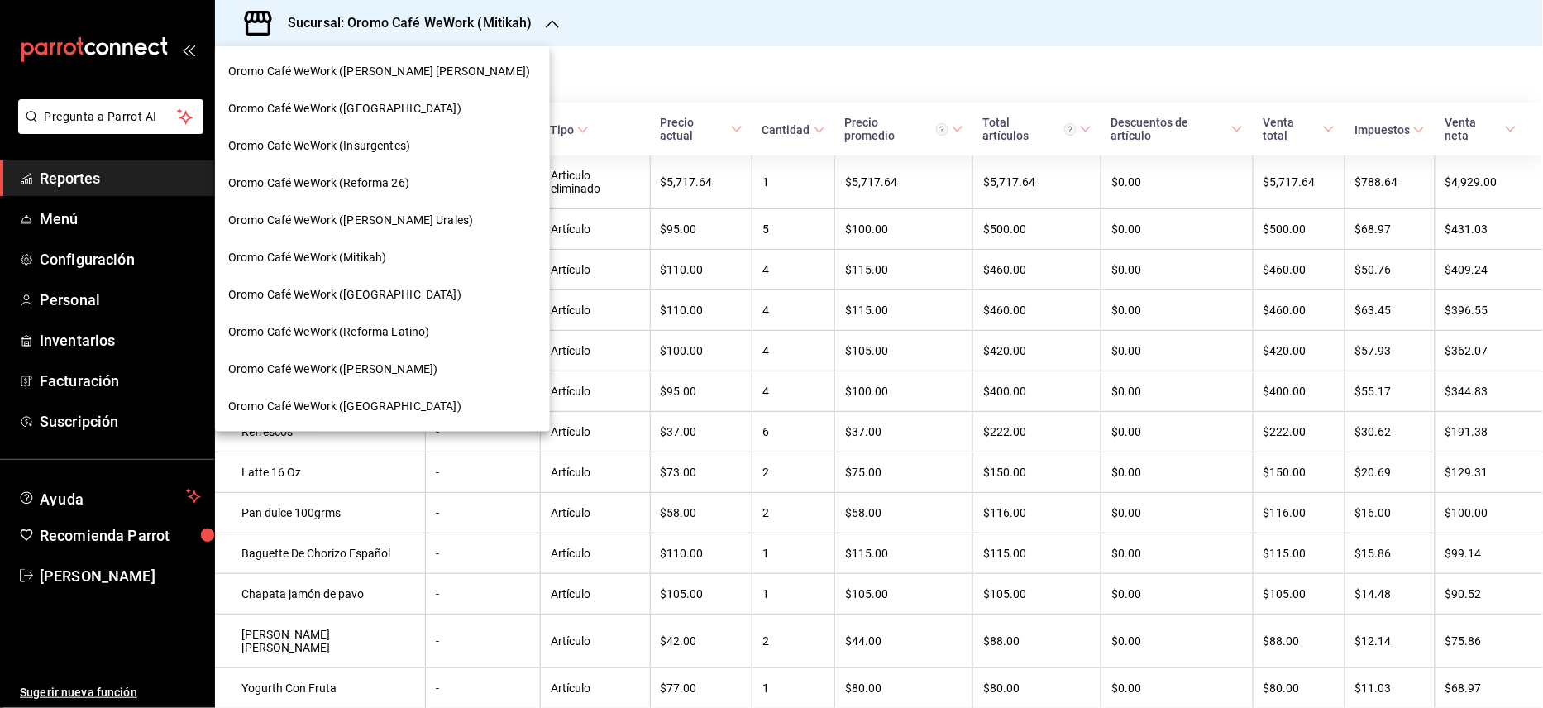
click at [402, 216] on span "Oromo Café WeWork ([PERSON_NAME] Urales)" at bounding box center [350, 220] width 245 height 17
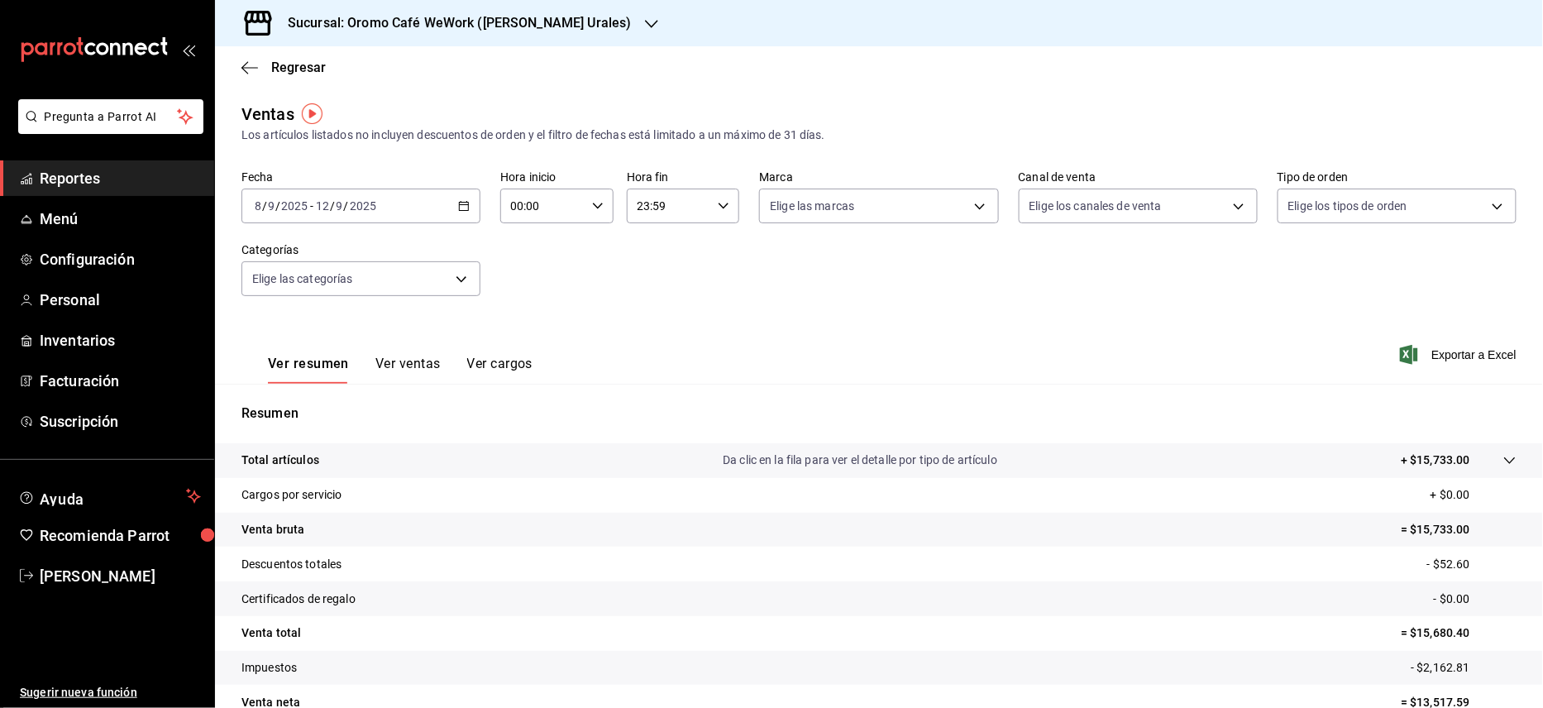
click at [398, 359] on button "Ver ventas" at bounding box center [407, 370] width 65 height 28
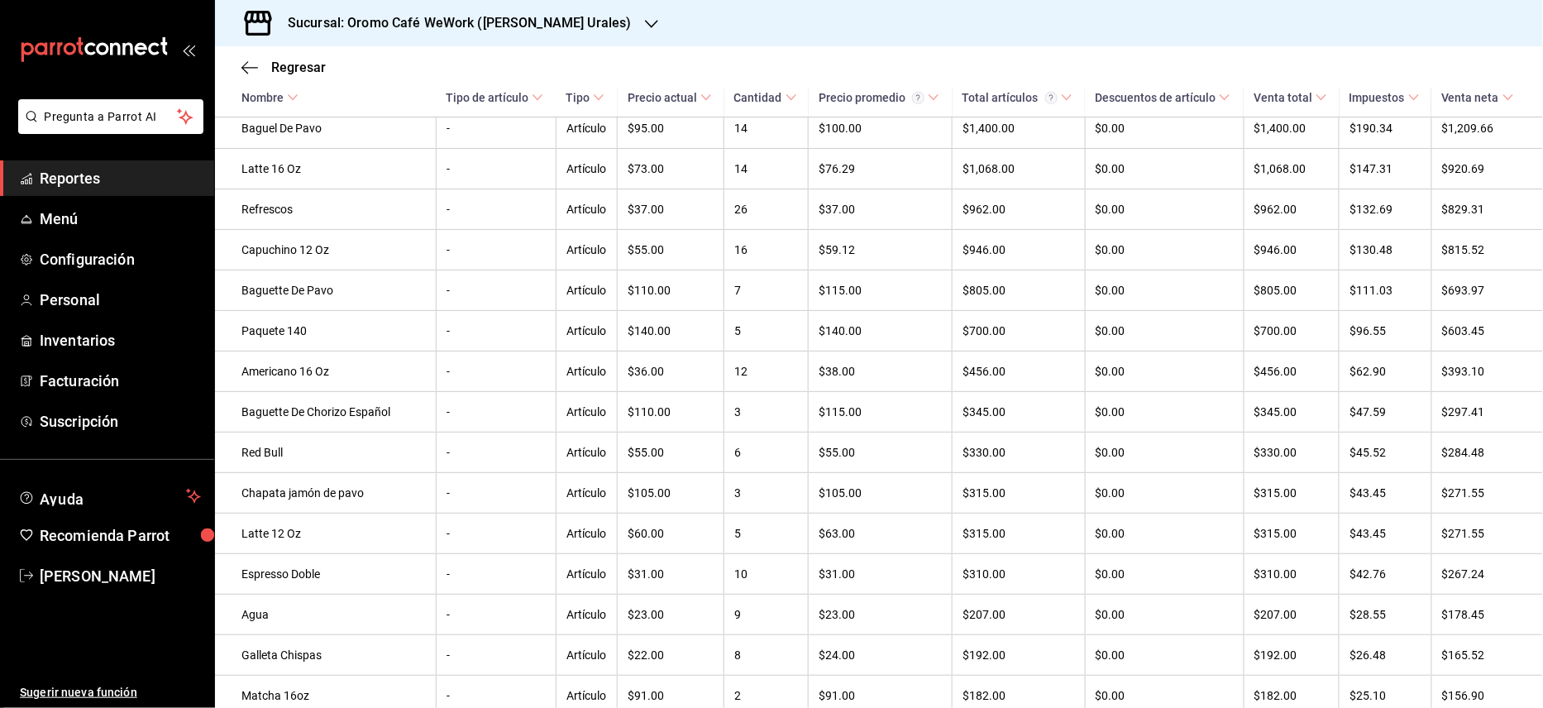
scroll to position [440, 0]
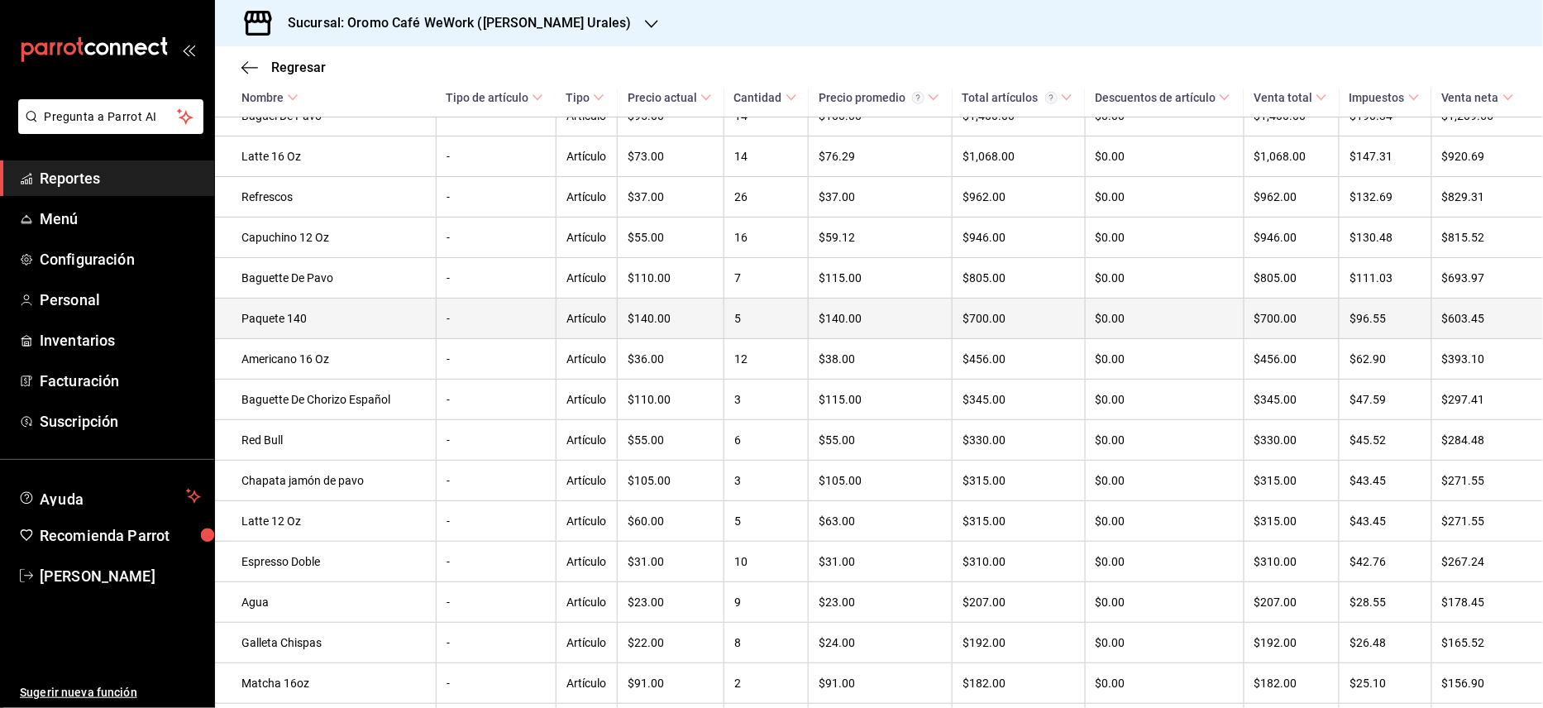
click at [1523, 311] on td "$603.45" at bounding box center [1488, 319] width 112 height 41
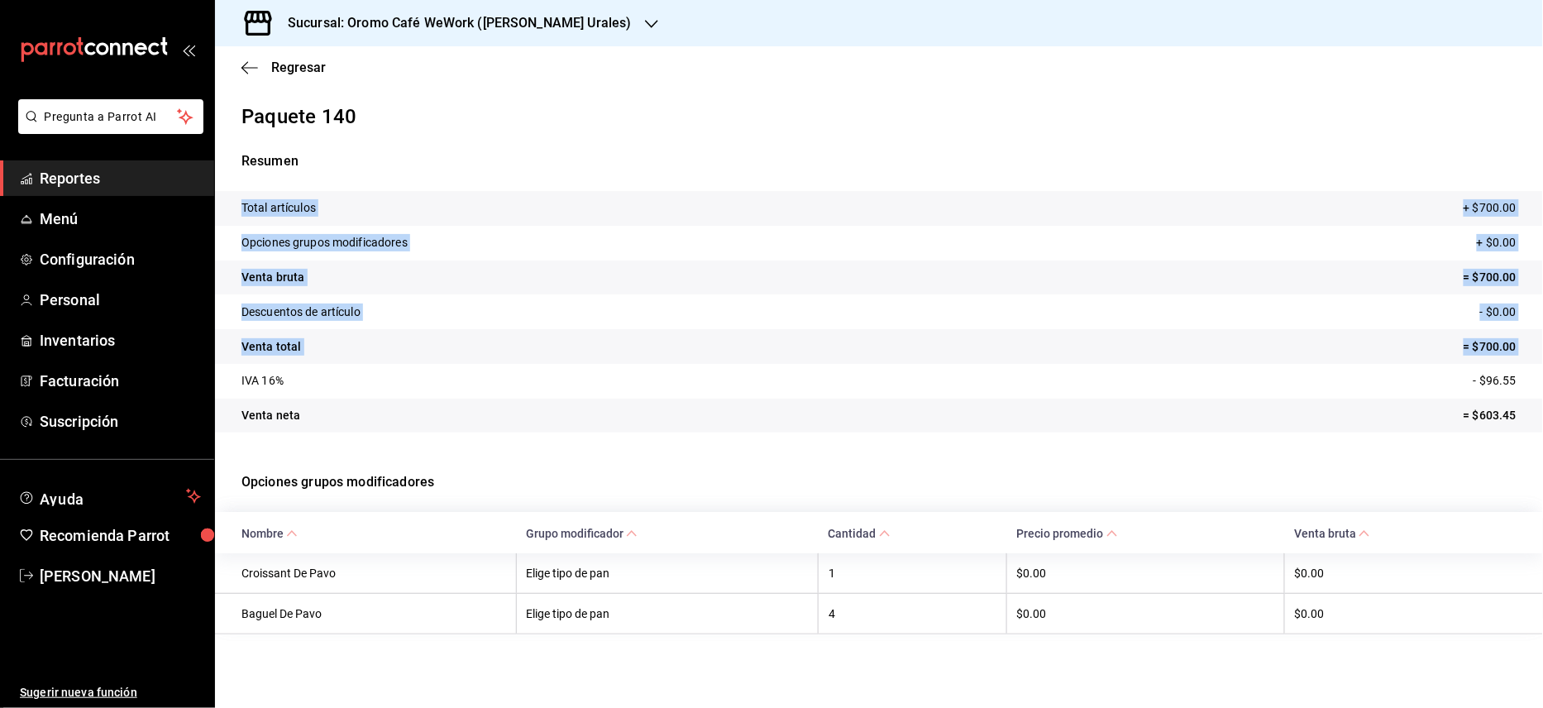
click at [792, 261] on tr "Venta bruta = $700.00" at bounding box center [879, 278] width 1328 height 35
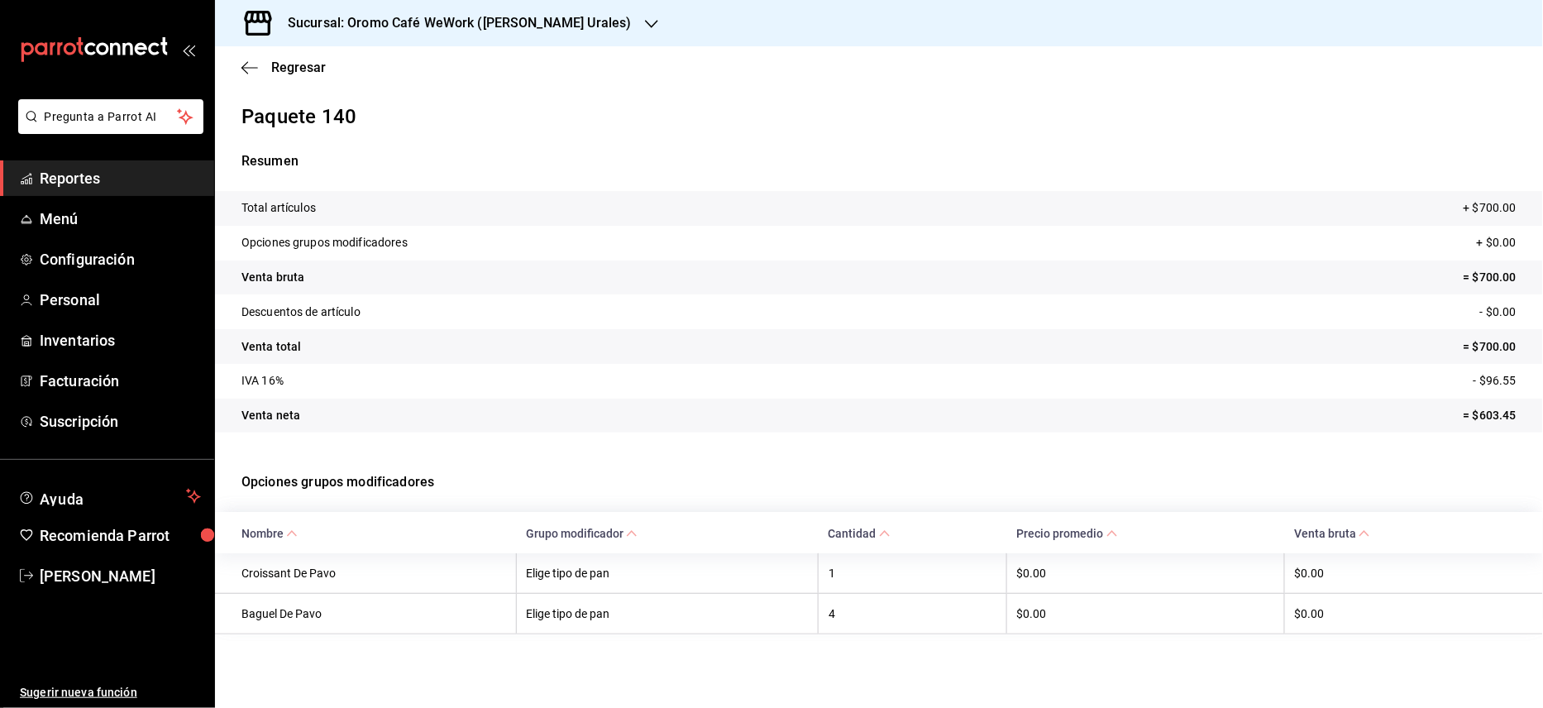
click at [490, 26] on h3 "Sucursal: Oromo Café WeWork ([PERSON_NAME] Urales)" at bounding box center [453, 23] width 357 height 20
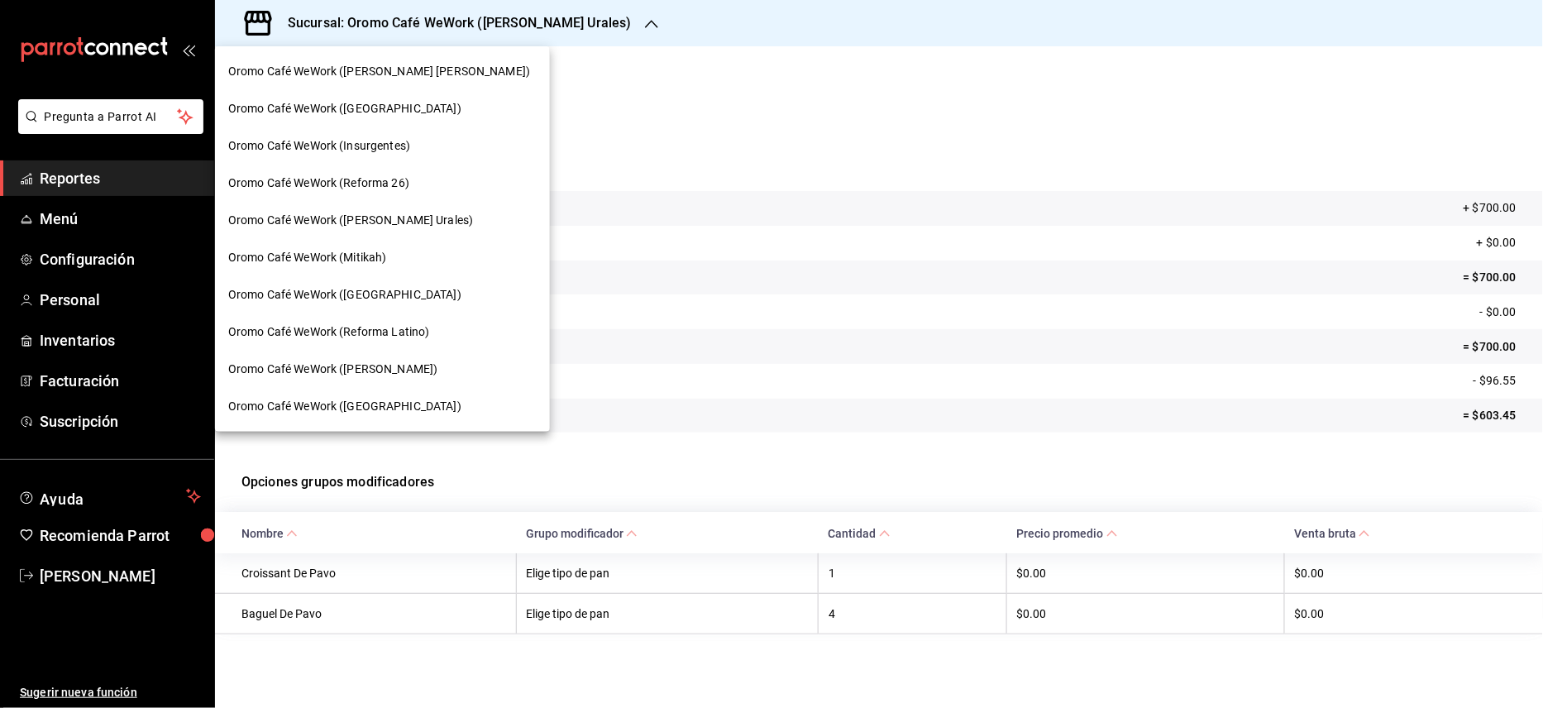
click at [354, 79] on span "Oromo Café WeWork ([PERSON_NAME] [PERSON_NAME])" at bounding box center [379, 71] width 302 height 17
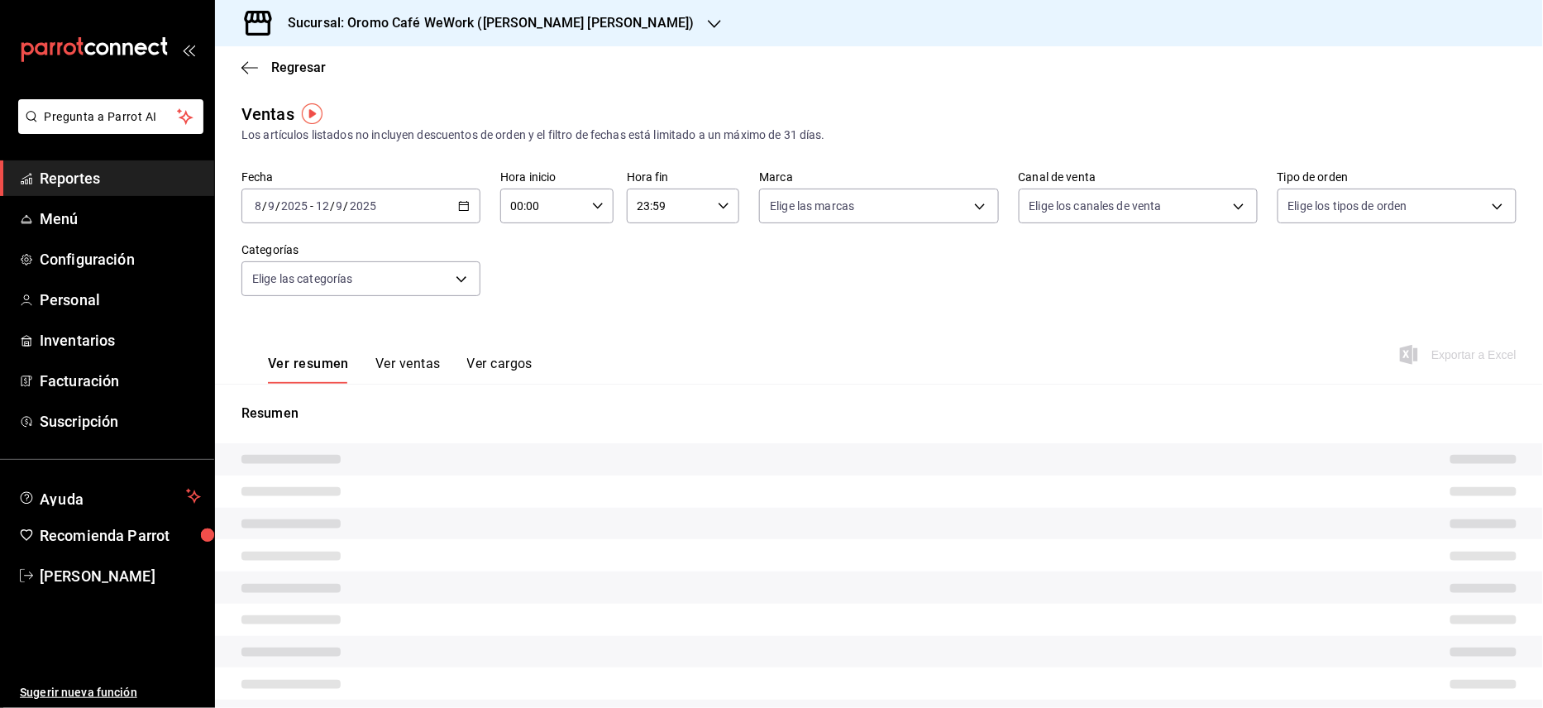
click at [464, 22] on h3 "Sucursal: Oromo Café WeWork ([PERSON_NAME] [PERSON_NAME])" at bounding box center [485, 23] width 420 height 20
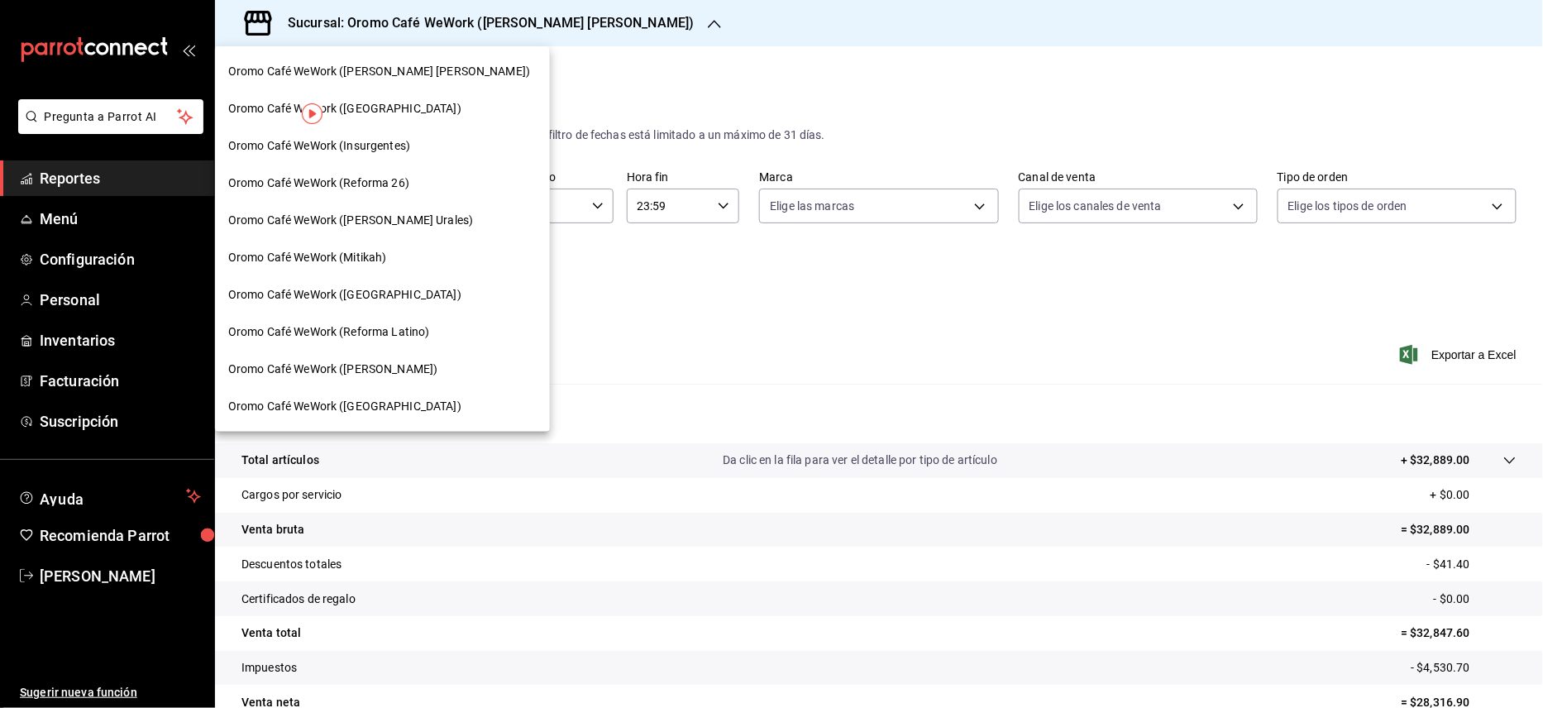
click at [395, 216] on span "Oromo Café WeWork ([PERSON_NAME] Urales)" at bounding box center [350, 220] width 245 height 17
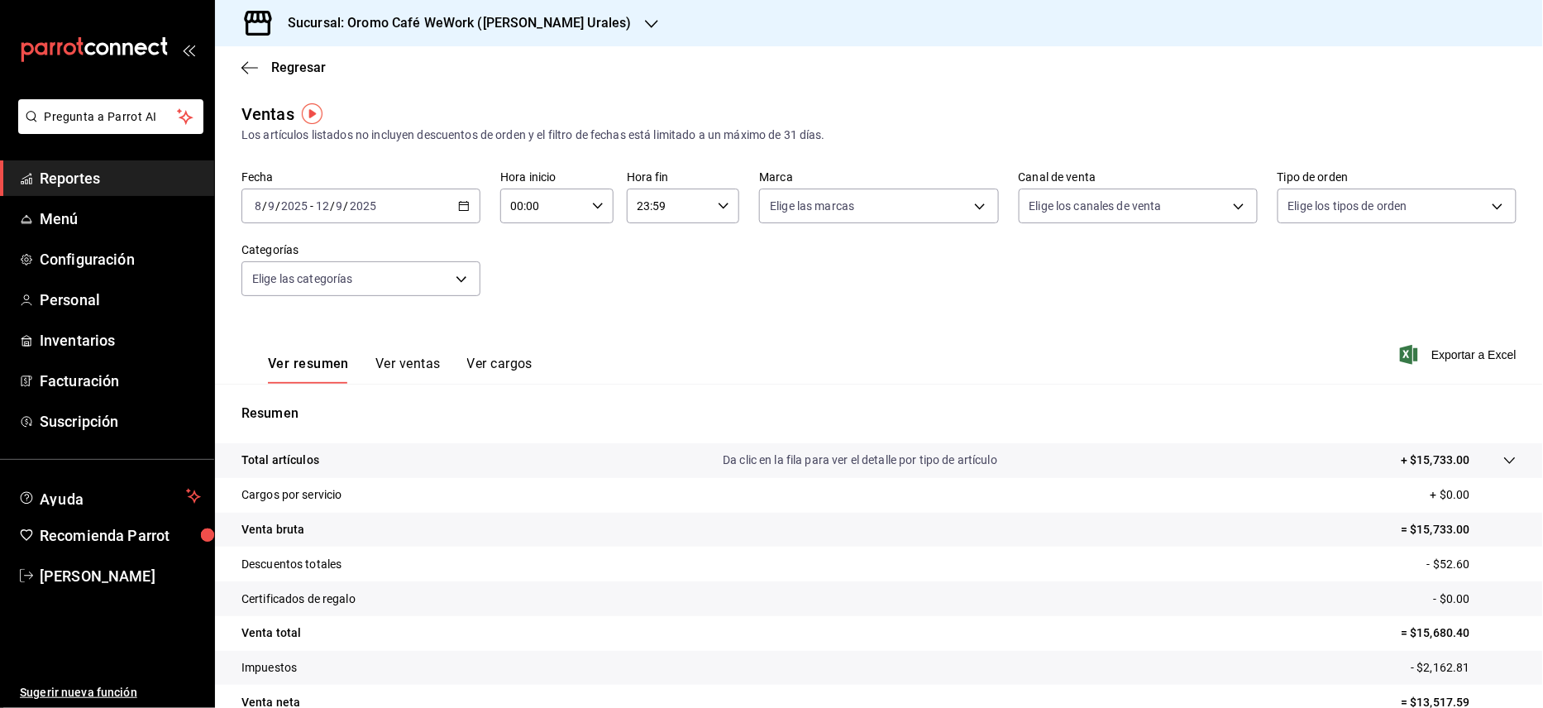
click at [428, 368] on button "Ver ventas" at bounding box center [407, 370] width 65 height 28
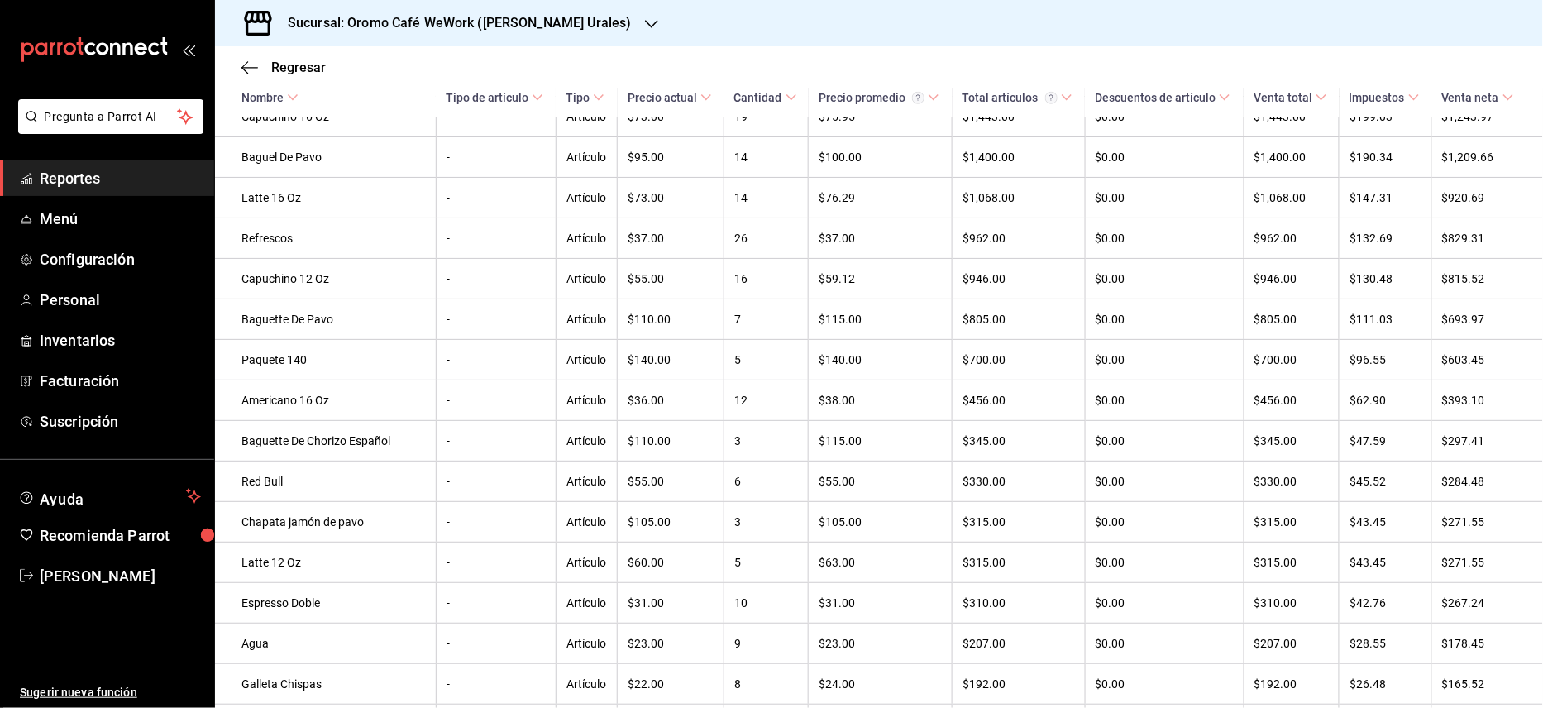
scroll to position [409, 0]
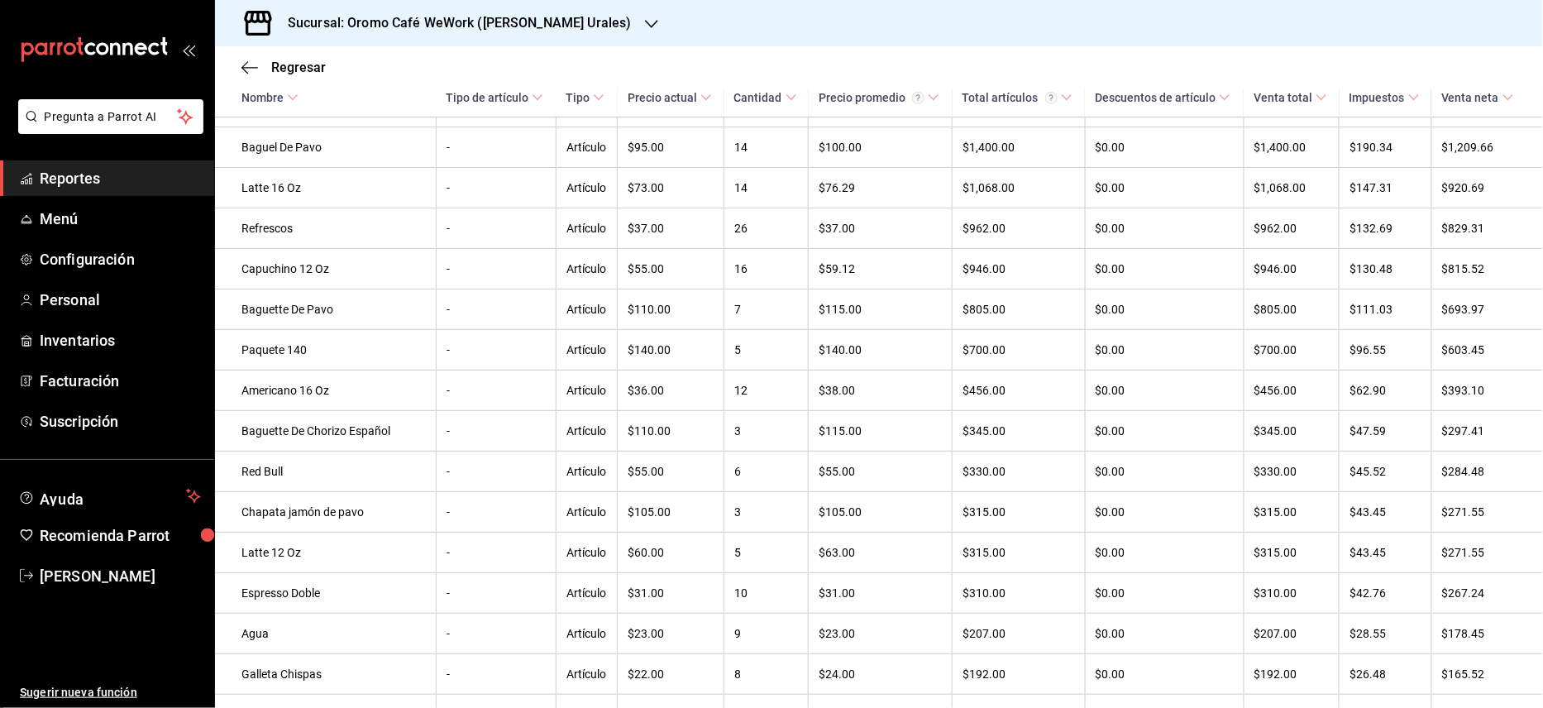
click at [544, 24] on h3 "Sucursal: Oromo Café WeWork ([PERSON_NAME] Urales)" at bounding box center [453, 23] width 357 height 20
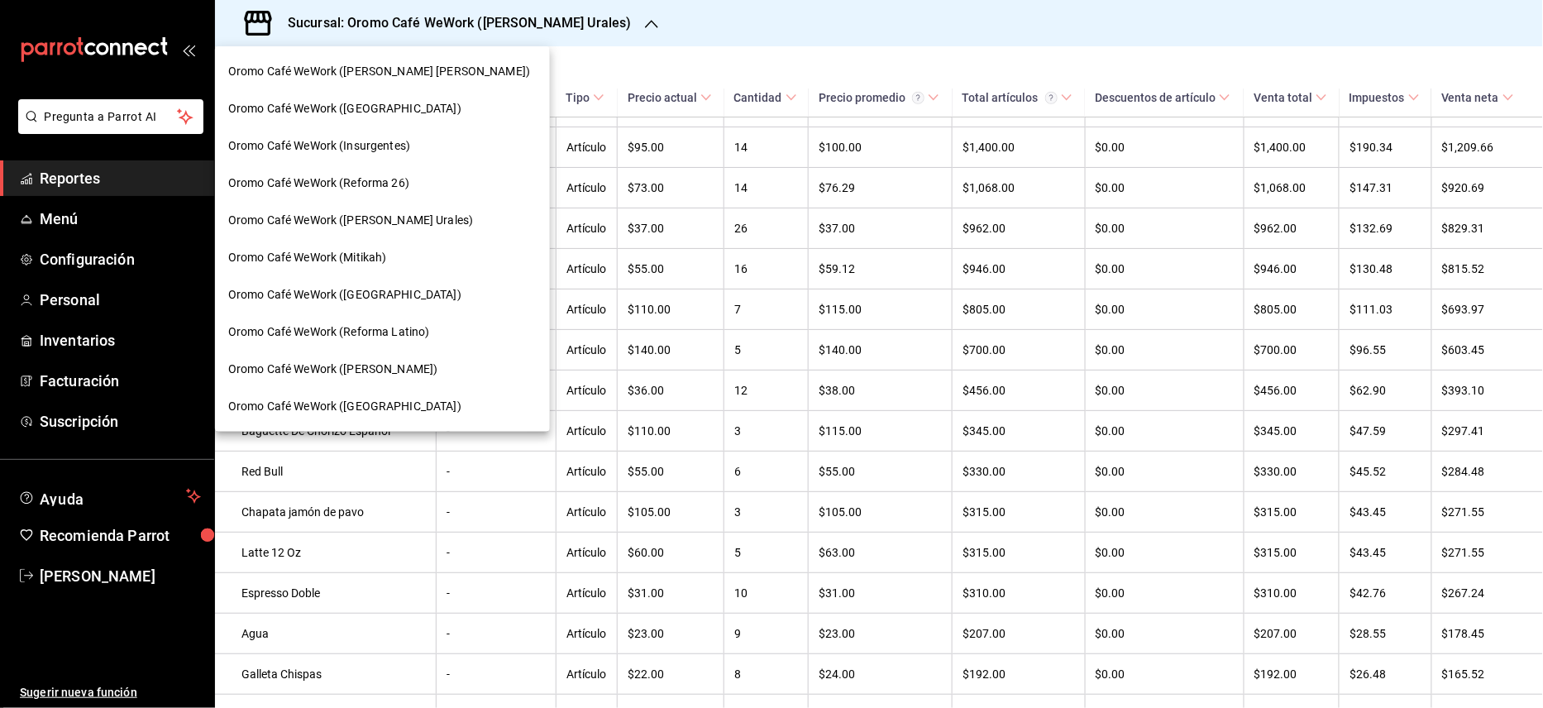
click at [440, 133] on div "Oromo Café WeWork (Insurgentes)" at bounding box center [382, 145] width 335 height 37
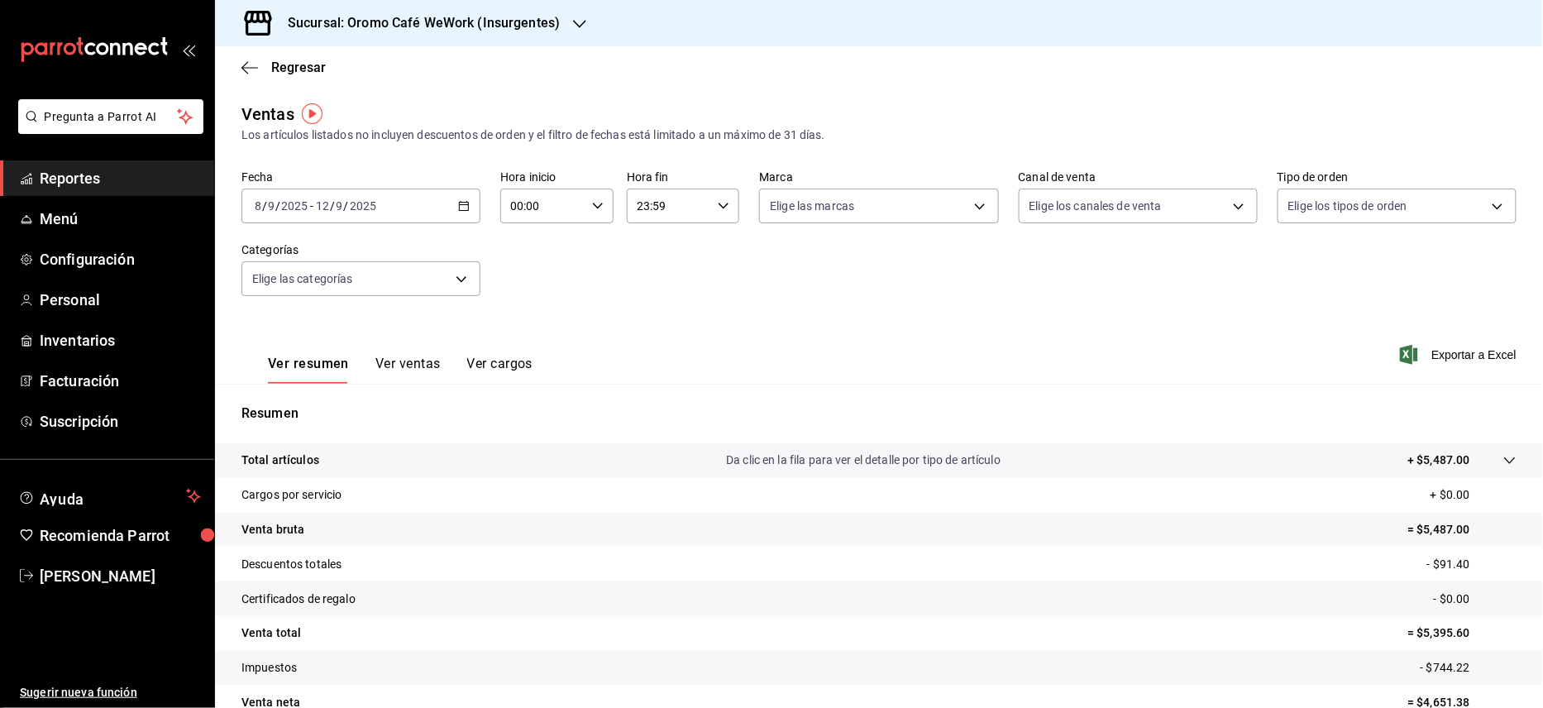
click at [533, 17] on h3 "Sucursal: Oromo Café WeWork (Insurgentes)" at bounding box center [417, 23] width 285 height 20
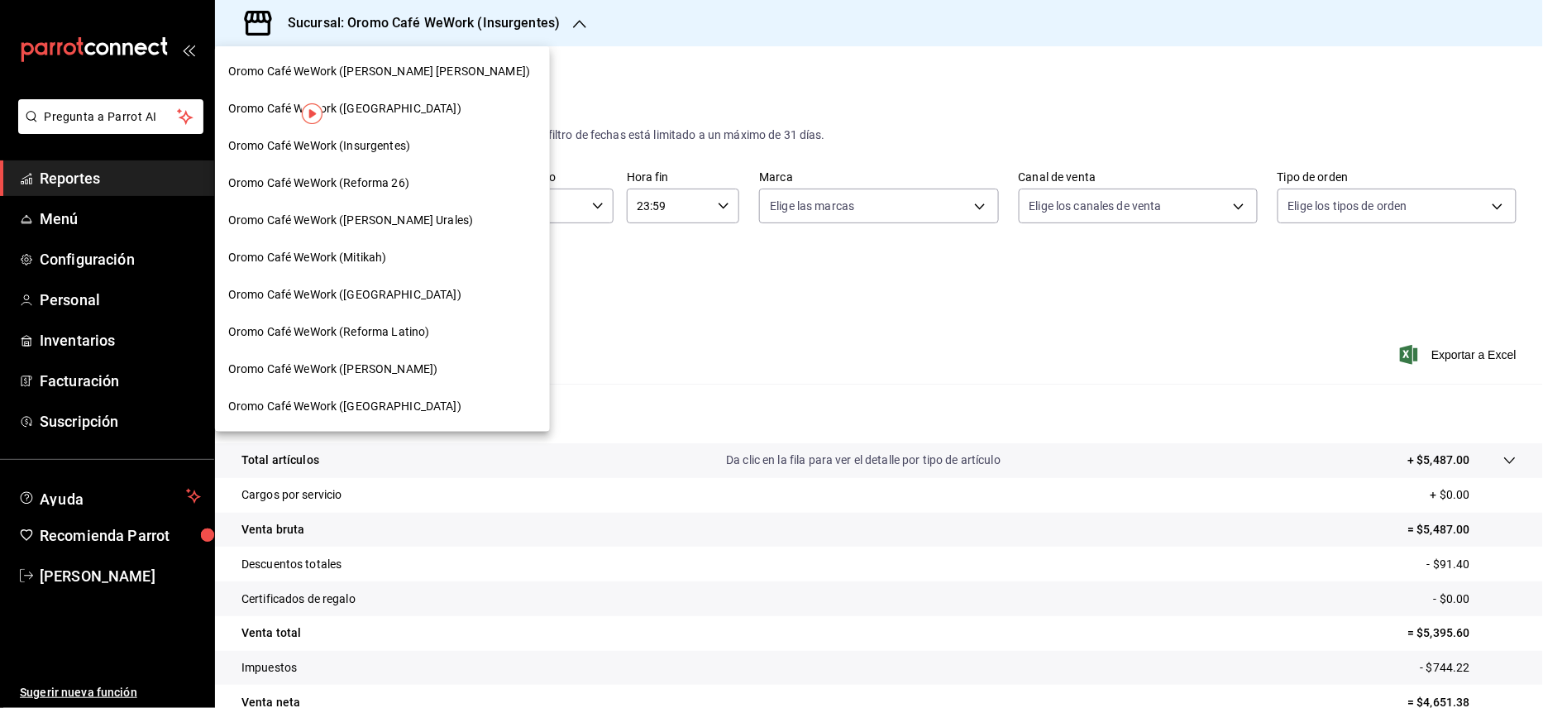
click at [348, 414] on span "Oromo Café WeWork ([GEOGRAPHIC_DATA])" at bounding box center [344, 406] width 233 height 17
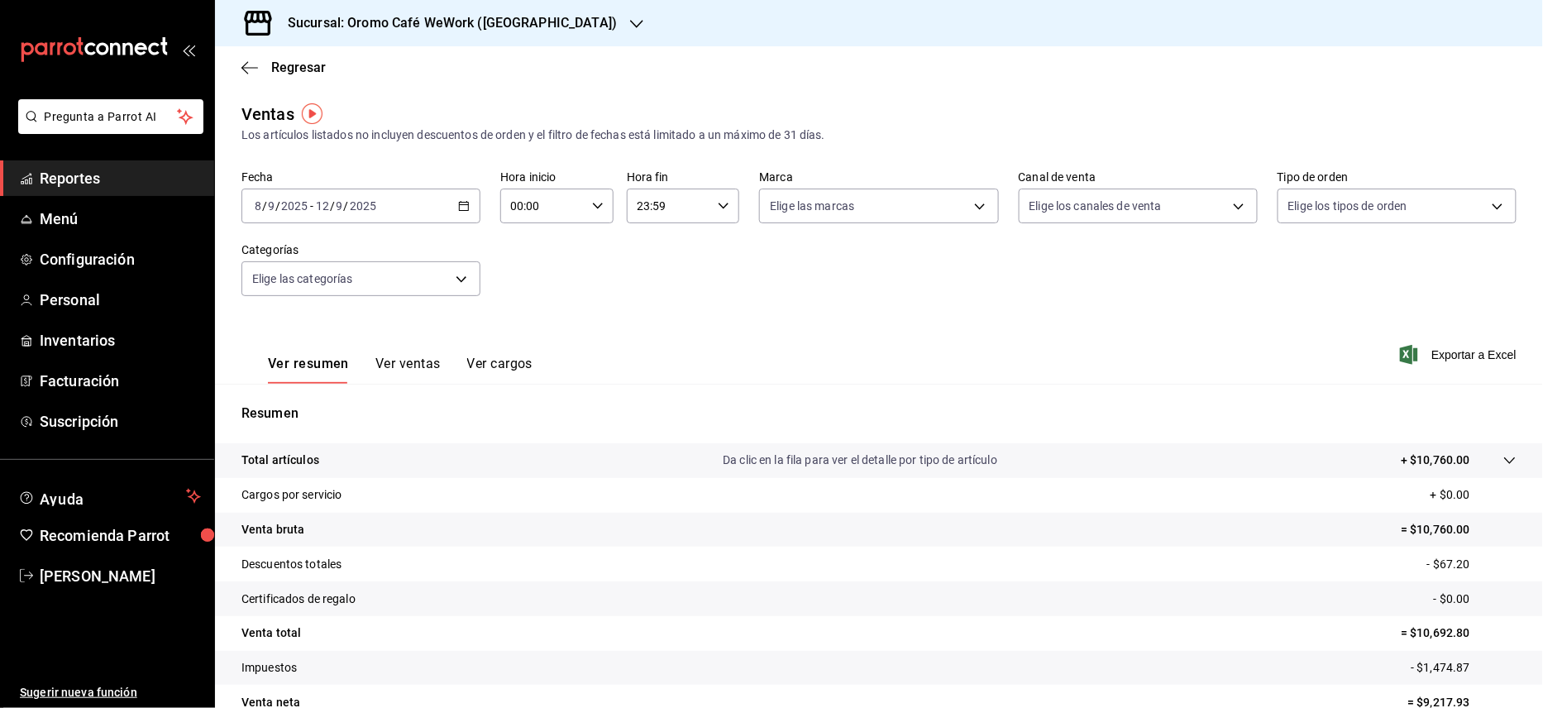
click at [412, 365] on button "Ver ventas" at bounding box center [407, 370] width 65 height 28
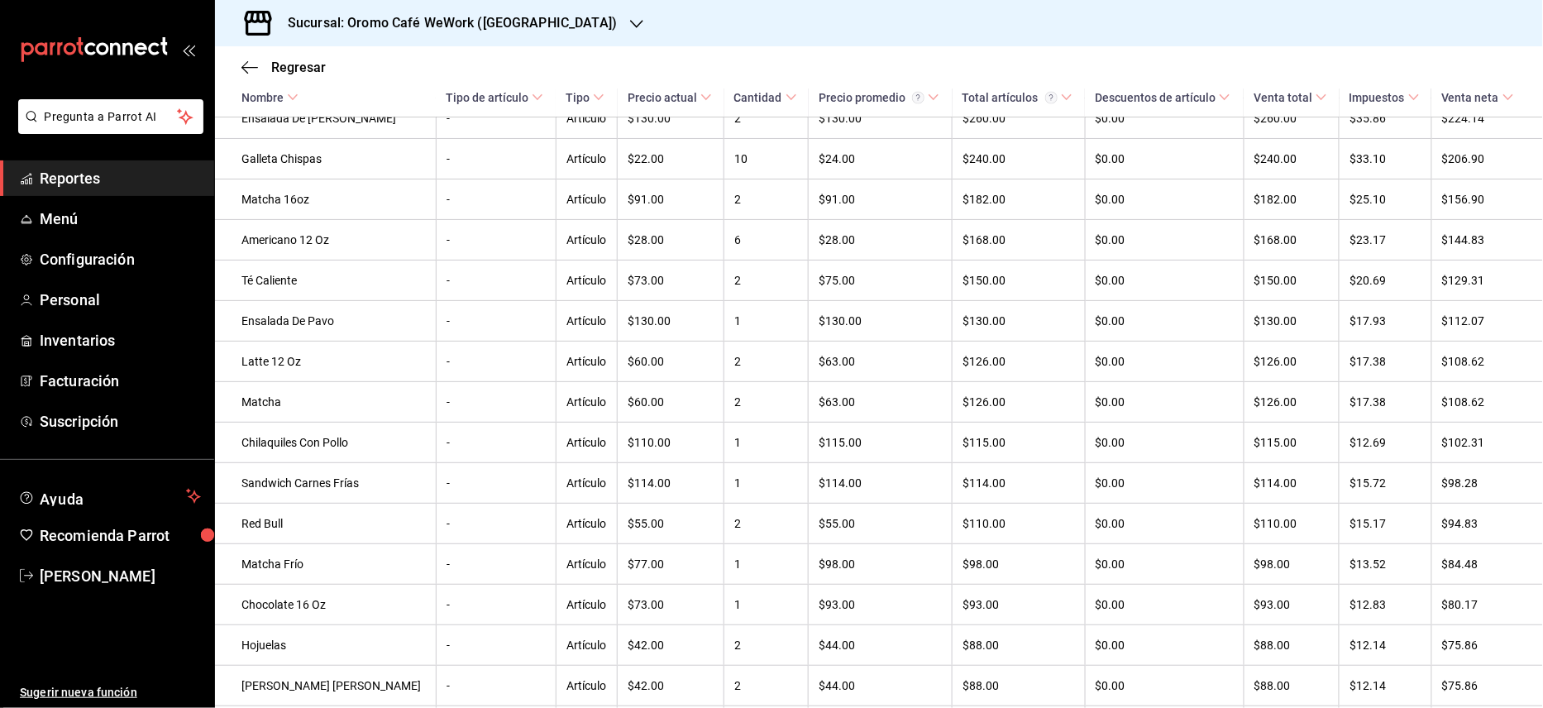
scroll to position [928, 0]
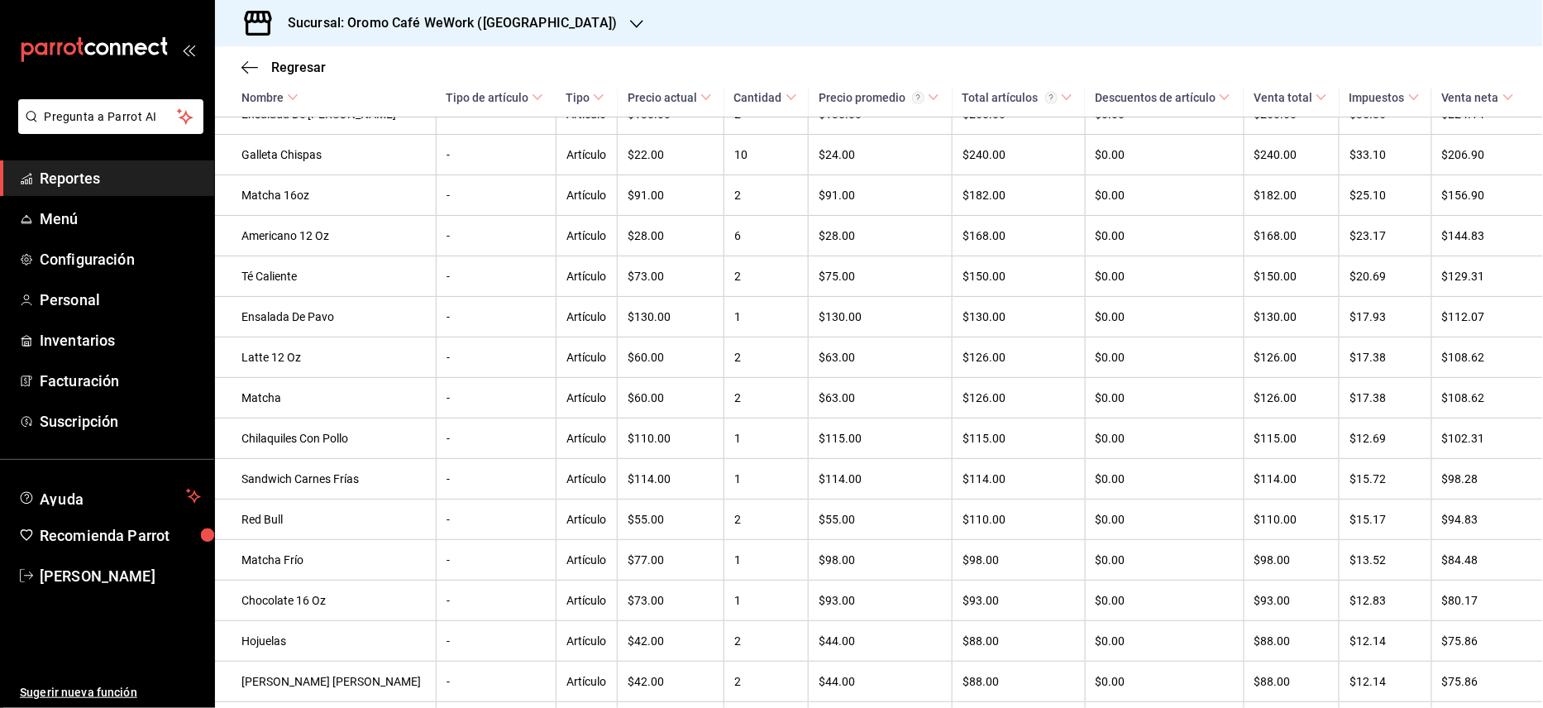
click at [490, 35] on div "Sucursal: Oromo Café WeWork ([GEOGRAPHIC_DATA])" at bounding box center [439, 23] width 422 height 46
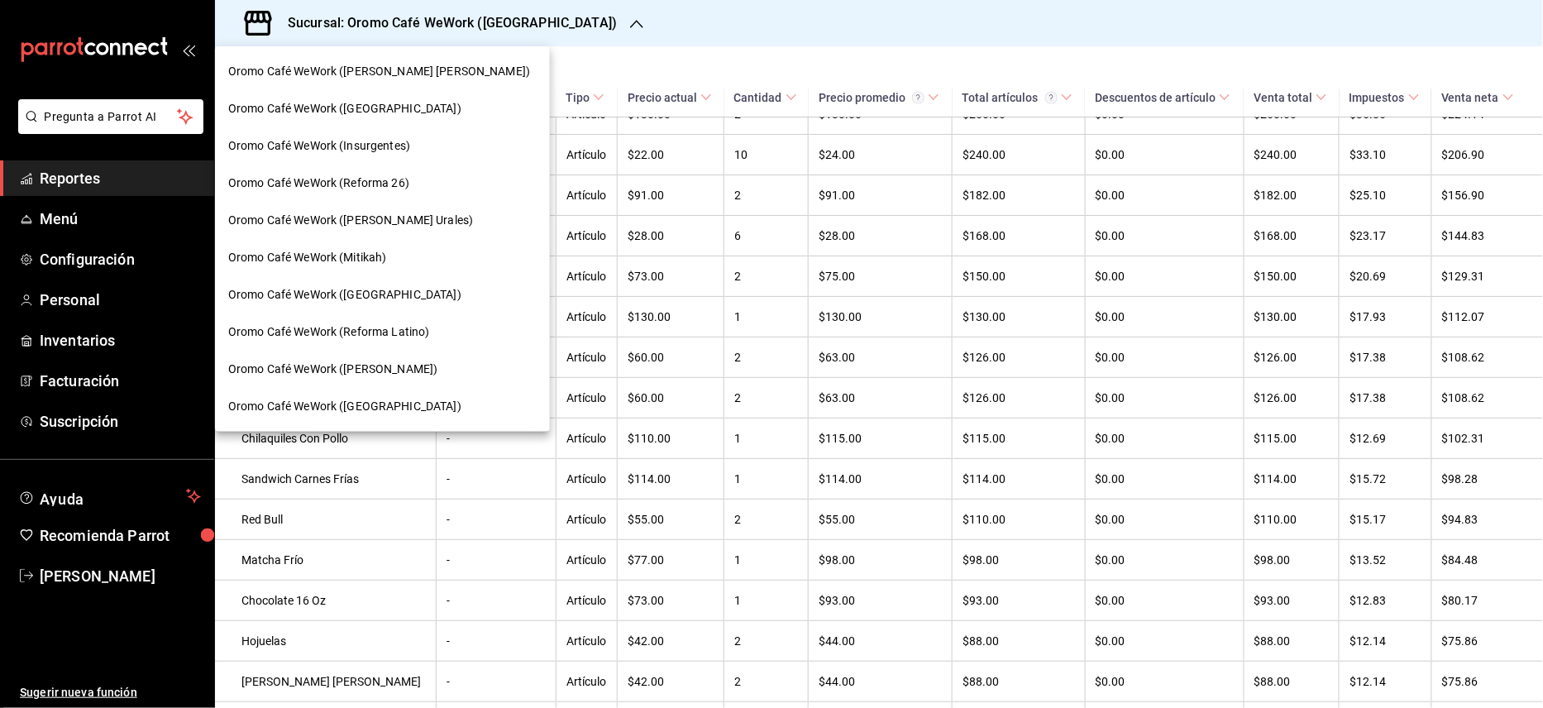
click at [411, 110] on span "Oromo Café WeWork ([GEOGRAPHIC_DATA])" at bounding box center [344, 108] width 233 height 17
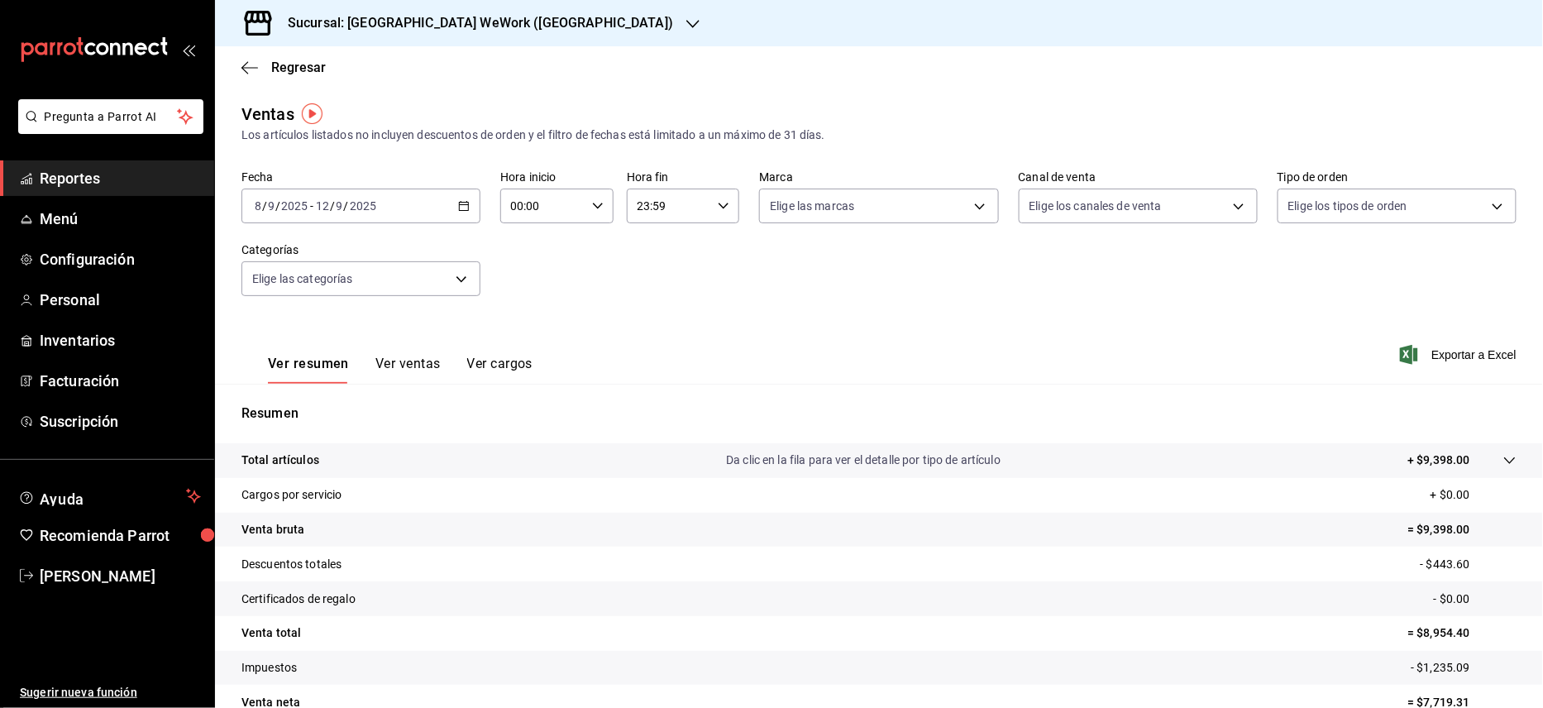
click at [412, 365] on button "Ver ventas" at bounding box center [407, 370] width 65 height 28
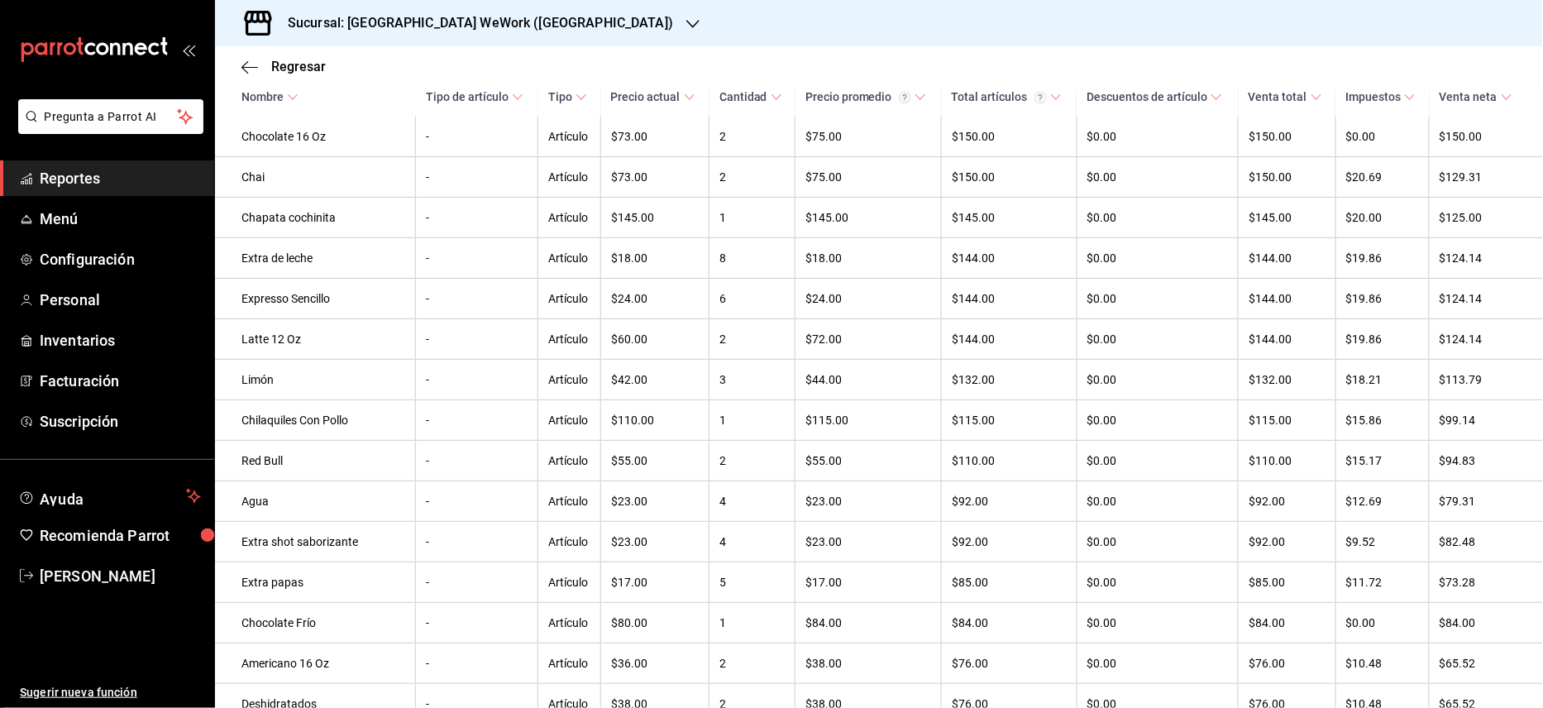
scroll to position [1152, 0]
click at [686, 26] on icon "button" at bounding box center [692, 23] width 13 height 13
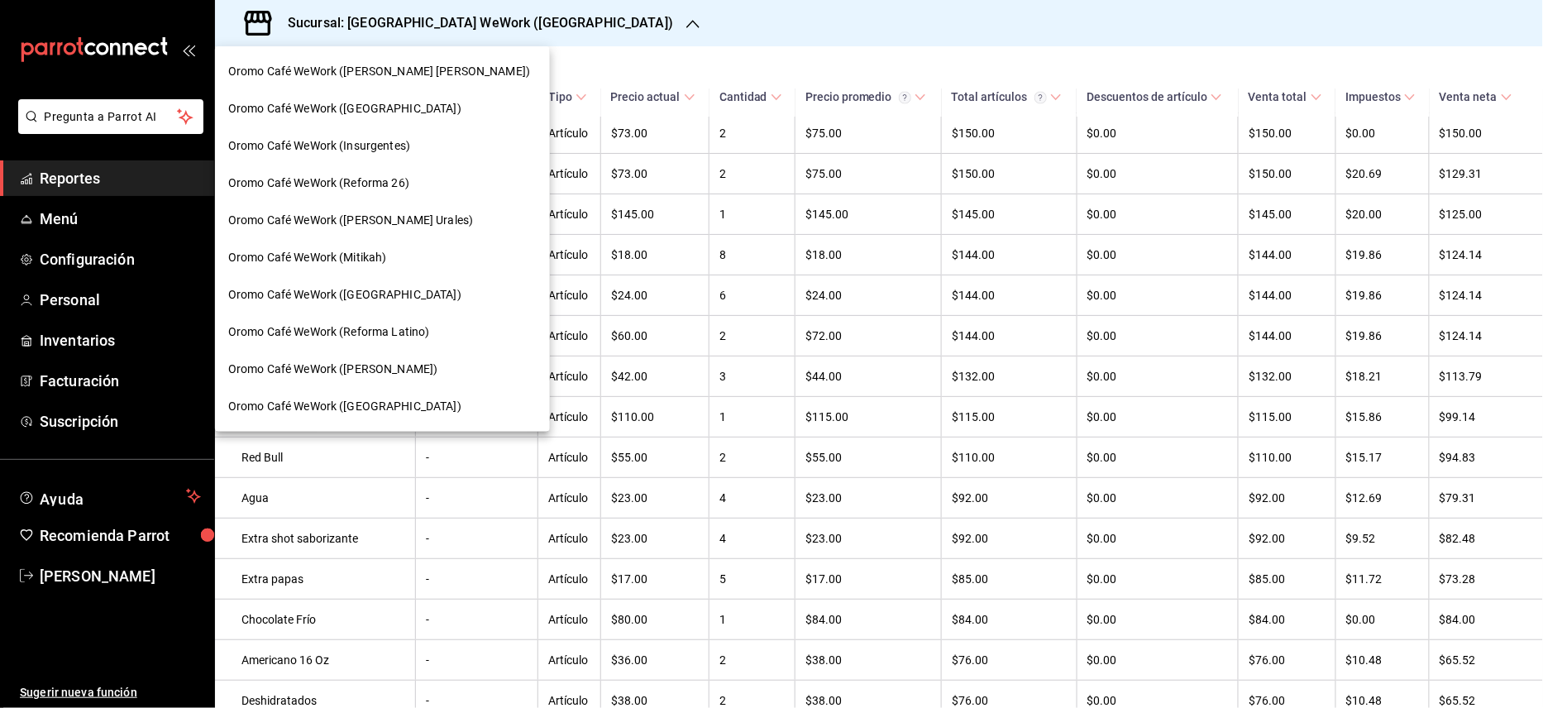
click at [368, 154] on span "Oromo Café WeWork (Insurgentes)" at bounding box center [319, 145] width 182 height 17
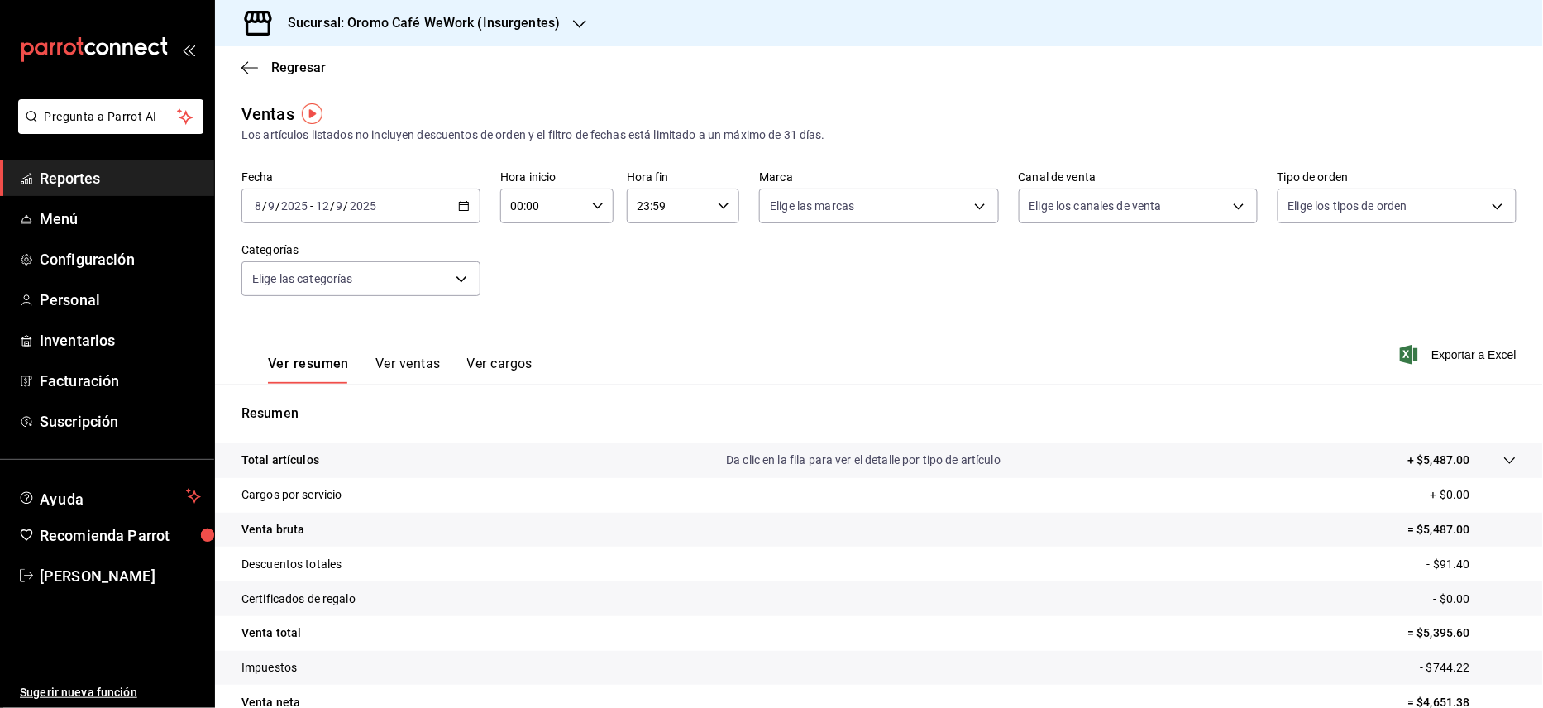
click at [404, 367] on button "Ver ventas" at bounding box center [407, 370] width 65 height 28
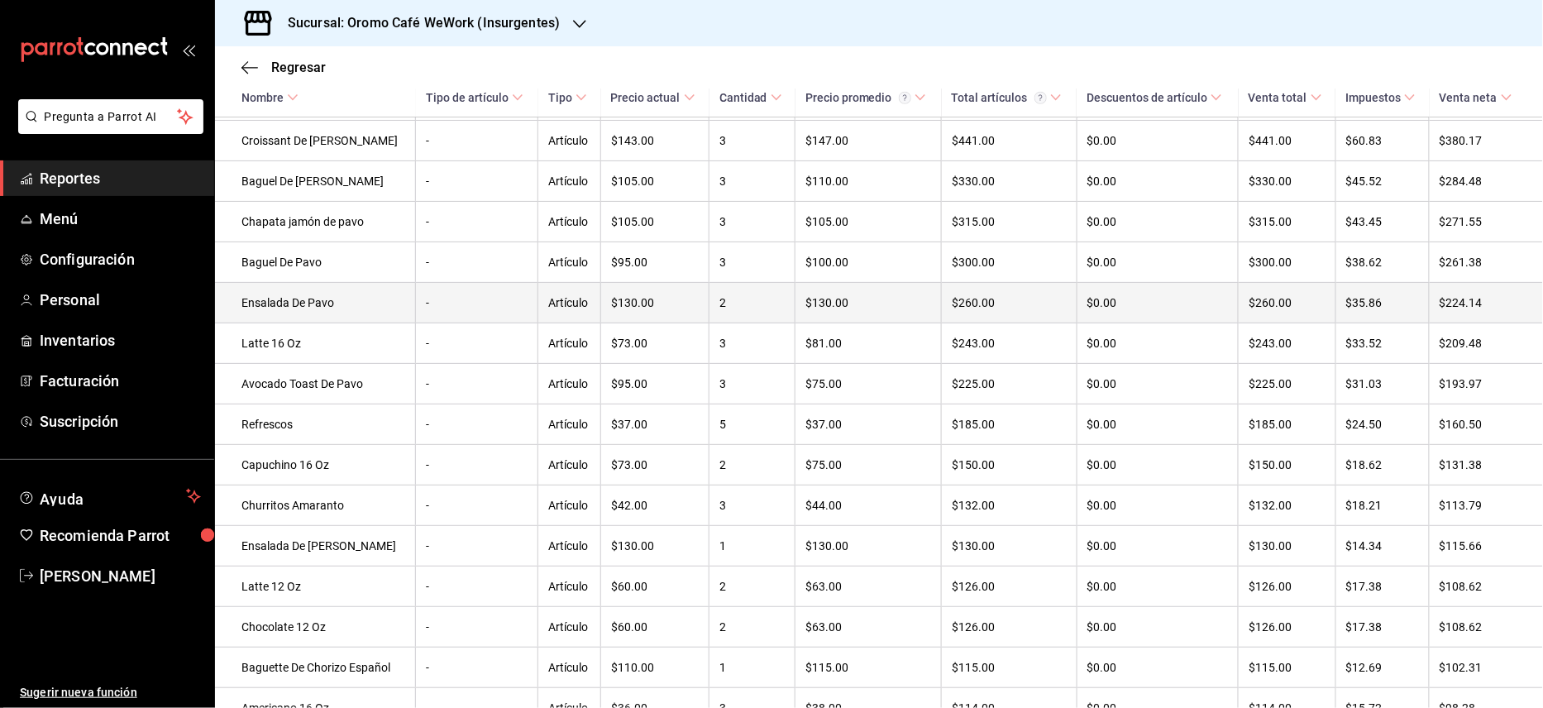
scroll to position [391, 0]
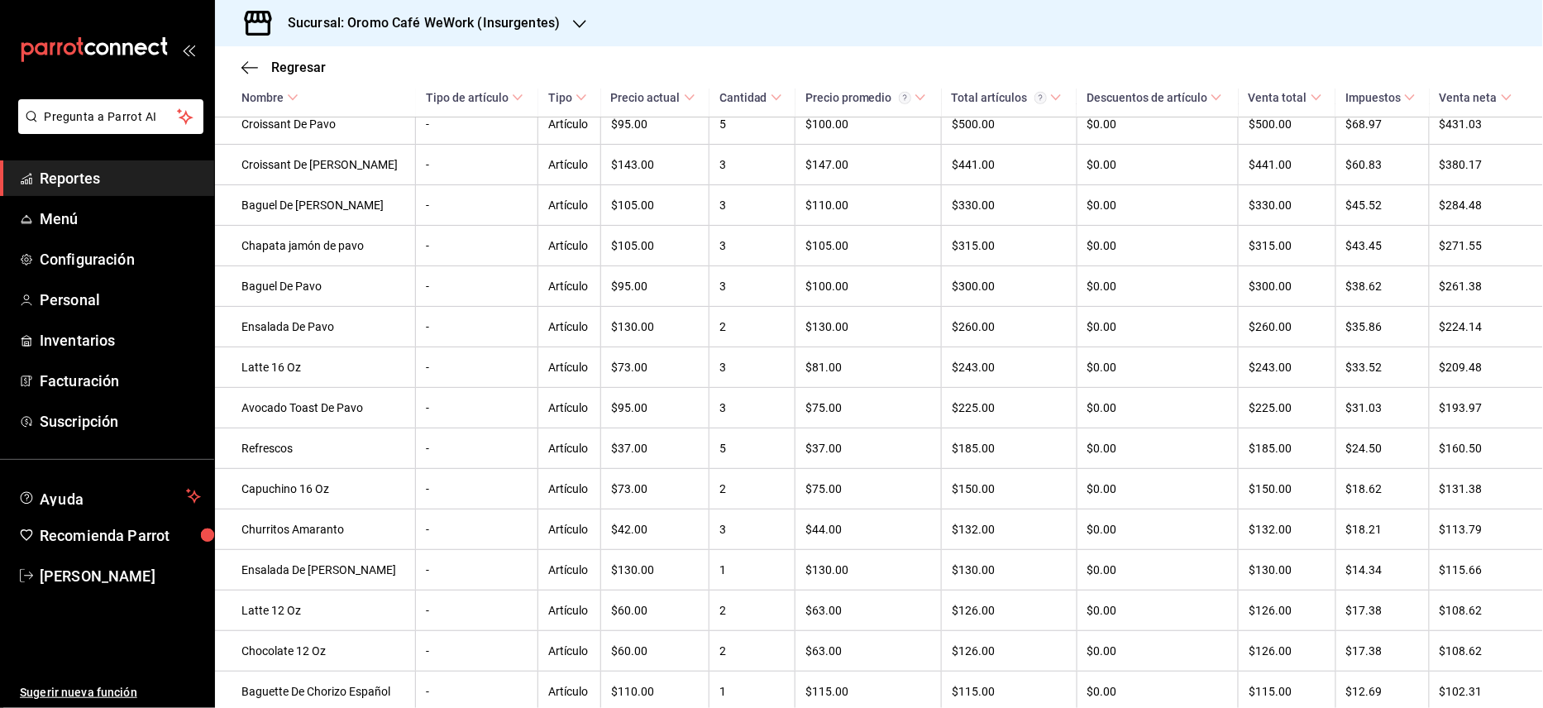
click at [483, 13] on h3 "Sucursal: Oromo Café WeWork (Insurgentes)" at bounding box center [417, 23] width 285 height 20
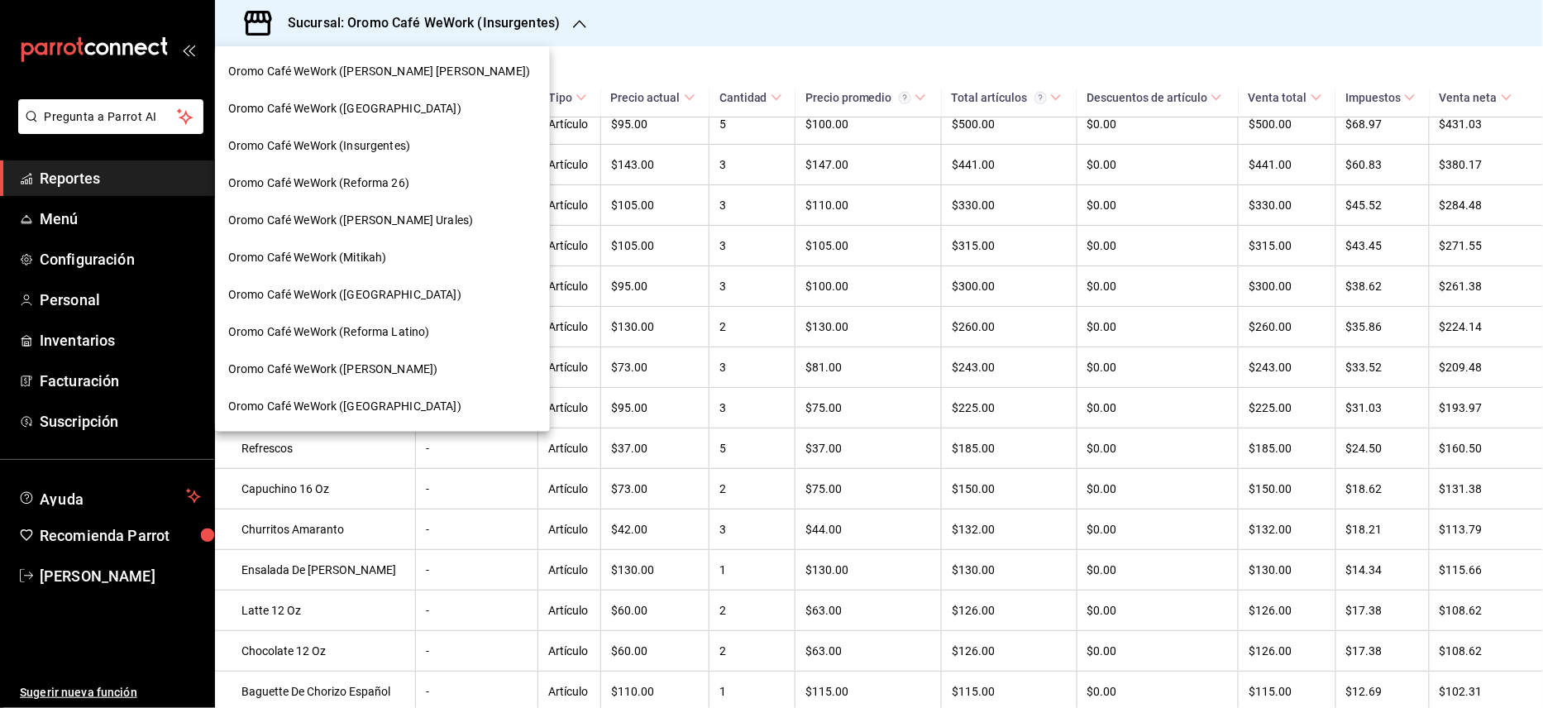
click at [378, 190] on span "Oromo Café WeWork (Reforma 26)" at bounding box center [318, 183] width 181 height 17
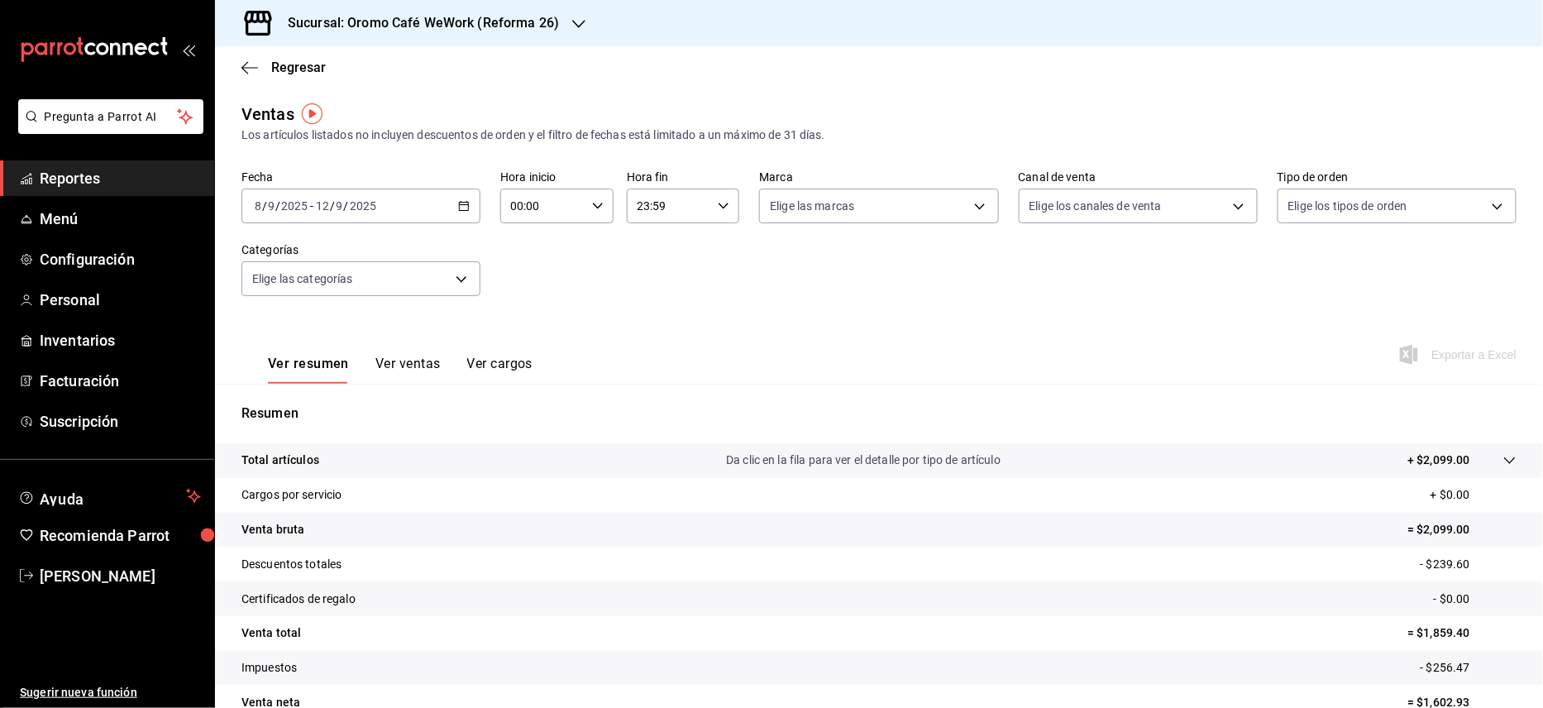
click at [399, 358] on button "Ver ventas" at bounding box center [407, 370] width 65 height 28
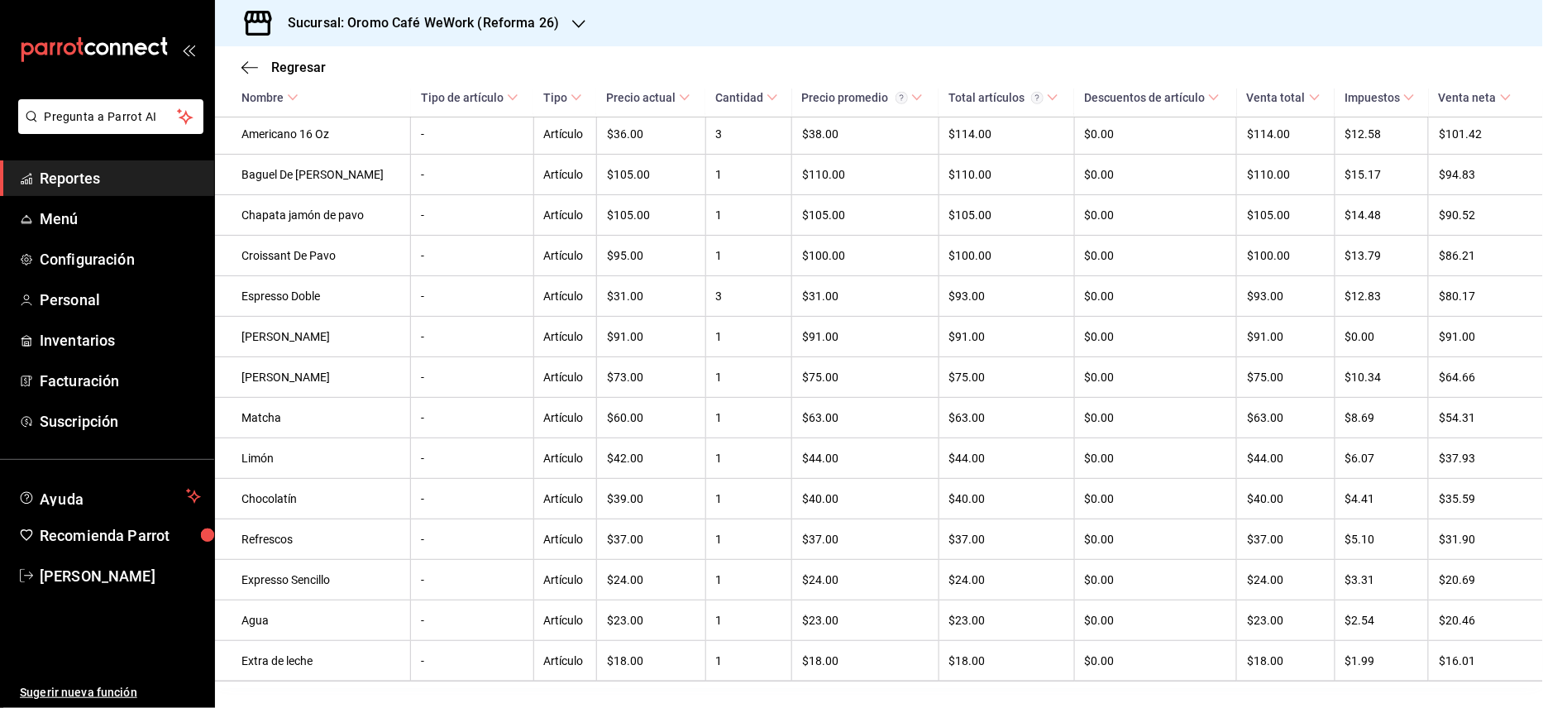
scroll to position [603, 0]
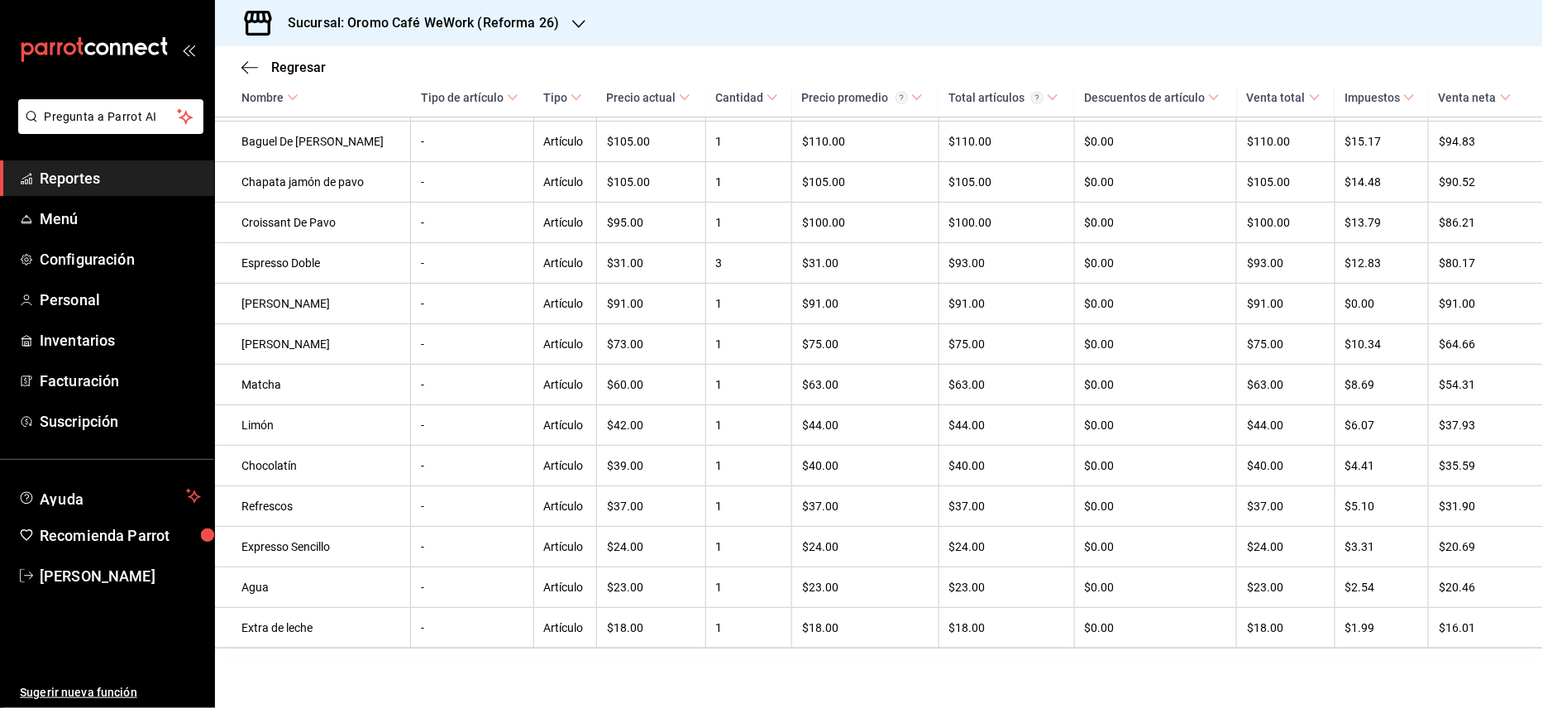
click at [533, 17] on h3 "Sucursal: Oromo Café WeWork (Reforma 26)" at bounding box center [417, 23] width 285 height 20
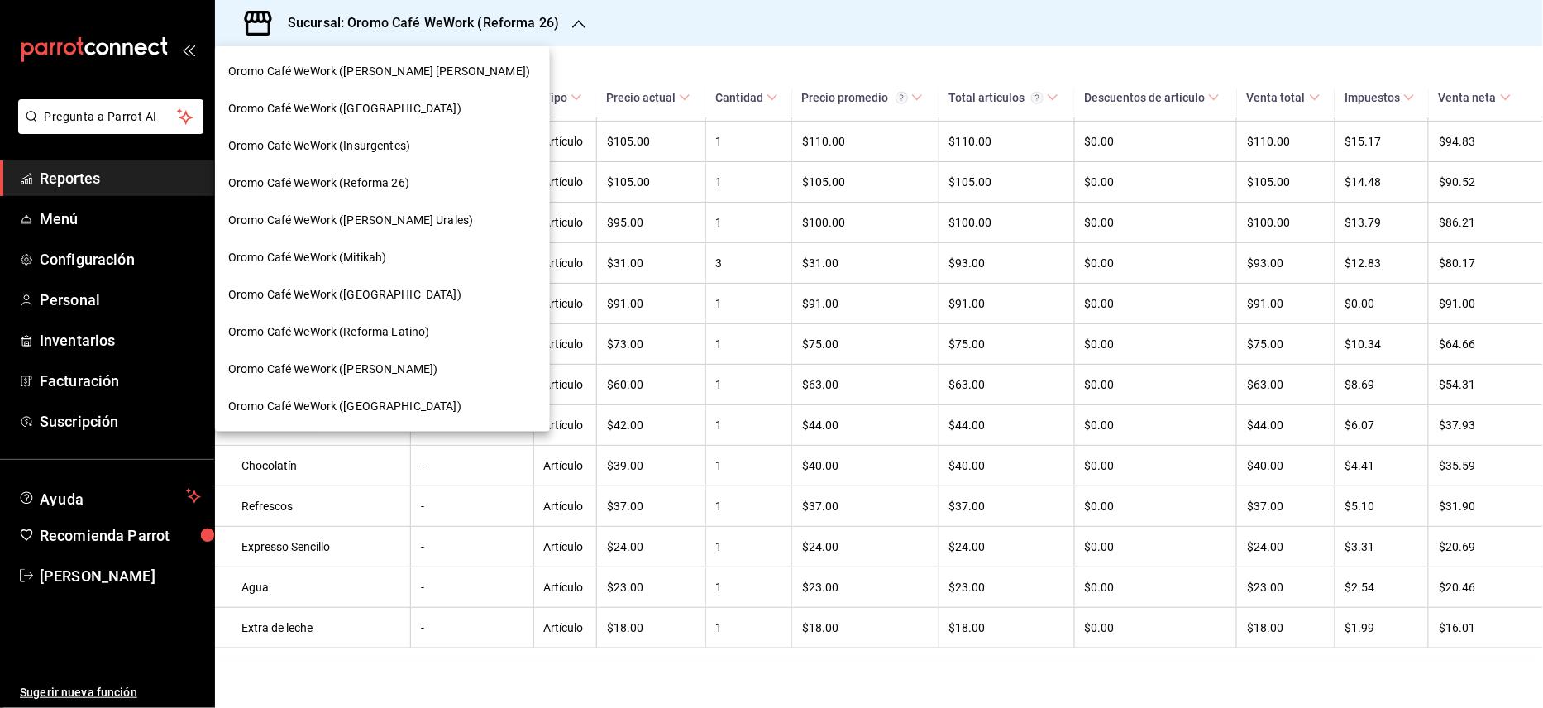
click at [385, 329] on span "Oromo Café WeWork (Reforma Latino)" at bounding box center [328, 331] width 201 height 17
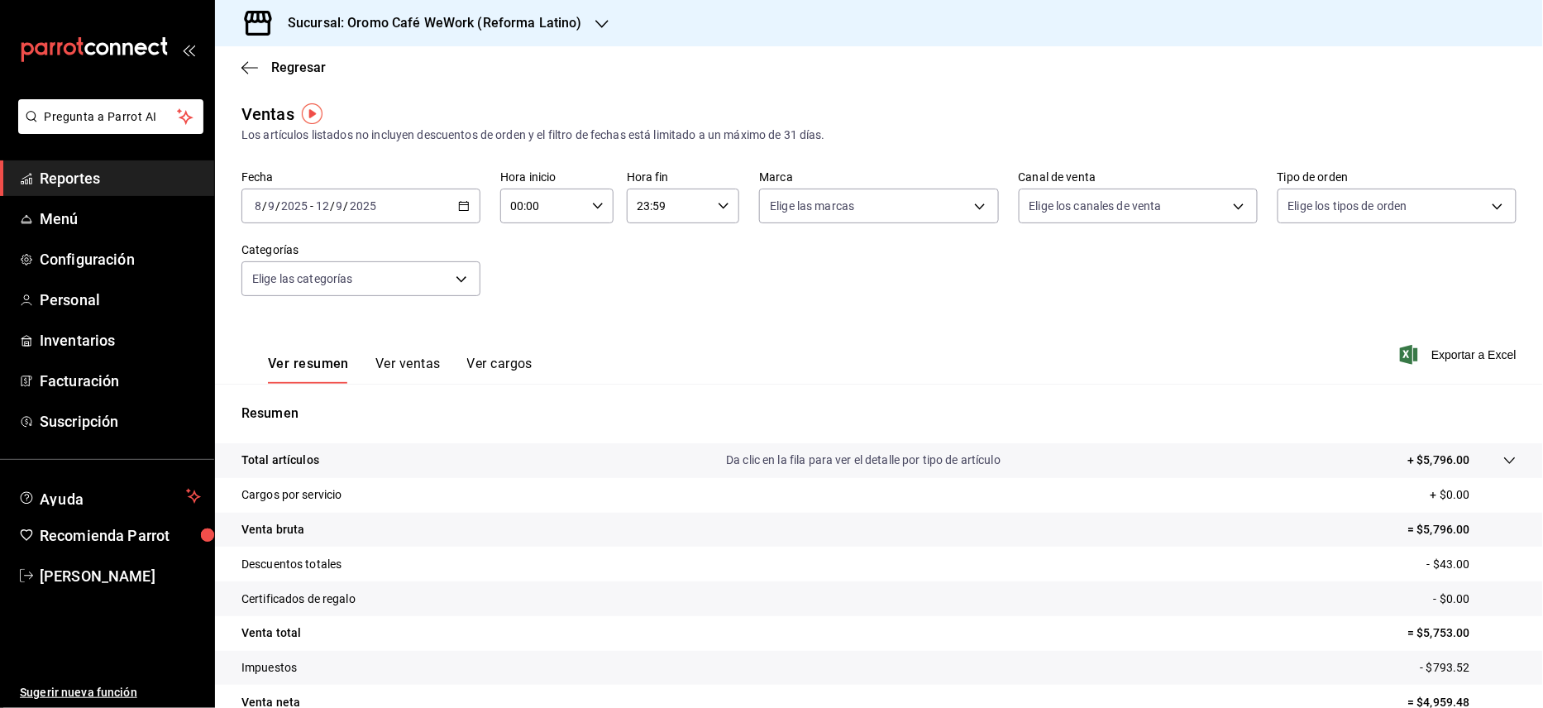
click at [397, 357] on button "Ver ventas" at bounding box center [407, 370] width 65 height 28
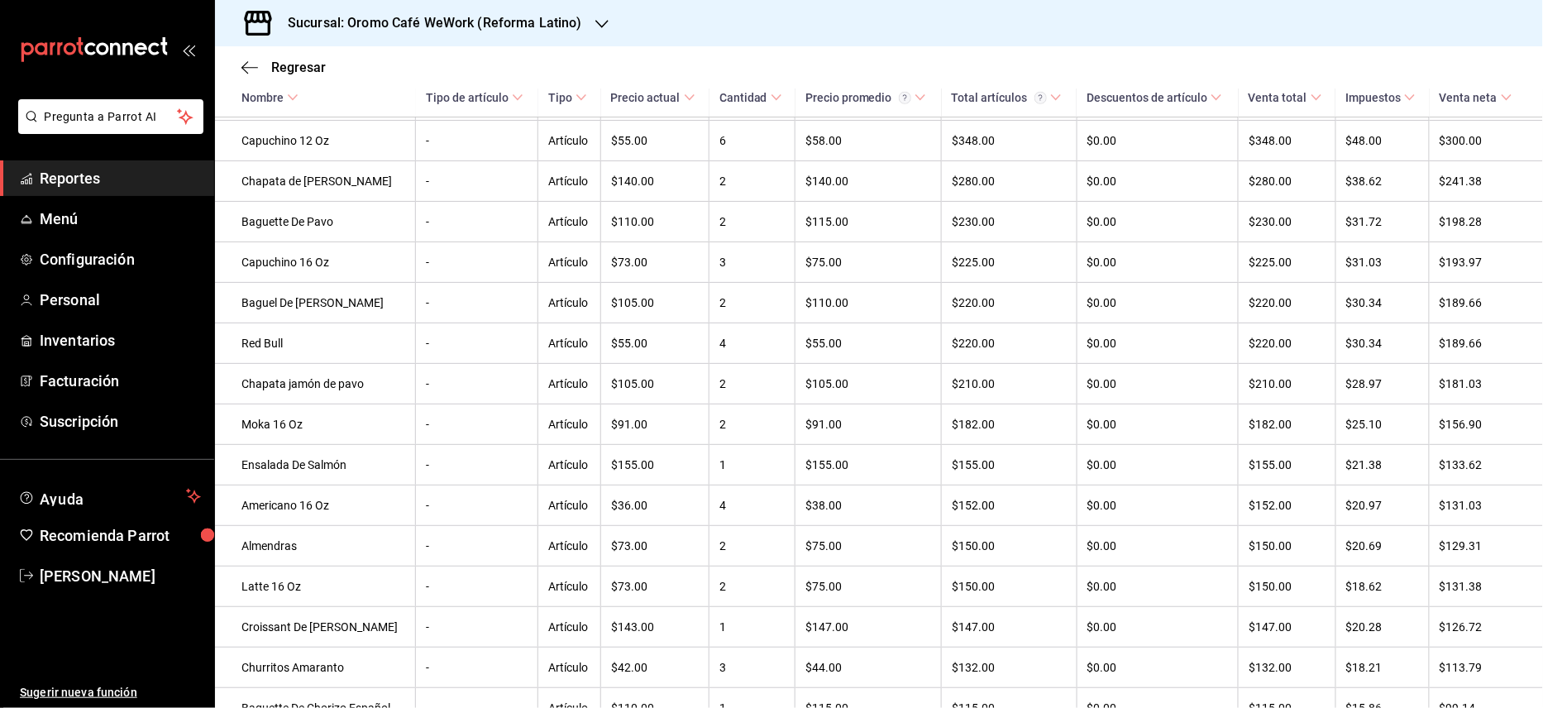
scroll to position [503, 0]
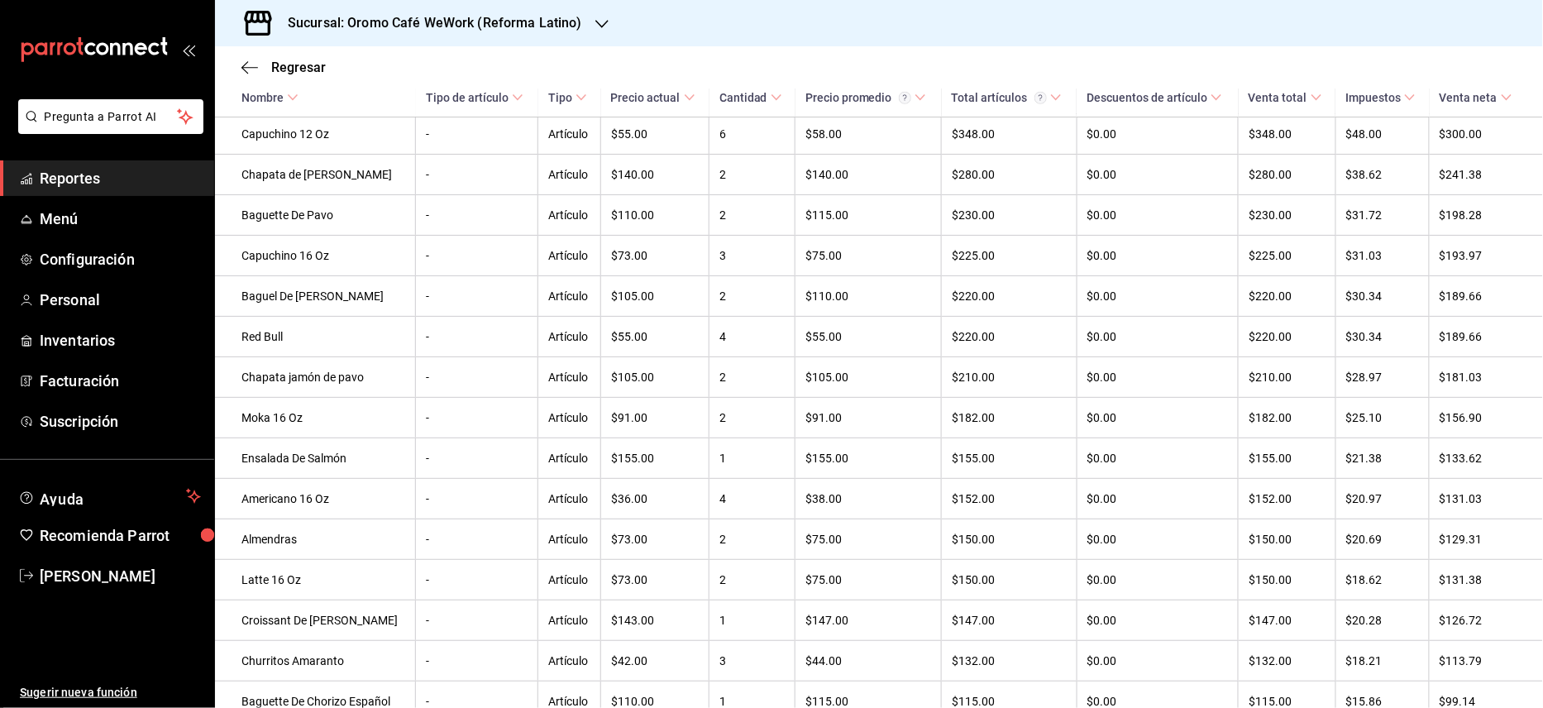
click at [586, 30] on div "Sucursal: Oromo Café WeWork (Reforma Latino)" at bounding box center [421, 23] width 387 height 46
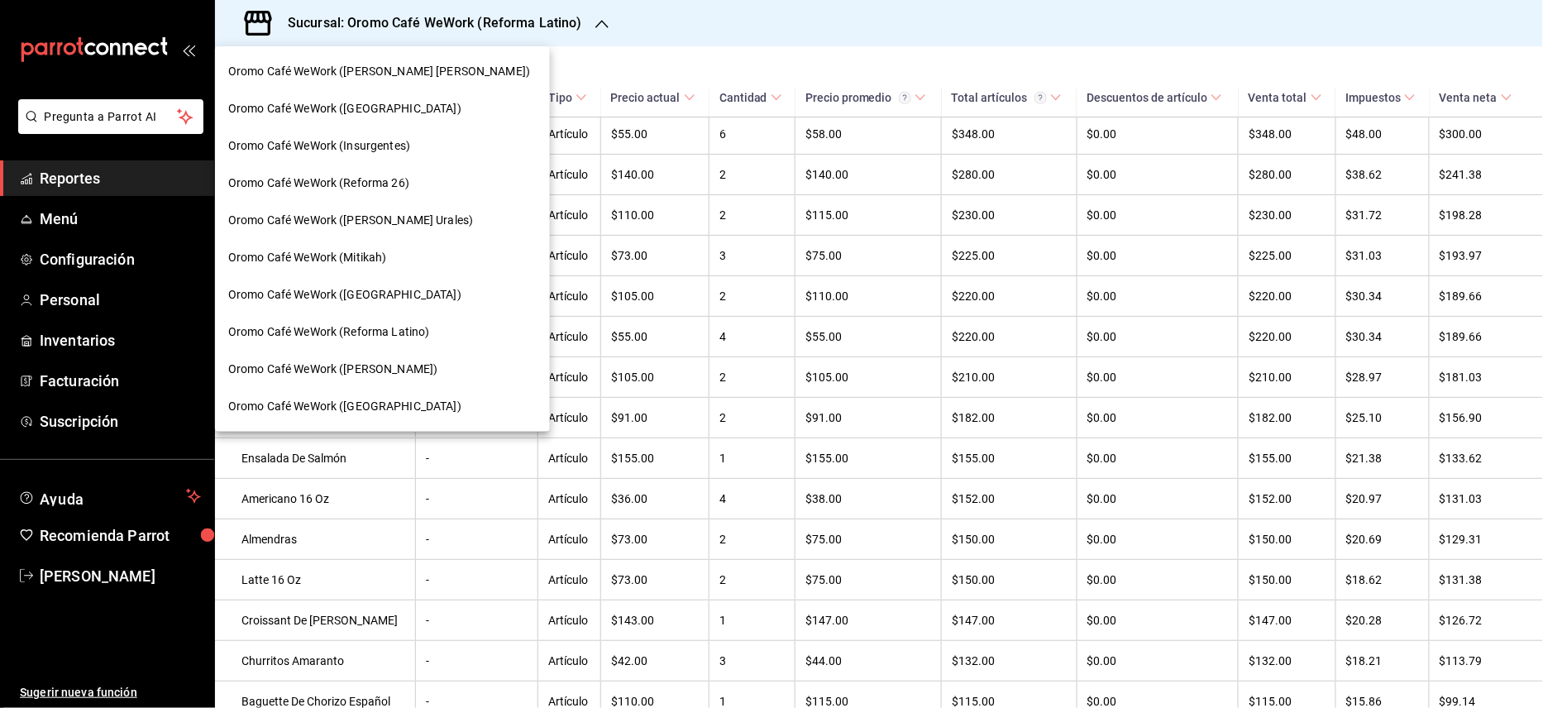
click at [355, 295] on span "Oromo Café WeWork (Varsovia)" at bounding box center [344, 294] width 233 height 17
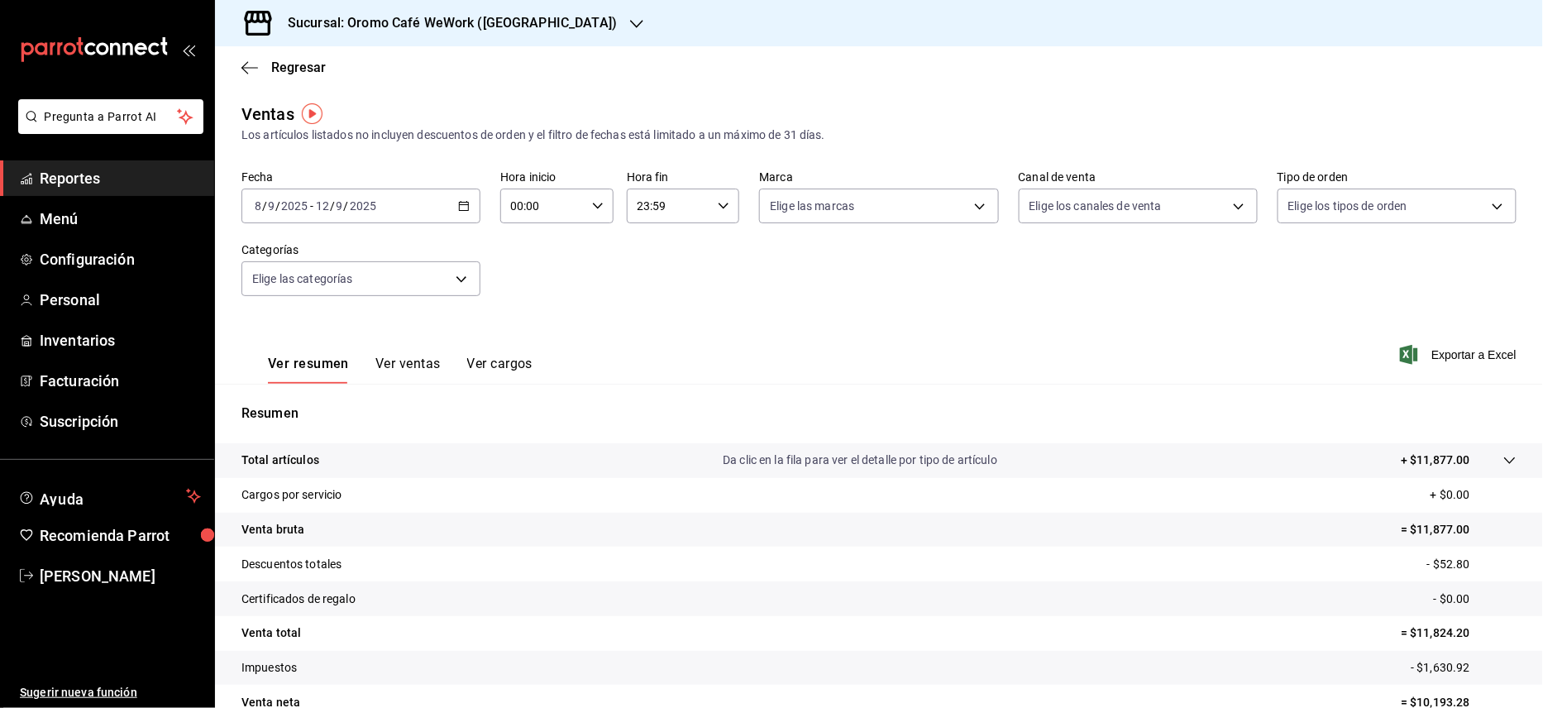
click at [404, 361] on button "Ver ventas" at bounding box center [407, 370] width 65 height 28
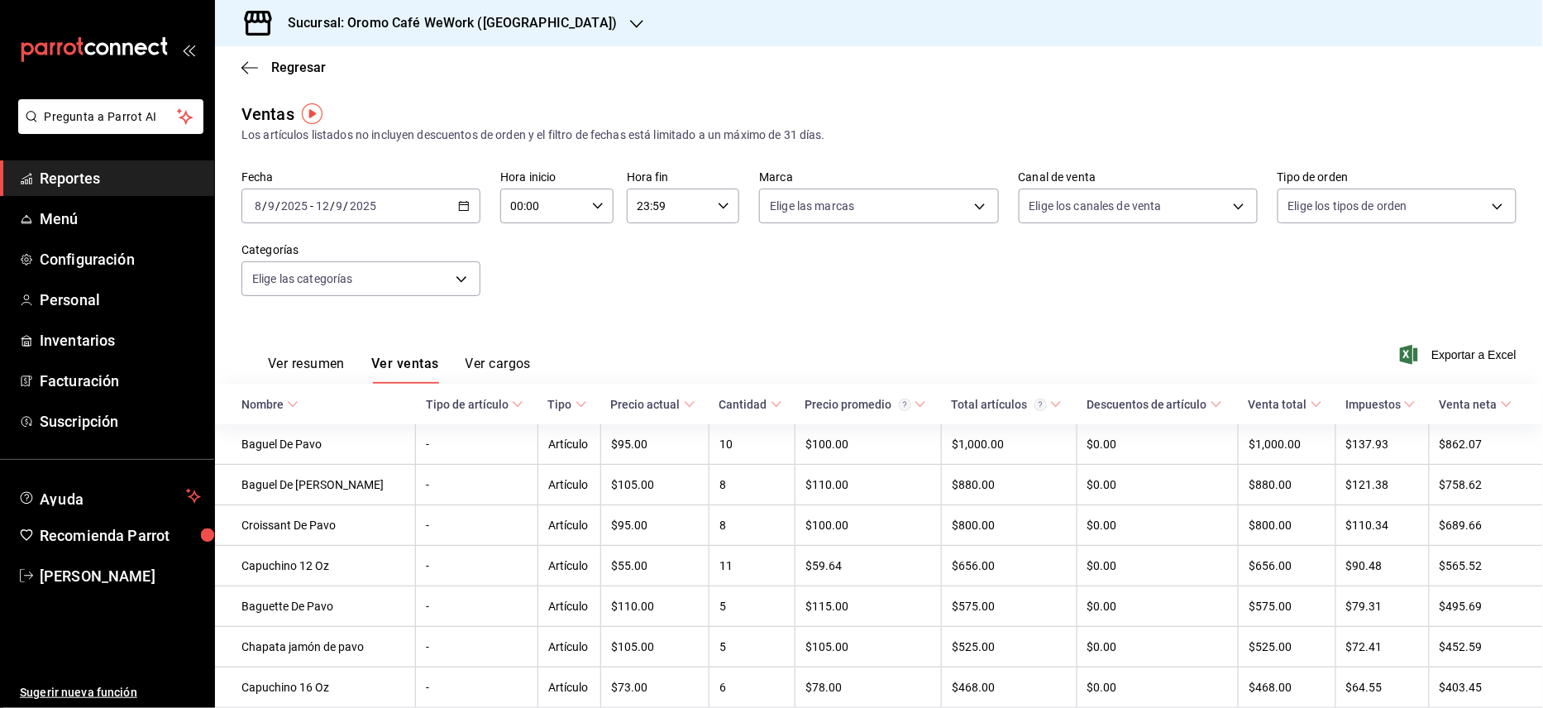
click at [464, 203] on icon "button" at bounding box center [464, 206] width 12 height 12
click at [303, 401] on span "Rango de fechas" at bounding box center [320, 404] width 128 height 17
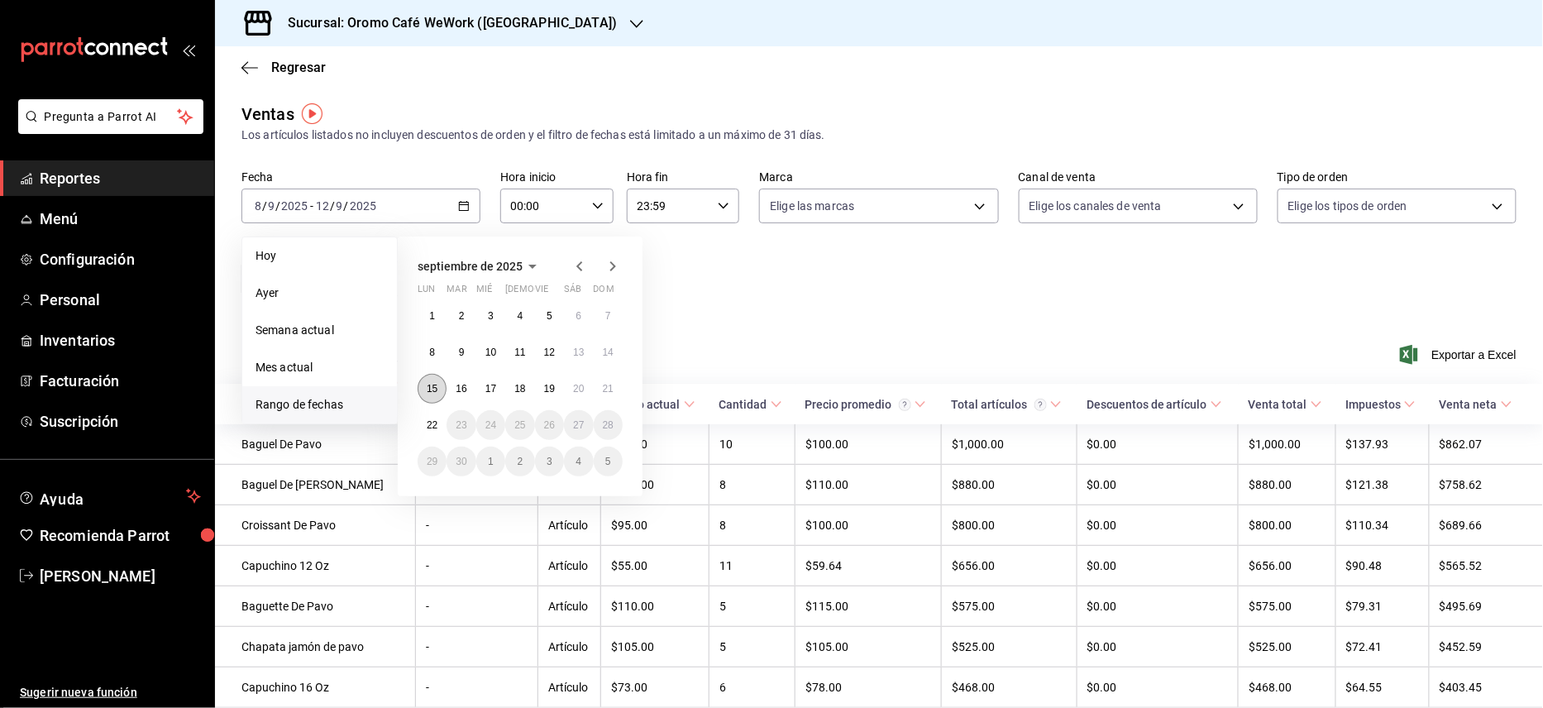
click at [434, 388] on abbr "15" at bounding box center [432, 389] width 11 height 12
click at [550, 399] on button "19" at bounding box center [549, 389] width 29 height 30
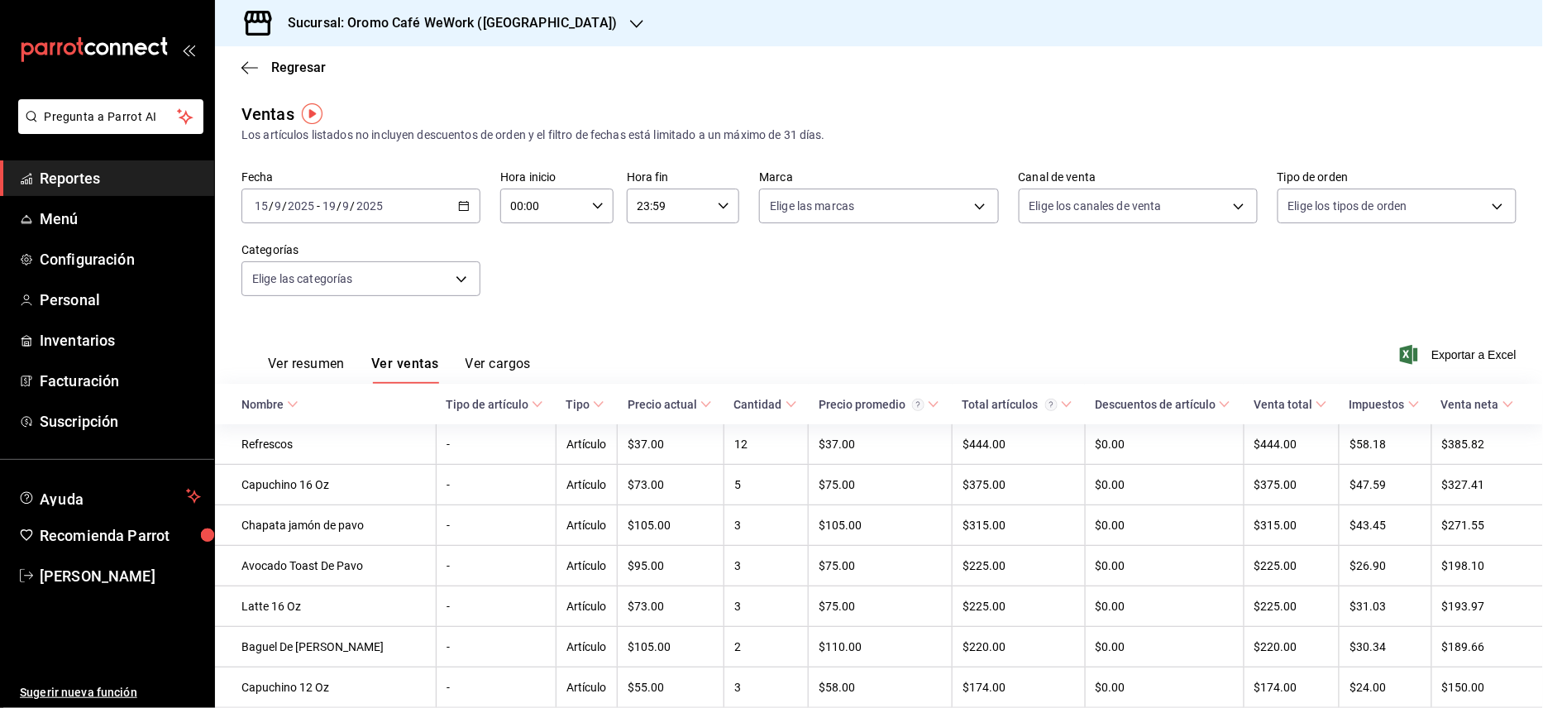
click at [630, 21] on icon "button" at bounding box center [636, 24] width 13 height 8
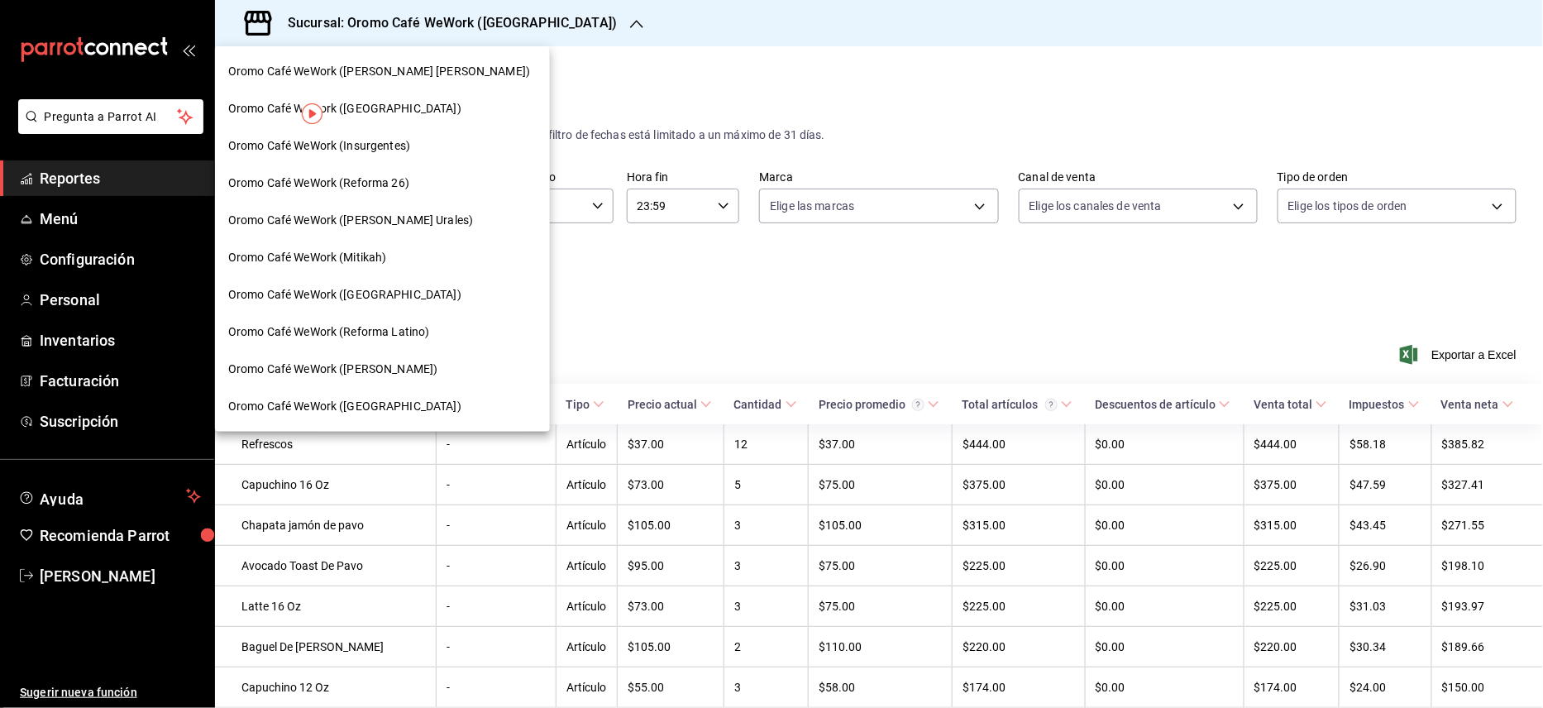
click at [371, 372] on span "Oromo Café WeWork ([PERSON_NAME])" at bounding box center [332, 369] width 209 height 17
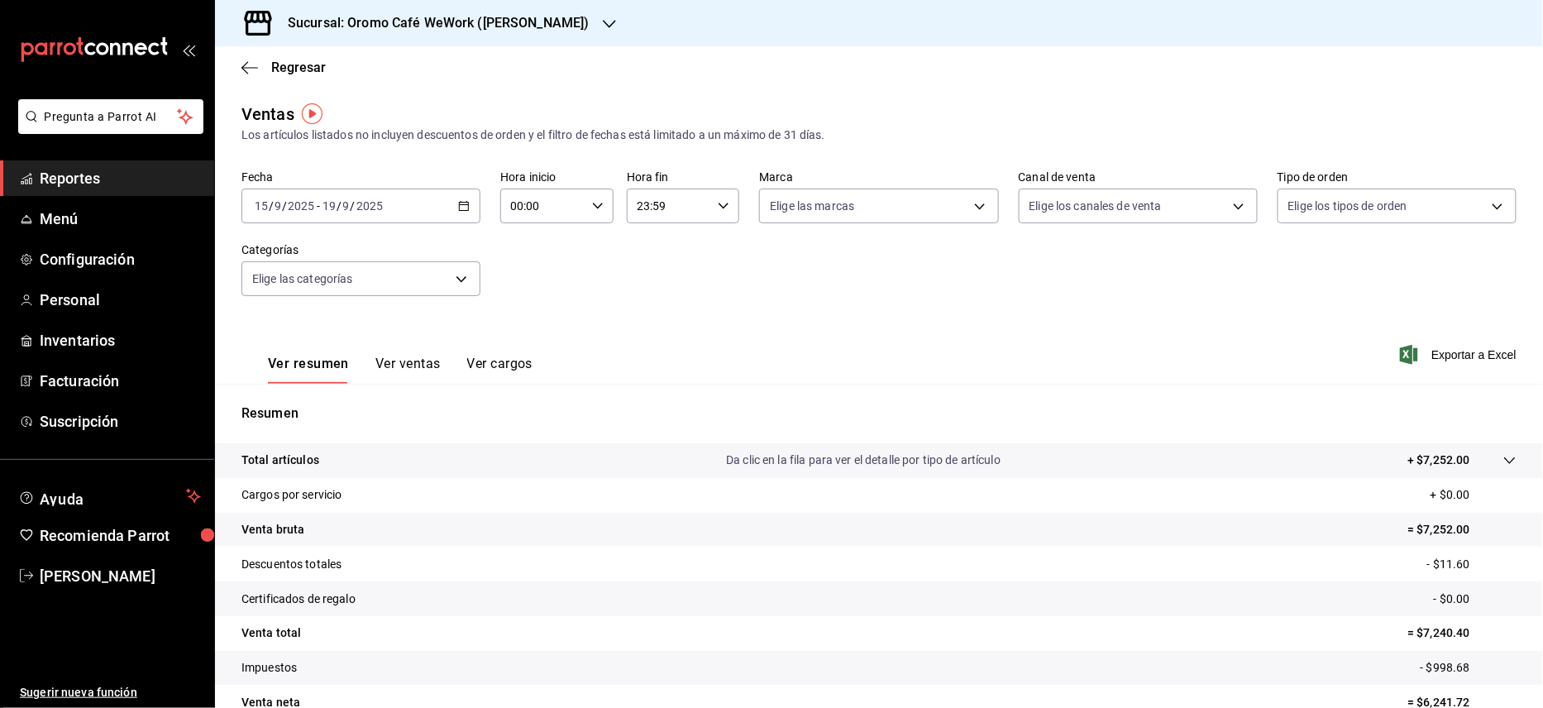
click at [391, 357] on button "Ver ventas" at bounding box center [407, 370] width 65 height 28
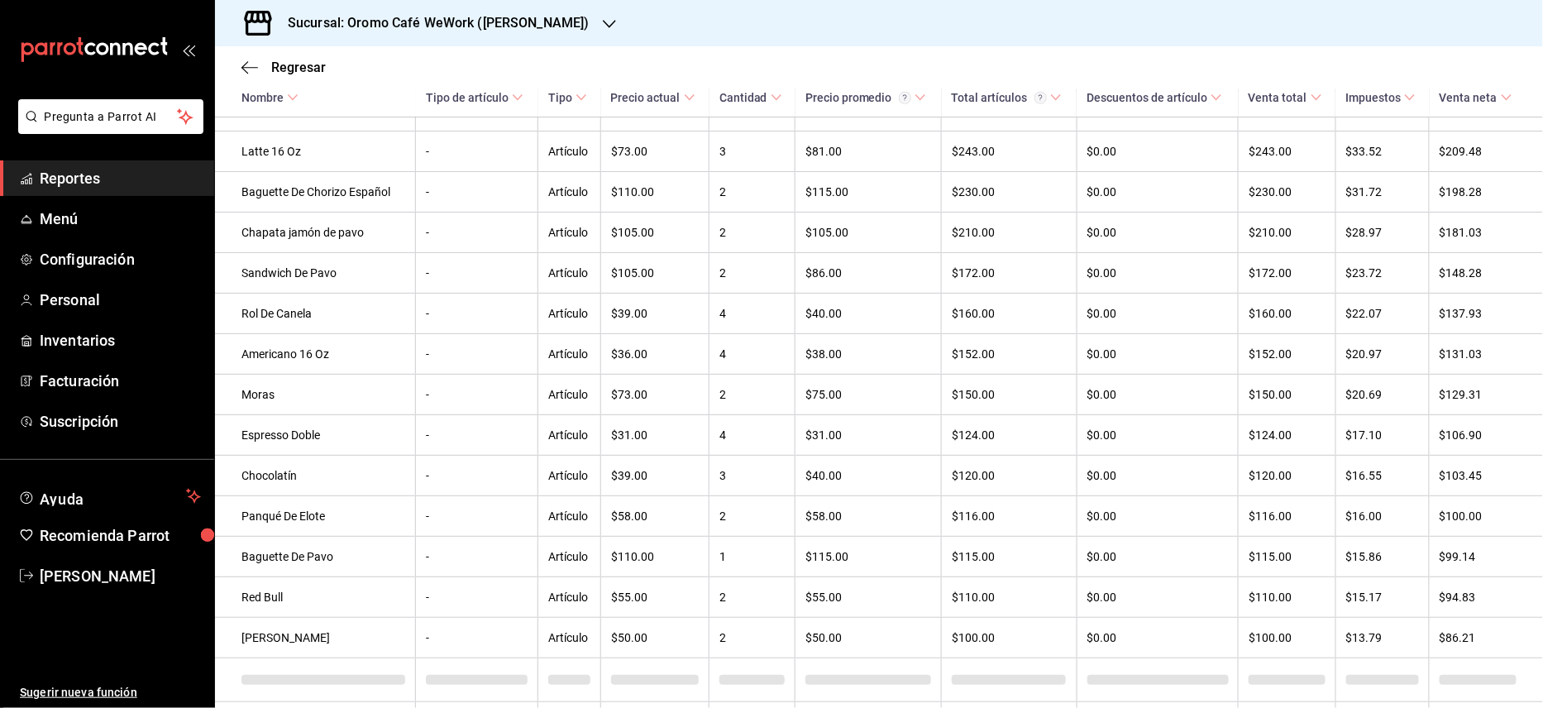
scroll to position [610, 0]
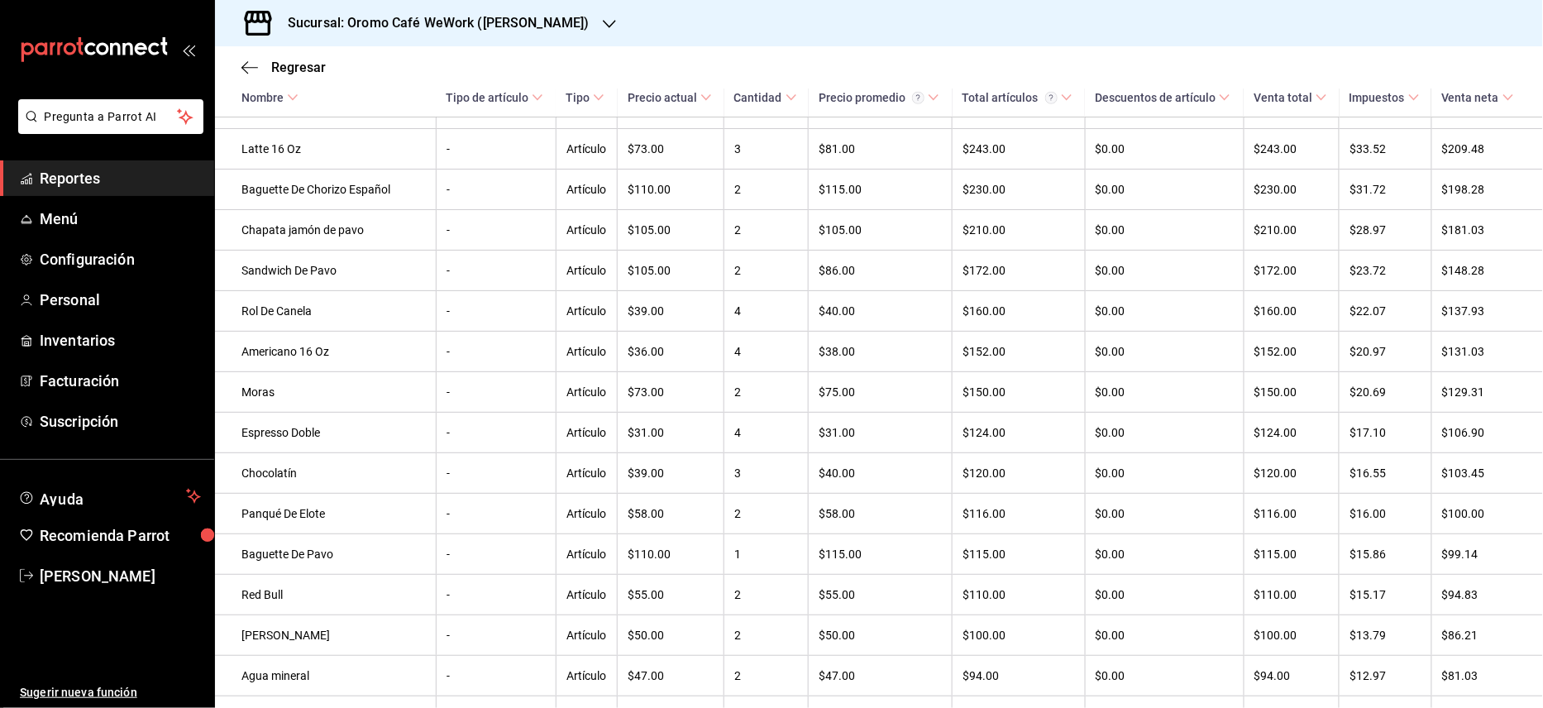
click at [528, 25] on h3 "Sucursal: Oromo Café WeWork ([PERSON_NAME])" at bounding box center [432, 23] width 315 height 20
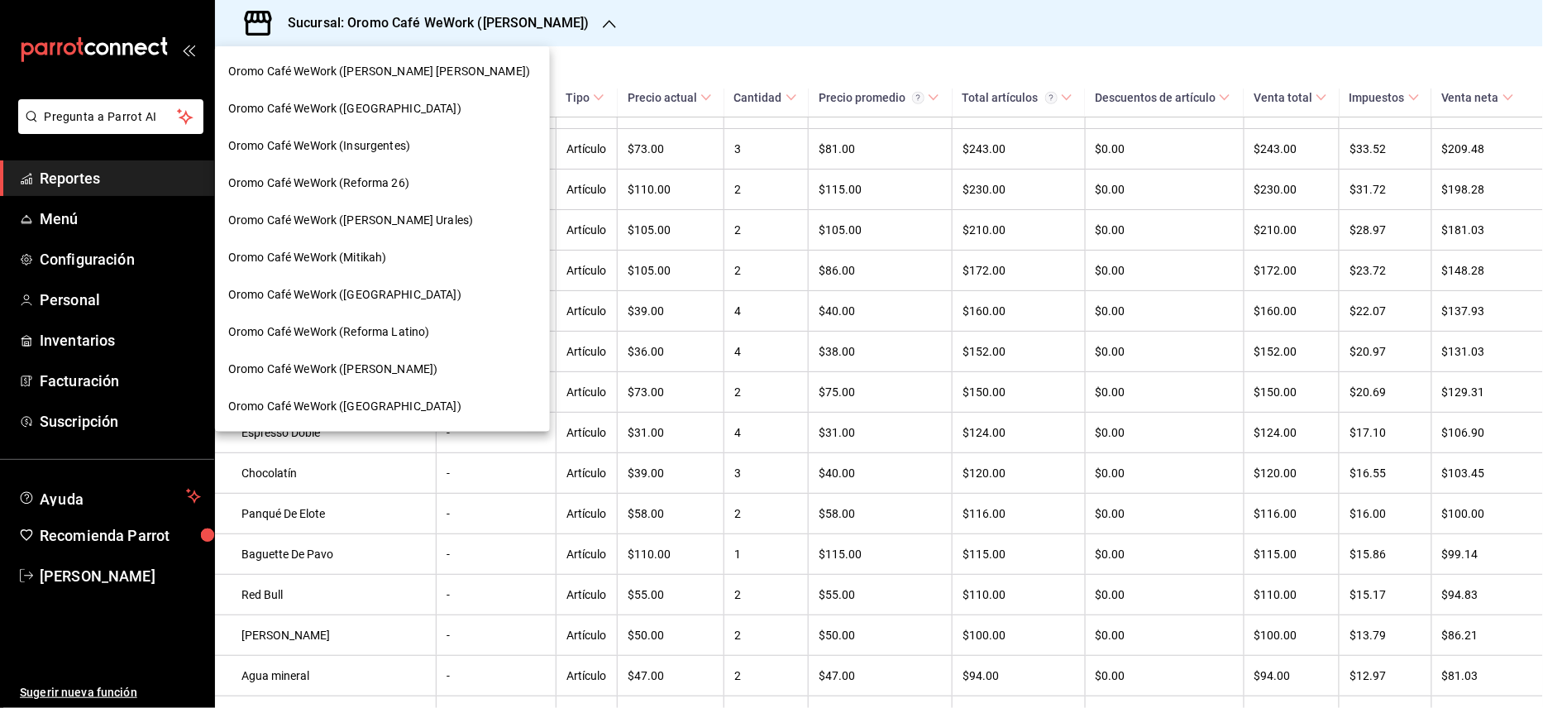
click at [400, 67] on span "Oromo Café WeWork ([PERSON_NAME] [PERSON_NAME])" at bounding box center [379, 71] width 302 height 17
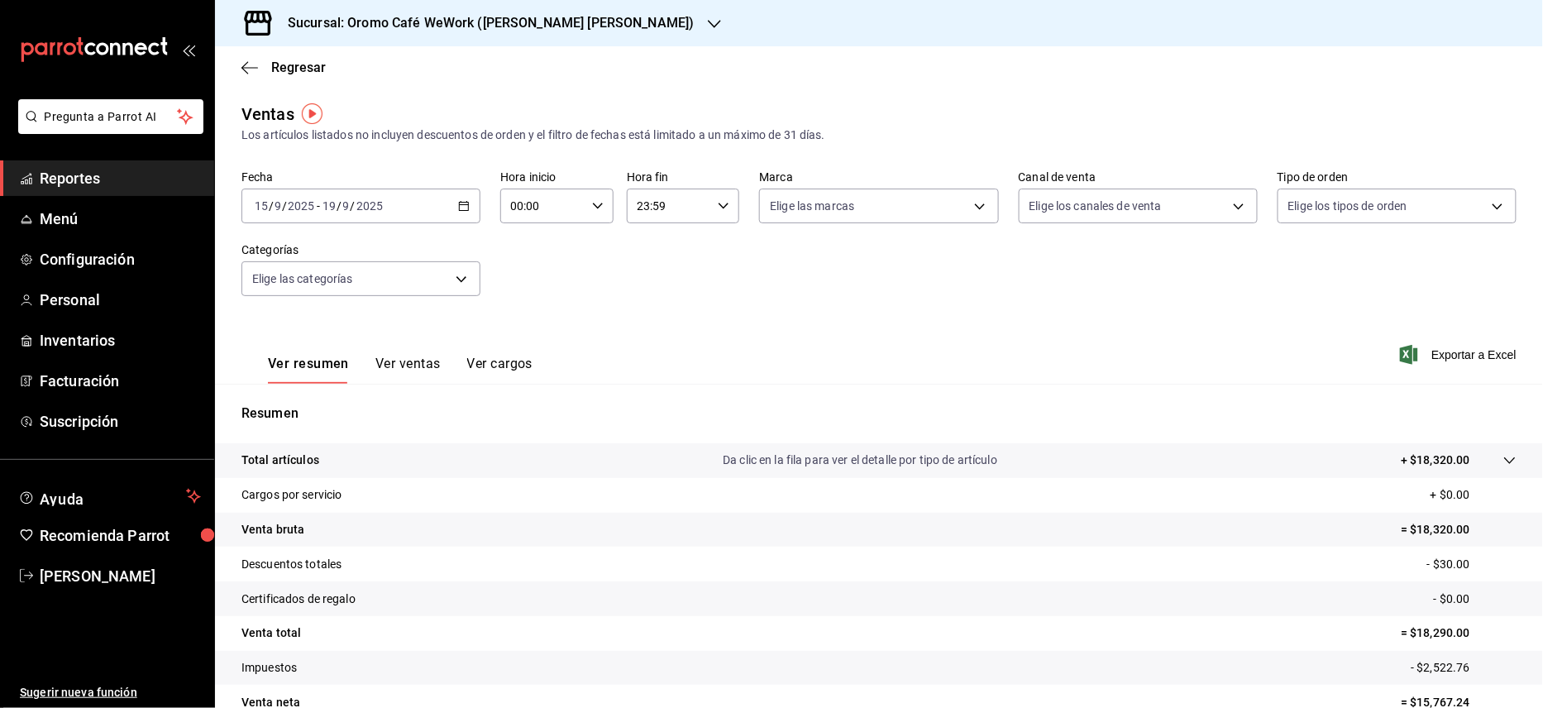
click at [414, 356] on button "Ver ventas" at bounding box center [407, 370] width 65 height 28
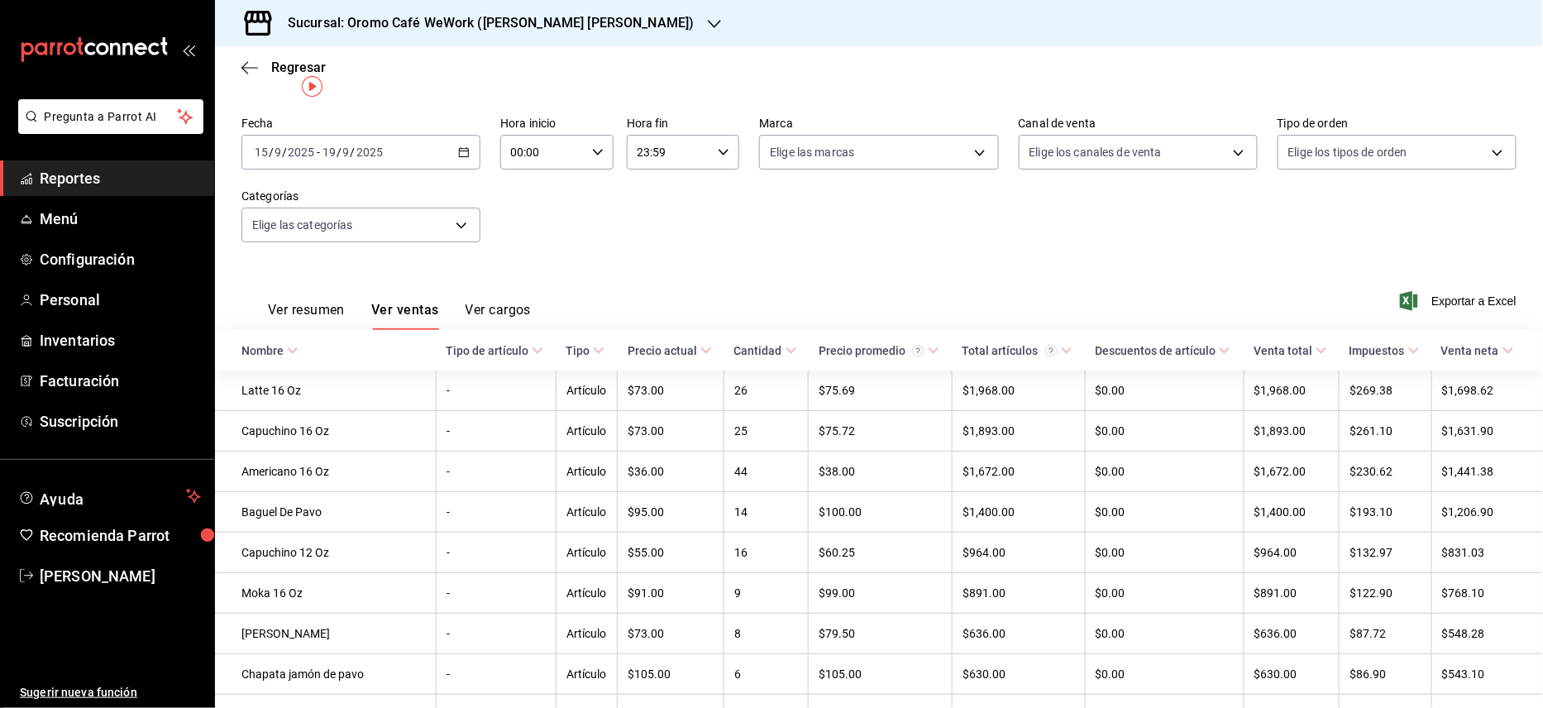
scroll to position [27, 0]
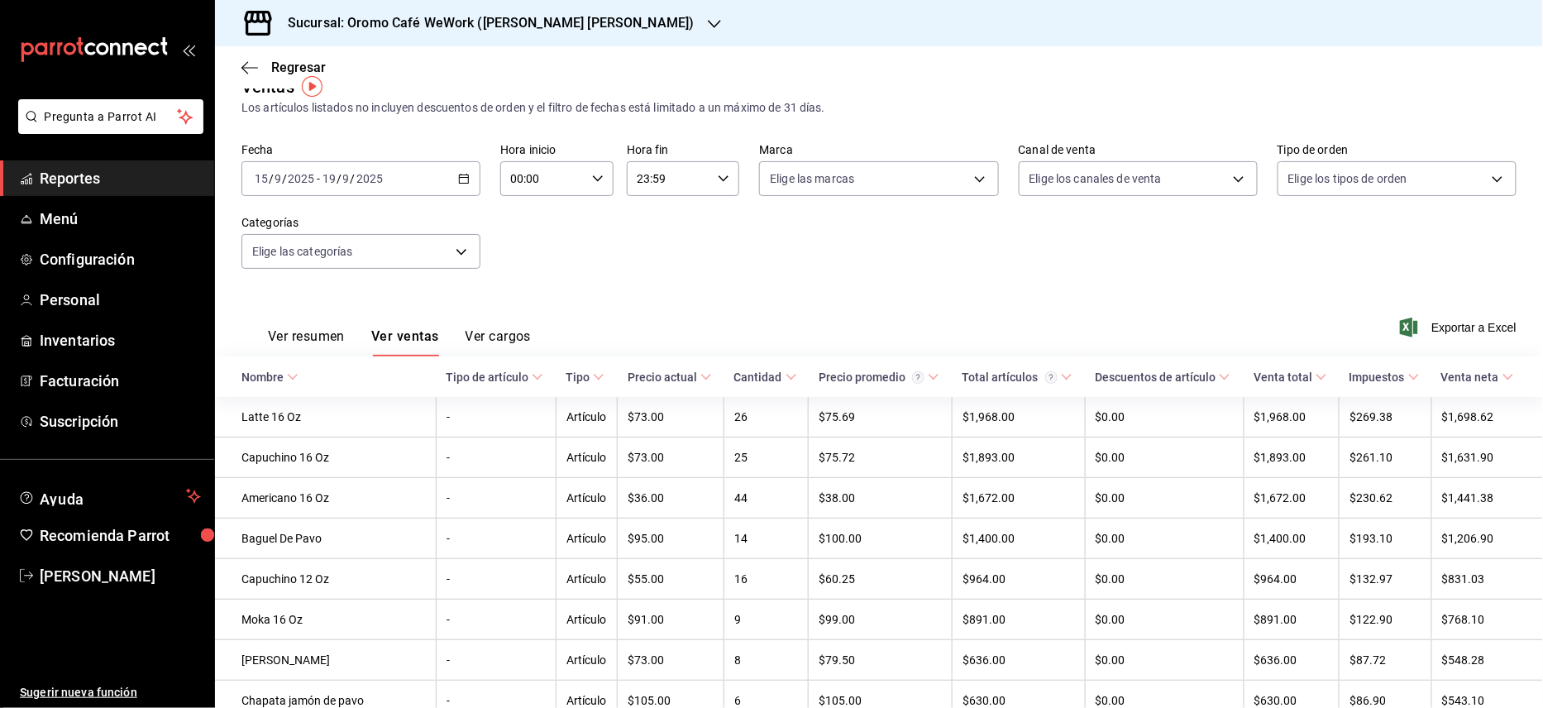
click at [560, 13] on h3 "Sucursal: Oromo Café WeWork ([PERSON_NAME] [PERSON_NAME])" at bounding box center [485, 23] width 420 height 20
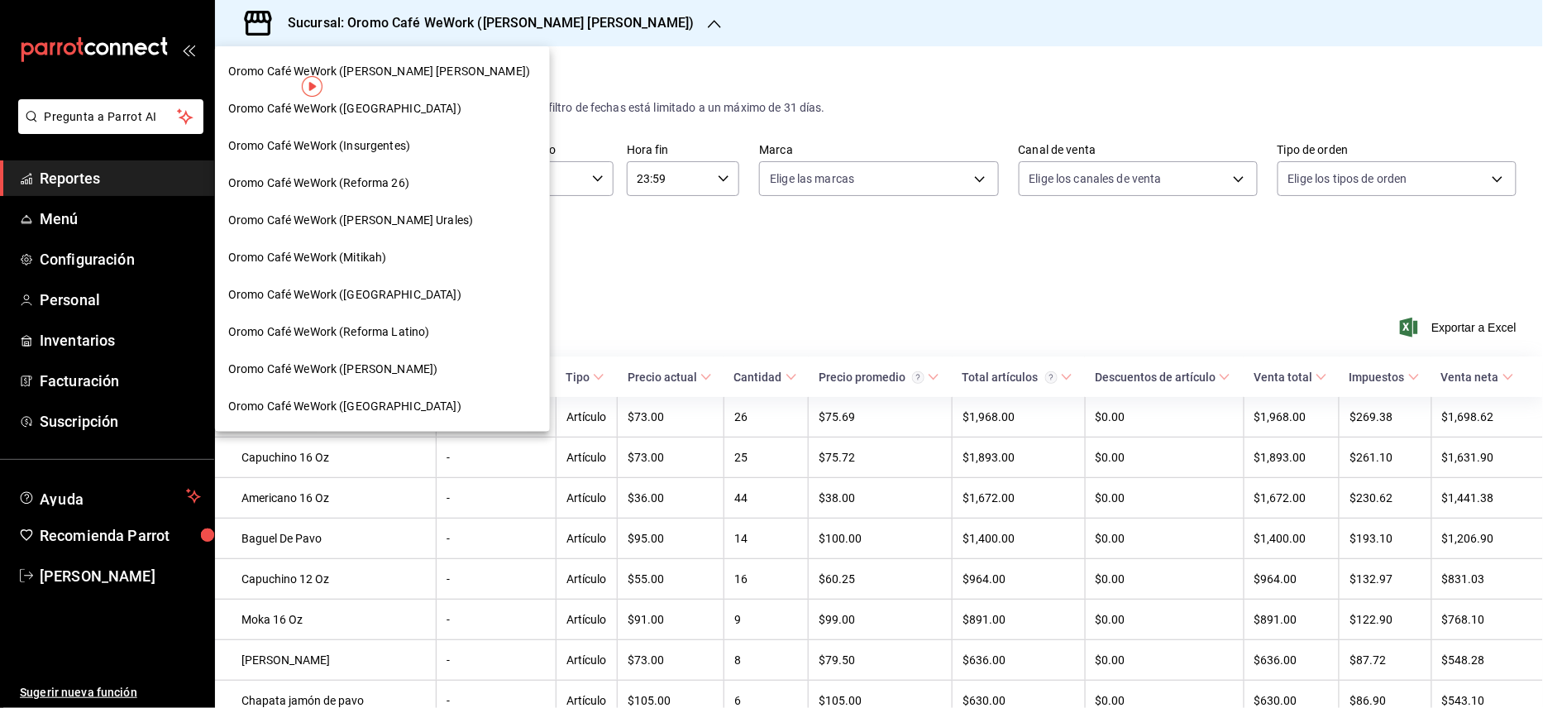
click at [355, 266] on div "Oromo Café WeWork (Mitikah)" at bounding box center [382, 257] width 335 height 37
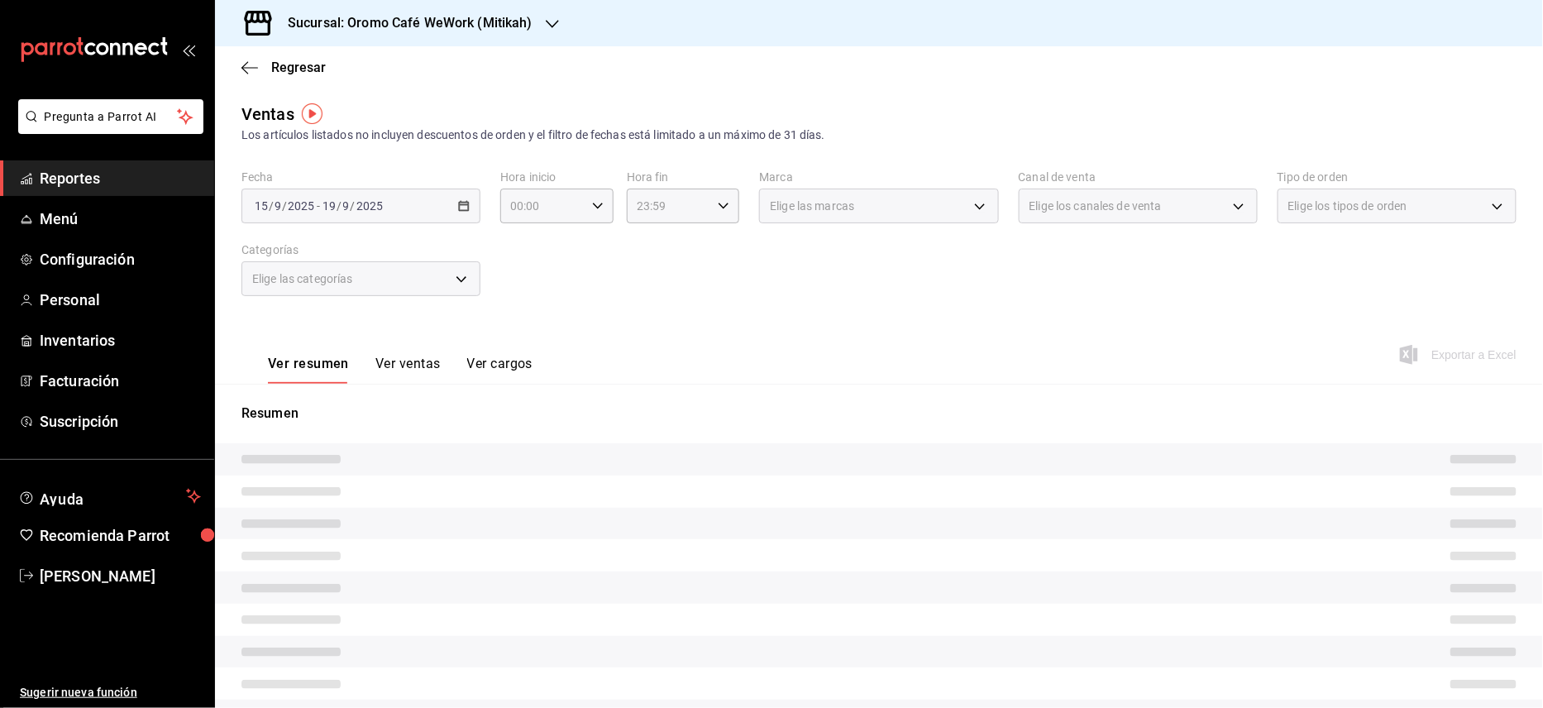
click at [385, 362] on button "Ver ventas" at bounding box center [407, 370] width 65 height 28
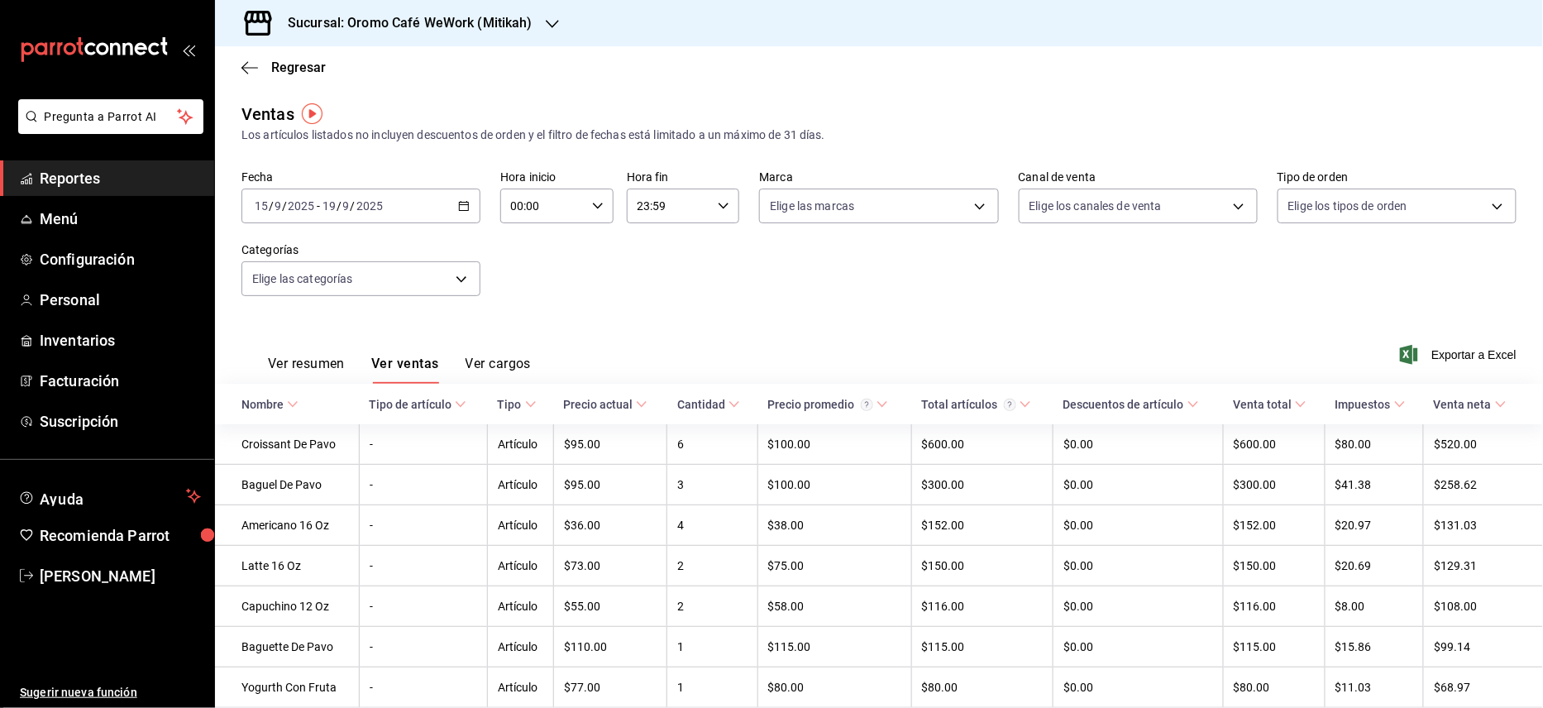
click at [505, 28] on h3 "Sucursal: Oromo Café WeWork (Mitikah)" at bounding box center [404, 23] width 258 height 20
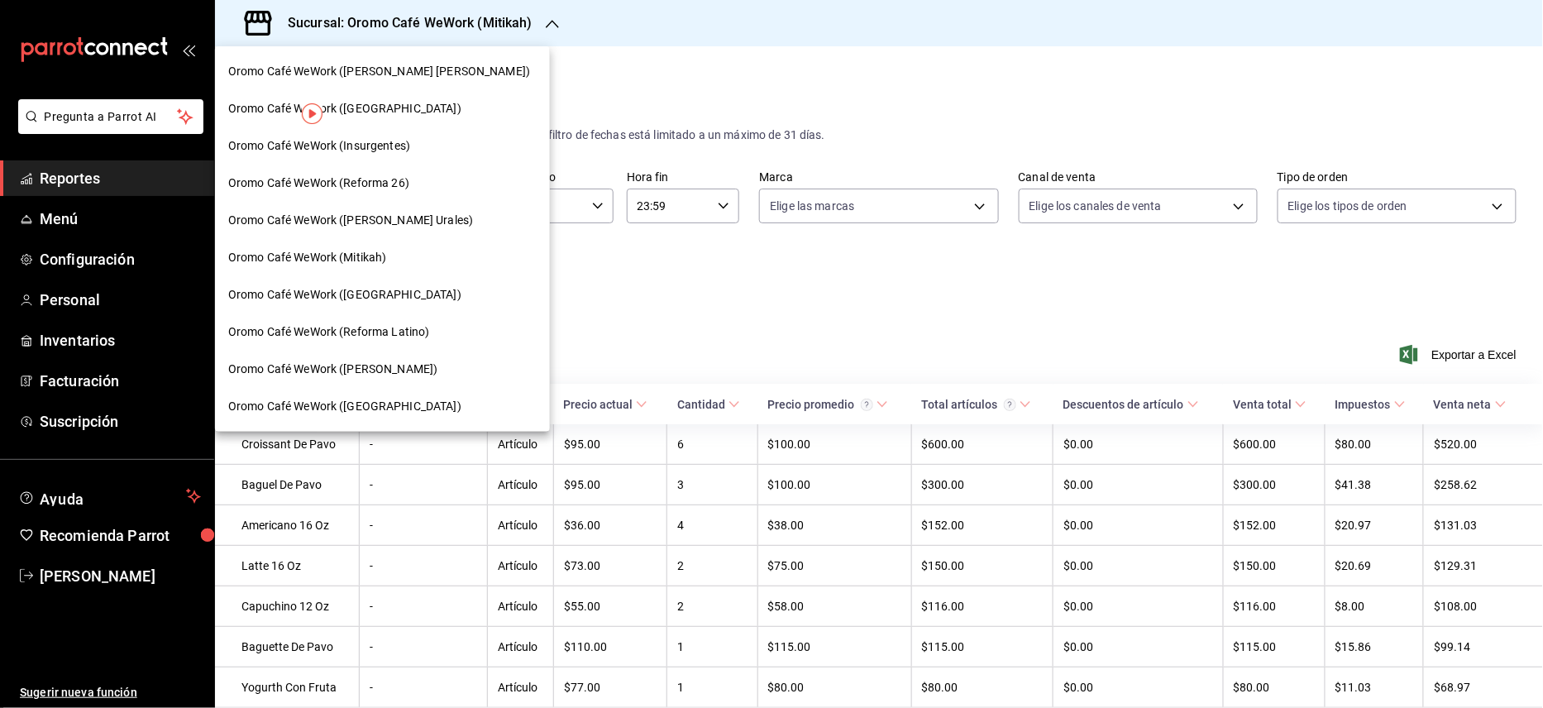
click at [414, 205] on div "Oromo Café WeWork ([PERSON_NAME] Urales)" at bounding box center [382, 220] width 335 height 37
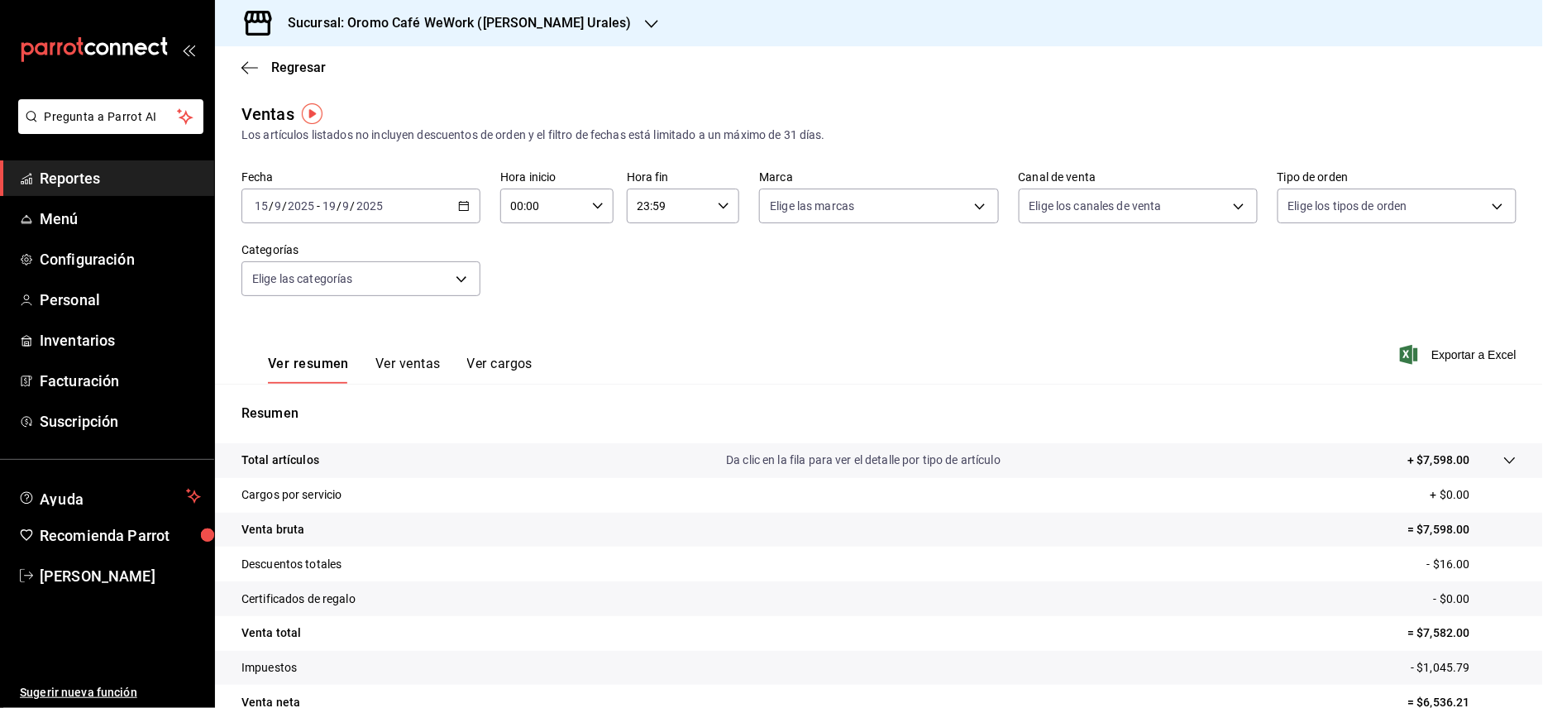
click at [428, 366] on button "Ver ventas" at bounding box center [407, 370] width 65 height 28
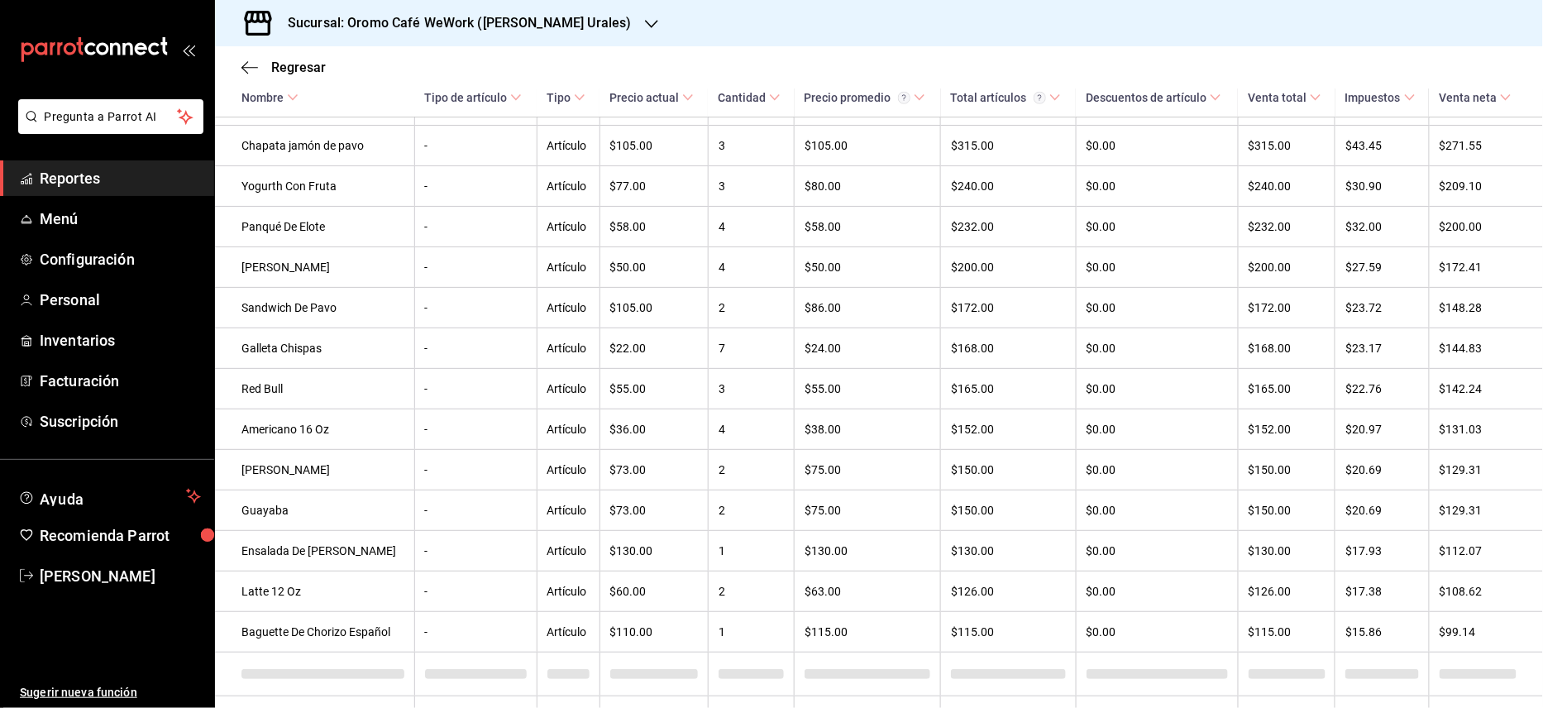
scroll to position [625, 0]
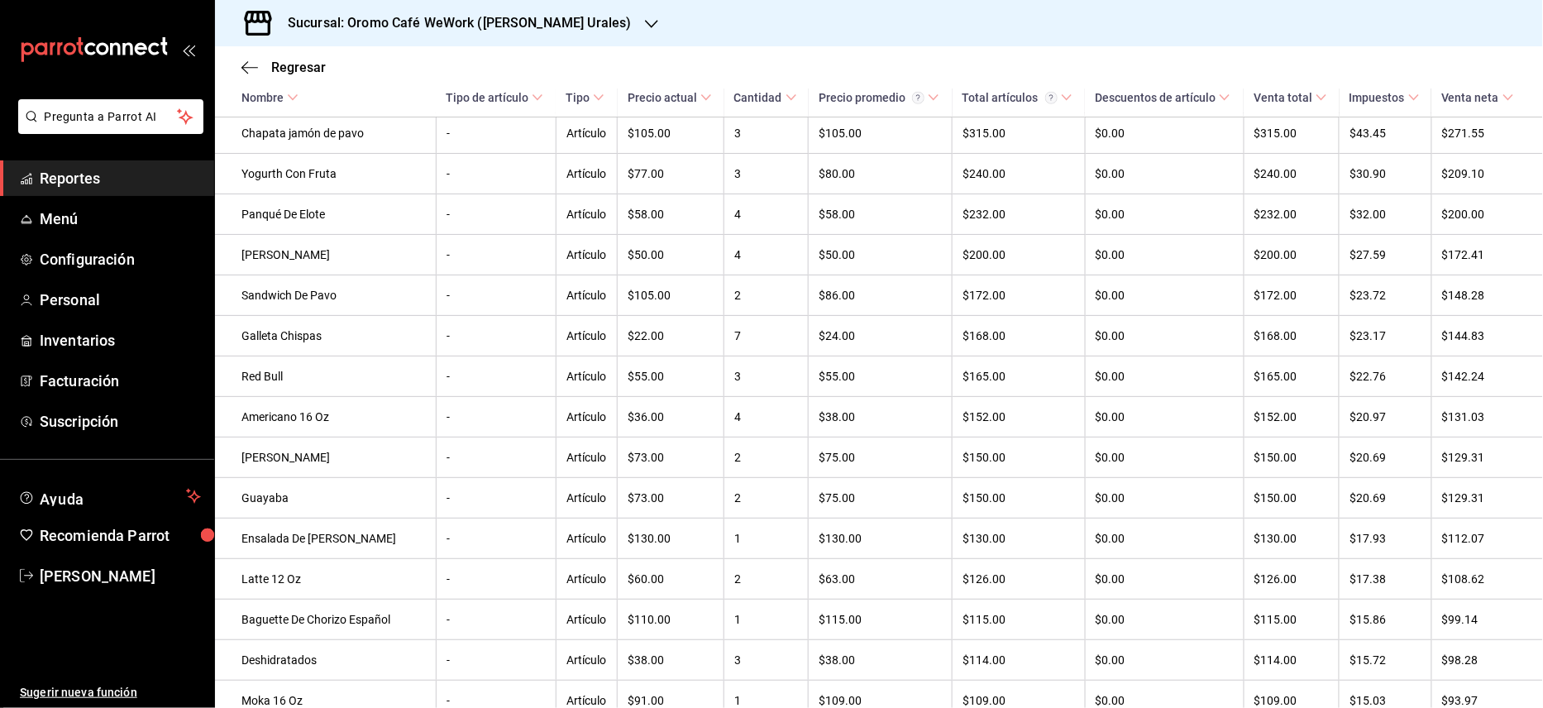
click at [537, 15] on h3 "Sucursal: Oromo Café WeWork ([PERSON_NAME] Urales)" at bounding box center [453, 23] width 357 height 20
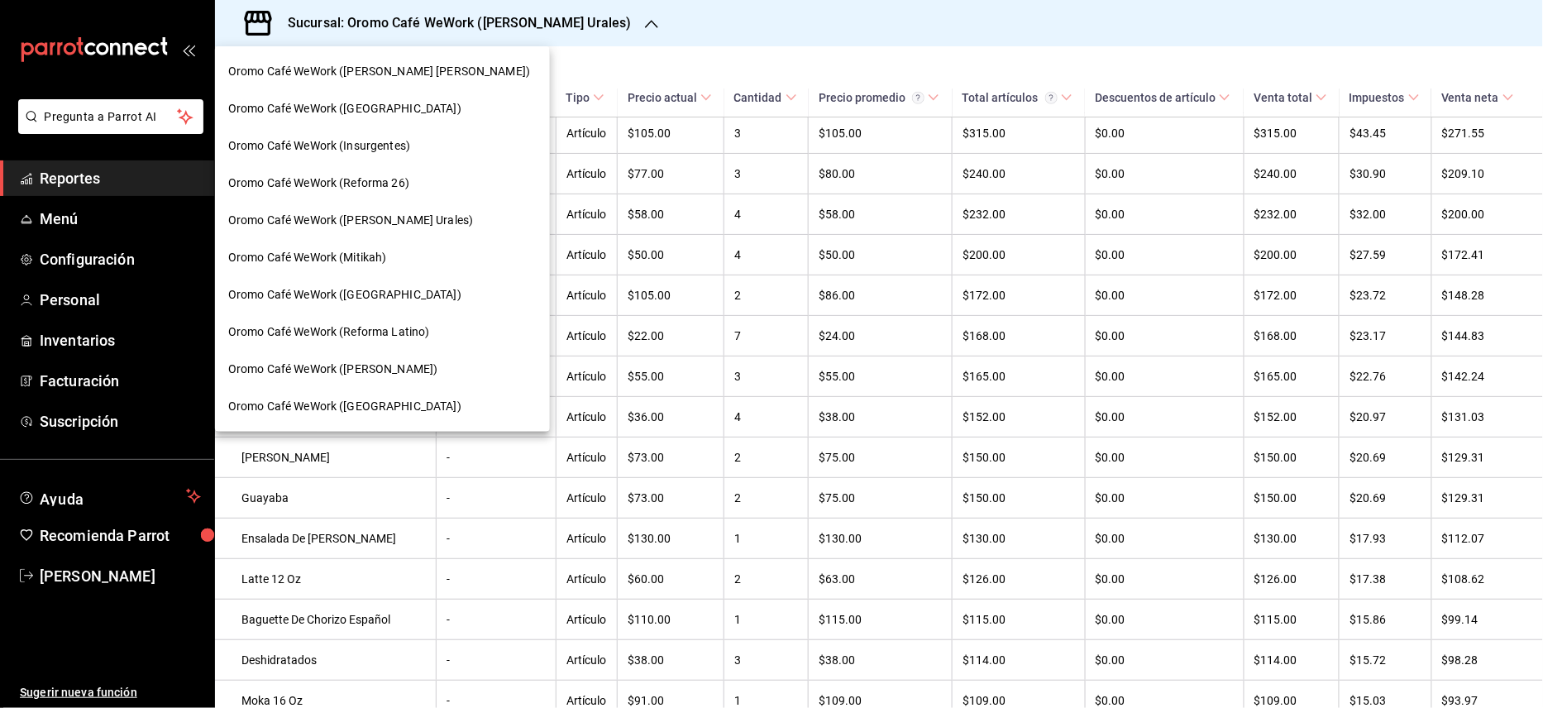
click at [369, 411] on span "Oromo Café WeWork ([GEOGRAPHIC_DATA])" at bounding box center [344, 406] width 233 height 17
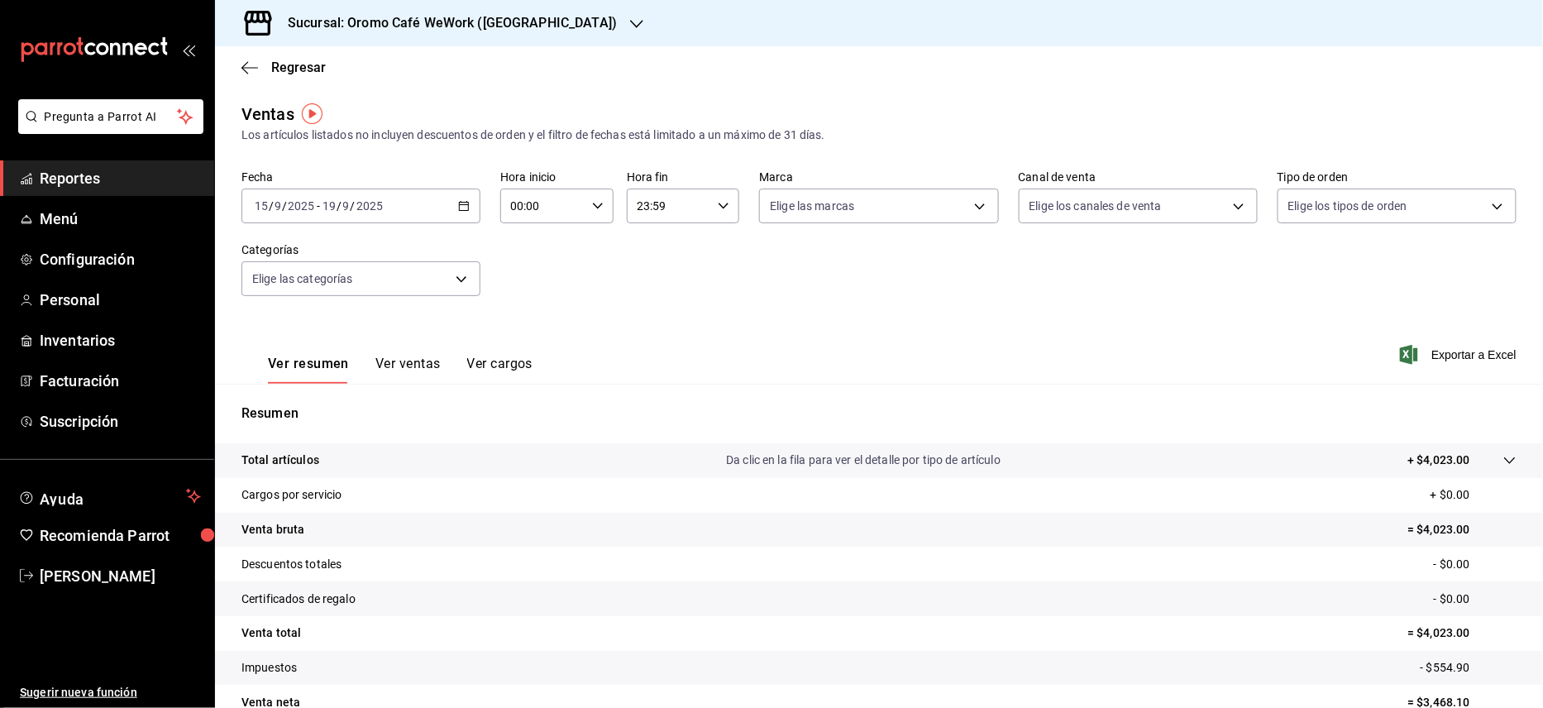
click at [417, 359] on button "Ver ventas" at bounding box center [407, 370] width 65 height 28
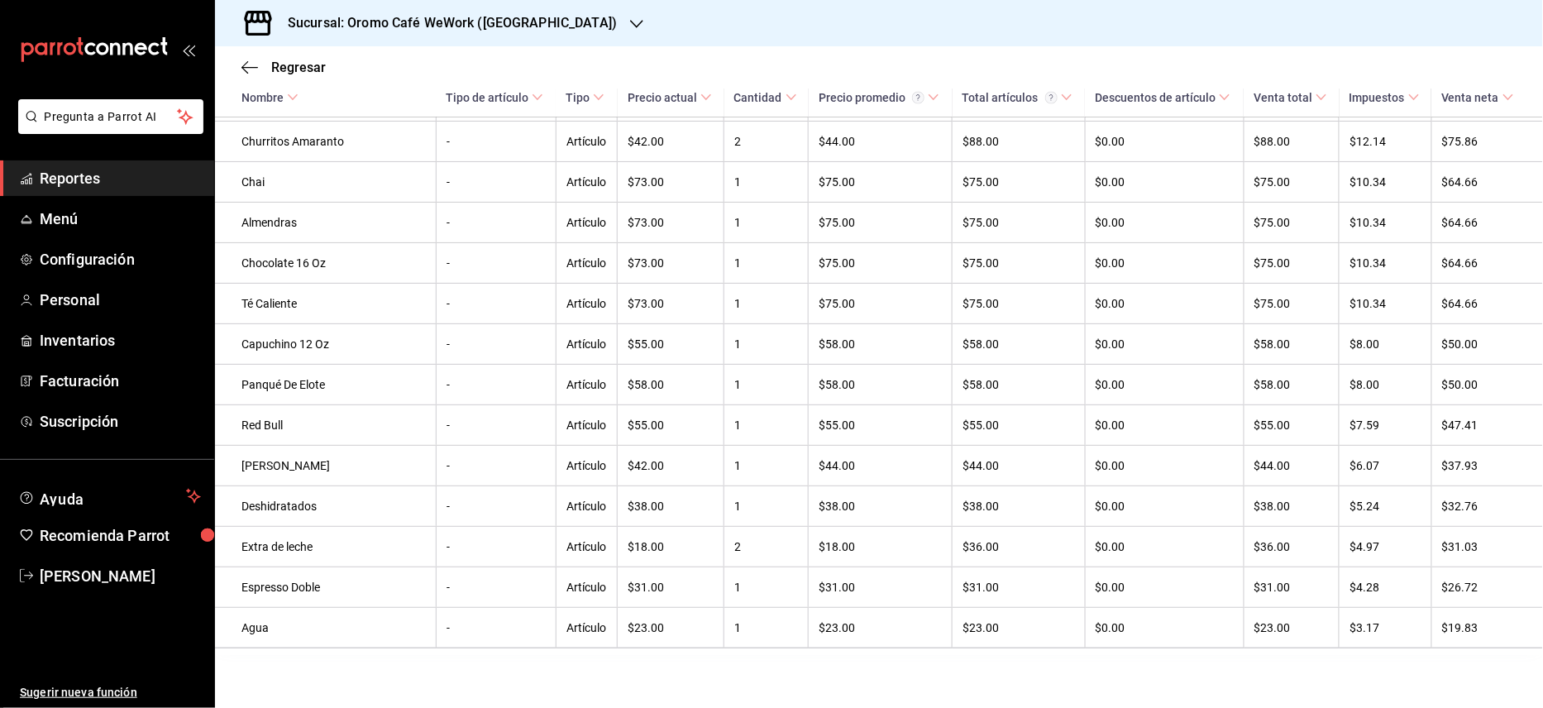
scroll to position [1021, 0]
click at [548, 28] on h3 "Sucursal: Oromo Café WeWork ([GEOGRAPHIC_DATA])" at bounding box center [446, 23] width 342 height 20
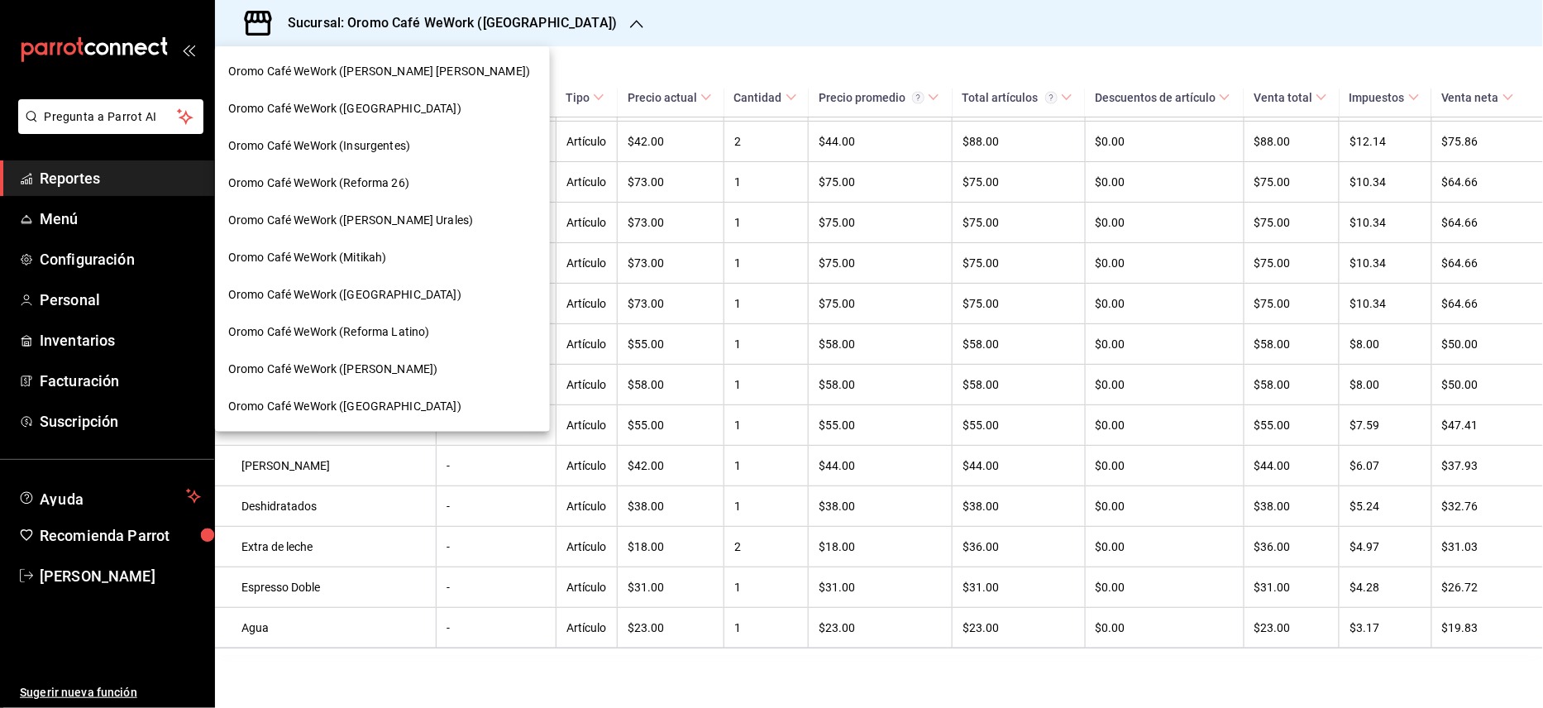
click at [422, 111] on span "Oromo Café WeWork ([GEOGRAPHIC_DATA])" at bounding box center [344, 108] width 233 height 17
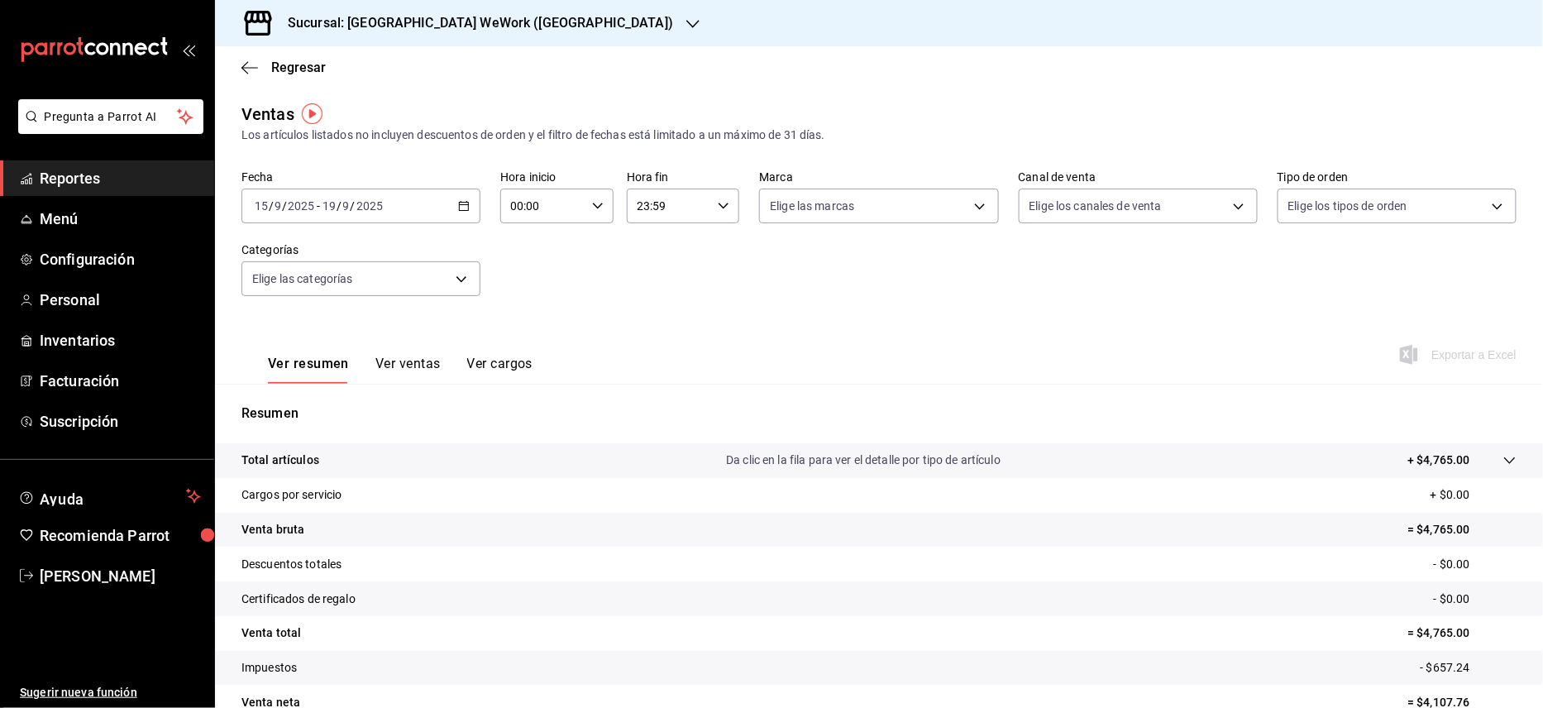
click at [389, 362] on button "Ver ventas" at bounding box center [407, 370] width 65 height 28
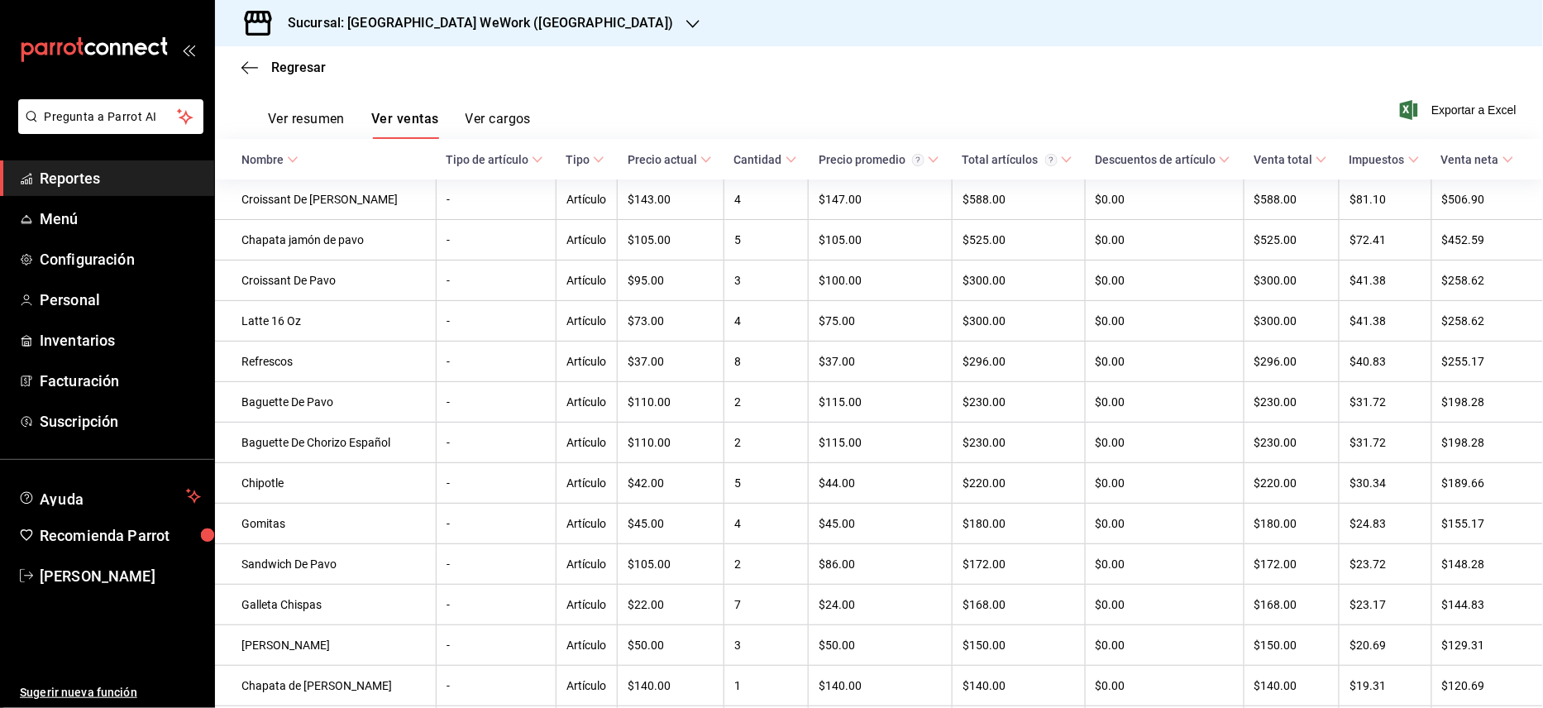
scroll to position [236, 0]
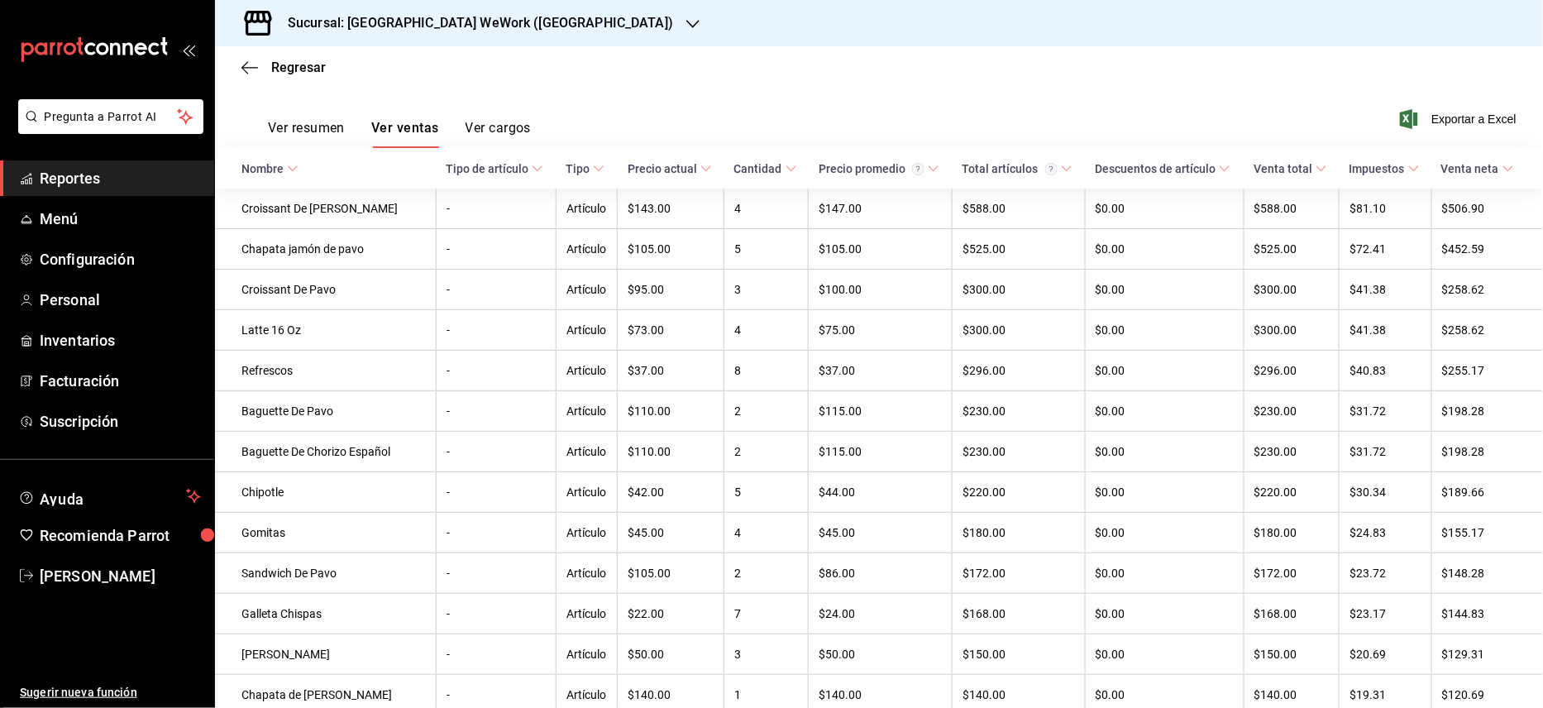
click at [559, 23] on h3 "Sucursal: [GEOGRAPHIC_DATA] WeWork ([GEOGRAPHIC_DATA])" at bounding box center [474, 23] width 399 height 20
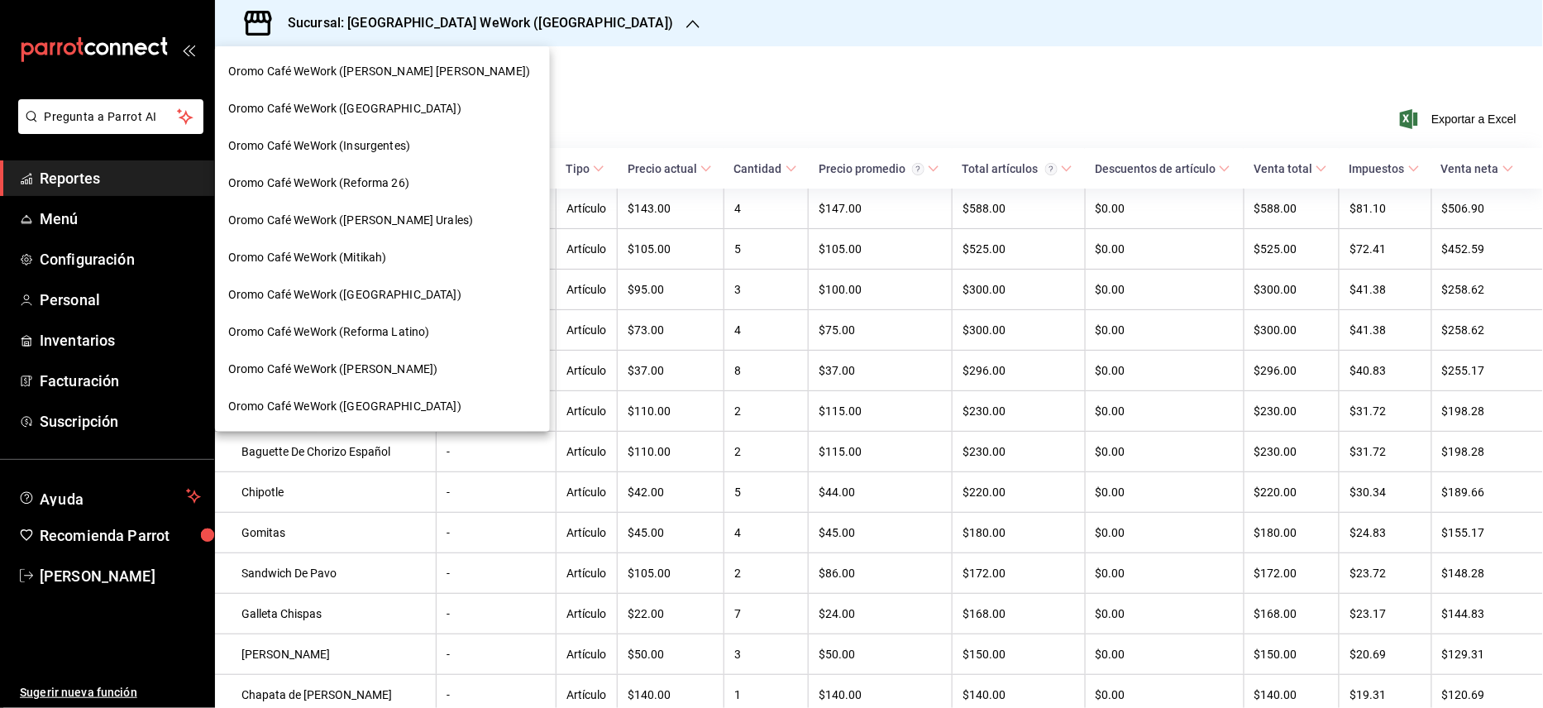
click at [395, 150] on span "Oromo Café WeWork (Insurgentes)" at bounding box center [319, 145] width 182 height 17
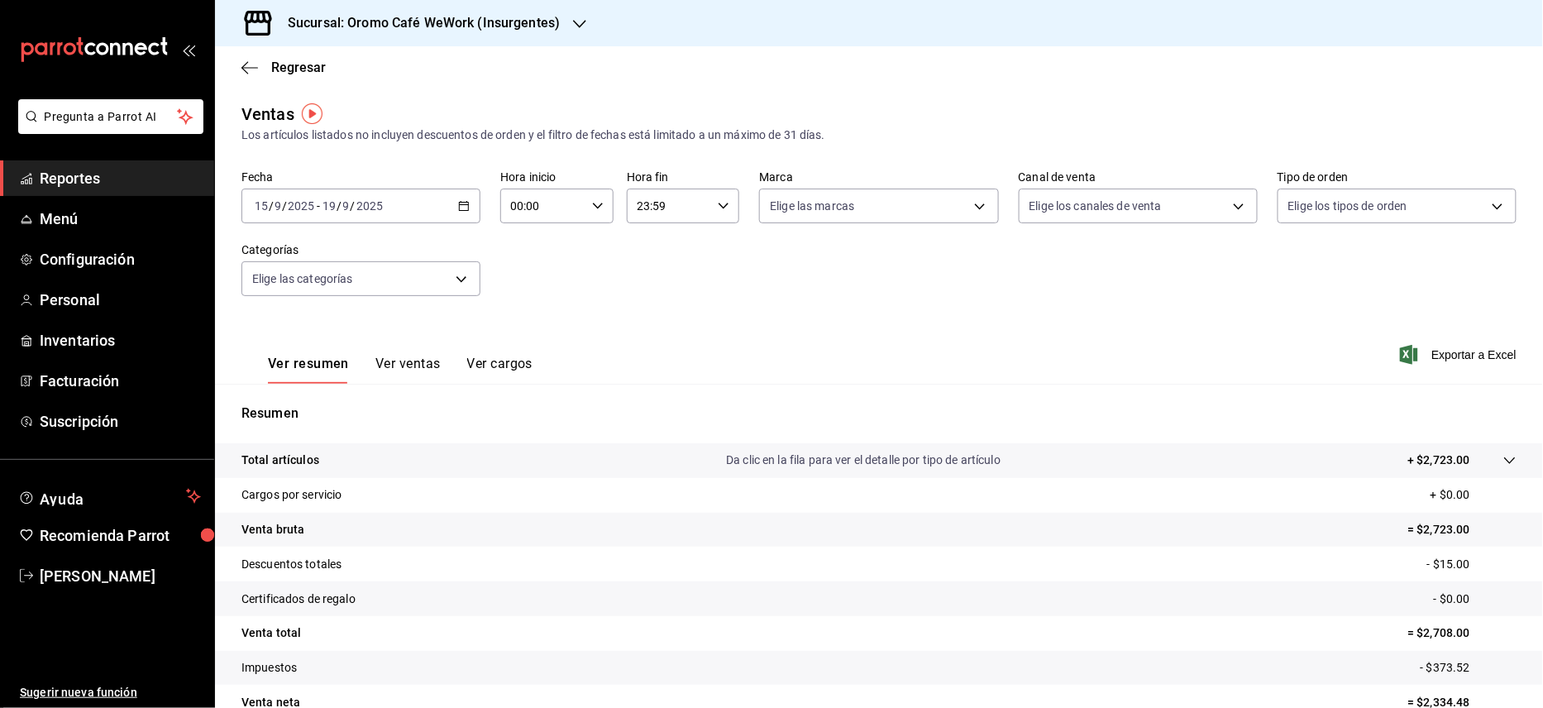
click at [394, 361] on button "Ver ventas" at bounding box center [407, 370] width 65 height 28
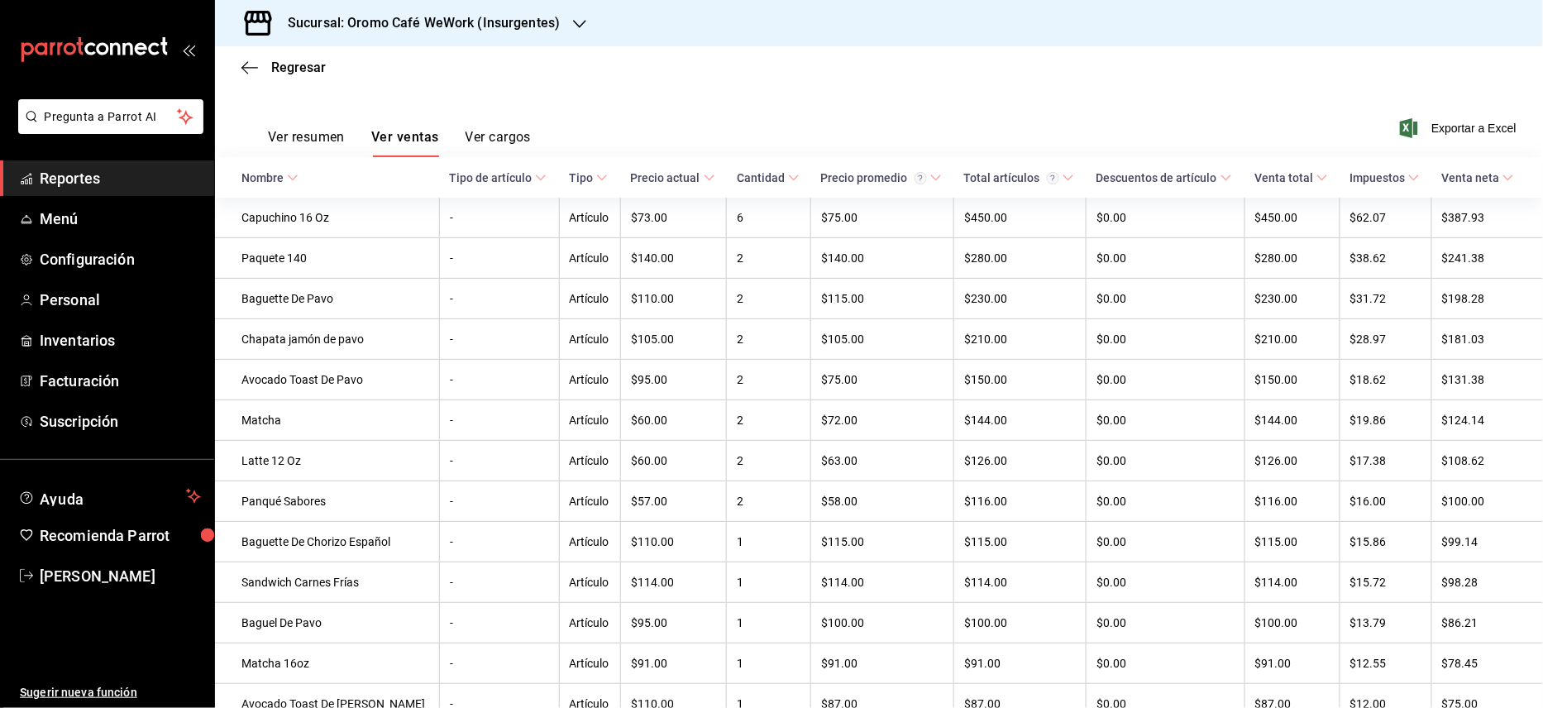
scroll to position [198, 0]
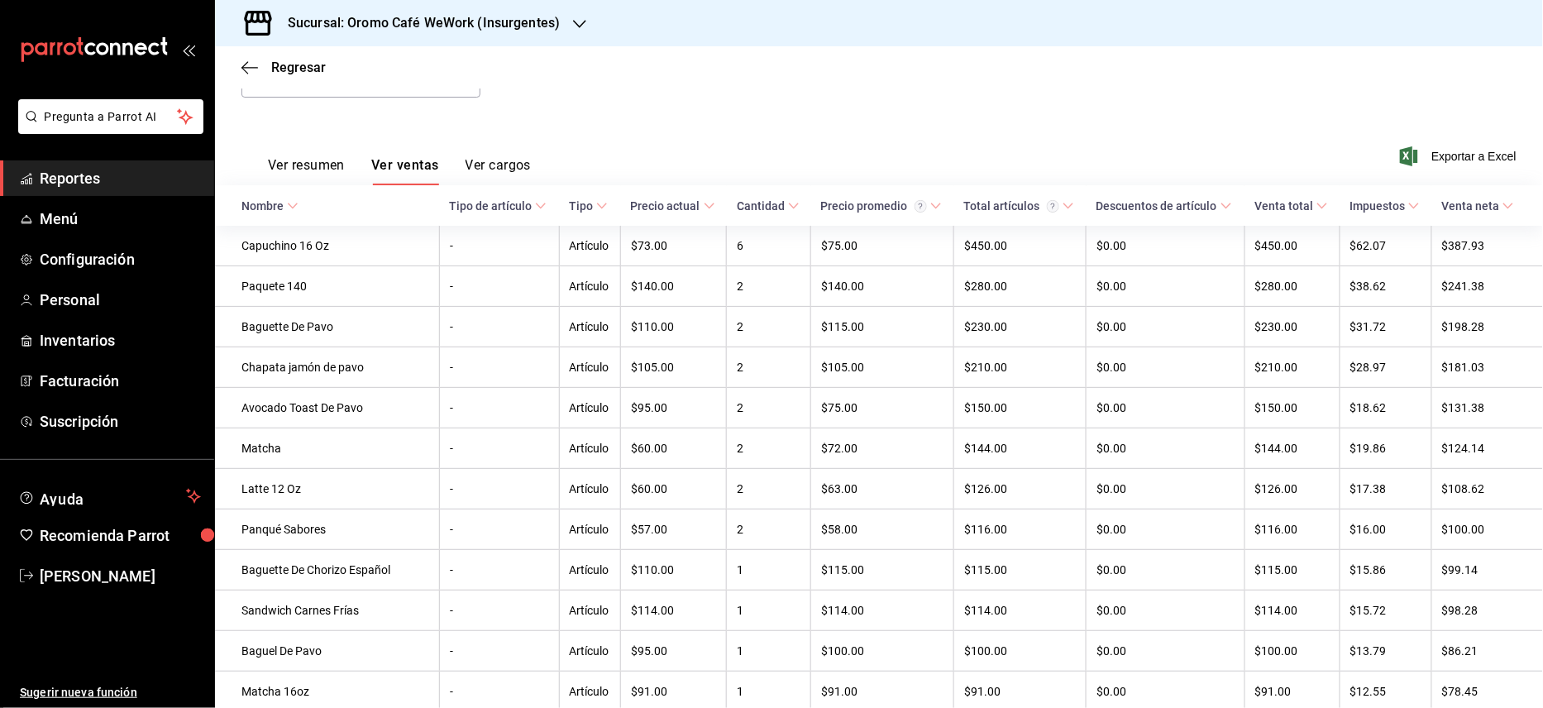
click at [526, 38] on div "Sucursal: Oromo Café WeWork (Insurgentes)" at bounding box center [410, 23] width 365 height 46
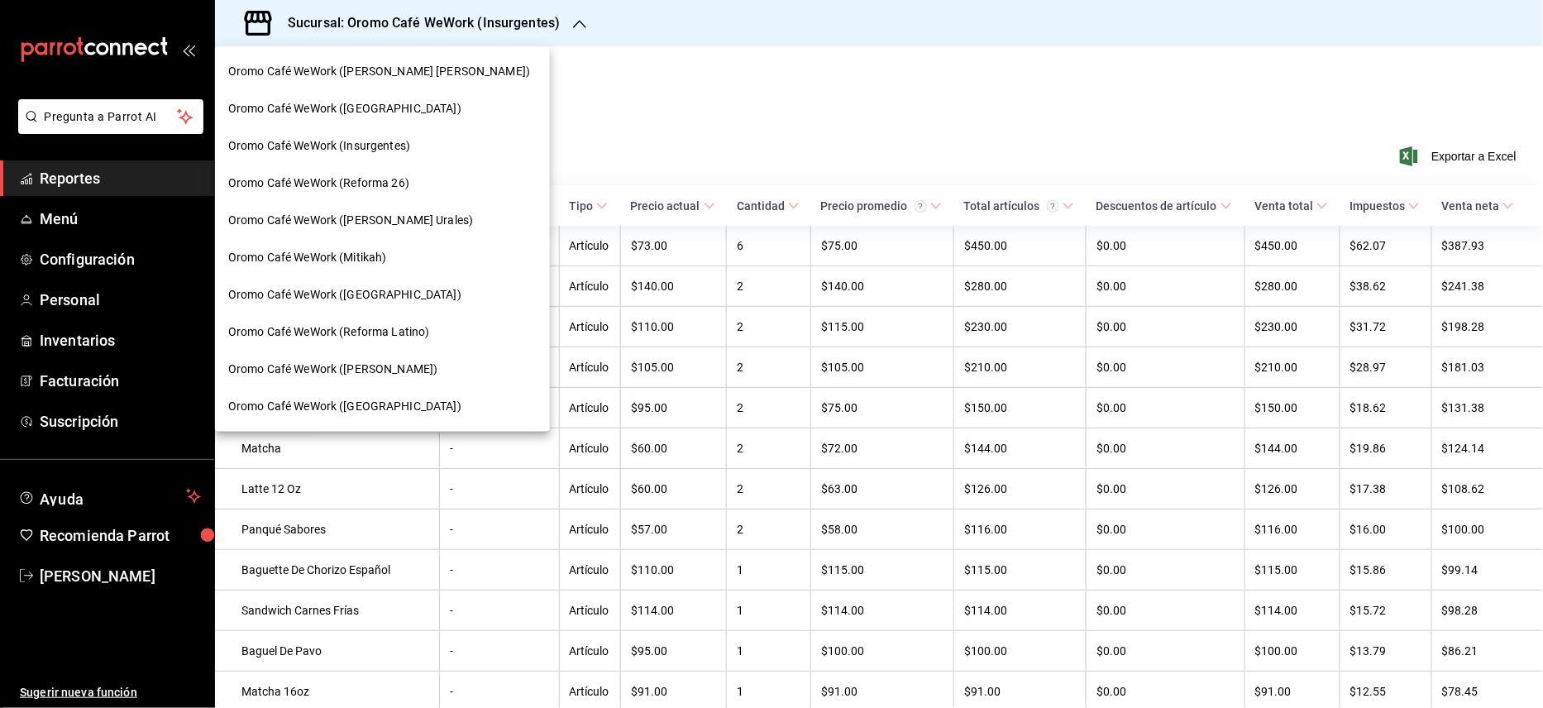
click at [399, 175] on span "Oromo Café WeWork (Reforma 26)" at bounding box center [318, 183] width 181 height 17
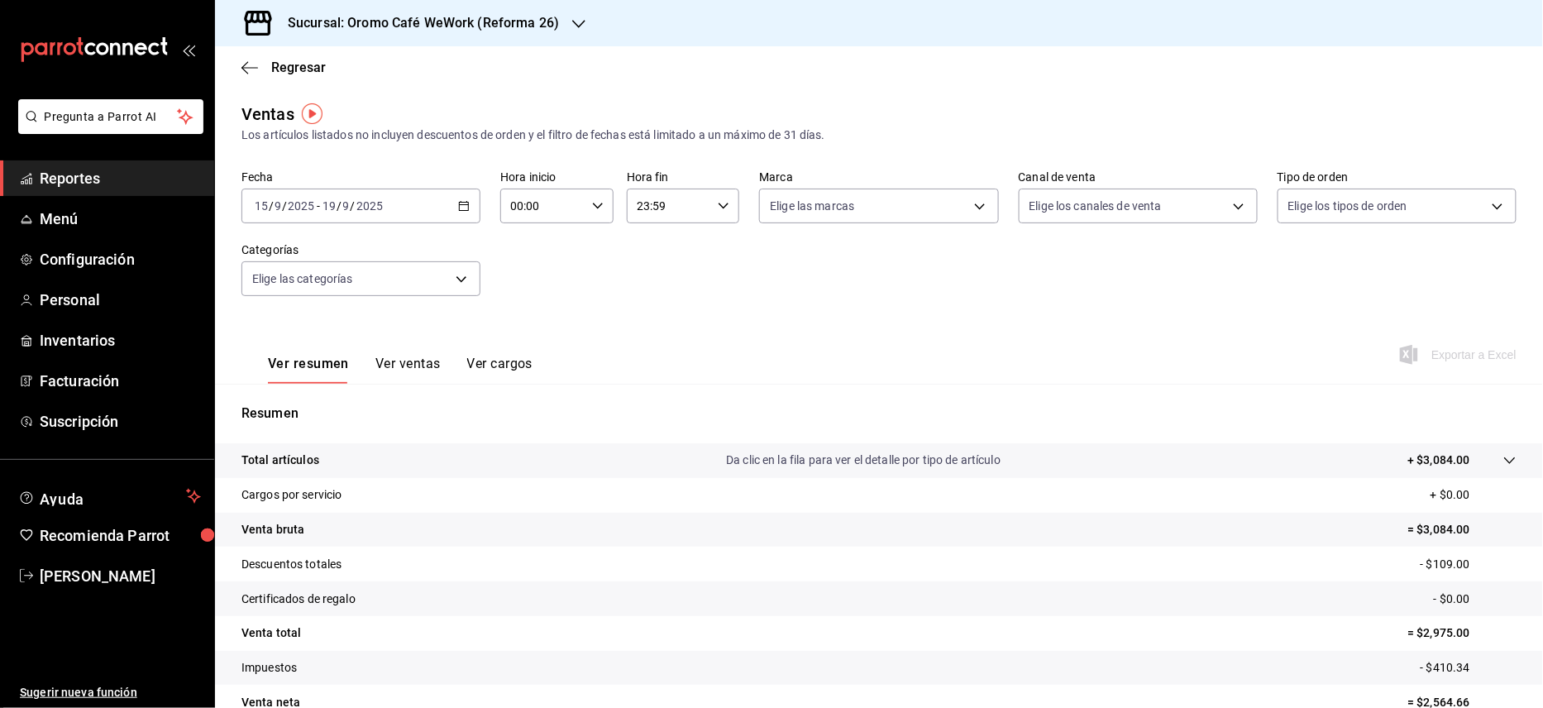
click at [397, 361] on button "Ver ventas" at bounding box center [407, 370] width 65 height 28
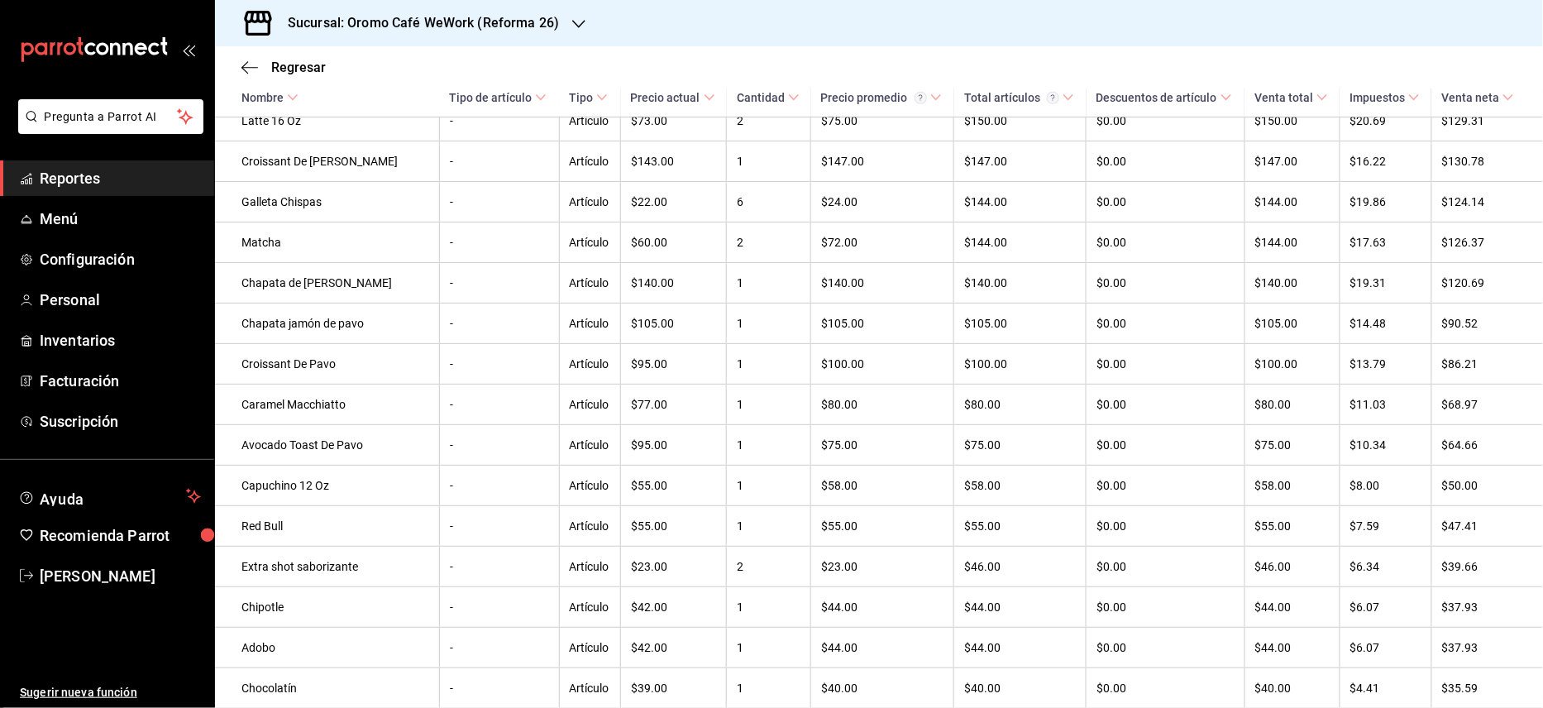
scroll to position [559, 0]
click at [546, 21] on h3 "Sucursal: Oromo Café WeWork (Reforma 26)" at bounding box center [417, 23] width 285 height 20
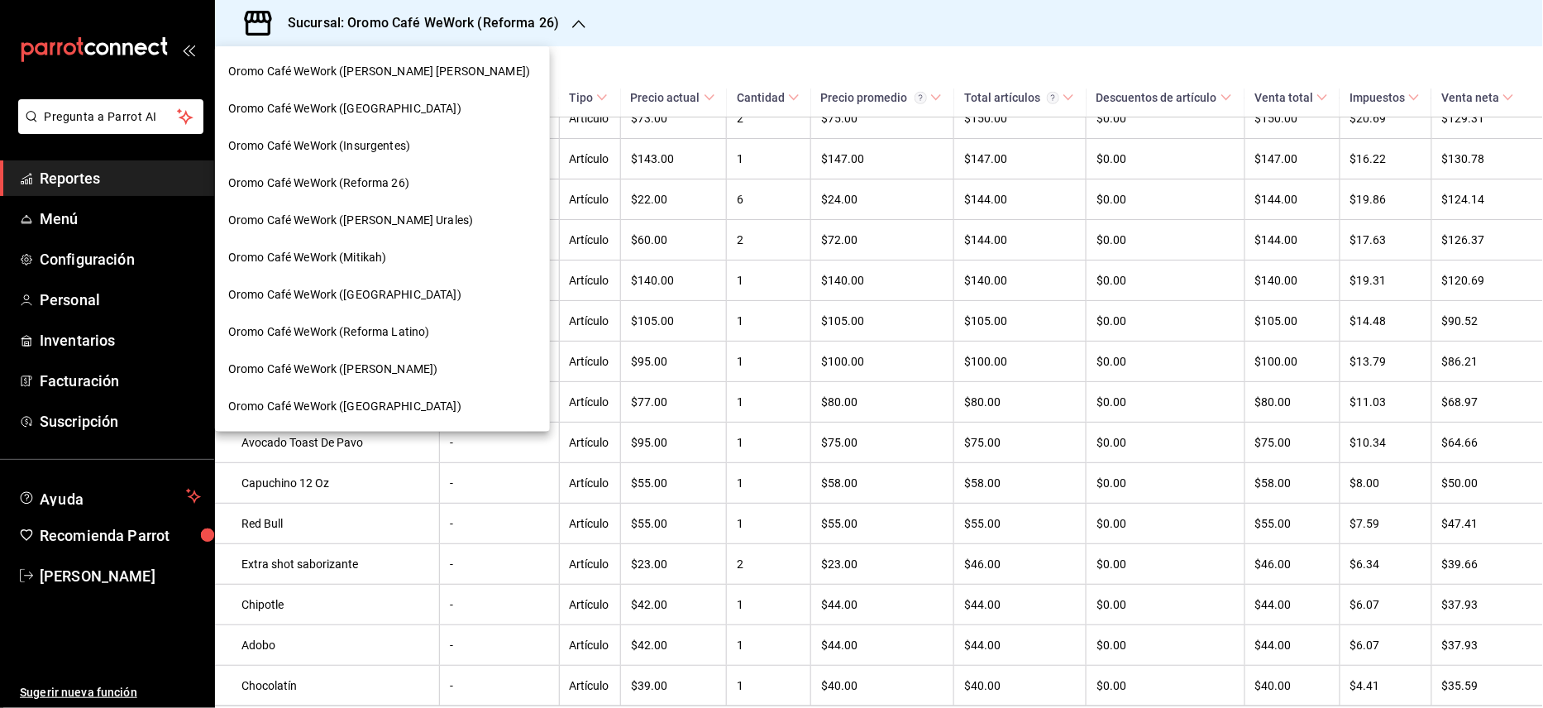
click at [355, 332] on span "Oromo Café WeWork (Reforma Latino)" at bounding box center [328, 331] width 201 height 17
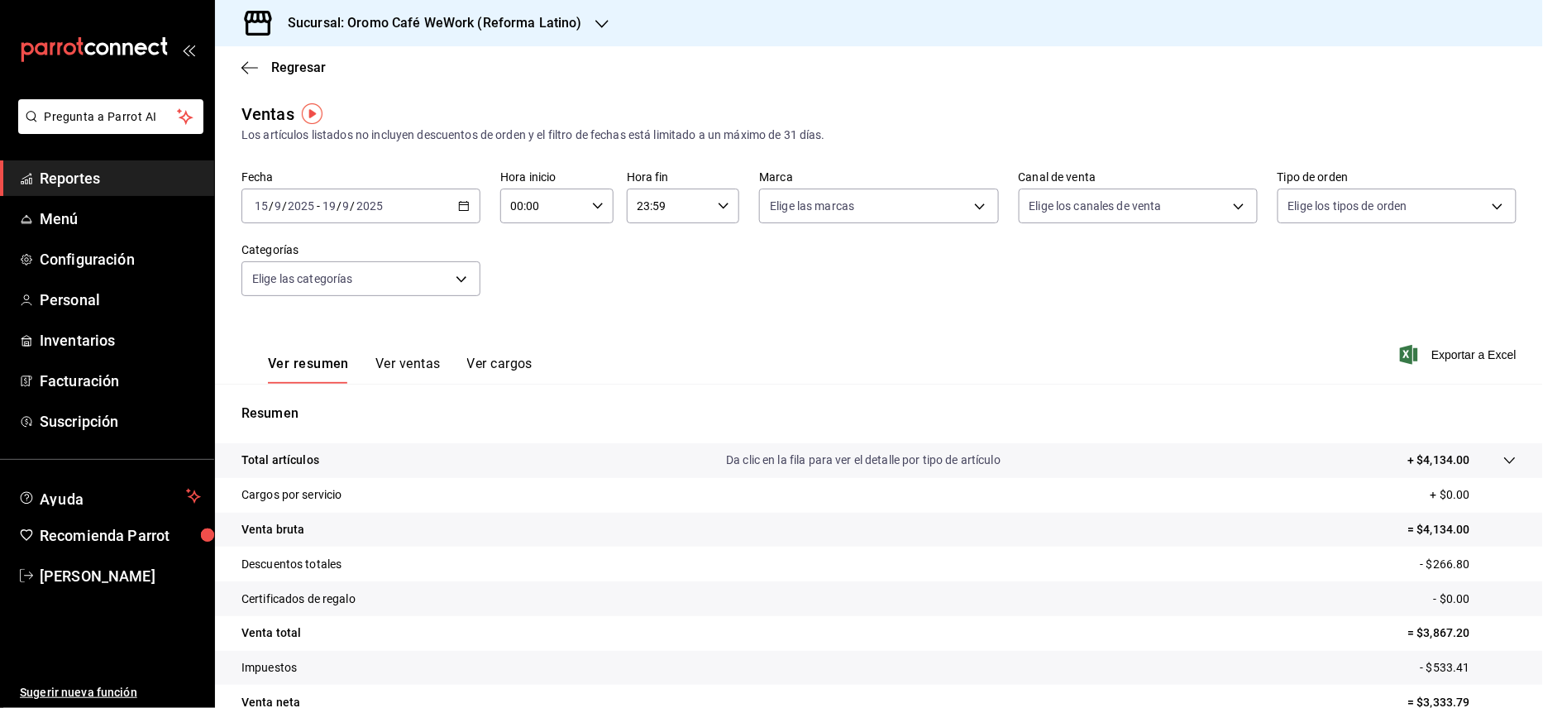
click at [408, 362] on button "Ver ventas" at bounding box center [407, 370] width 65 height 28
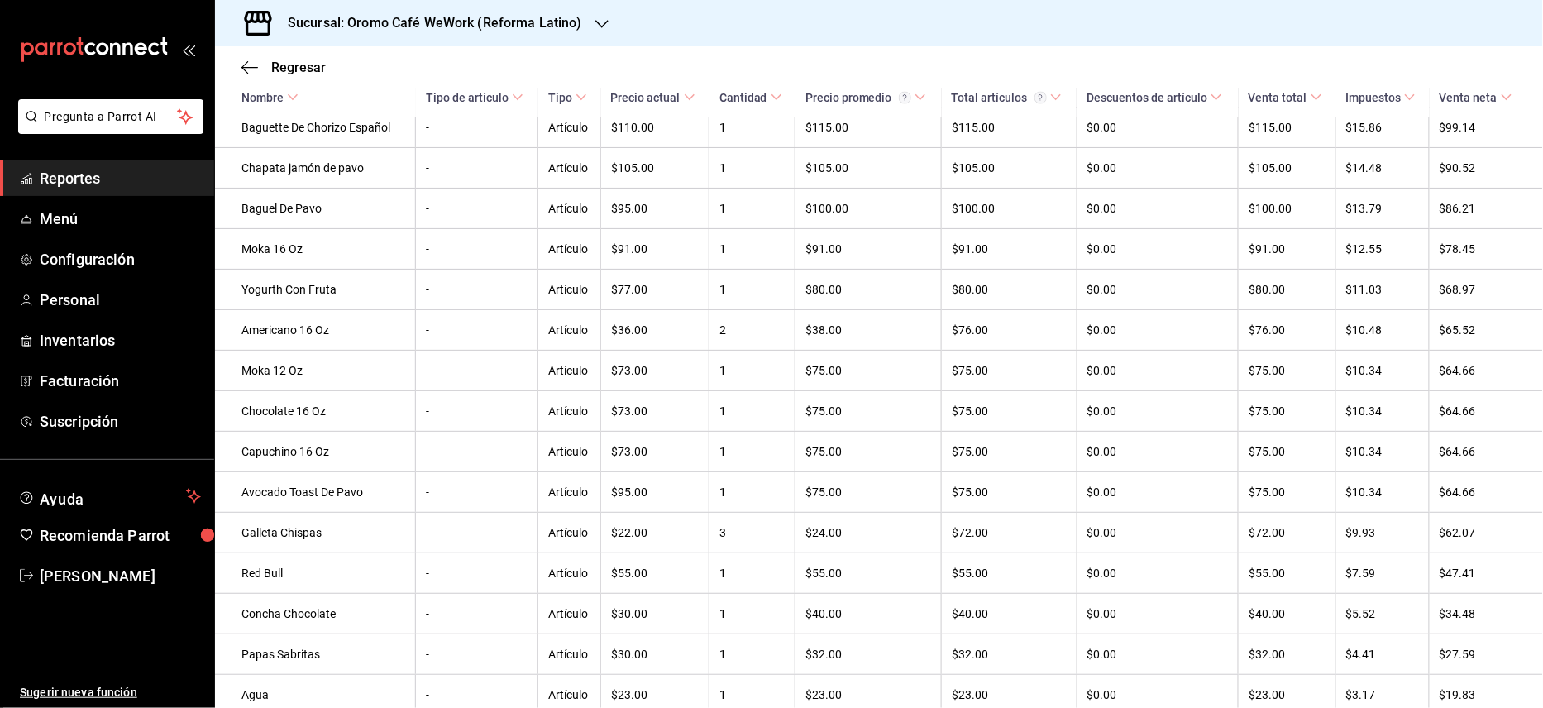
scroll to position [917, 0]
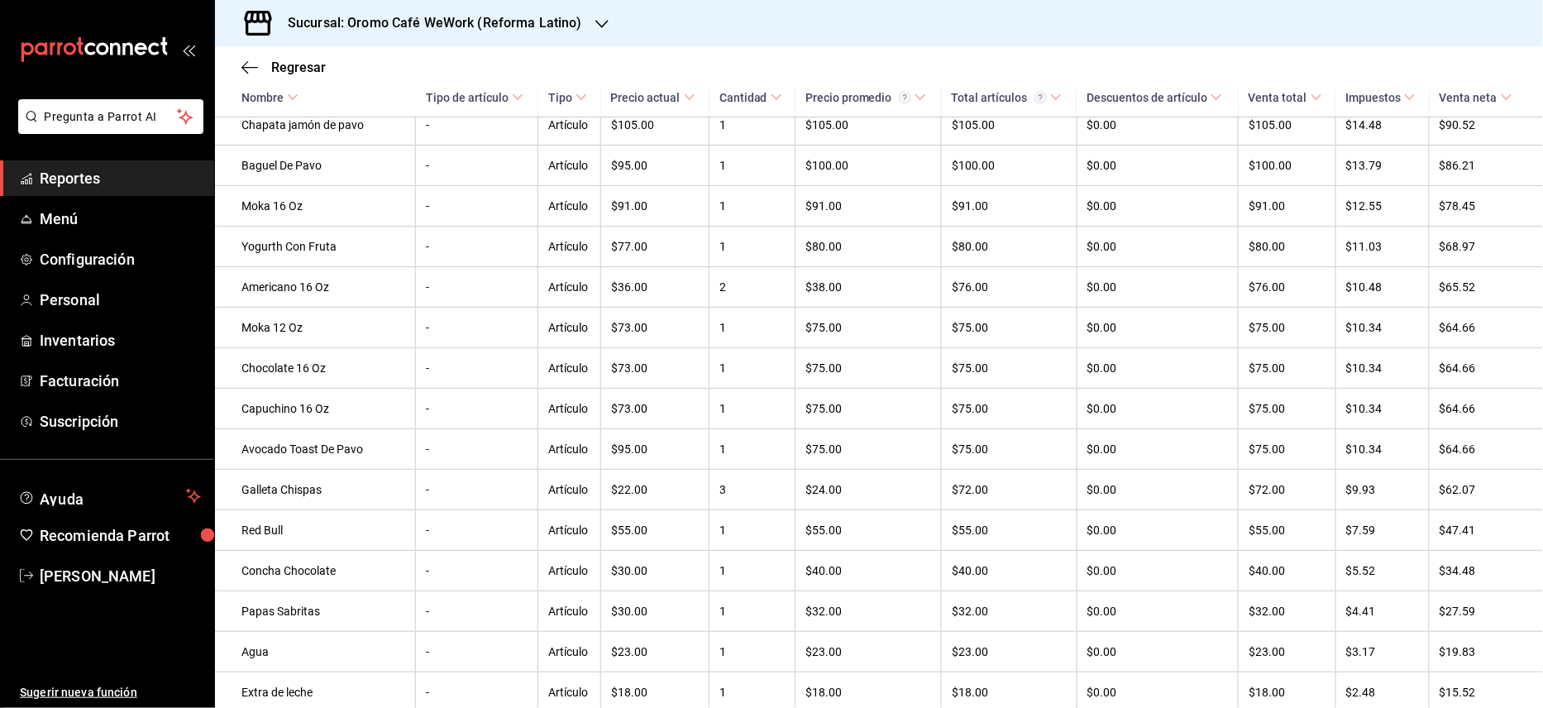
click at [509, 34] on div "Sucursal: Oromo Café WeWork (Reforma Latino)" at bounding box center [421, 23] width 387 height 46
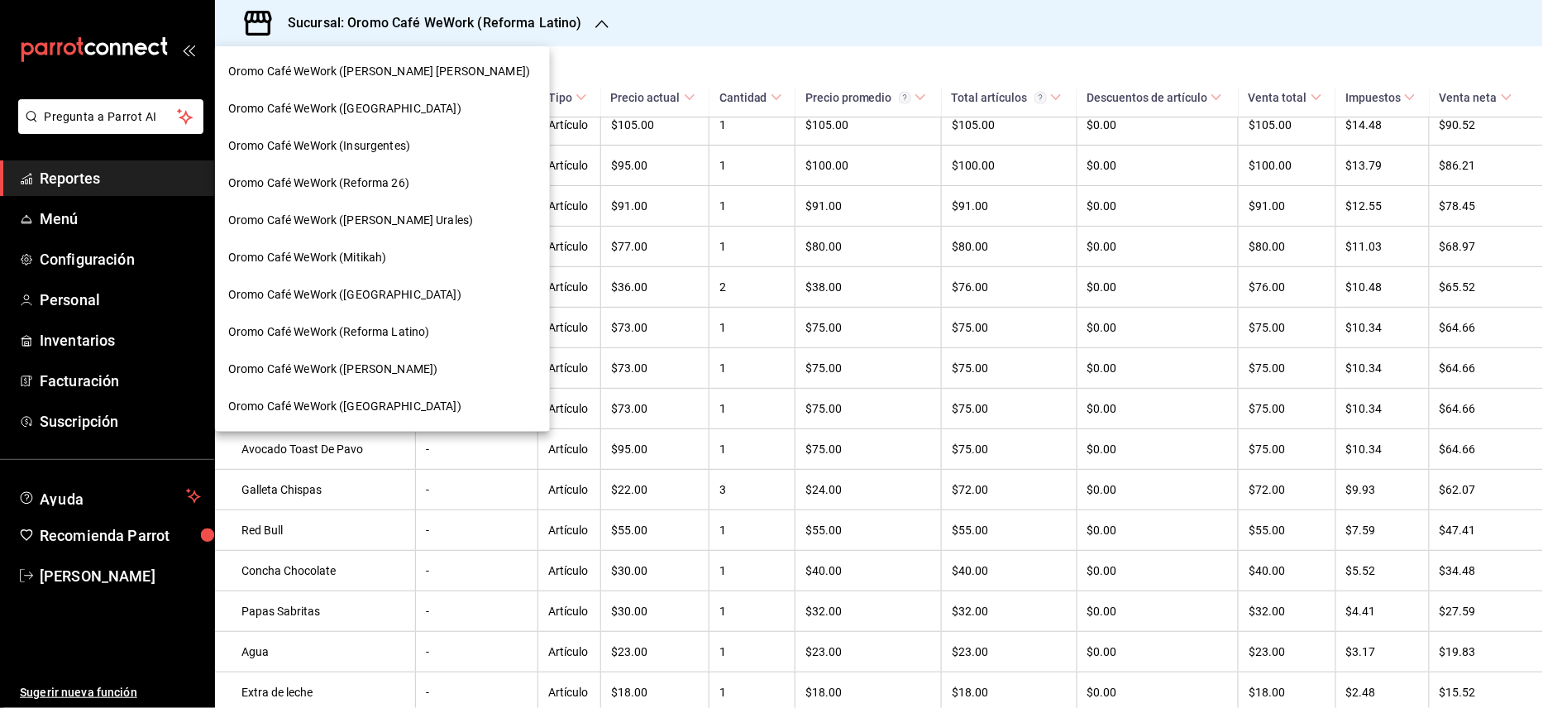
click at [354, 299] on span "Oromo Café WeWork ([GEOGRAPHIC_DATA])" at bounding box center [344, 294] width 233 height 17
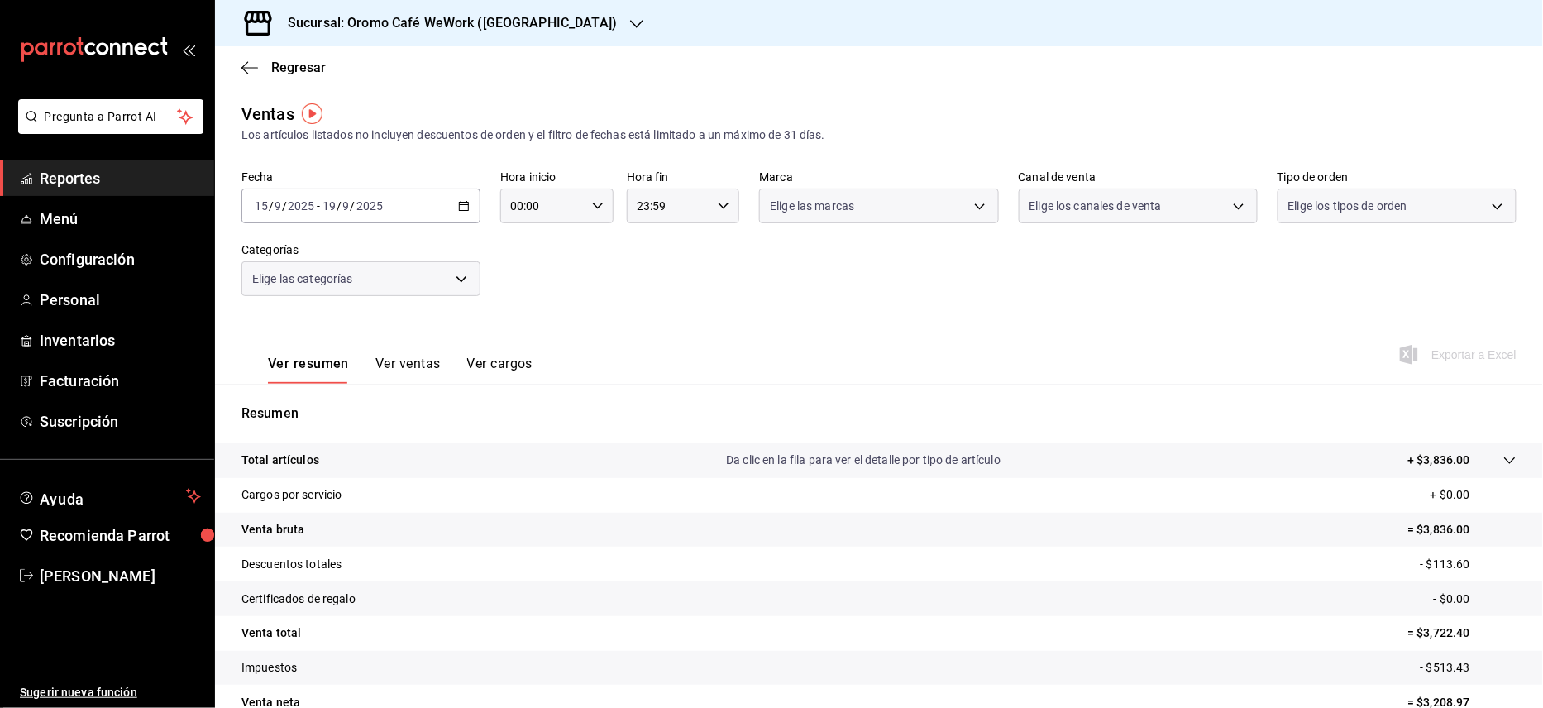
click at [514, 358] on button "Ver cargos" at bounding box center [500, 370] width 66 height 28
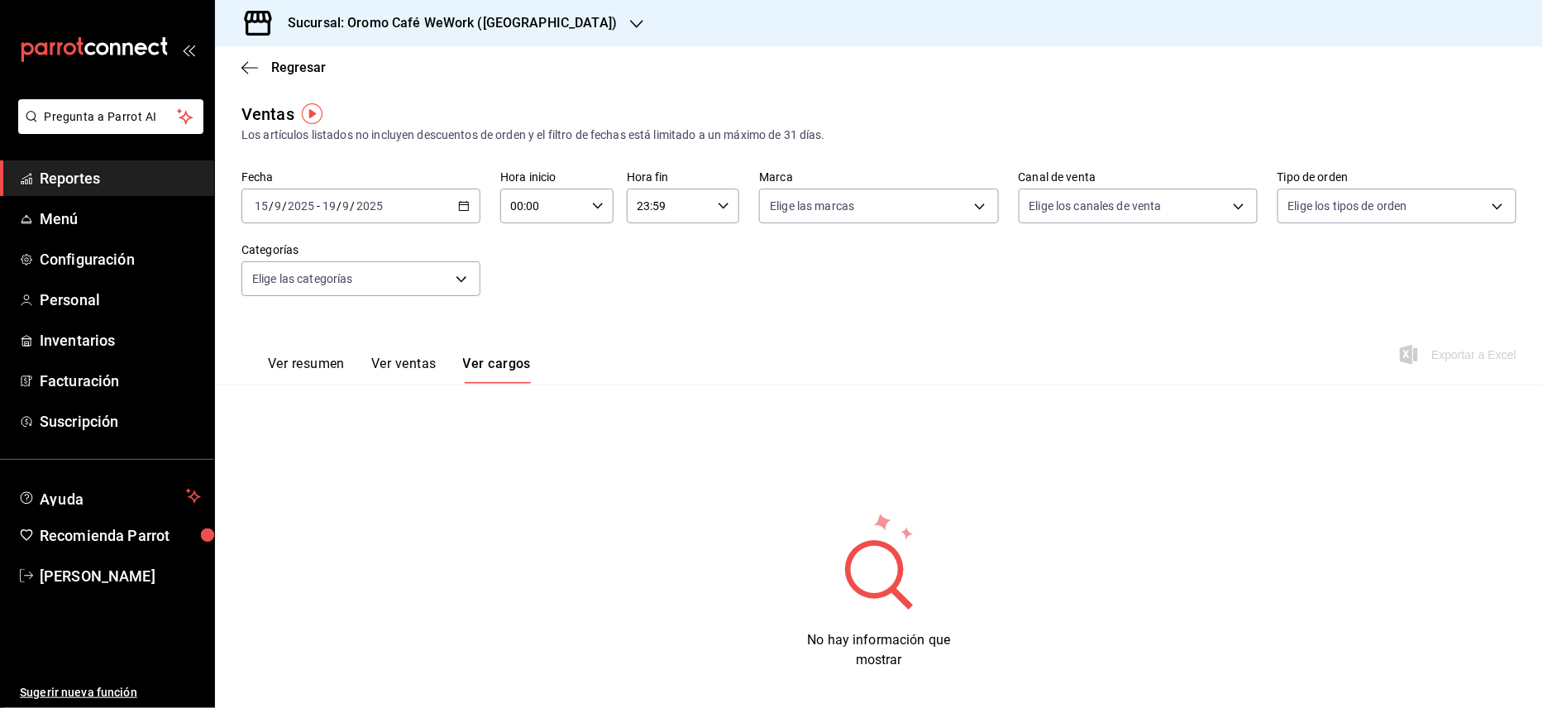
click at [423, 361] on button "Ver ventas" at bounding box center [403, 370] width 65 height 28
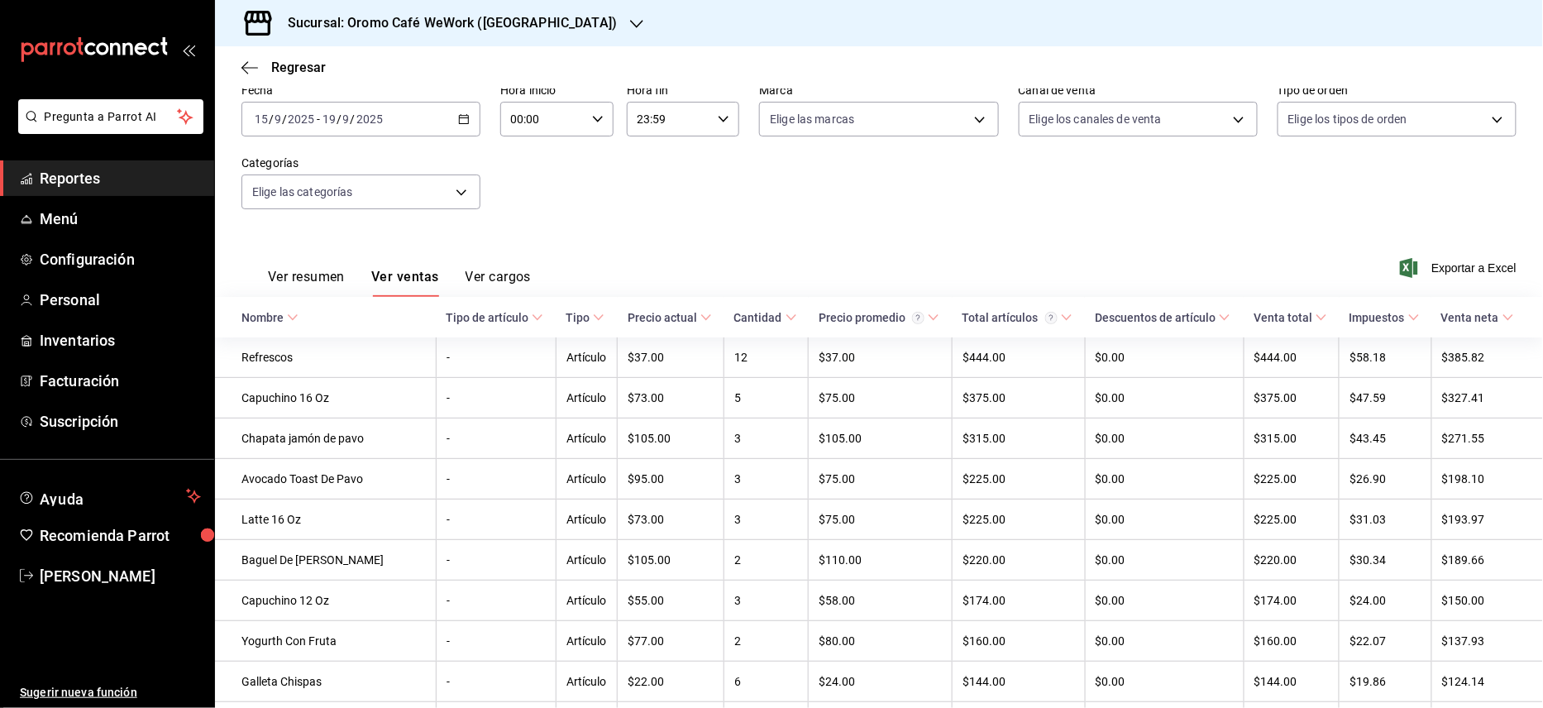
scroll to position [207, 0]
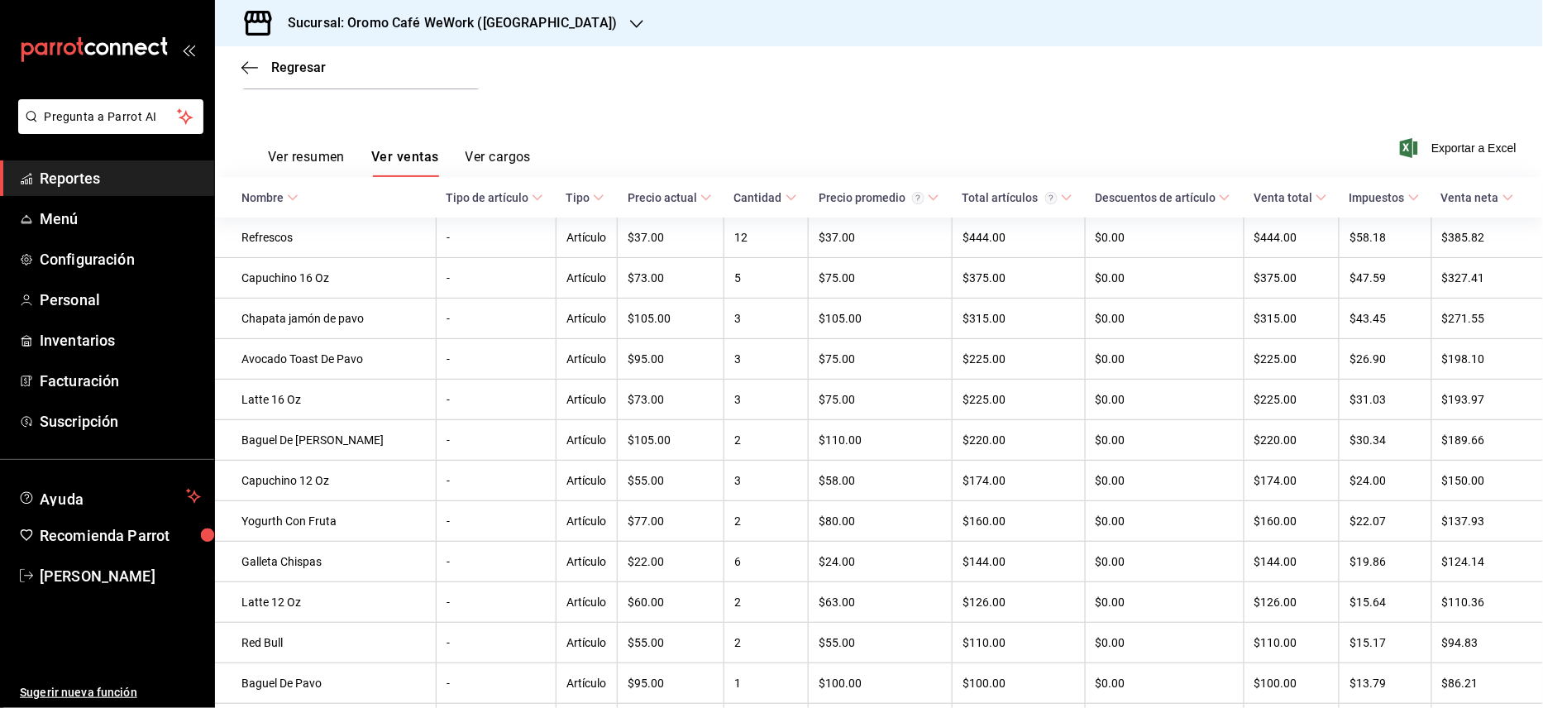
click at [1526, 198] on th "Venta neta" at bounding box center [1488, 197] width 112 height 41
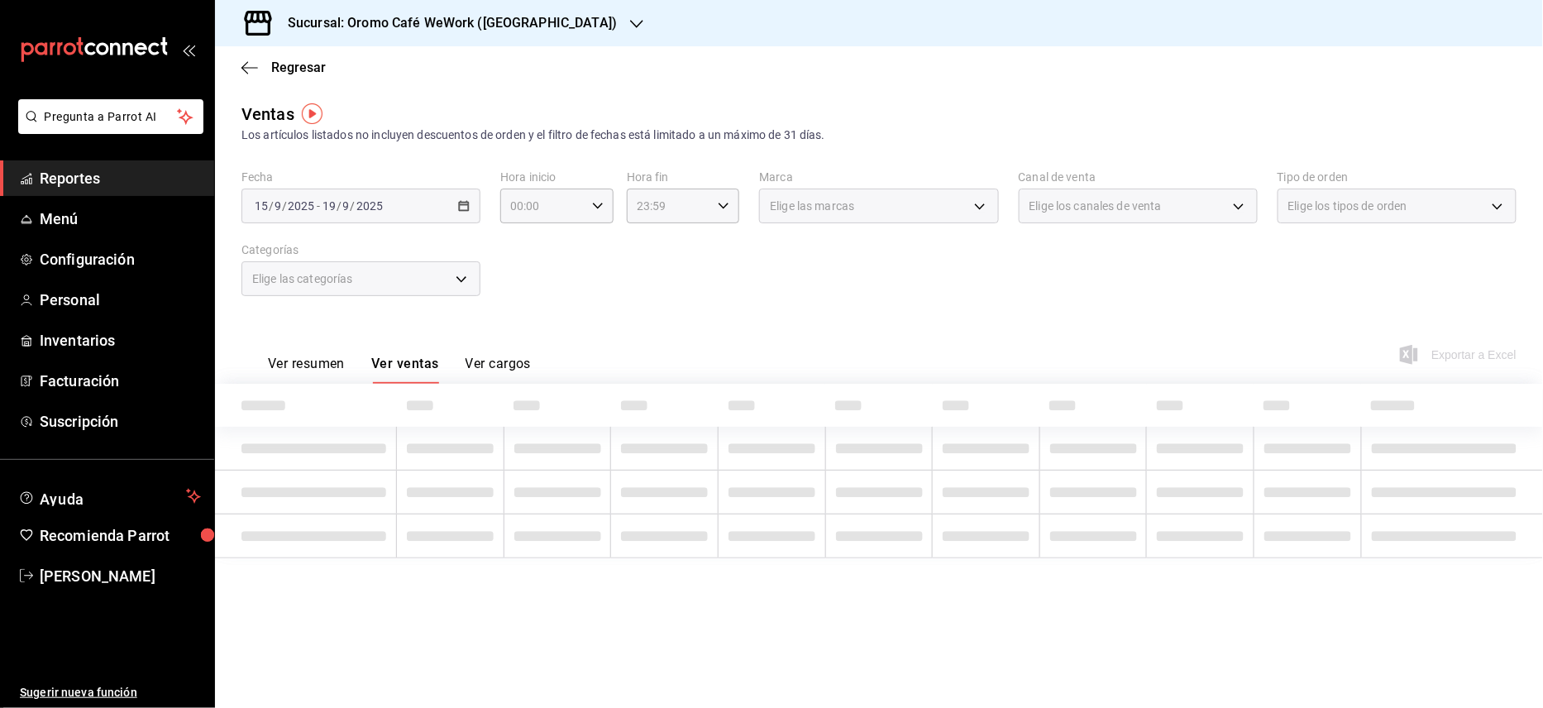
scroll to position [0, 0]
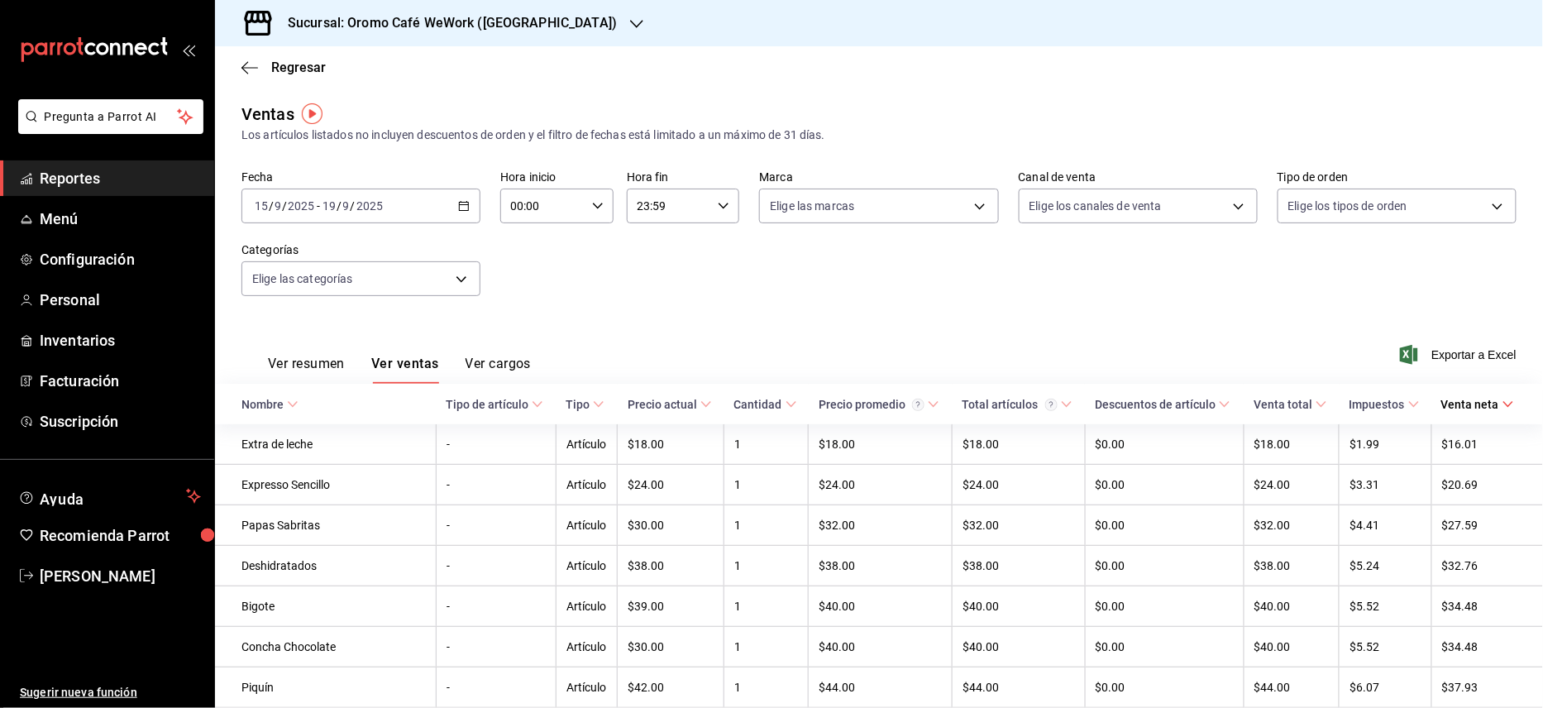
click at [1526, 206] on div "Ventas Los artículos listados no incluyen descuentos de orden y el filtro de fe…" at bounding box center [879, 685] width 1328 height 1166
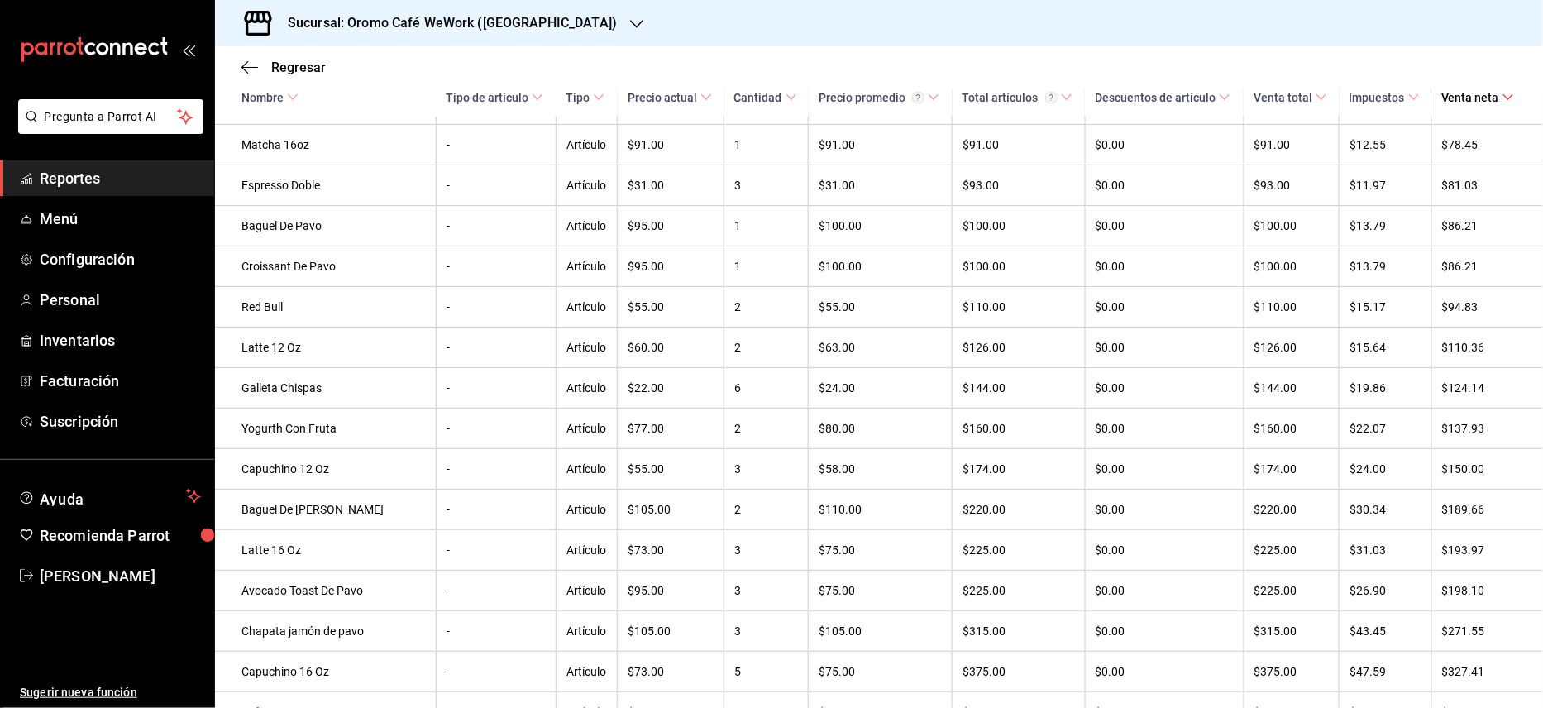
scroll to position [1103, 0]
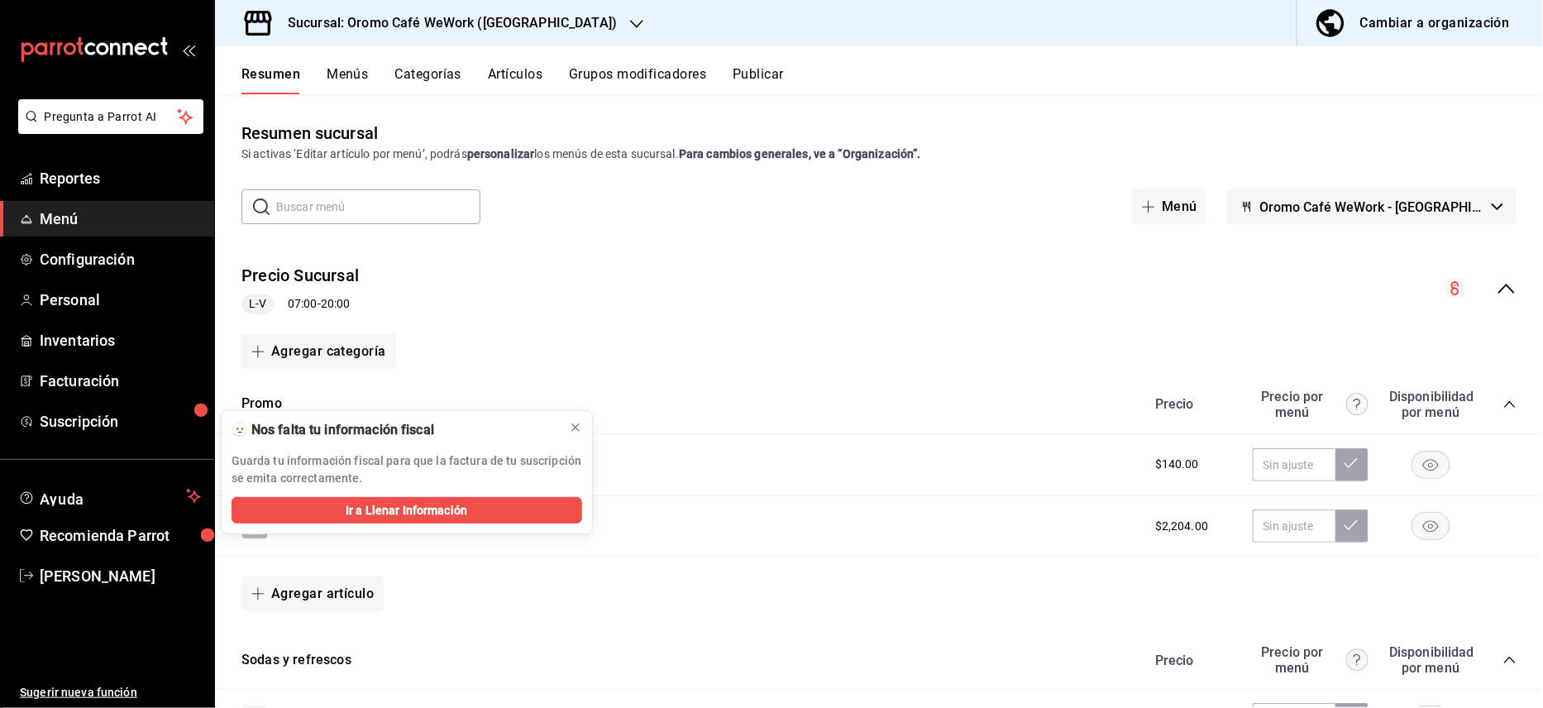
click at [514, 30] on h3 "Sucursal: Oromo Café WeWork ([GEOGRAPHIC_DATA])" at bounding box center [446, 23] width 342 height 20
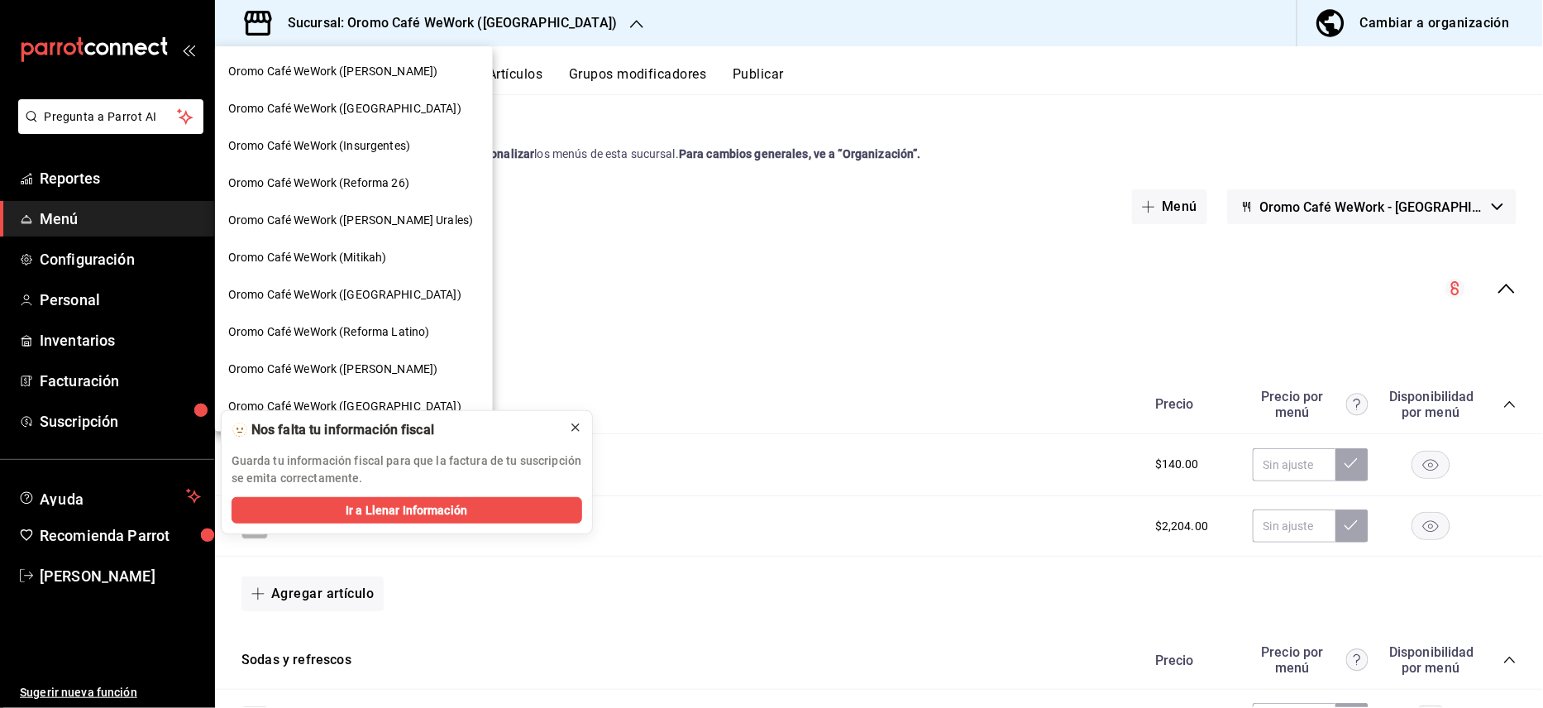
click at [581, 430] on icon at bounding box center [575, 427] width 13 height 13
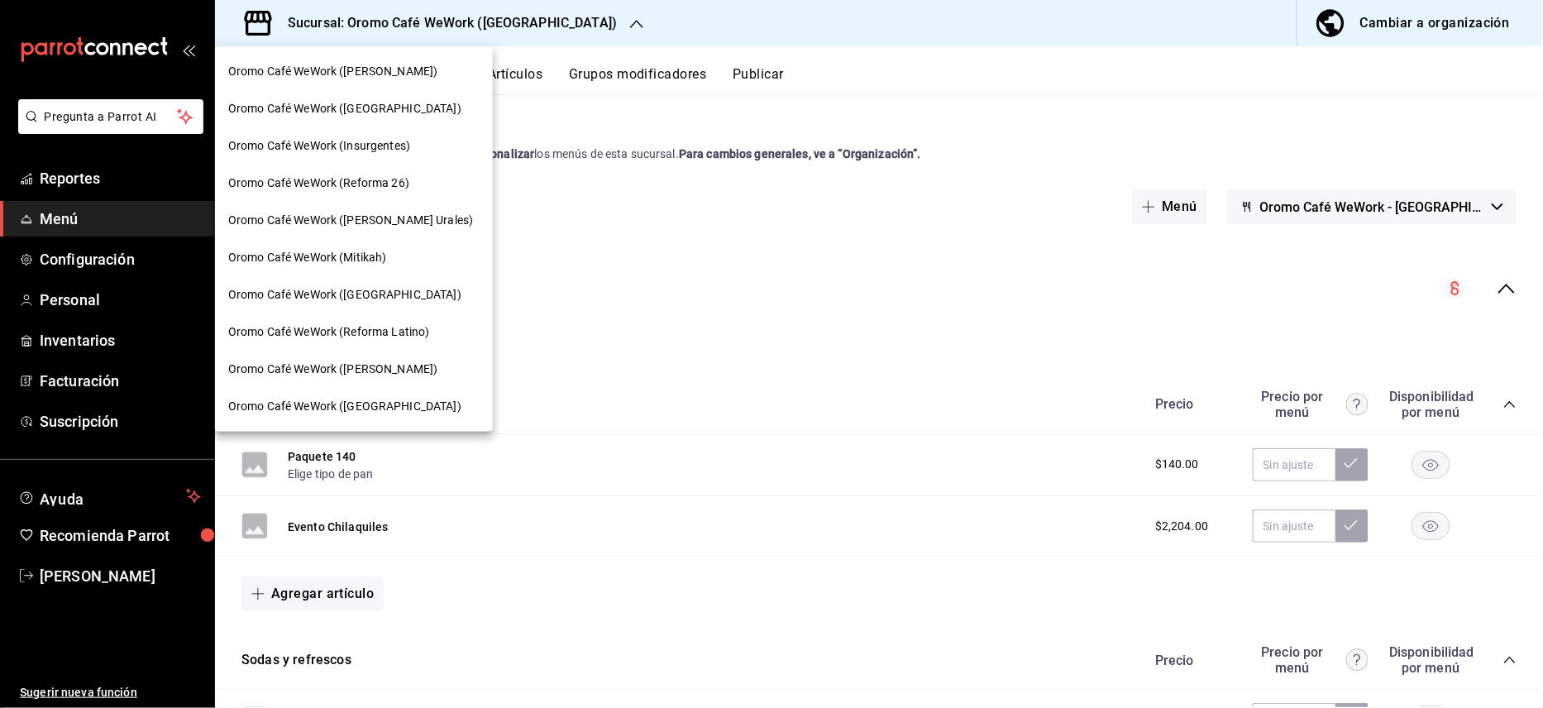
click at [395, 367] on span "Oromo Café WeWork ([PERSON_NAME])" at bounding box center [332, 369] width 209 height 17
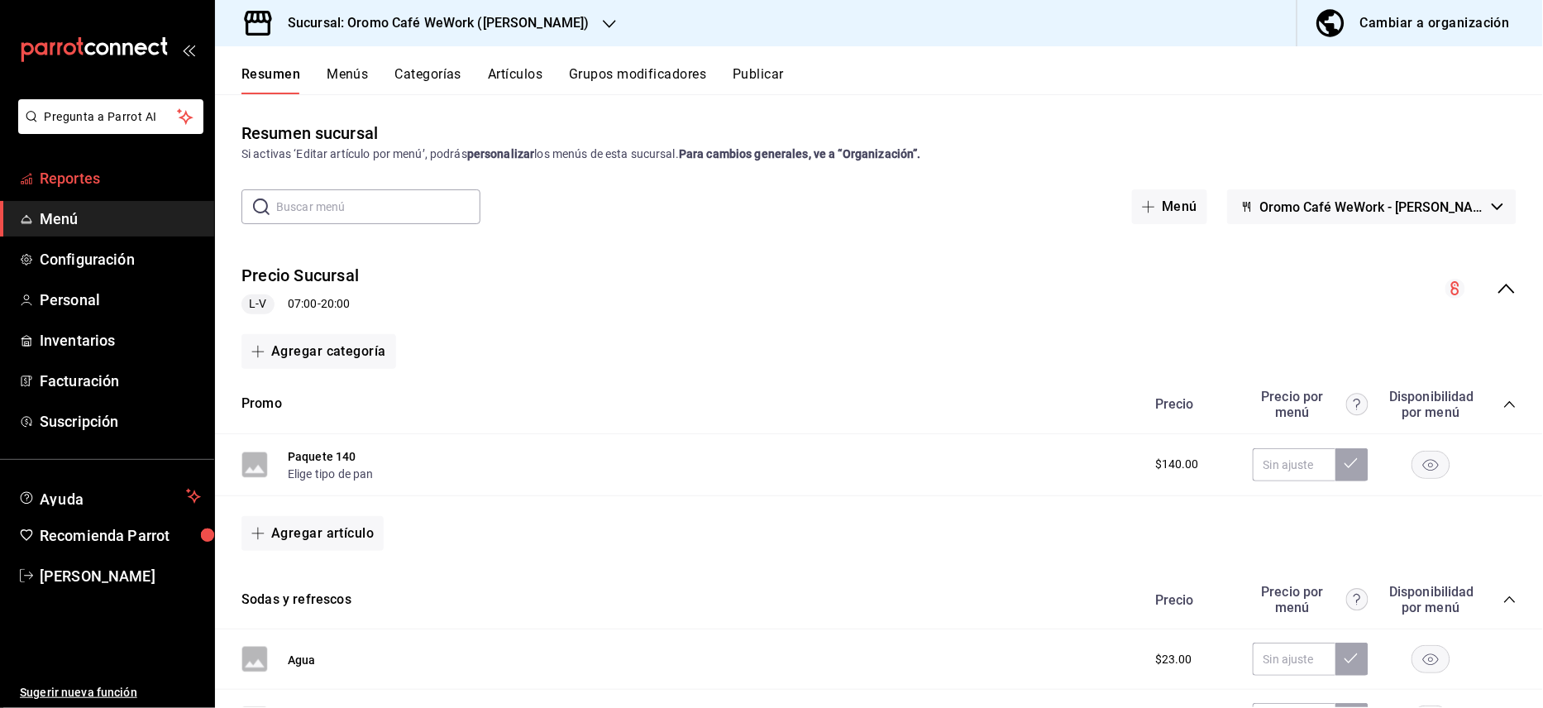
click at [98, 190] on link "Reportes" at bounding box center [107, 178] width 214 height 36
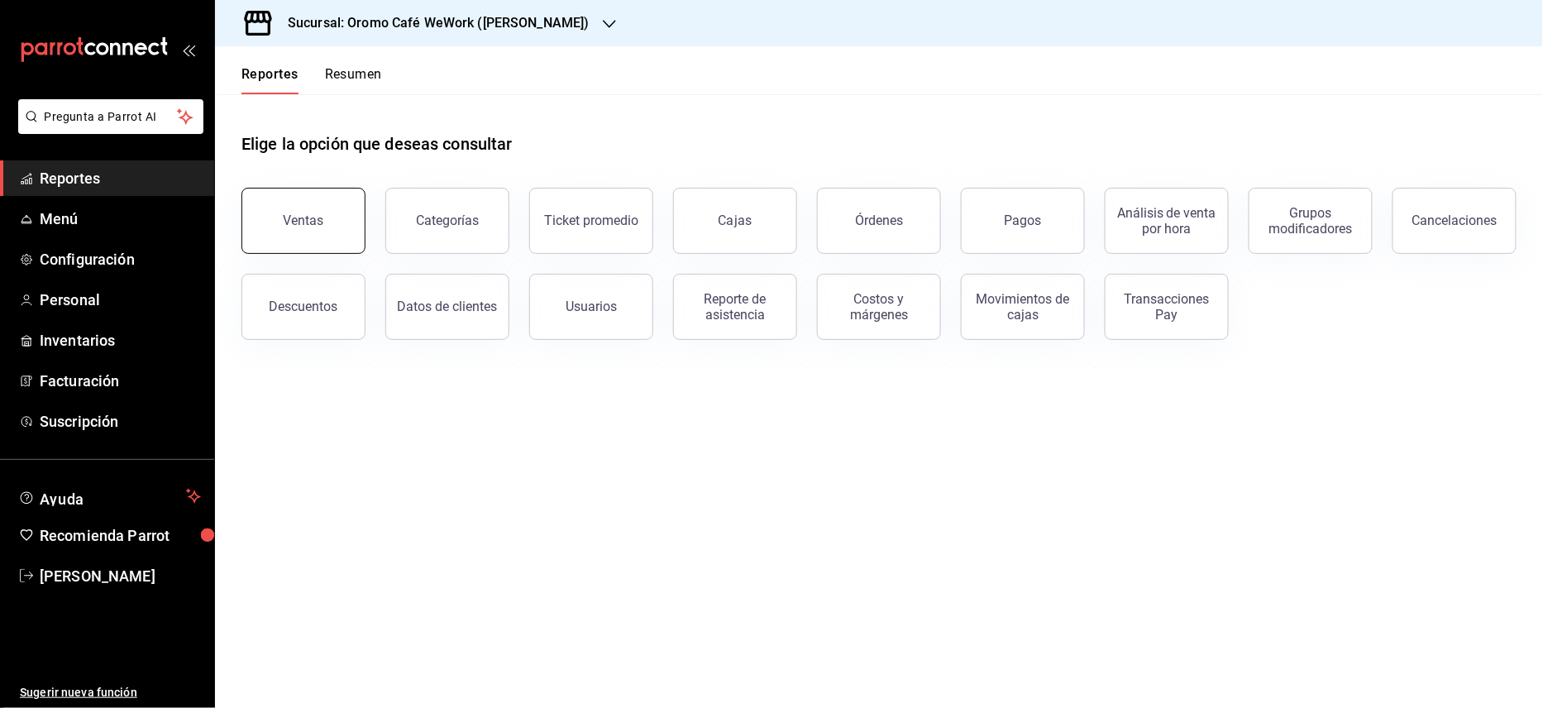
click at [283, 208] on button "Ventas" at bounding box center [303, 221] width 124 height 66
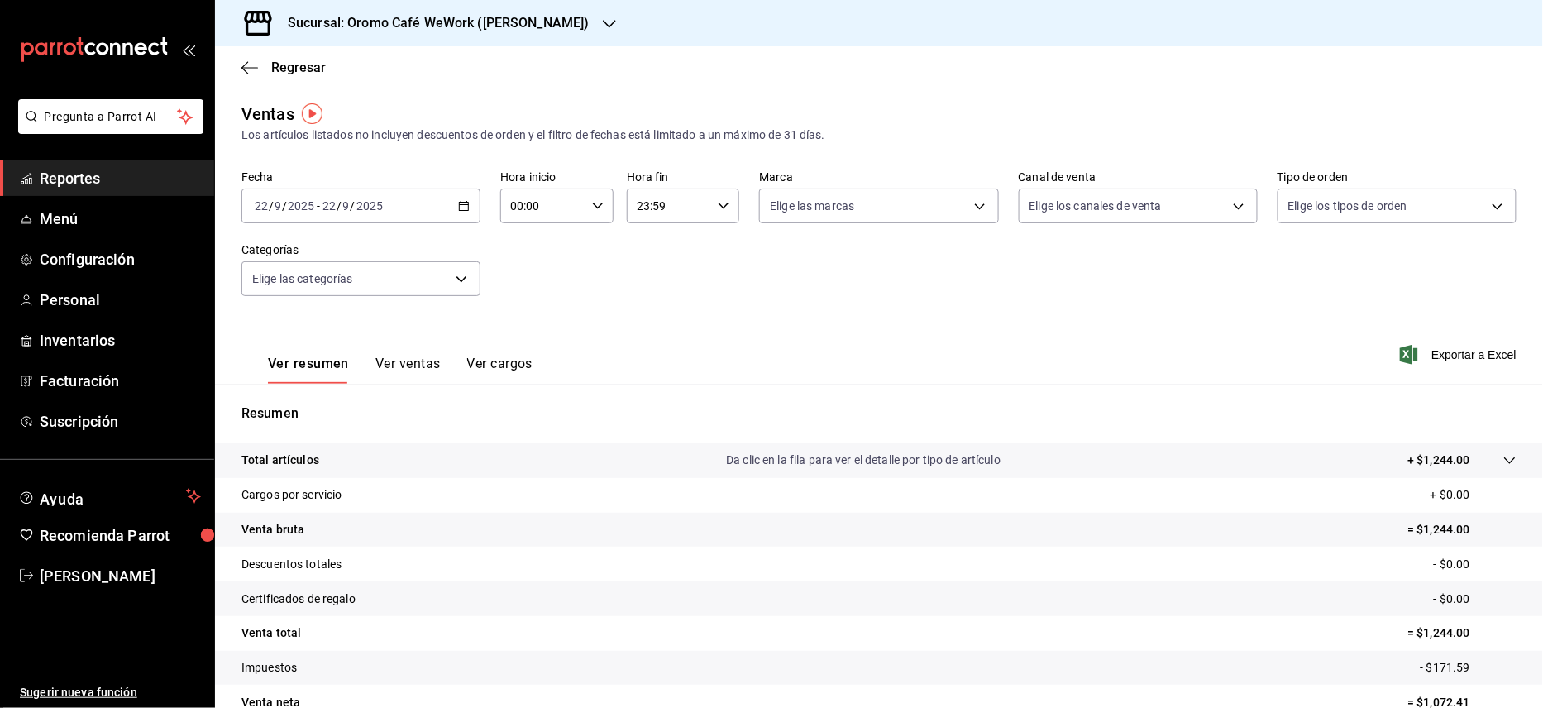
click at [467, 208] on div "[DATE] [DATE] - [DATE] [DATE]" at bounding box center [360, 206] width 239 height 35
click at [313, 399] on span "Rango de fechas" at bounding box center [320, 404] width 128 height 17
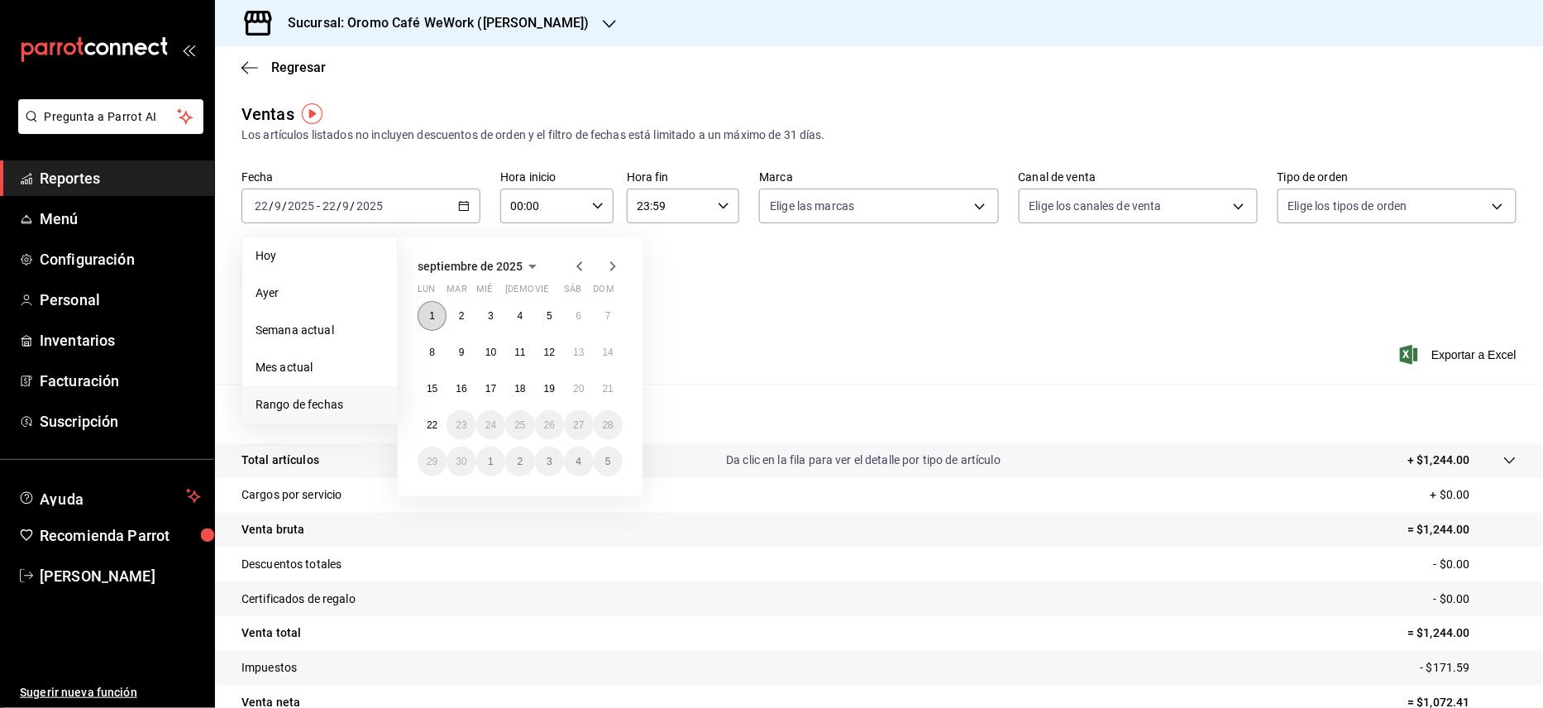
click at [431, 321] on abbr "1" at bounding box center [432, 316] width 6 height 12
click at [550, 390] on abbr "19" at bounding box center [549, 389] width 11 height 12
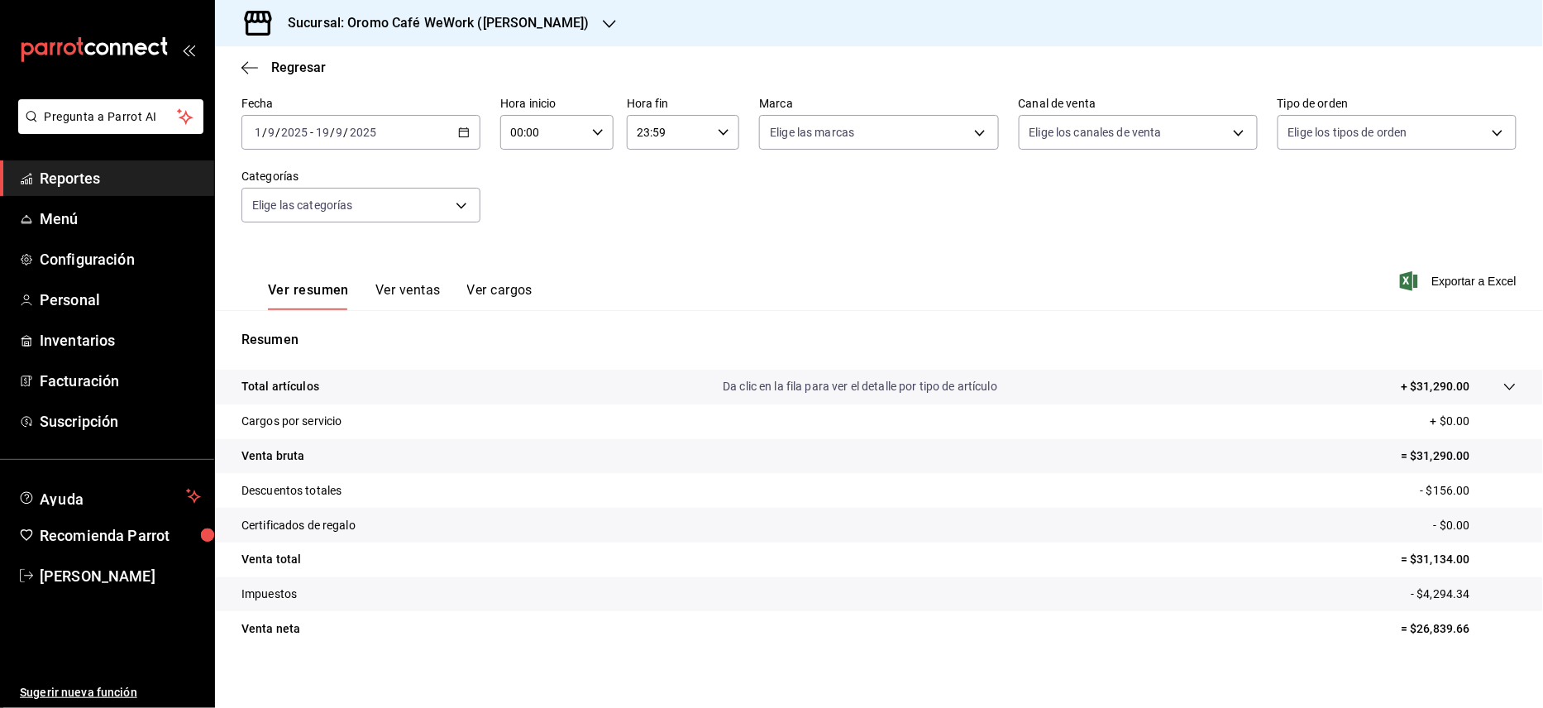
scroll to position [84, 0]
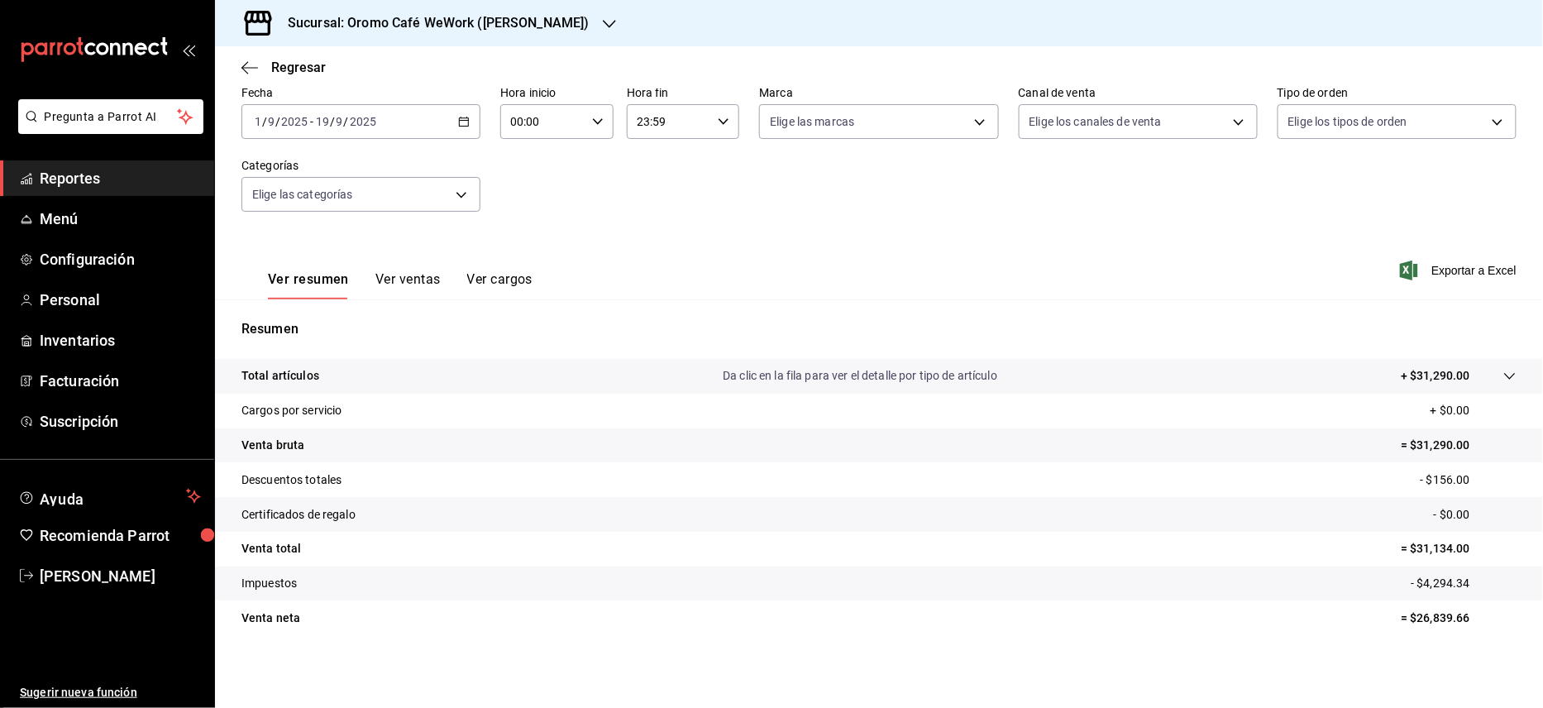
click at [543, 34] on div "Sucursal: Oromo Café WeWork ([PERSON_NAME])" at bounding box center [425, 23] width 395 height 46
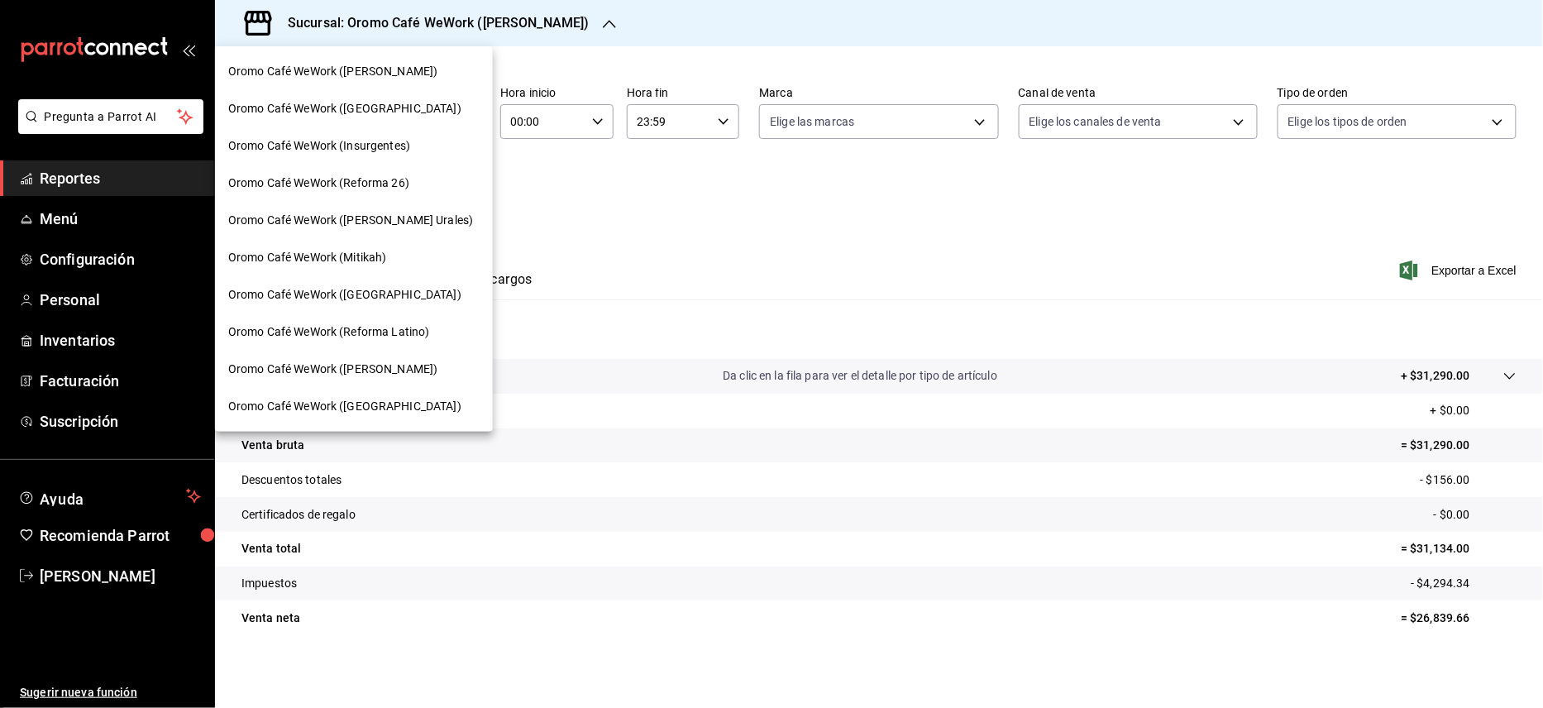
click at [402, 71] on span "Oromo Café WeWork ([PERSON_NAME] [PERSON_NAME])" at bounding box center [332, 71] width 209 height 17
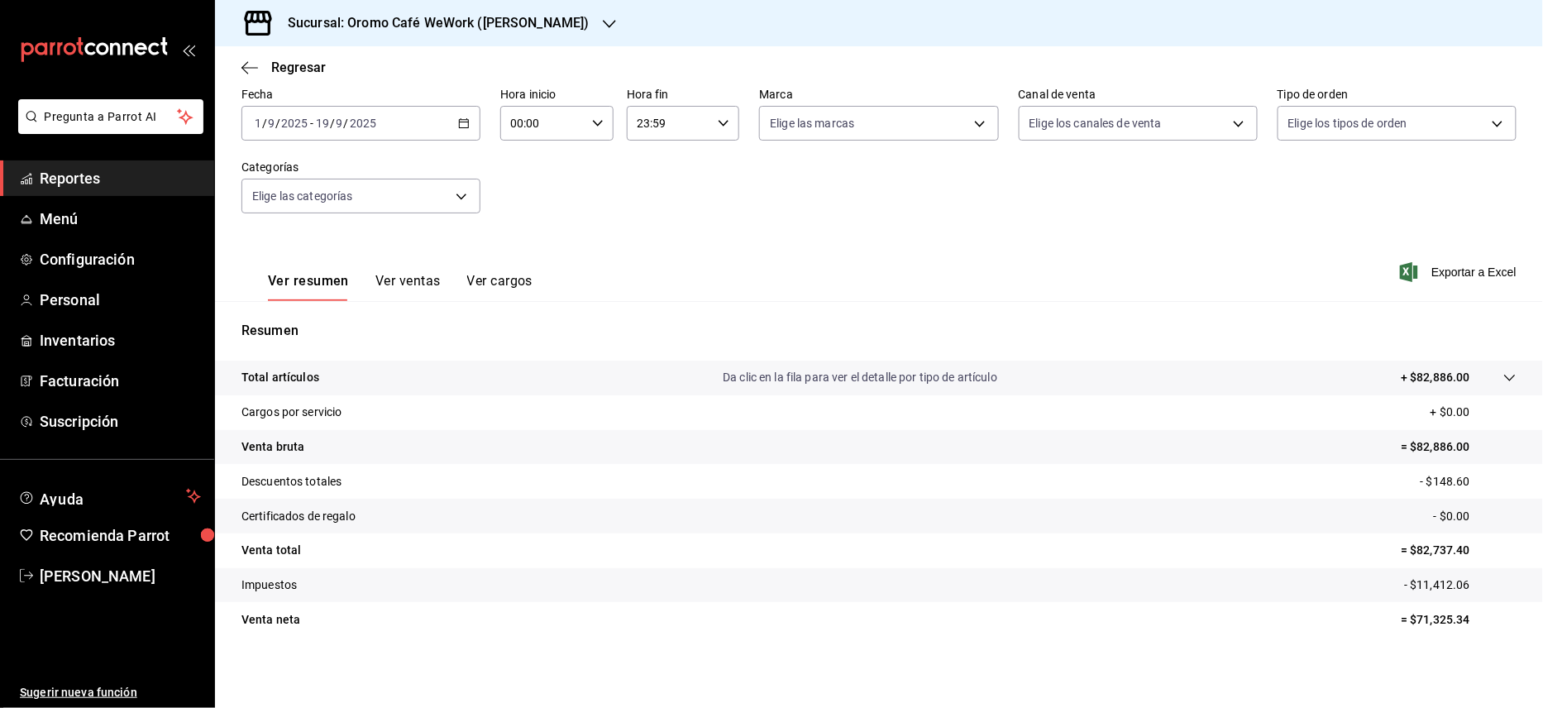
scroll to position [84, 0]
drag, startPoint x: 1403, startPoint y: 550, endPoint x: 1457, endPoint y: 553, distance: 54.7
click at [1457, 553] on p "= $82,737.40" at bounding box center [1459, 548] width 116 height 17
copy p "82,737.40"
click at [600, 27] on div "Sucursal: Oromo Café WeWork ([PERSON_NAME] [PERSON_NAME])" at bounding box center [425, 23] width 395 height 46
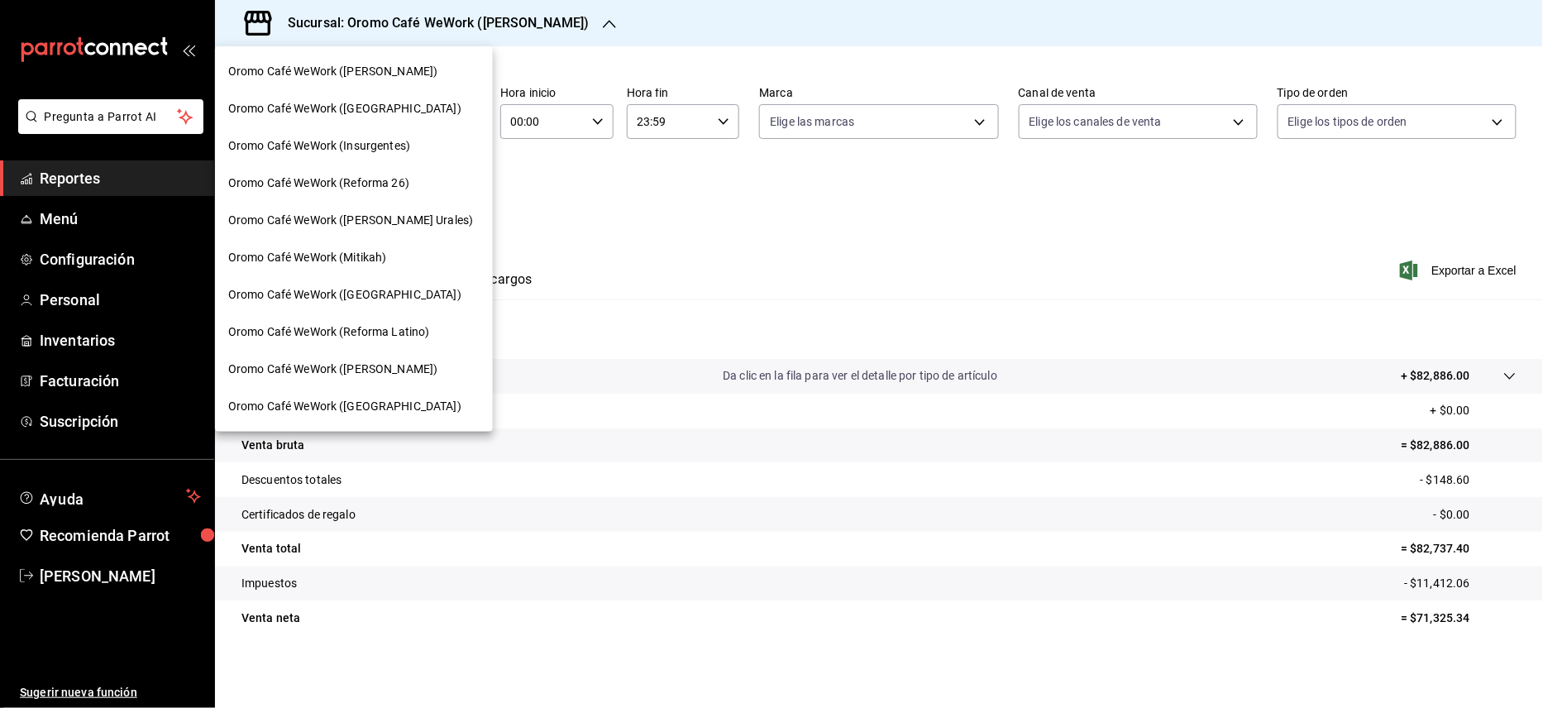
click at [367, 256] on span "Oromo Café WeWork (Mitikah)" at bounding box center [307, 257] width 159 height 17
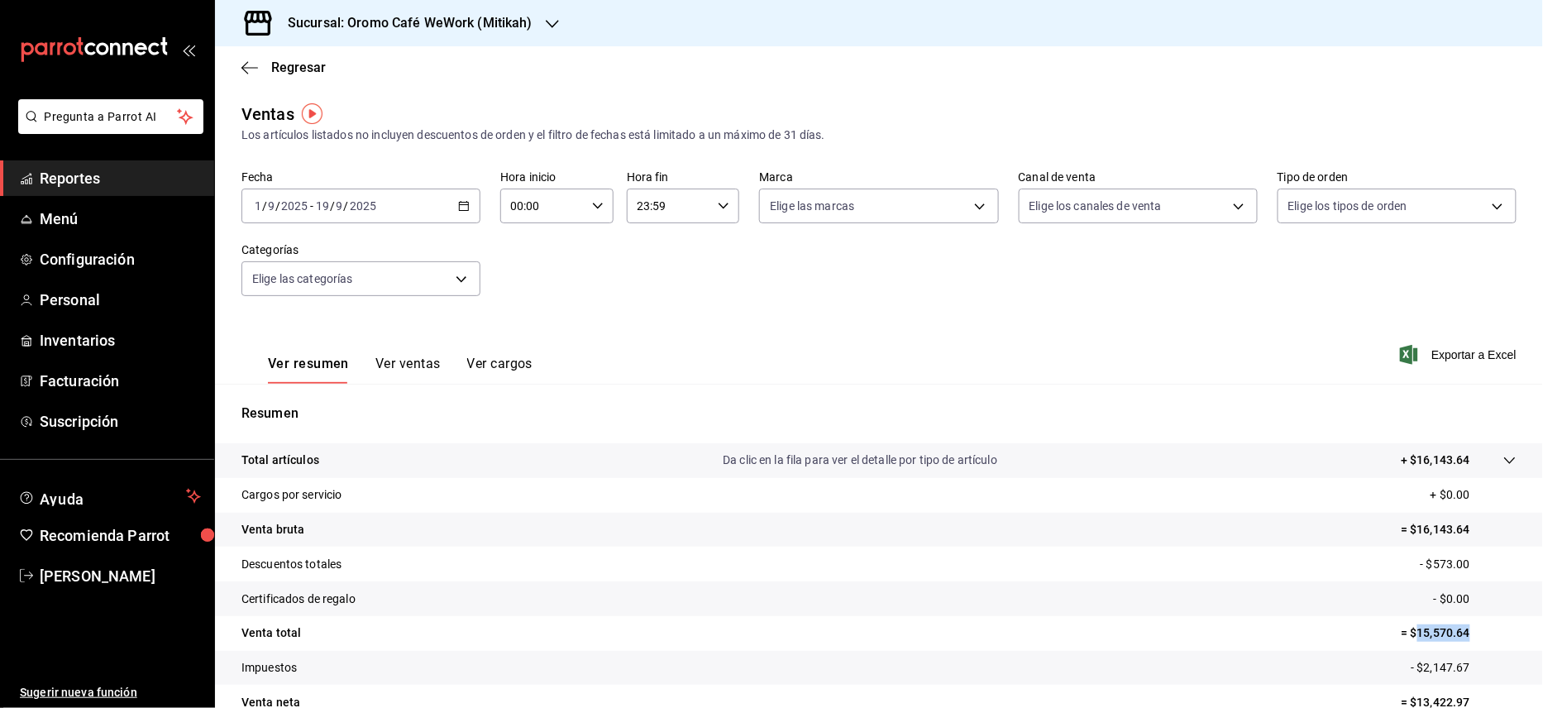
drag, startPoint x: 1403, startPoint y: 637, endPoint x: 1515, endPoint y: 637, distance: 112.5
click at [1515, 637] on tr "Venta total = $15,570.64" at bounding box center [879, 633] width 1328 height 35
copy p "15,570.64"
click at [529, 17] on h3 "Sucursal: Oromo Café WeWork (Mitikah)" at bounding box center [404, 23] width 258 height 20
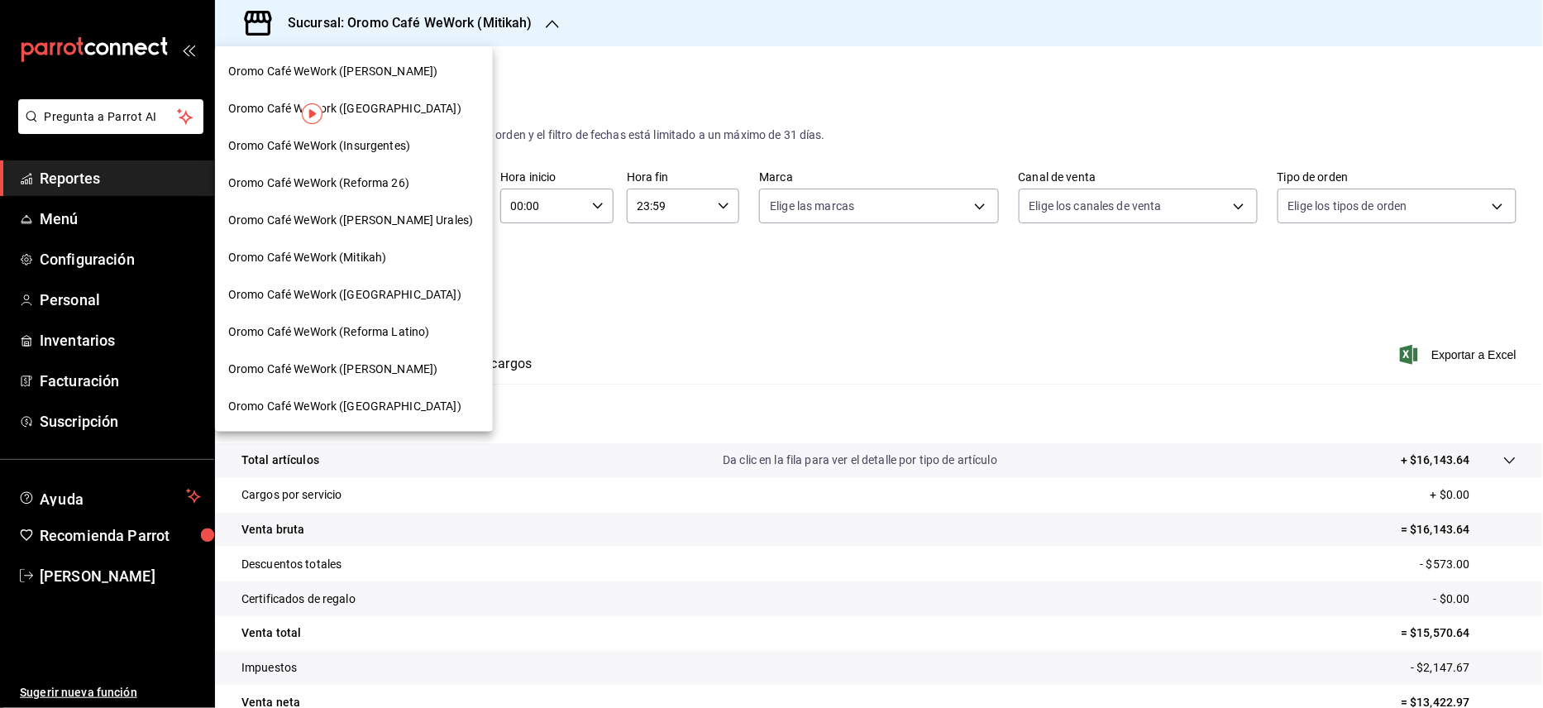
click at [390, 213] on span "Oromo Café WeWork ([PERSON_NAME] Urales)" at bounding box center [350, 220] width 245 height 17
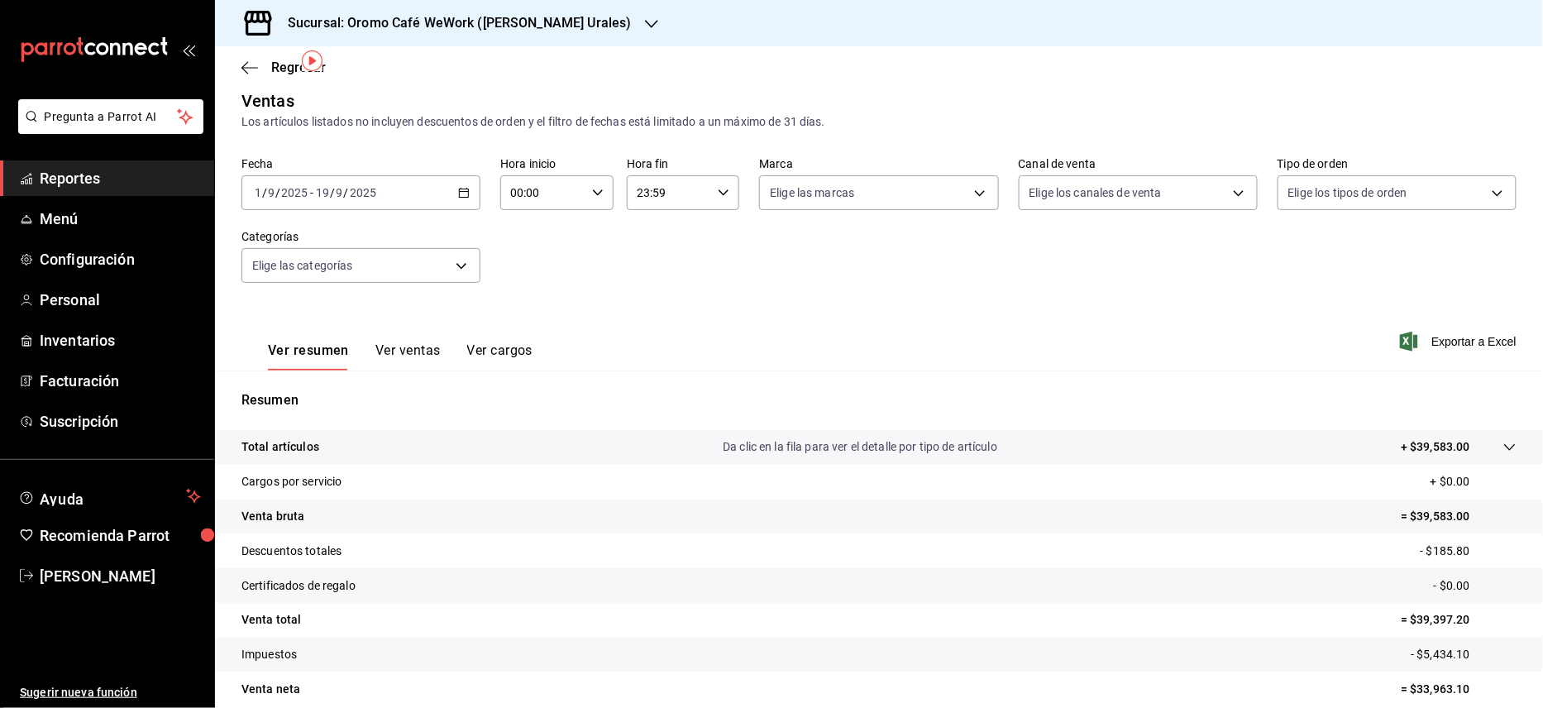
scroll to position [53, 0]
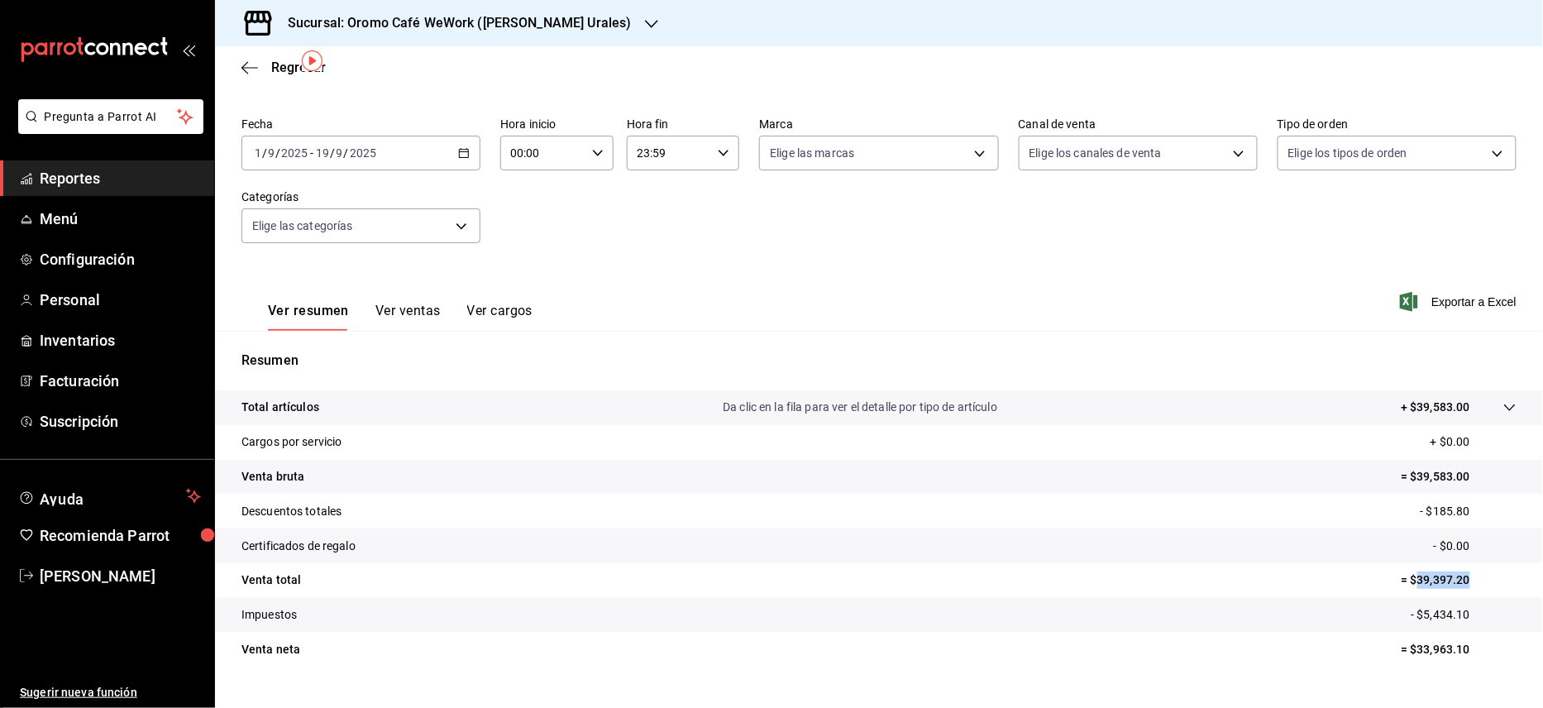
drag, startPoint x: 1400, startPoint y: 582, endPoint x: 1473, endPoint y: 590, distance: 73.2
click at [1473, 590] on tr "Venta total = $39,397.20" at bounding box center [879, 580] width 1328 height 35
copy p "39,397.20"
click at [580, 24] on div "Sucursal: Oromo Café WeWork ([PERSON_NAME] Urales)" at bounding box center [446, 23] width 437 height 46
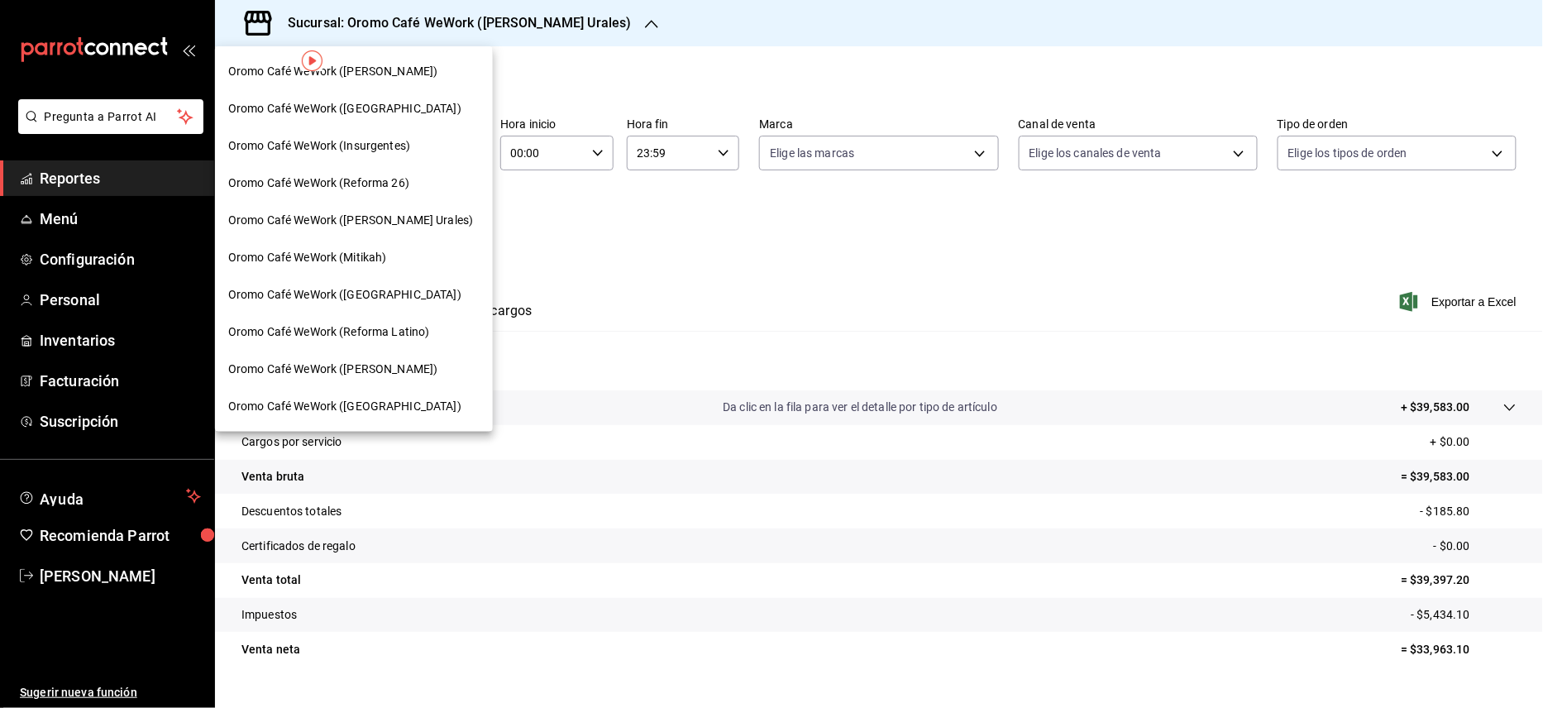
click at [369, 411] on span "Oromo Café WeWork ([GEOGRAPHIC_DATA])" at bounding box center [344, 406] width 233 height 17
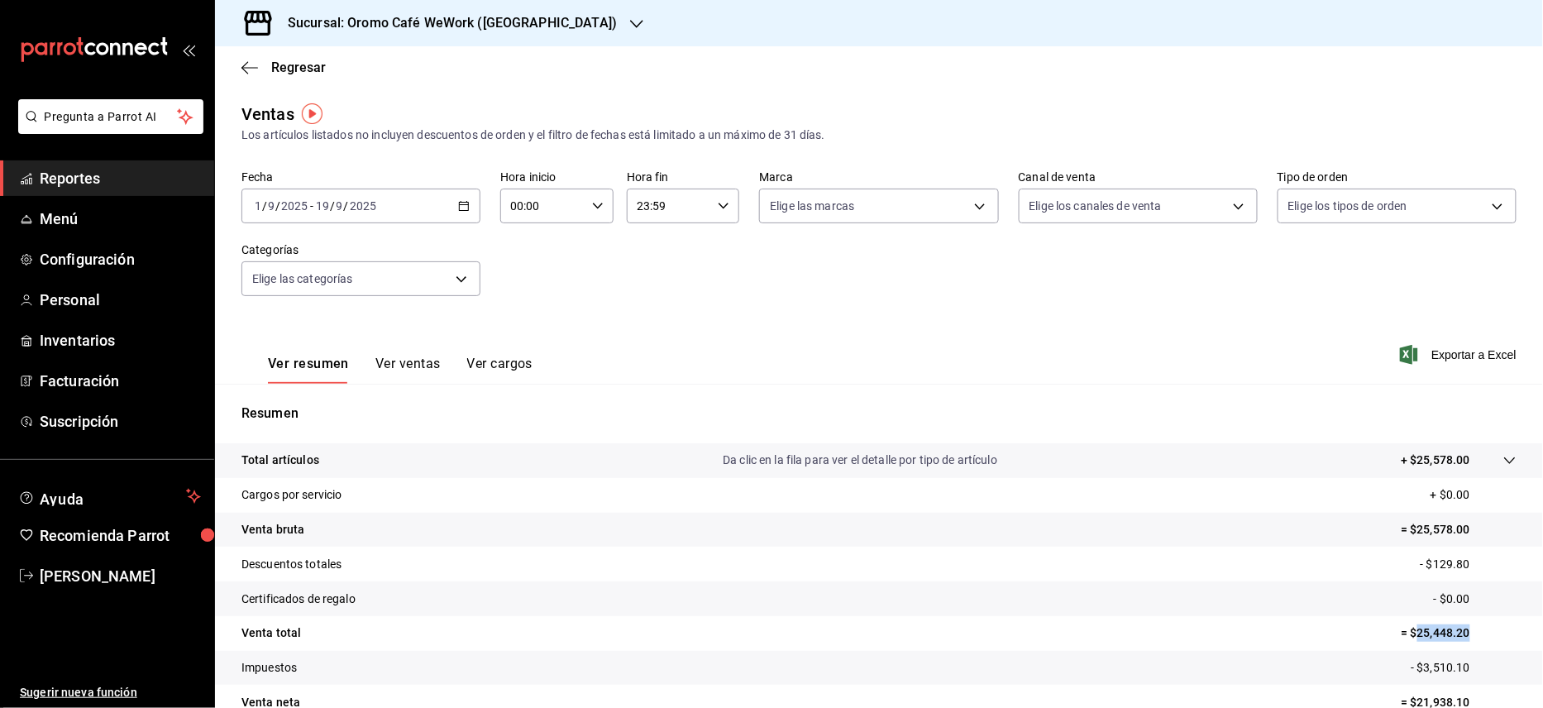
drag, startPoint x: 1399, startPoint y: 633, endPoint x: 1456, endPoint y: 630, distance: 57.1
click at [1456, 630] on p "= $25,448.20" at bounding box center [1459, 632] width 116 height 17
copy p "25,448.20"
click at [506, 20] on h3 "Sucursal: Oromo Café WeWork ([GEOGRAPHIC_DATA])" at bounding box center [446, 23] width 342 height 20
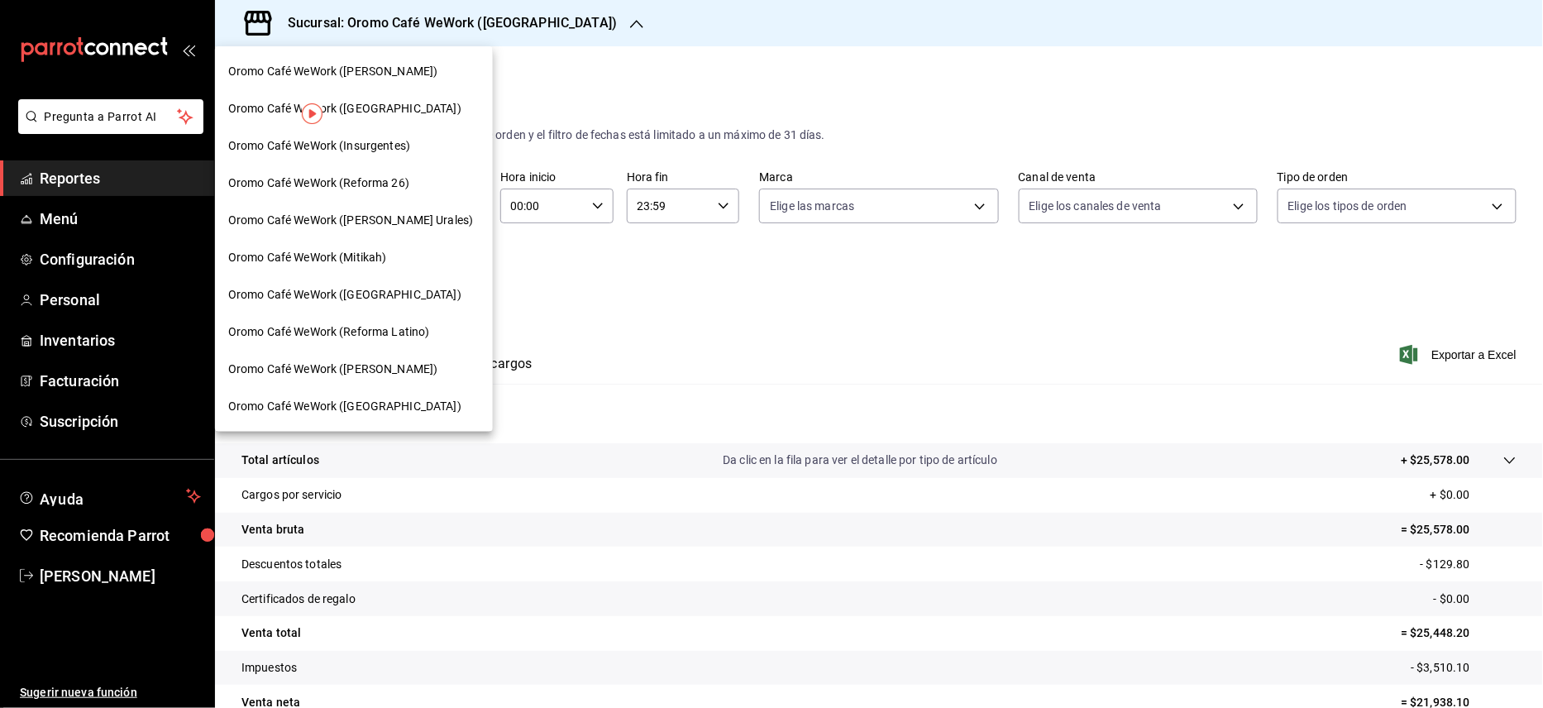
click at [411, 110] on span "Oromo Café WeWork ([GEOGRAPHIC_DATA])" at bounding box center [344, 108] width 233 height 17
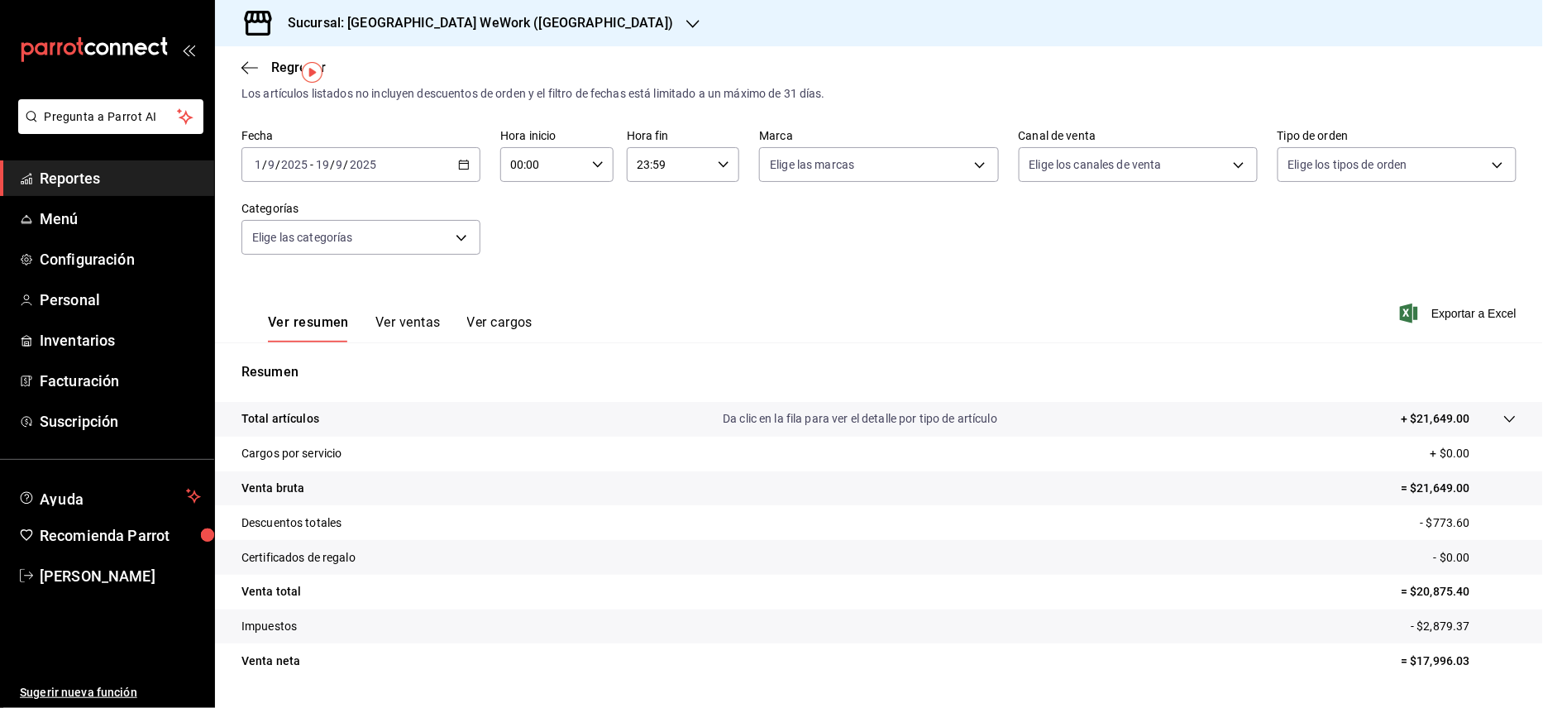
scroll to position [84, 0]
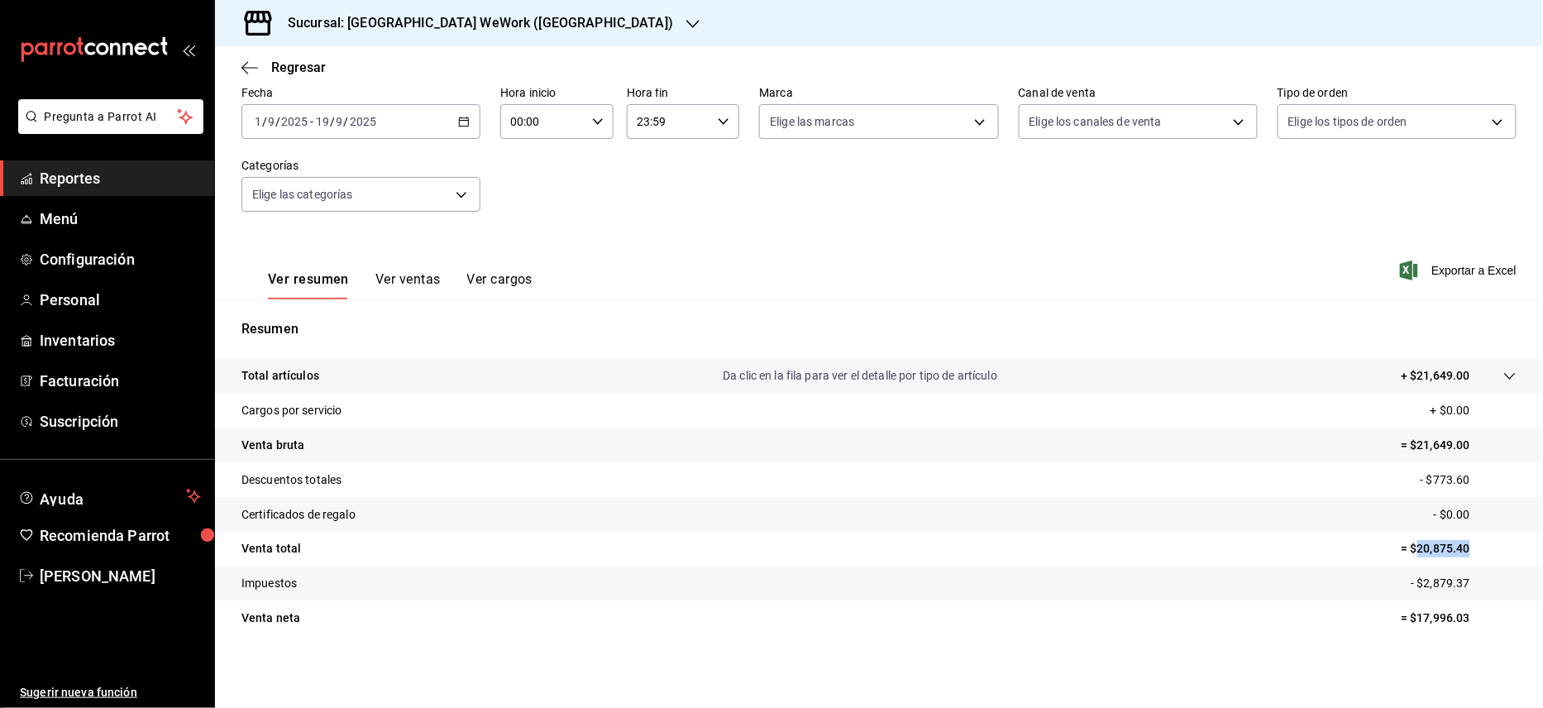
drag, startPoint x: 1401, startPoint y: 548, endPoint x: 1476, endPoint y: 554, distance: 75.6
click at [1476, 554] on p "= $20,875.40" at bounding box center [1459, 548] width 116 height 17
copy p "20,875.40"
click at [524, 17] on h3 "Sucursal: [GEOGRAPHIC_DATA] WeWork ([GEOGRAPHIC_DATA])" at bounding box center [474, 23] width 399 height 20
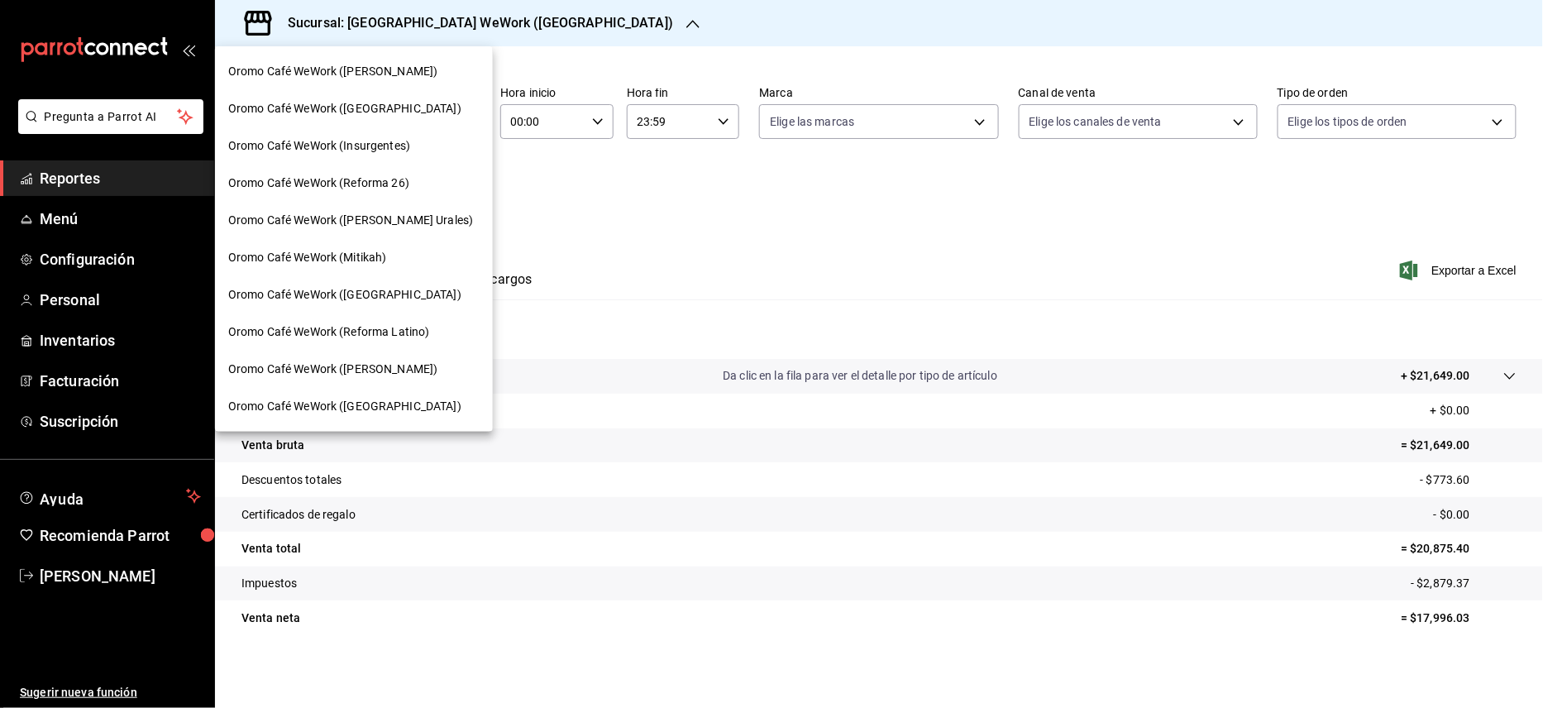
click at [411, 144] on div "Oromo Café WeWork (Insurgentes)" at bounding box center [353, 145] width 251 height 17
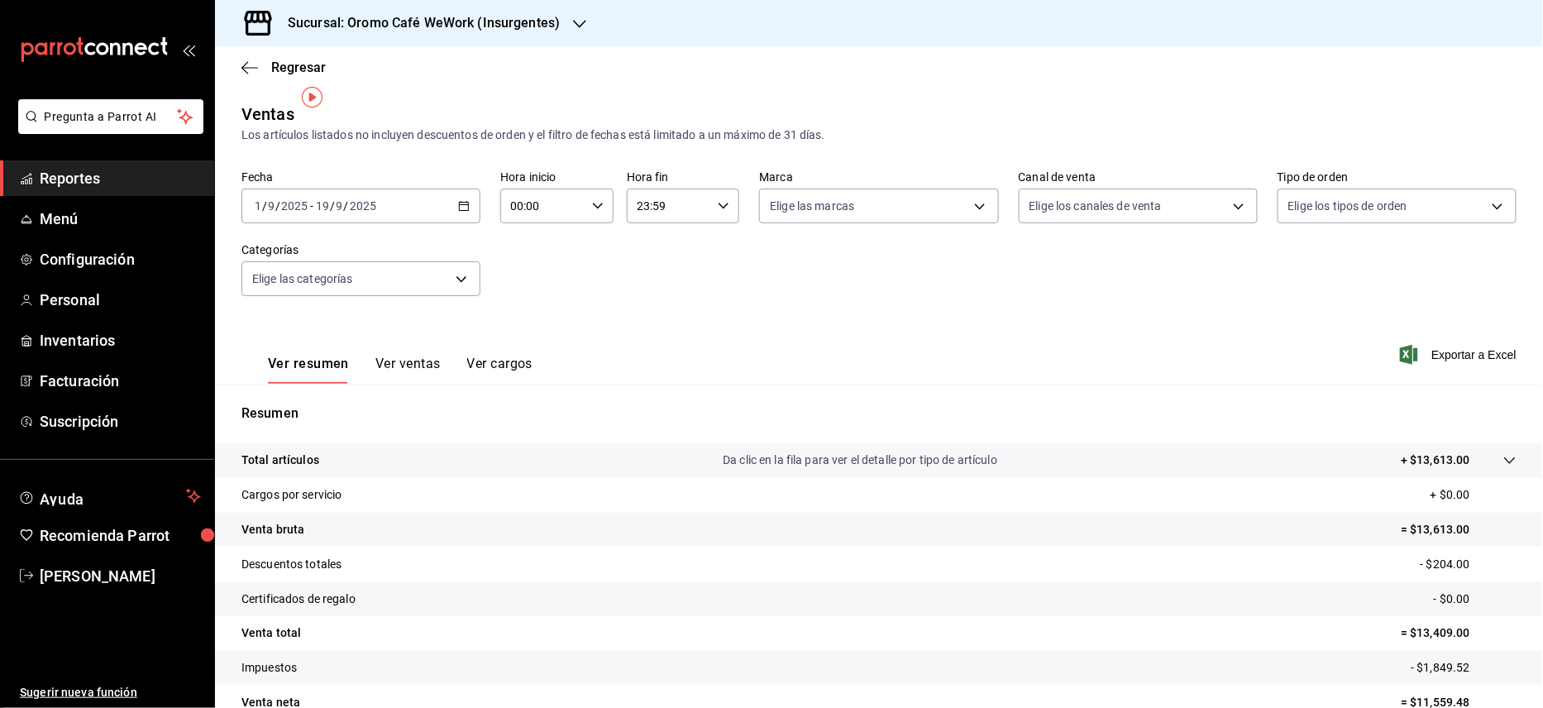
scroll to position [84, 0]
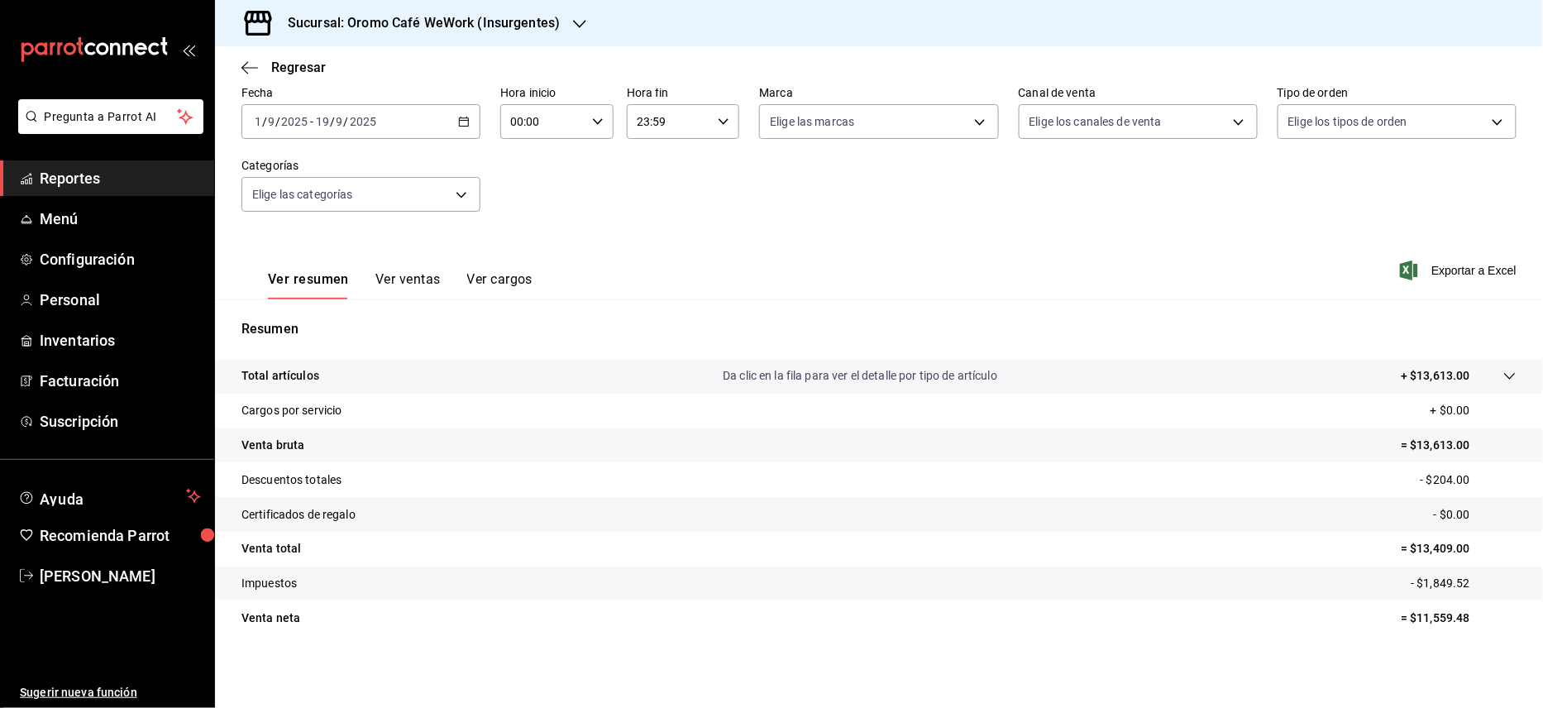
click at [566, 21] on div "Sucursal: Oromo Café WeWork (Insurgentes)" at bounding box center [410, 23] width 365 height 46
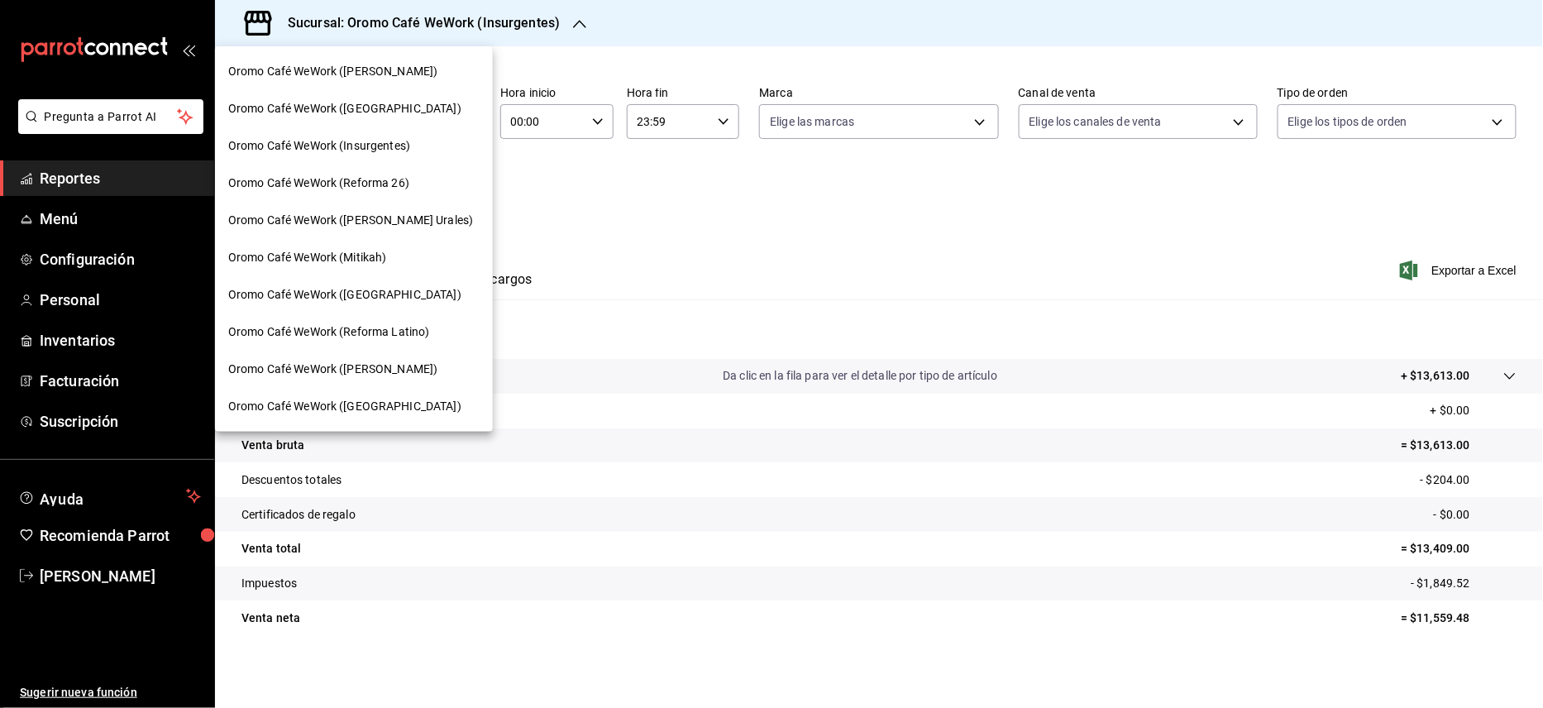
click at [408, 179] on span "Oromo Café WeWork (Reforma 26)" at bounding box center [318, 183] width 181 height 17
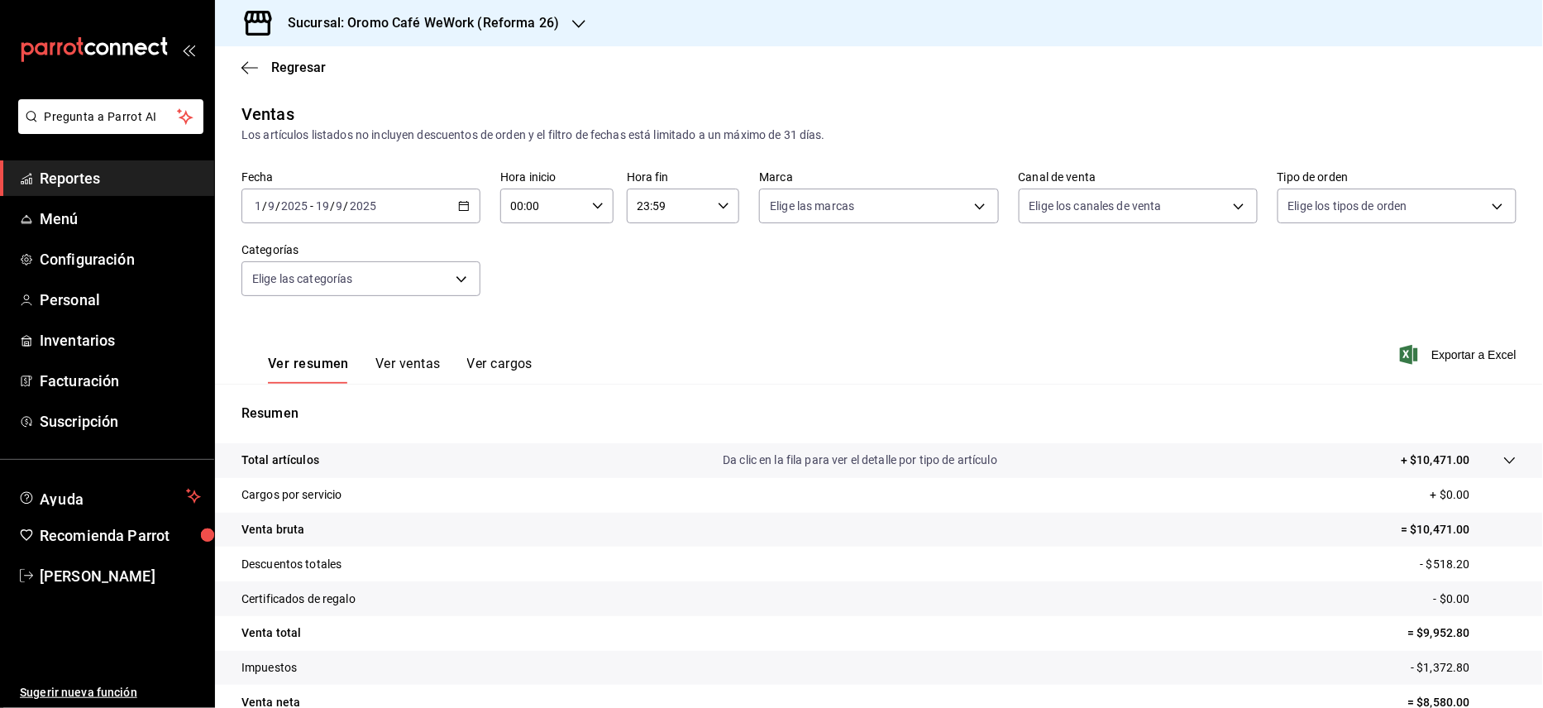
scroll to position [84, 0]
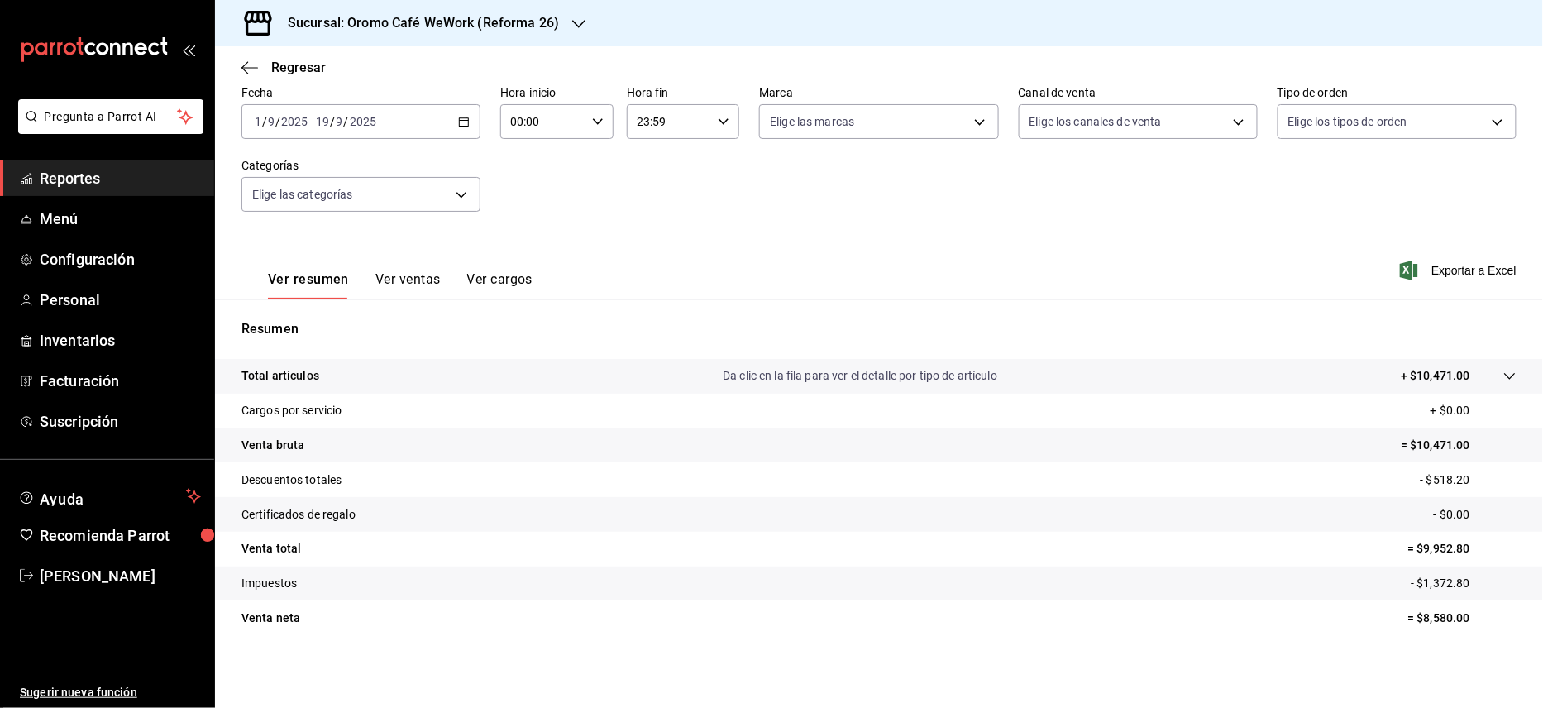
click at [516, 17] on h3 "Sucursal: Oromo Café WeWork (Reforma 26)" at bounding box center [417, 23] width 285 height 20
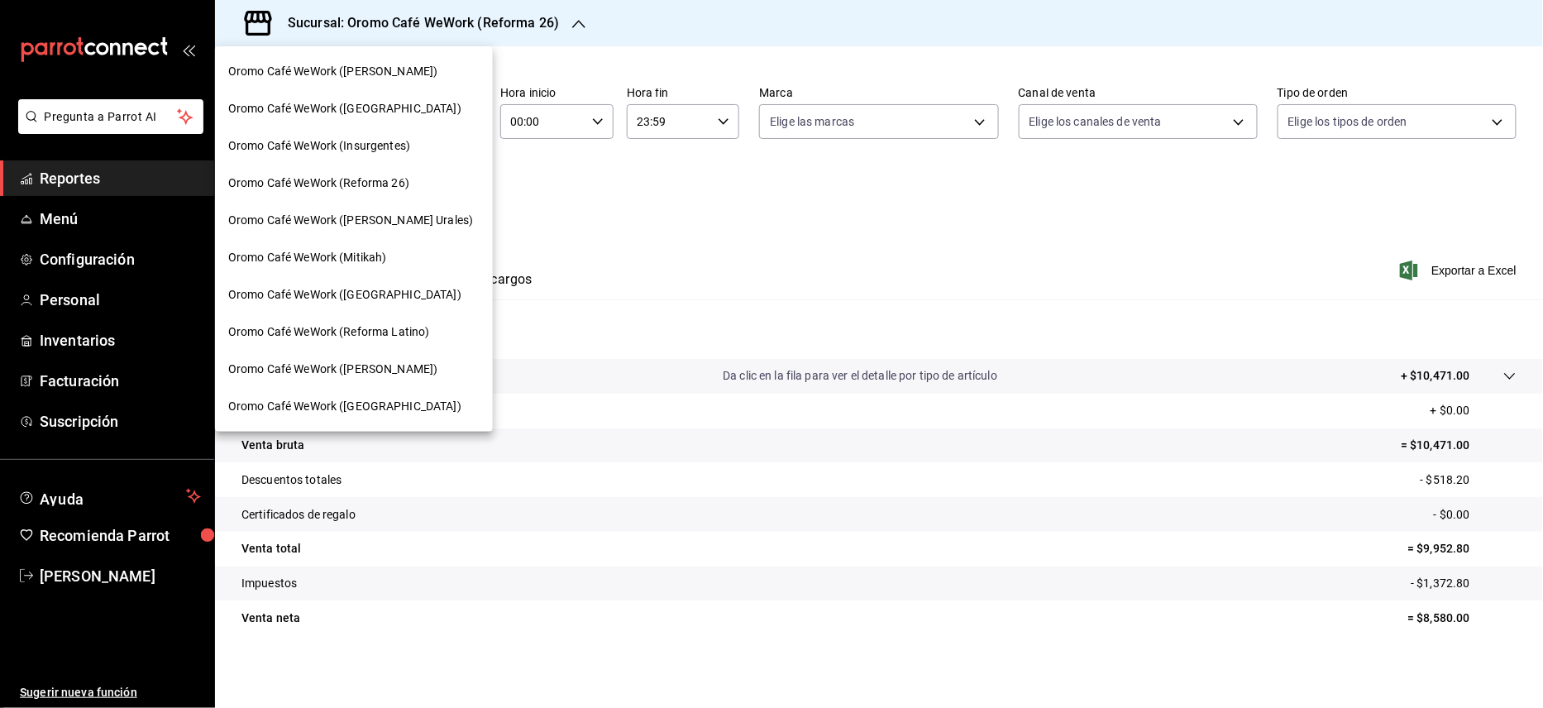
click at [364, 336] on span "Oromo Café WeWork (Reforma Latino)" at bounding box center [328, 331] width 201 height 17
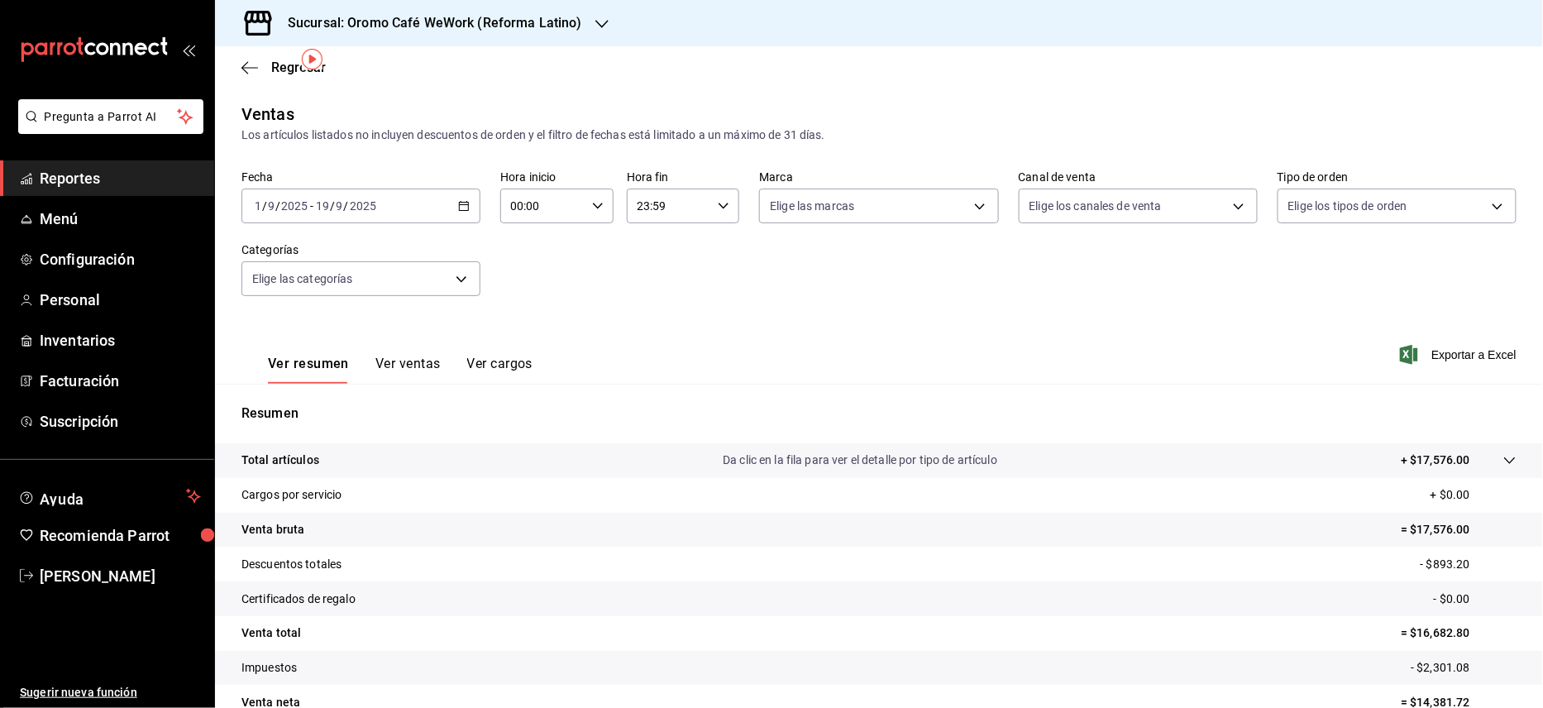
scroll to position [84, 0]
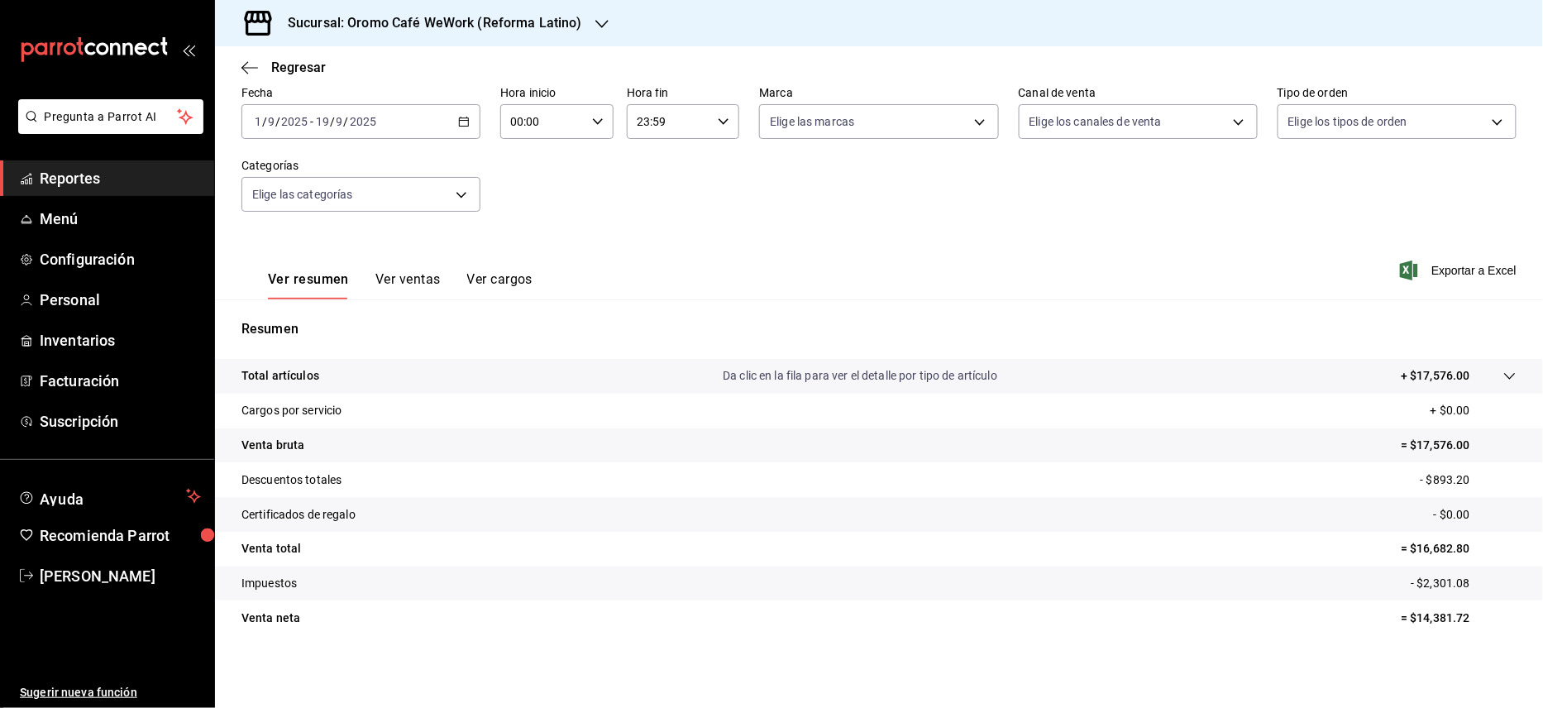
click at [577, 18] on h3 "Sucursal: Oromo Café WeWork (Reforma Latino)" at bounding box center [429, 23] width 308 height 20
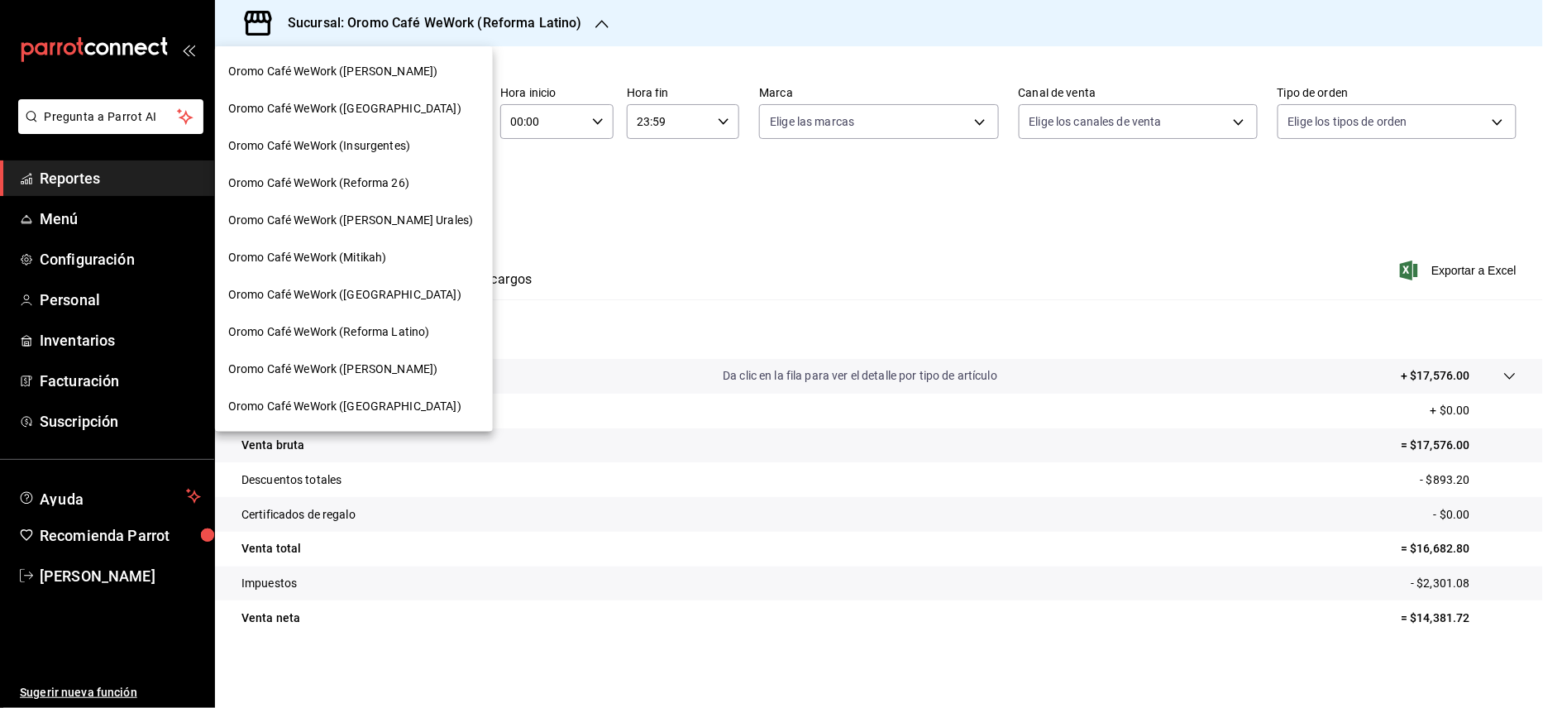
click at [377, 299] on span "Oromo Café WeWork ([GEOGRAPHIC_DATA])" at bounding box center [344, 294] width 233 height 17
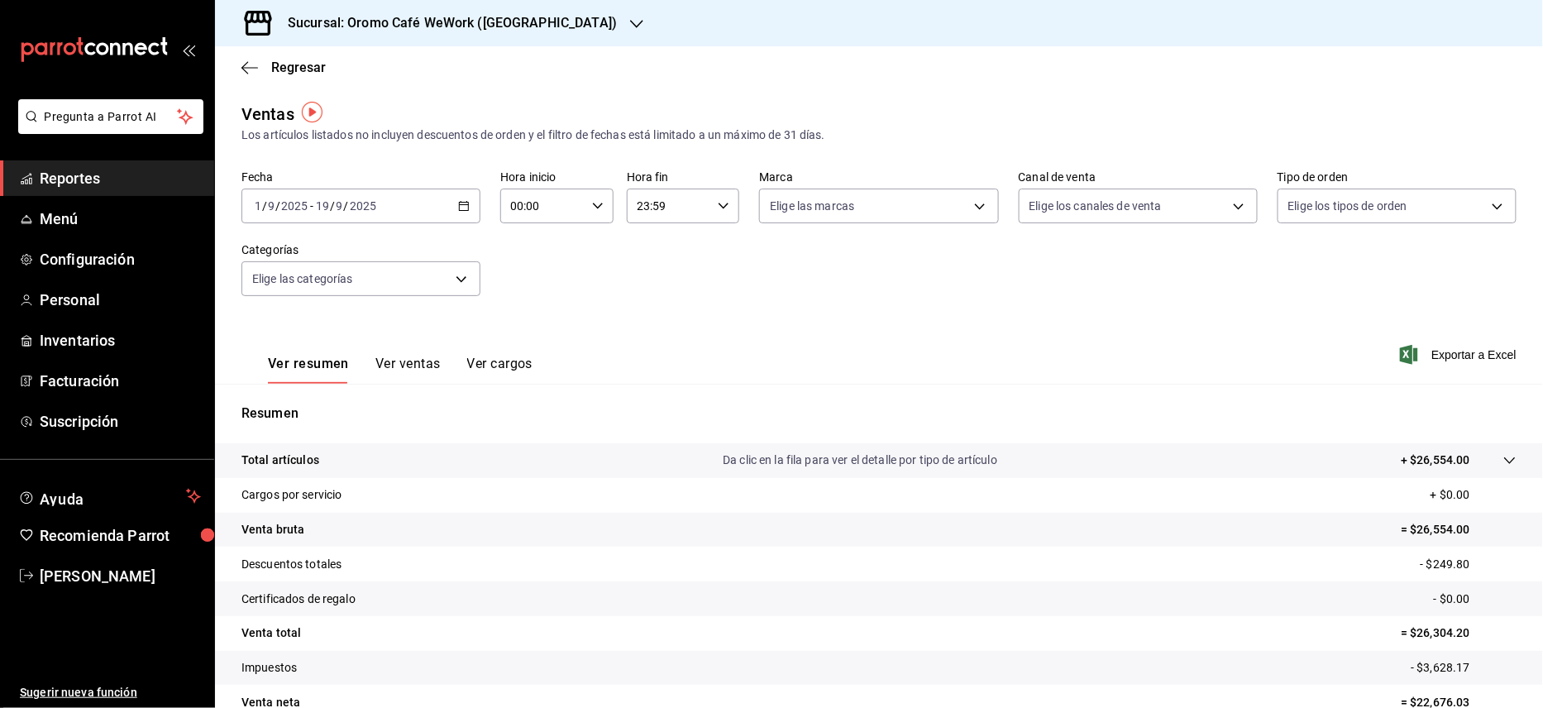
scroll to position [84, 0]
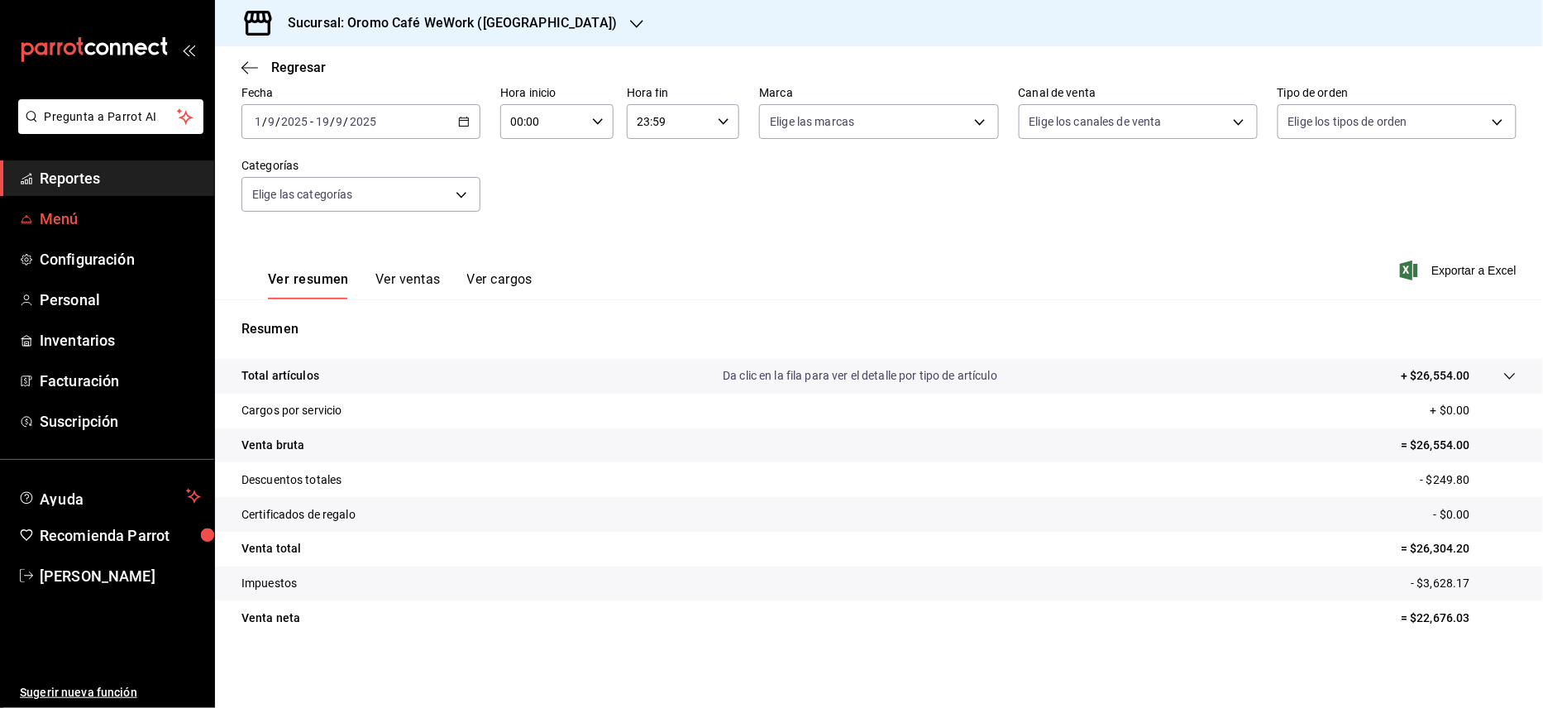
click at [60, 223] on span "Menú" at bounding box center [120, 219] width 161 height 22
